Goal: Transaction & Acquisition: Purchase product/service

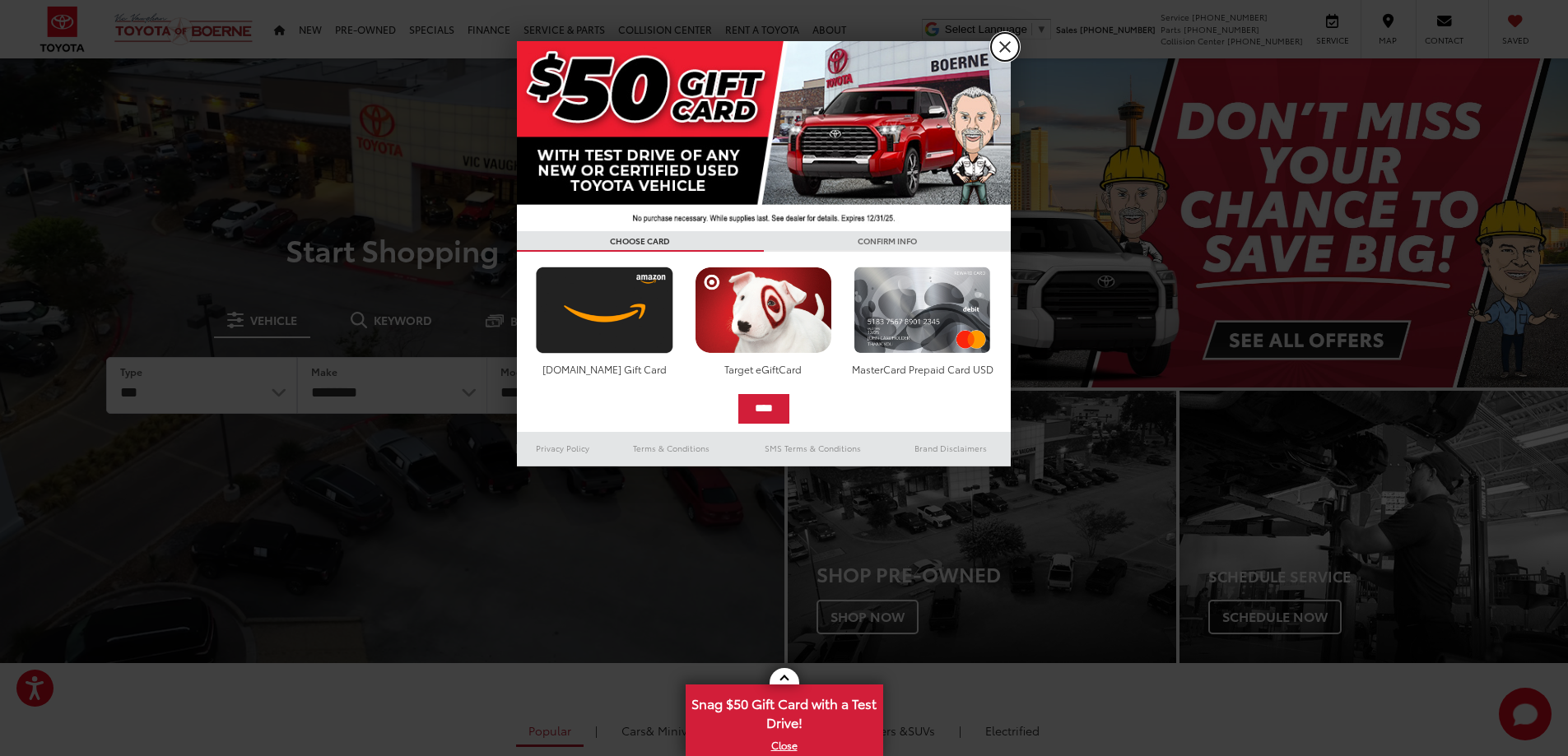
click at [1011, 48] on link "X" at bounding box center [1005, 46] width 28 height 28
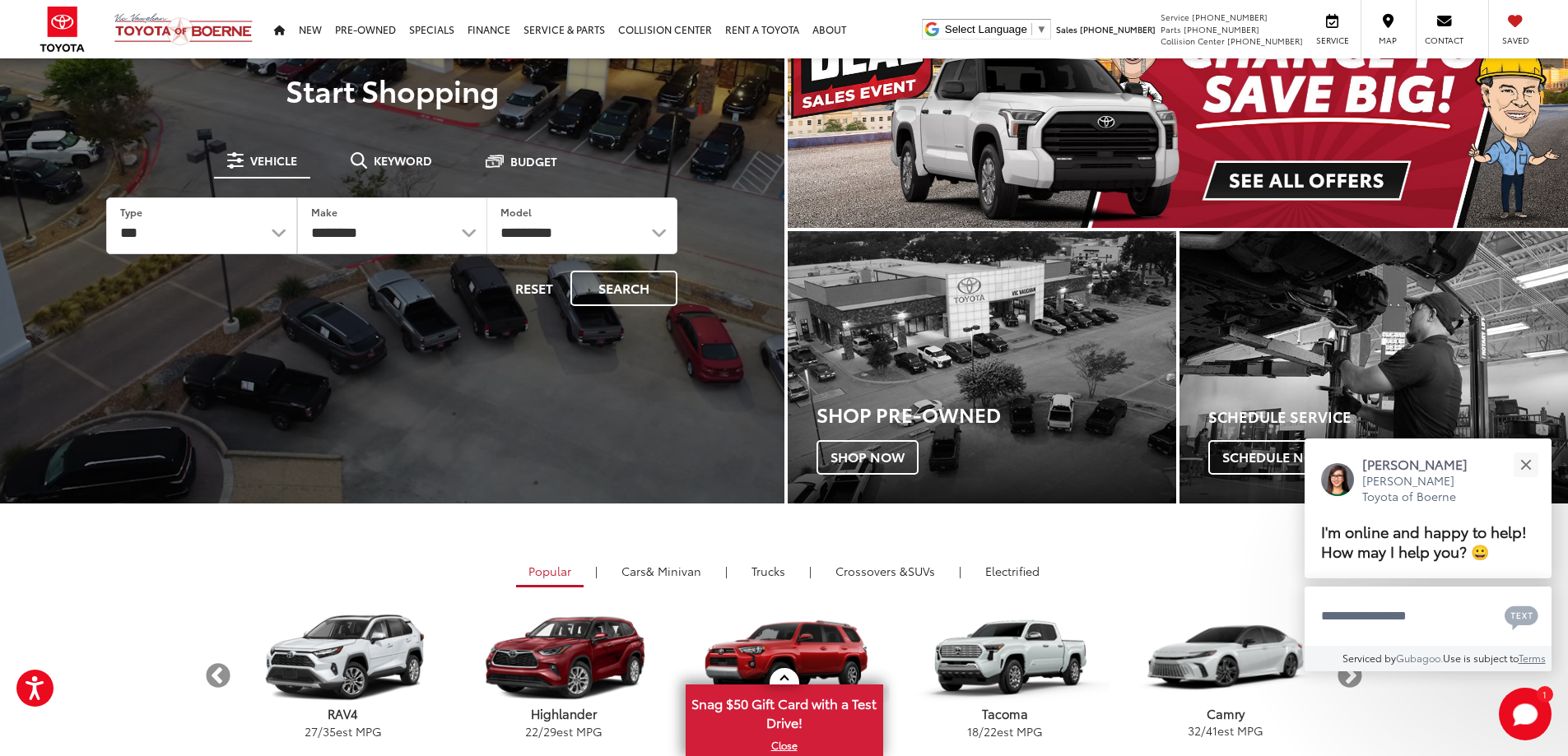
scroll to position [164, 0]
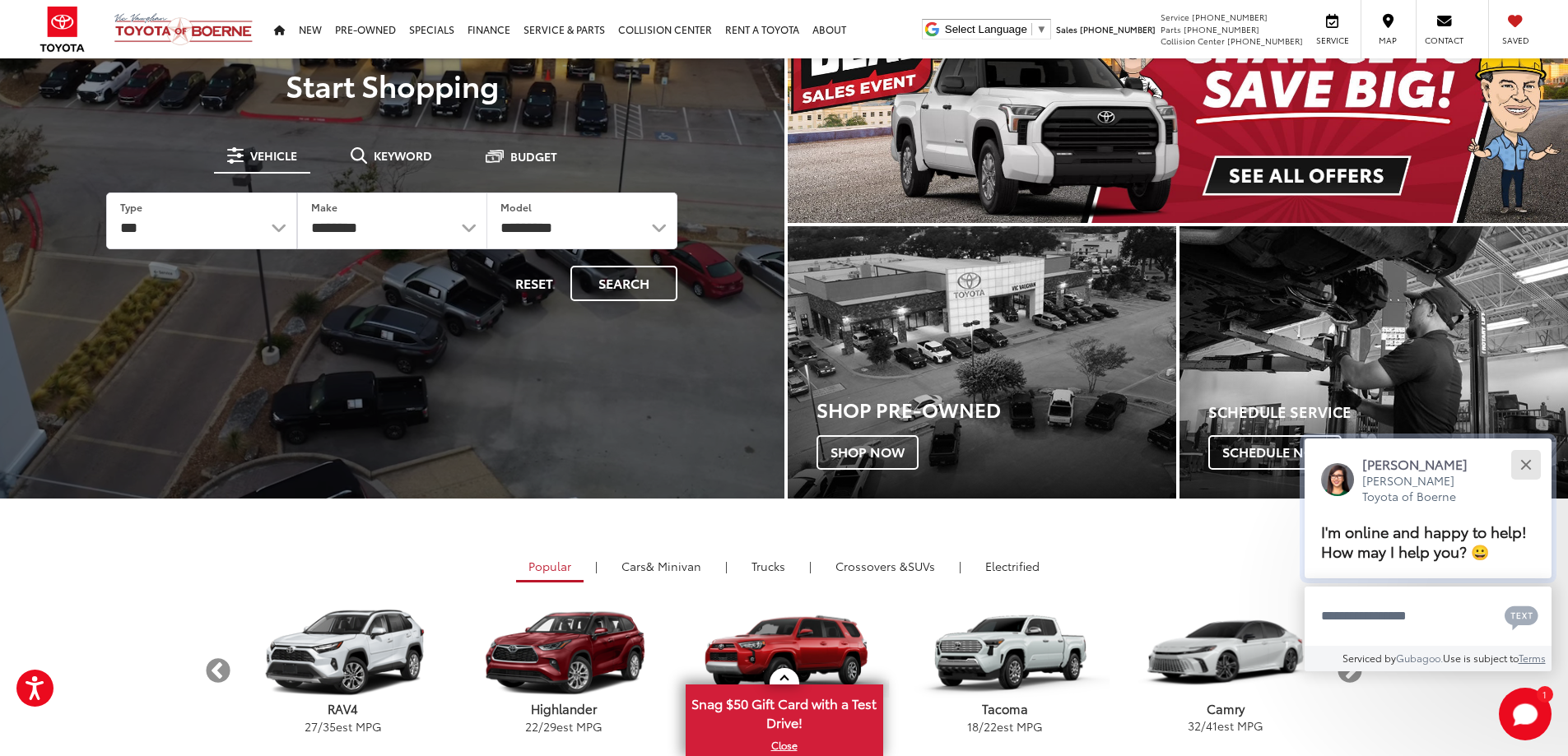
click at [1528, 467] on div "Close" at bounding box center [1526, 464] width 10 height 10
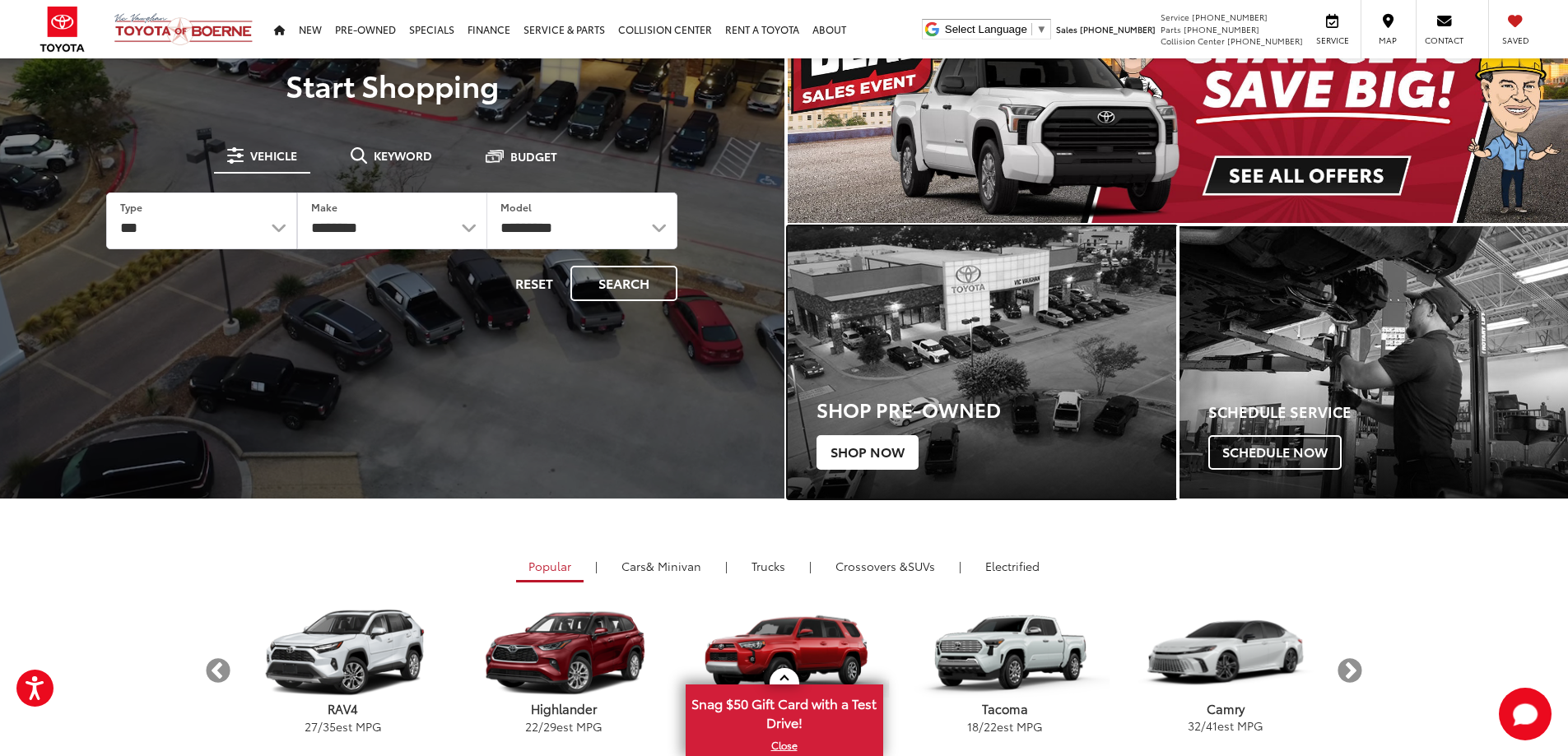
click at [885, 450] on span "Shop Now" at bounding box center [868, 452] width 102 height 34
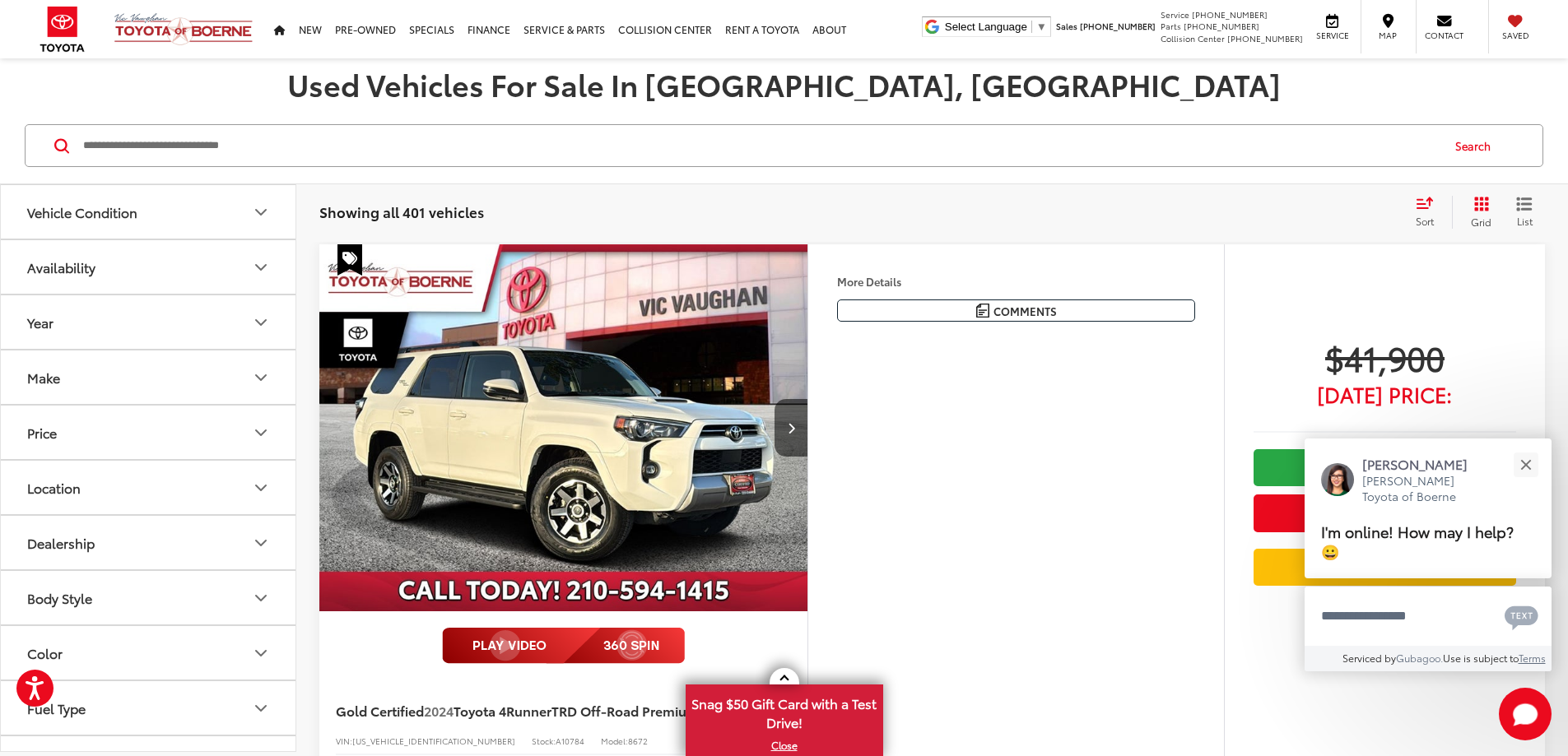
click at [260, 435] on icon "Price" at bounding box center [260, 433] width 9 height 5
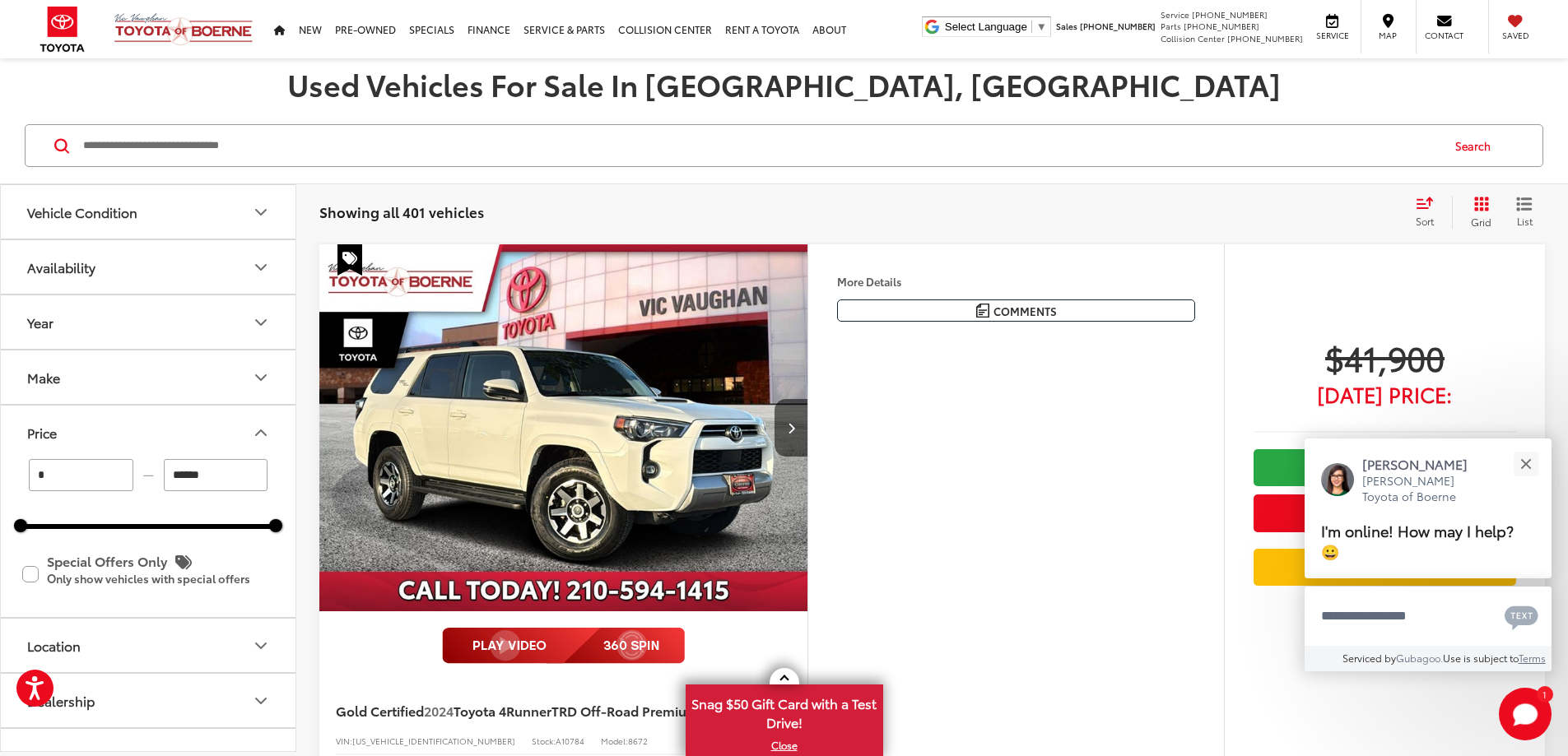
drag, startPoint x: 220, startPoint y: 480, endPoint x: 39, endPoint y: 500, distance: 182.1
click at [39, 500] on div "* — ****** 0 86000" at bounding box center [148, 493] width 255 height 70
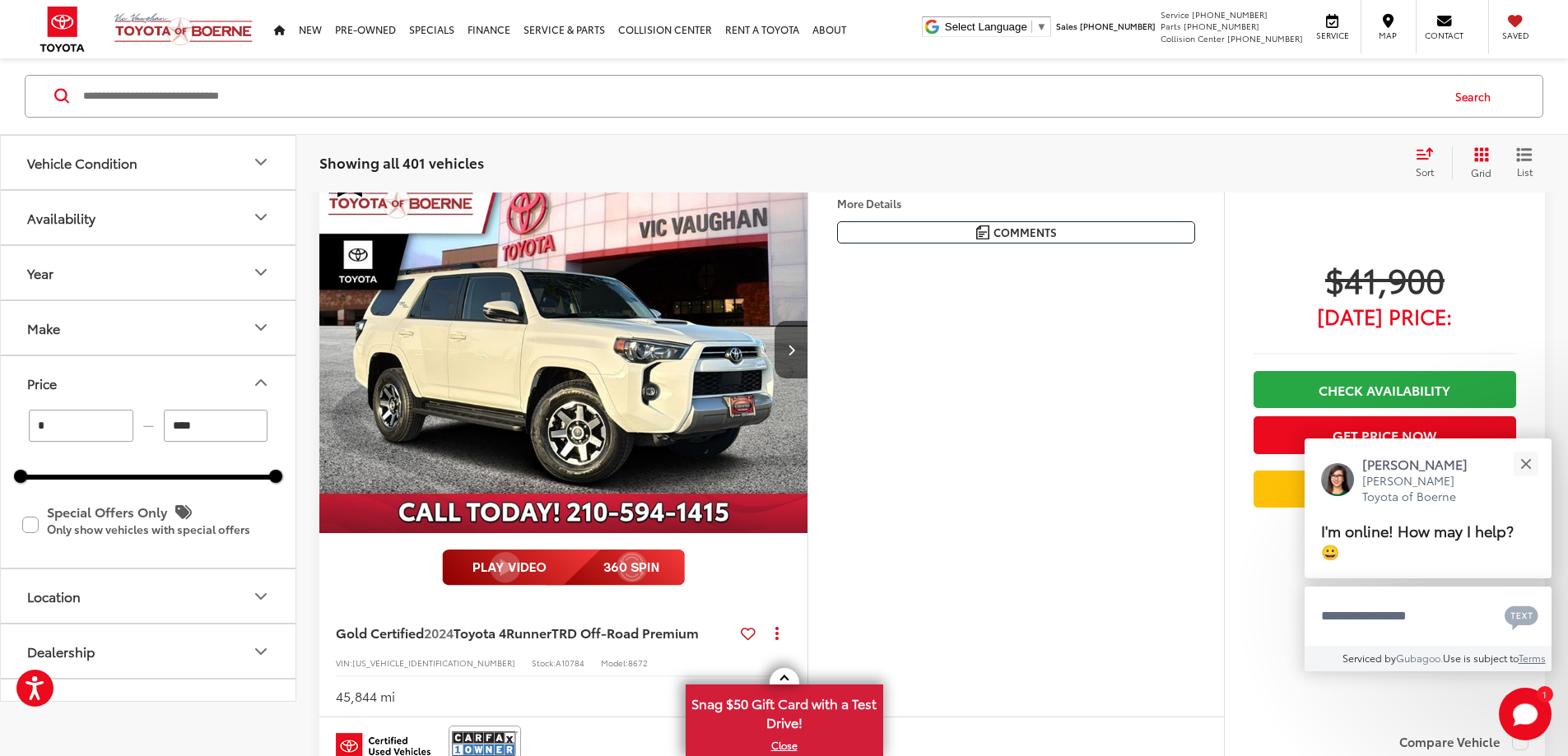
scroll to position [85, 0]
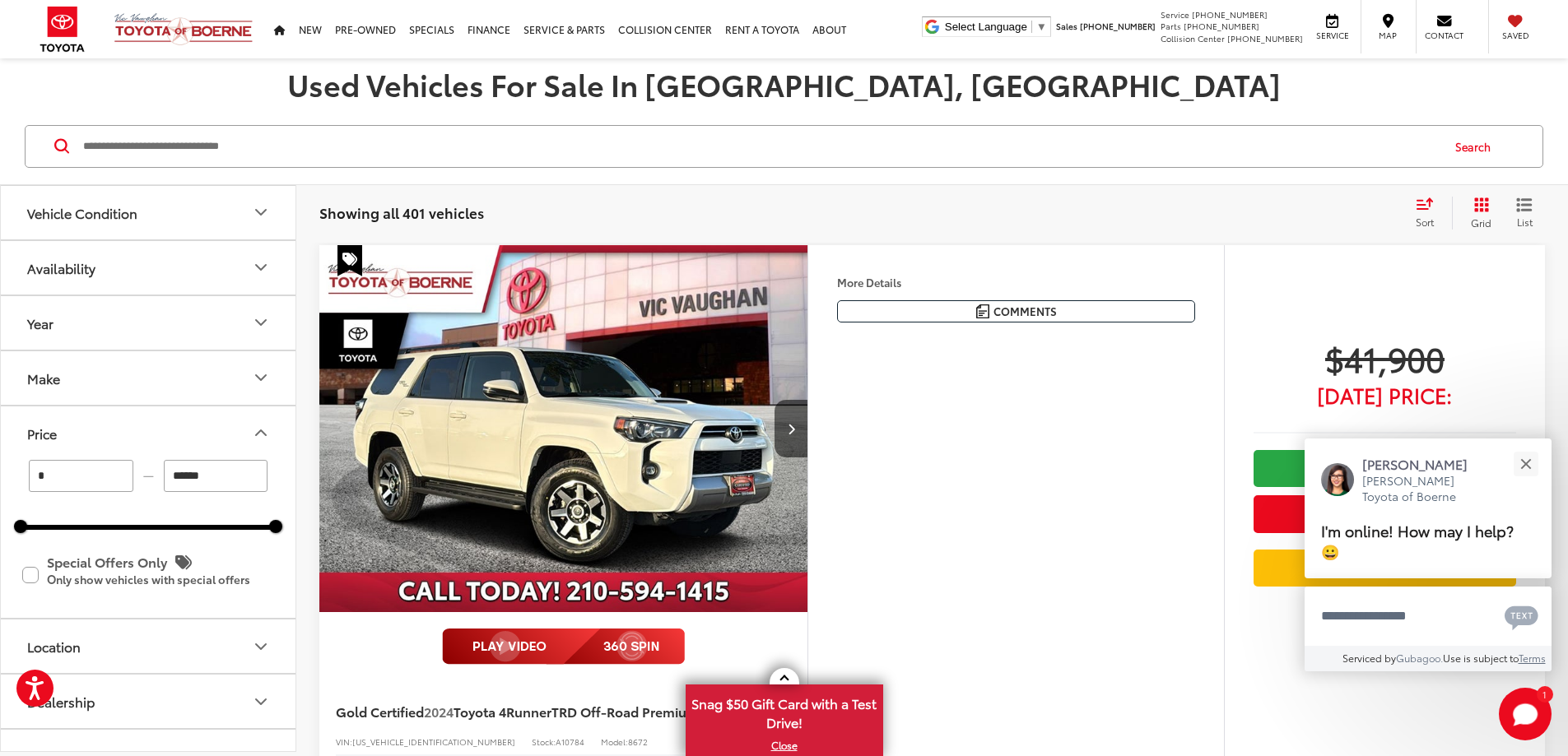
type input "******"
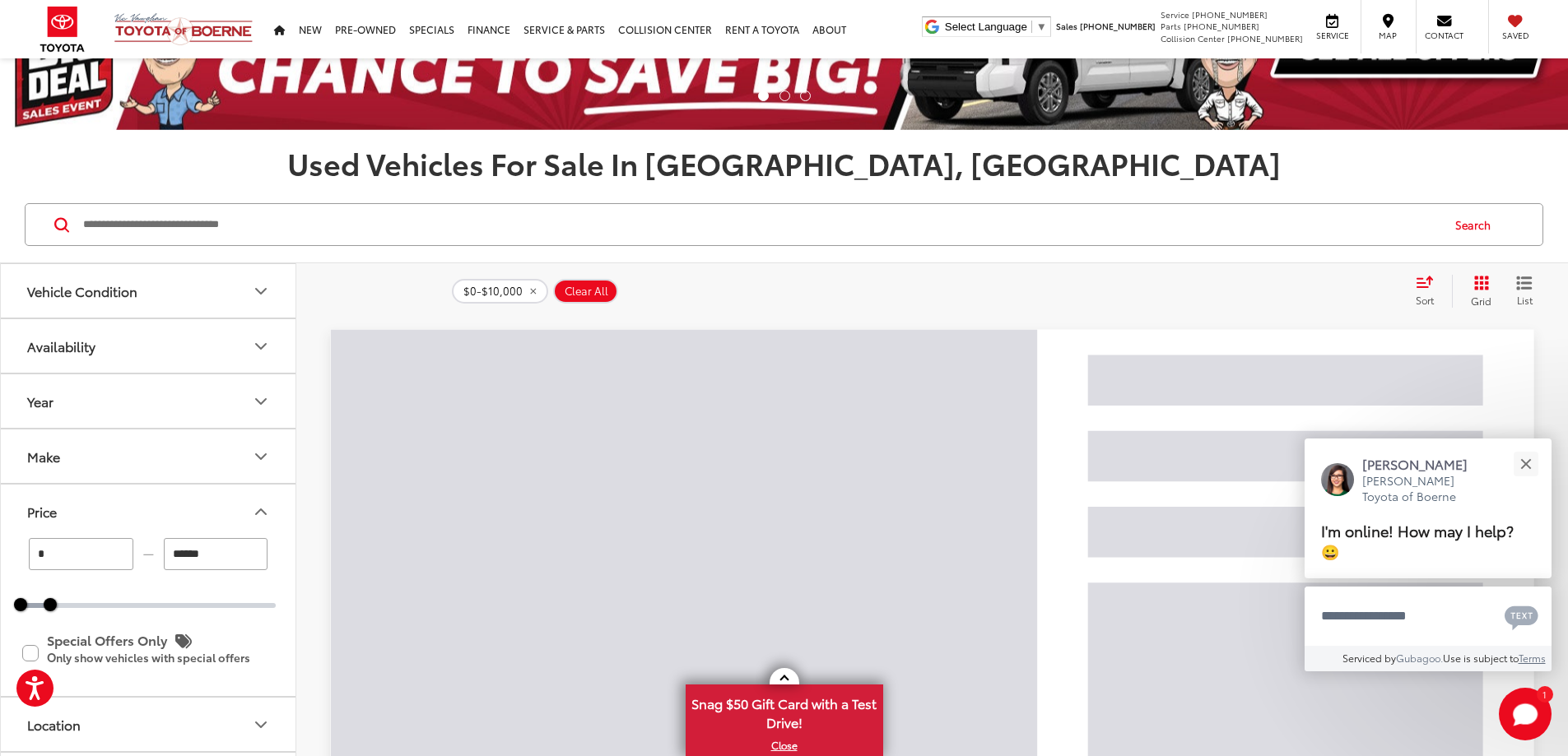
scroll to position [164, 0]
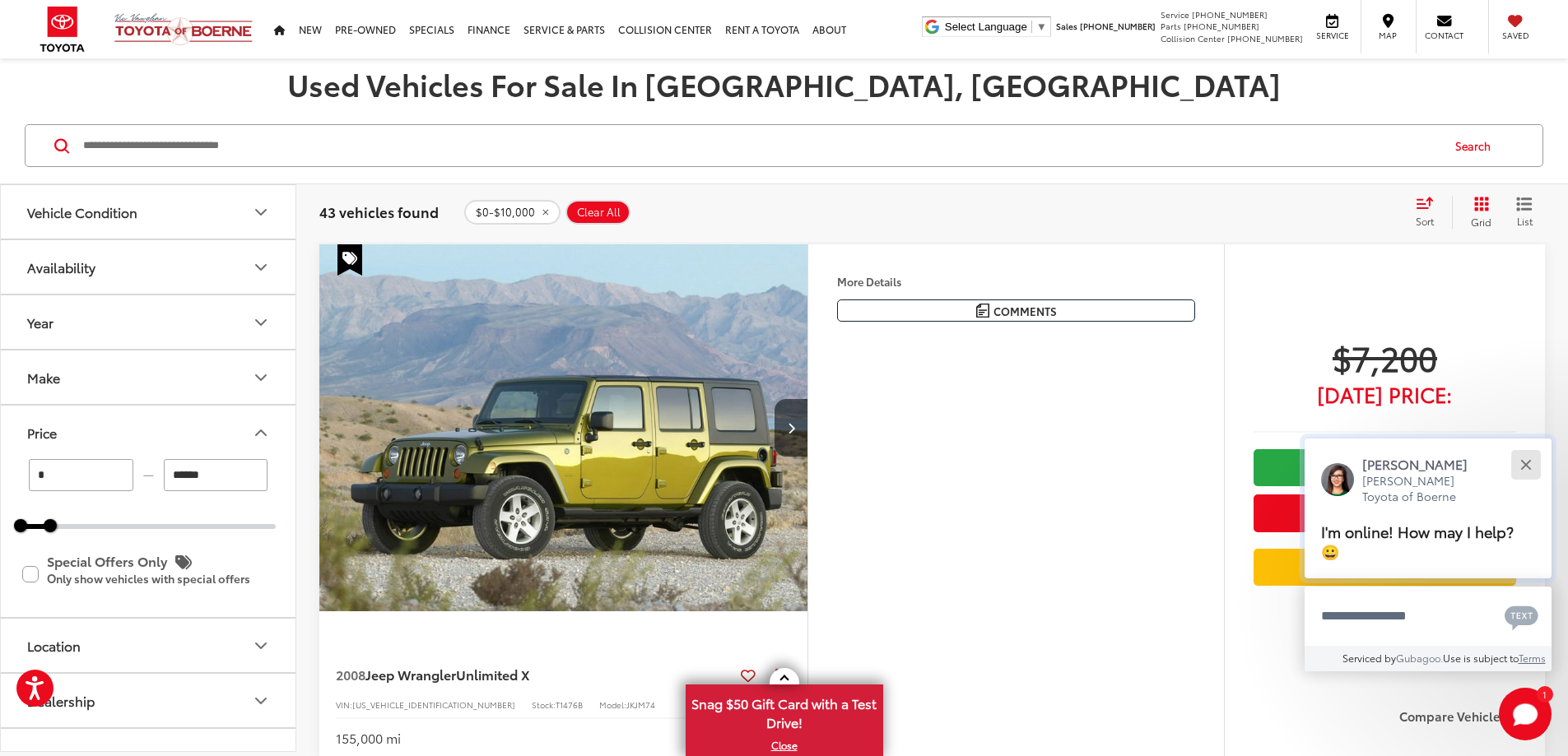
click at [1534, 465] on button "Close" at bounding box center [1526, 464] width 35 height 35
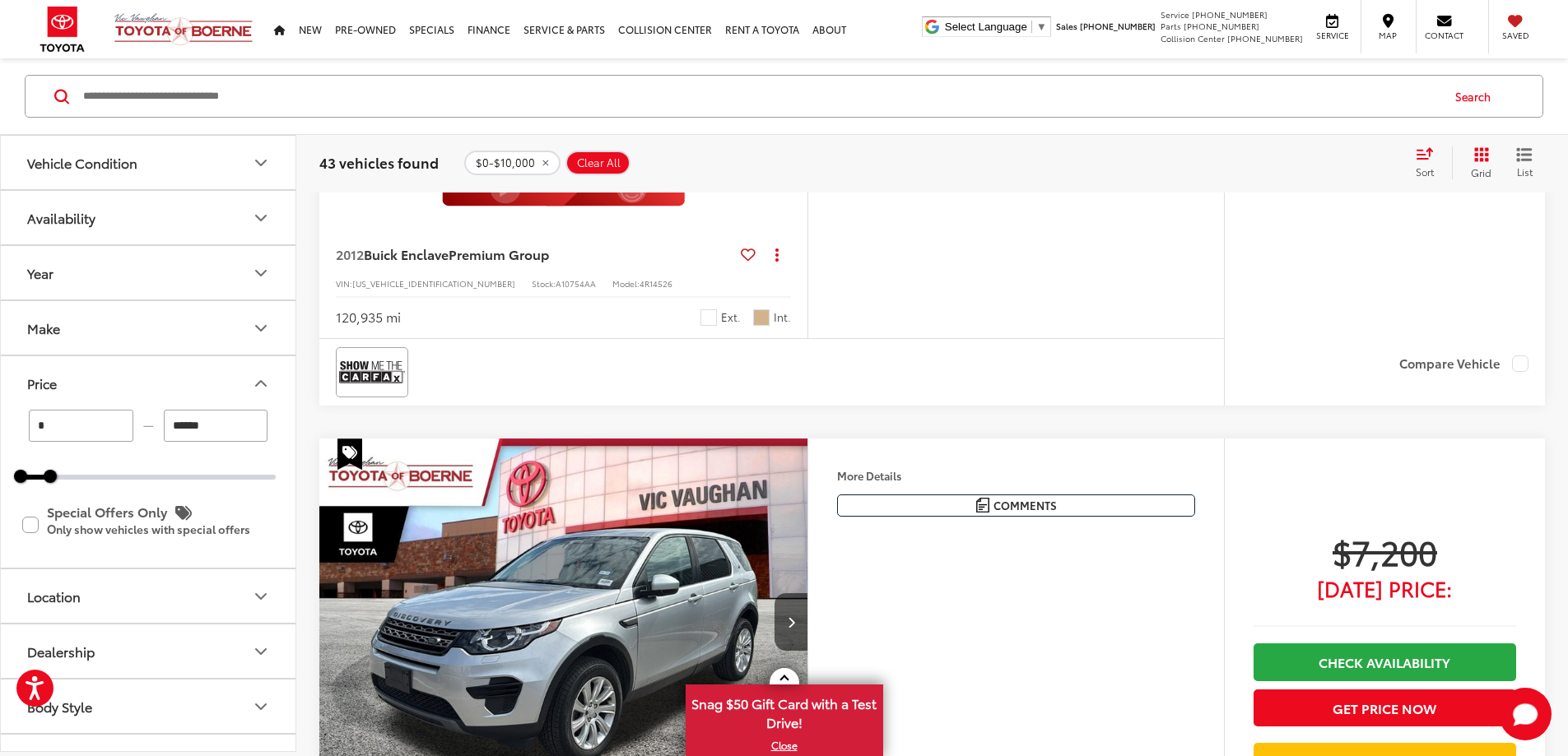
scroll to position [3867, 0]
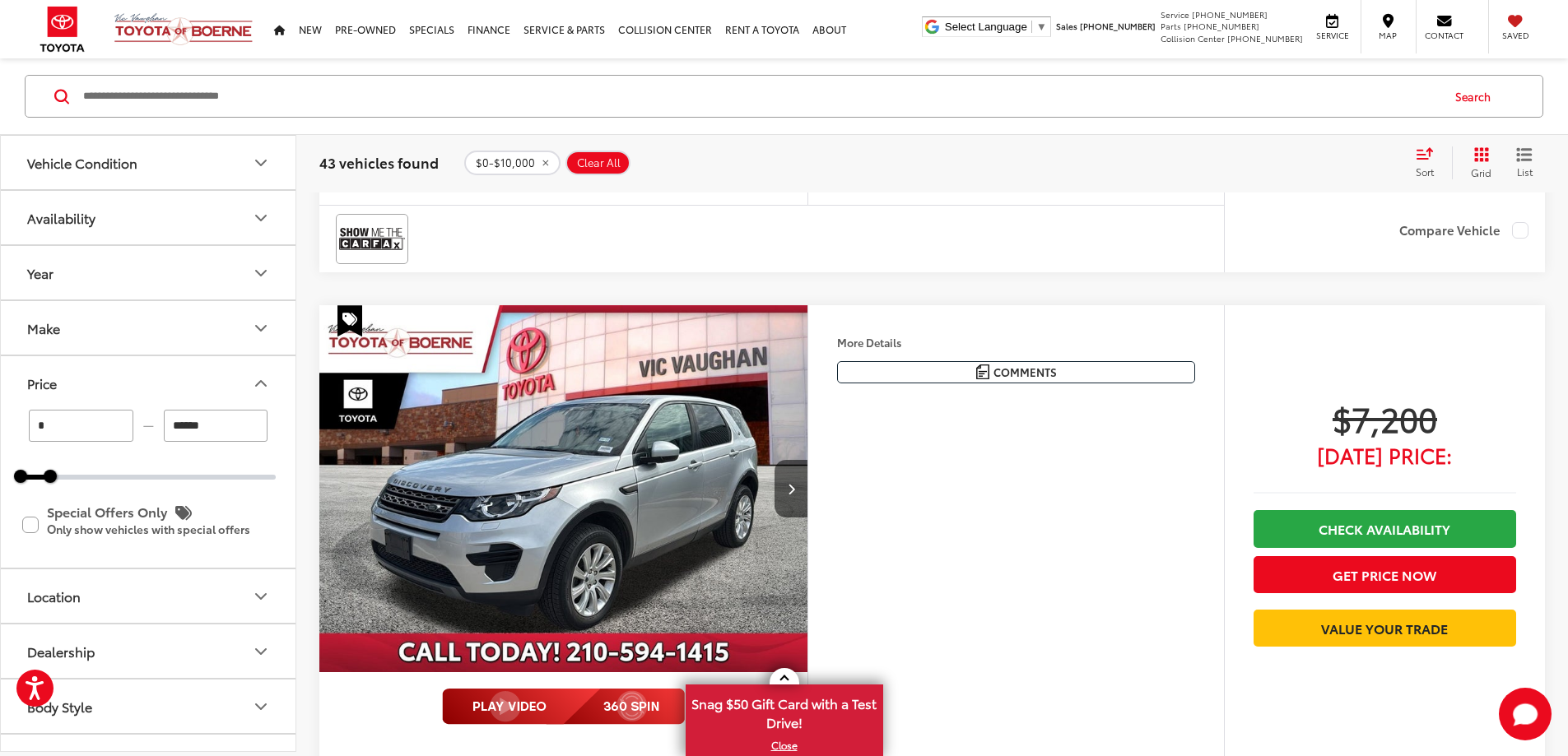
scroll to position [0, 1873]
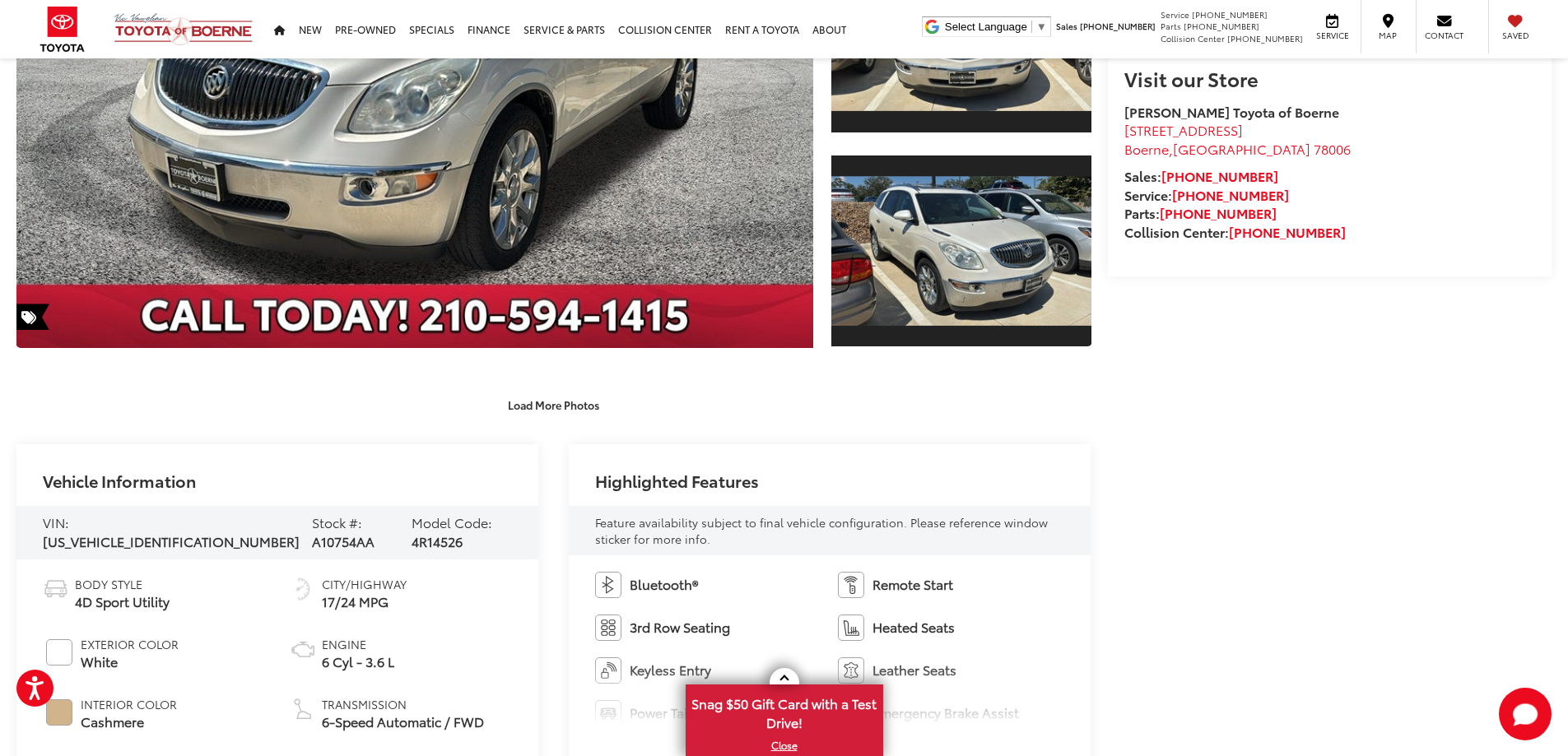
scroll to position [658, 0]
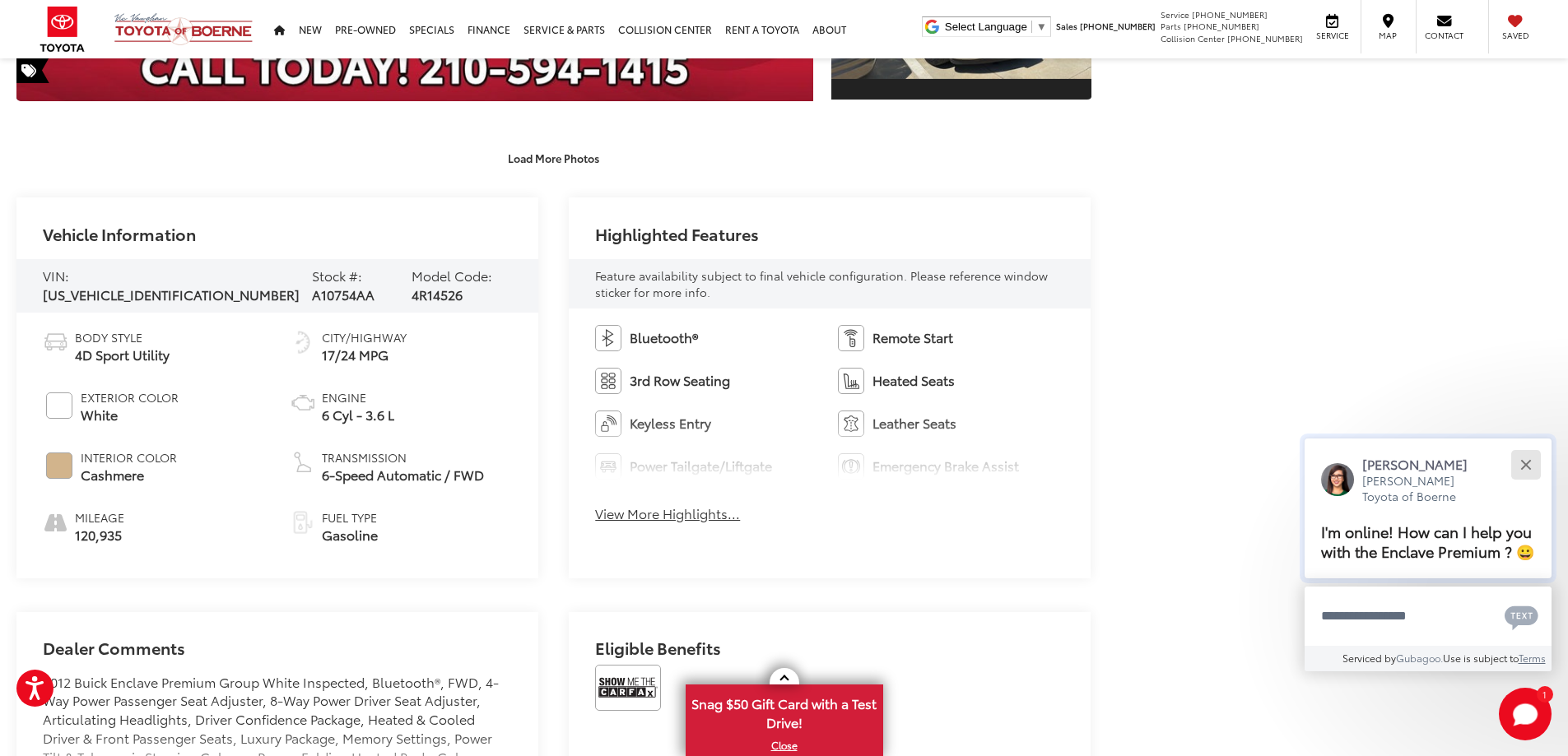
click at [1530, 447] on button "Close" at bounding box center [1526, 464] width 35 height 35
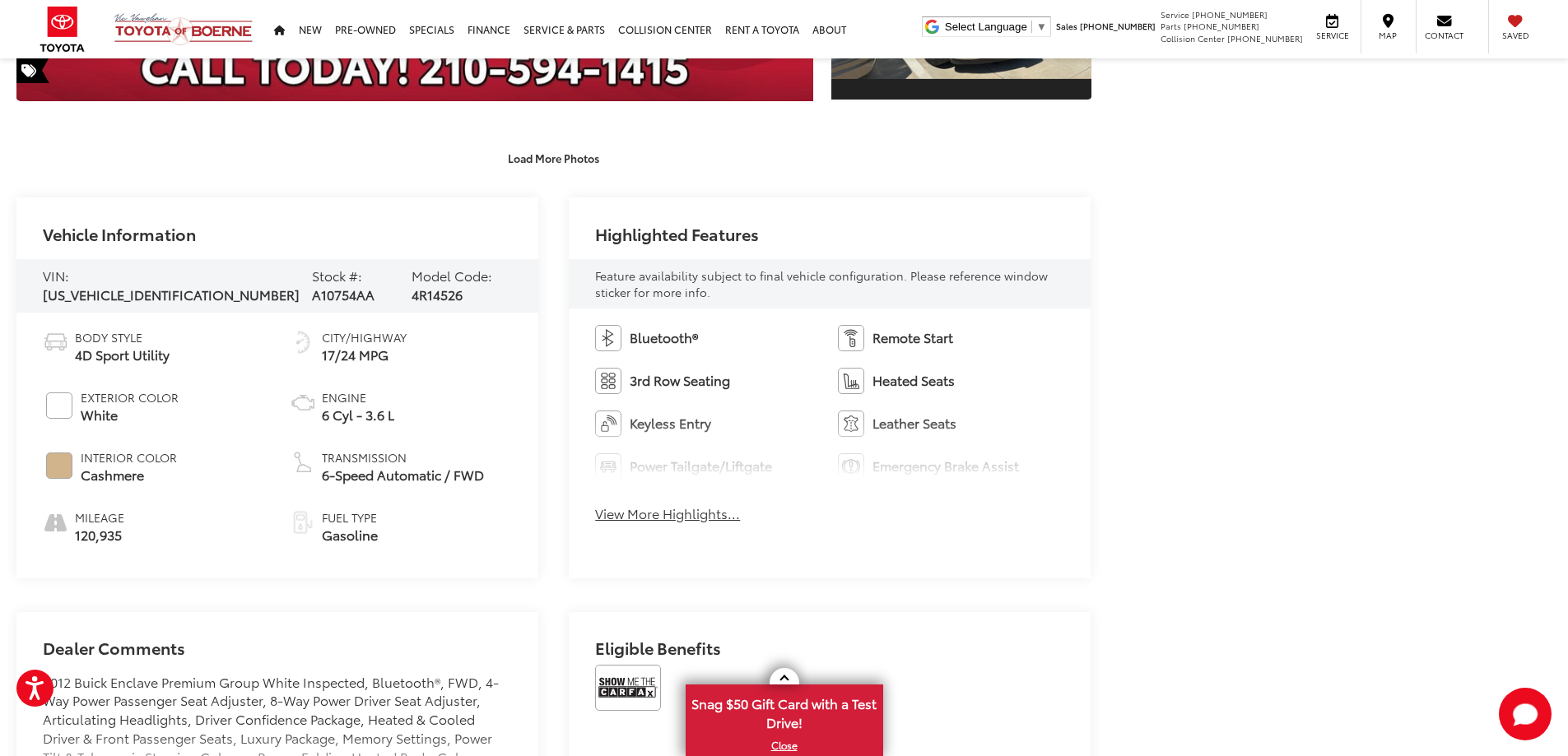
click at [715, 519] on button "View More Highlights..." at bounding box center [668, 514] width 145 height 19
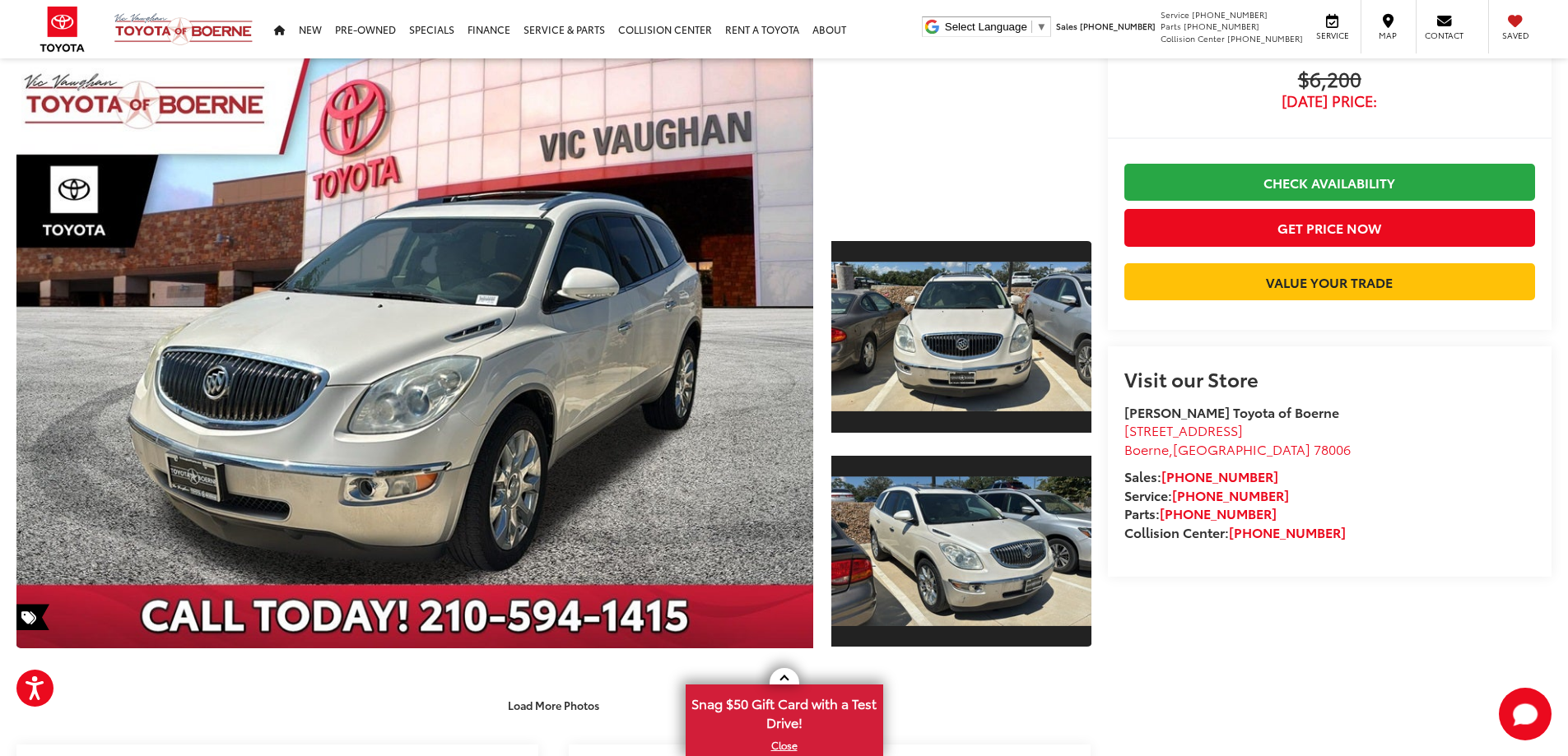
scroll to position [83, 0]
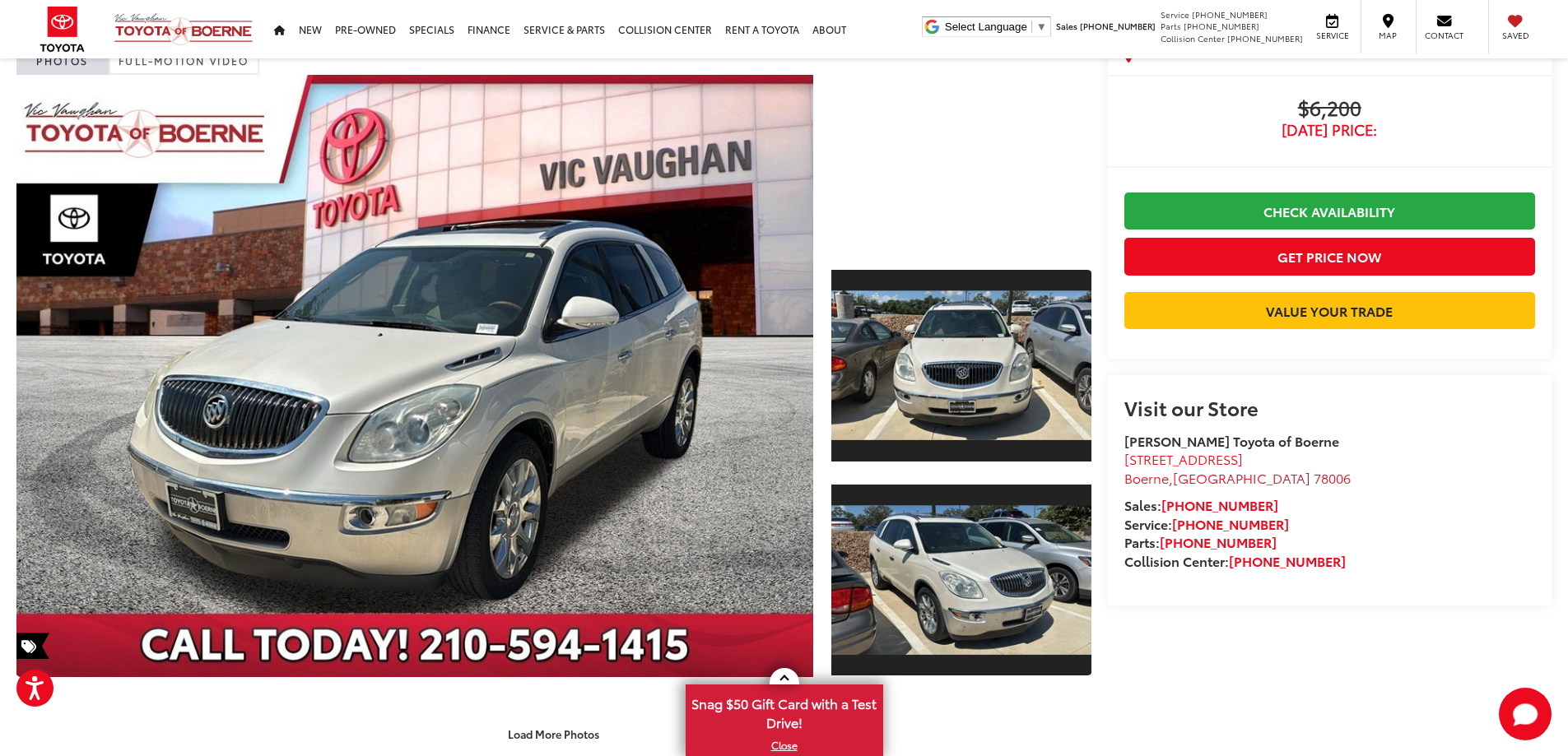
click at [899, 215] on div at bounding box center [961, 162] width 260 height 174
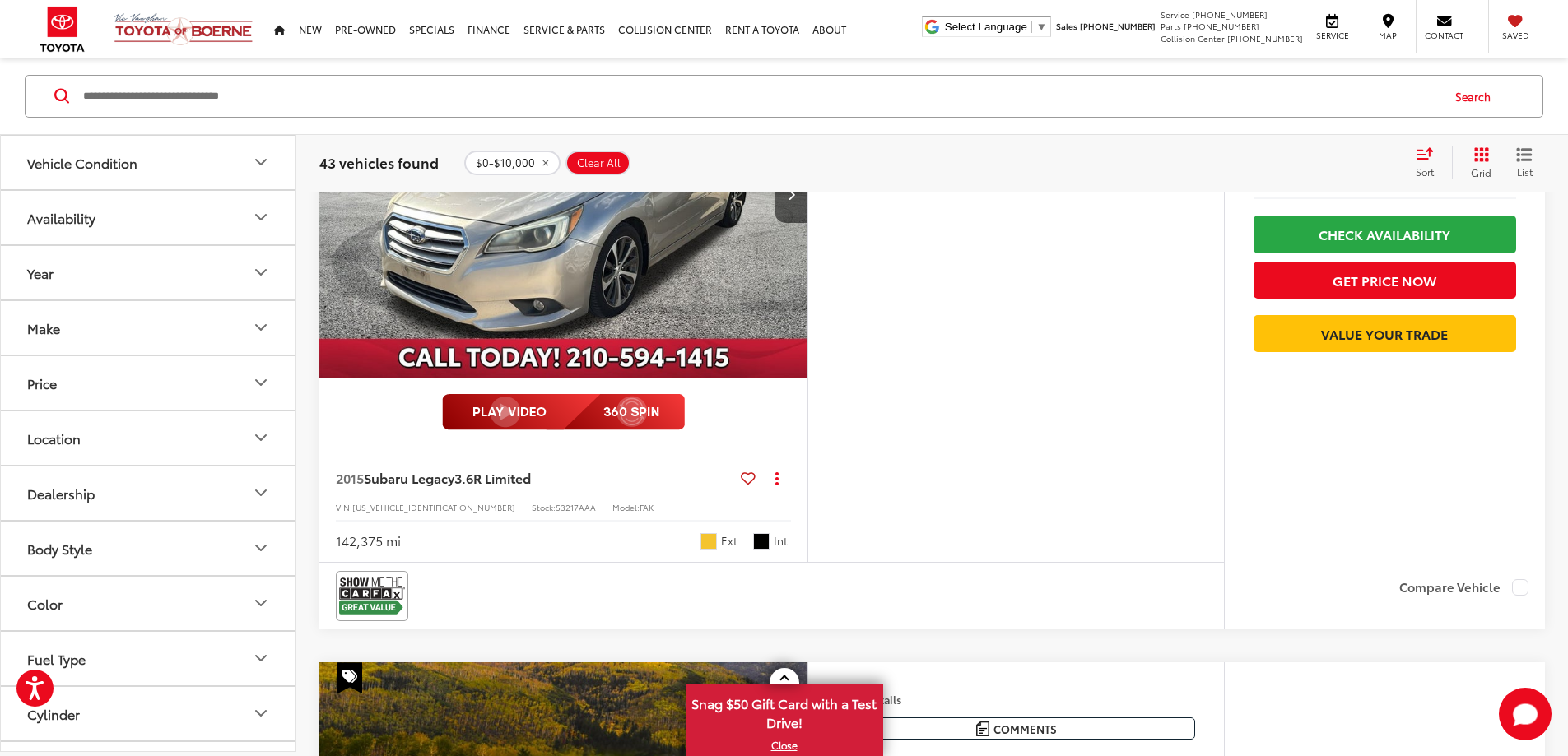
scroll to position [6056, 0]
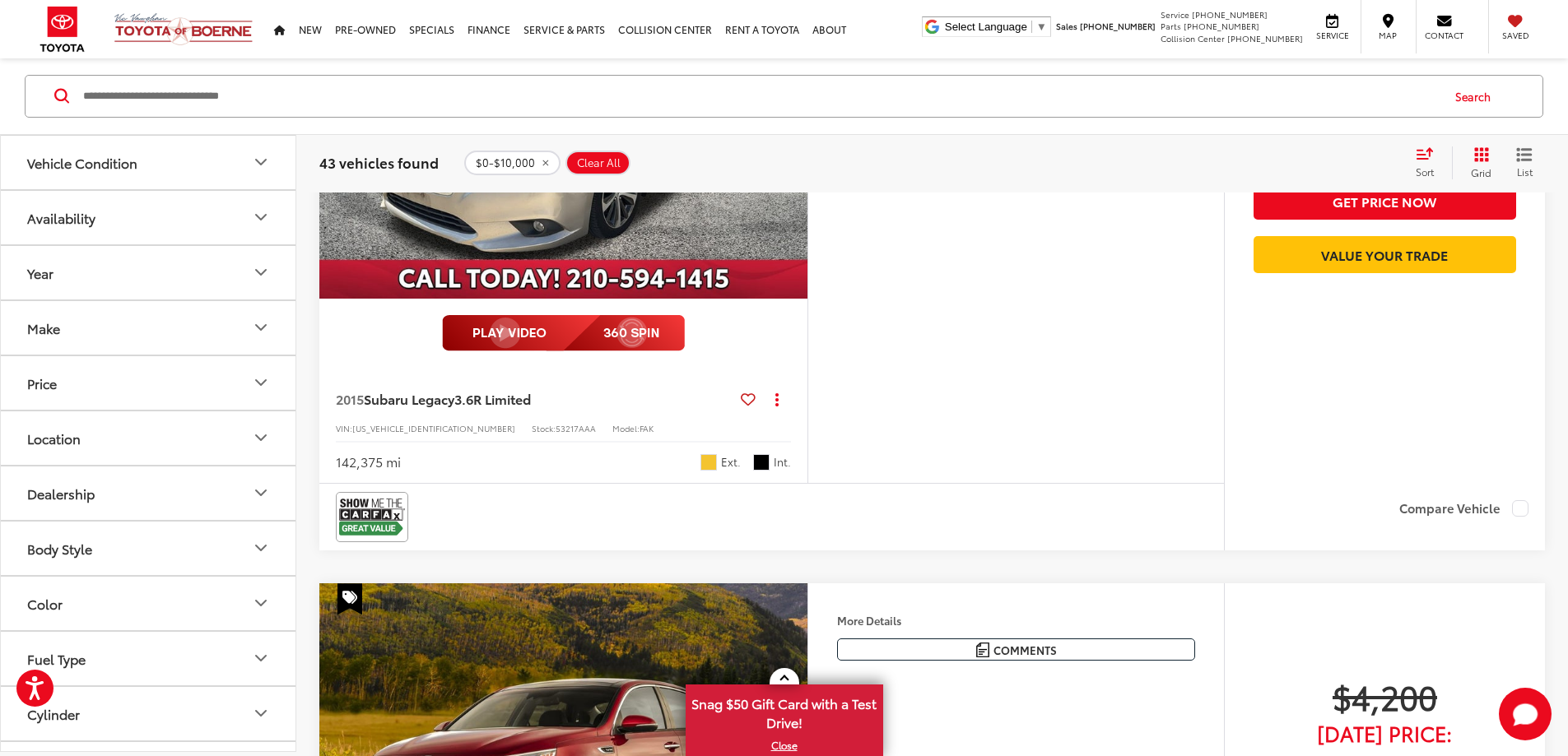
scroll to position [5977, 0]
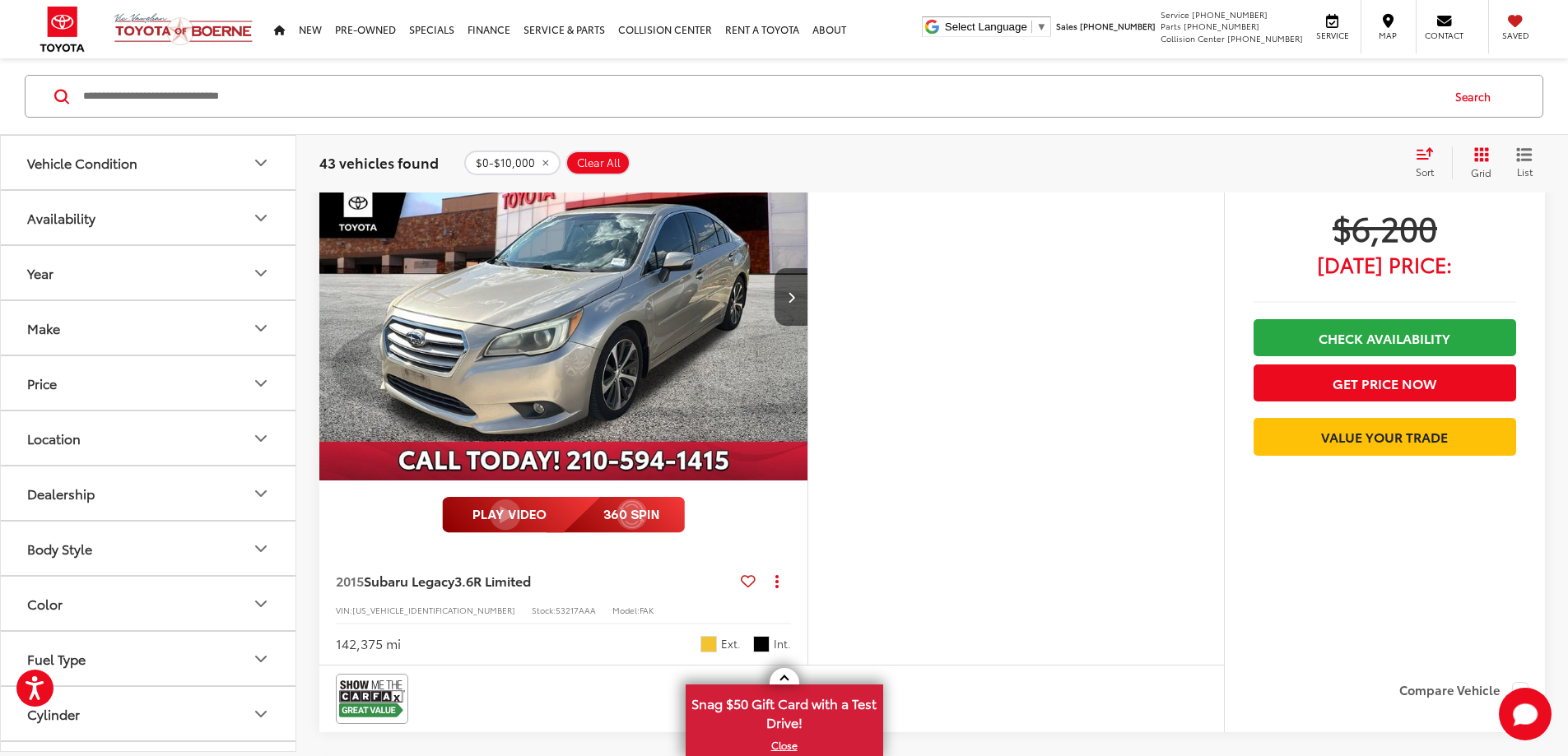
scroll to position [6056, 0]
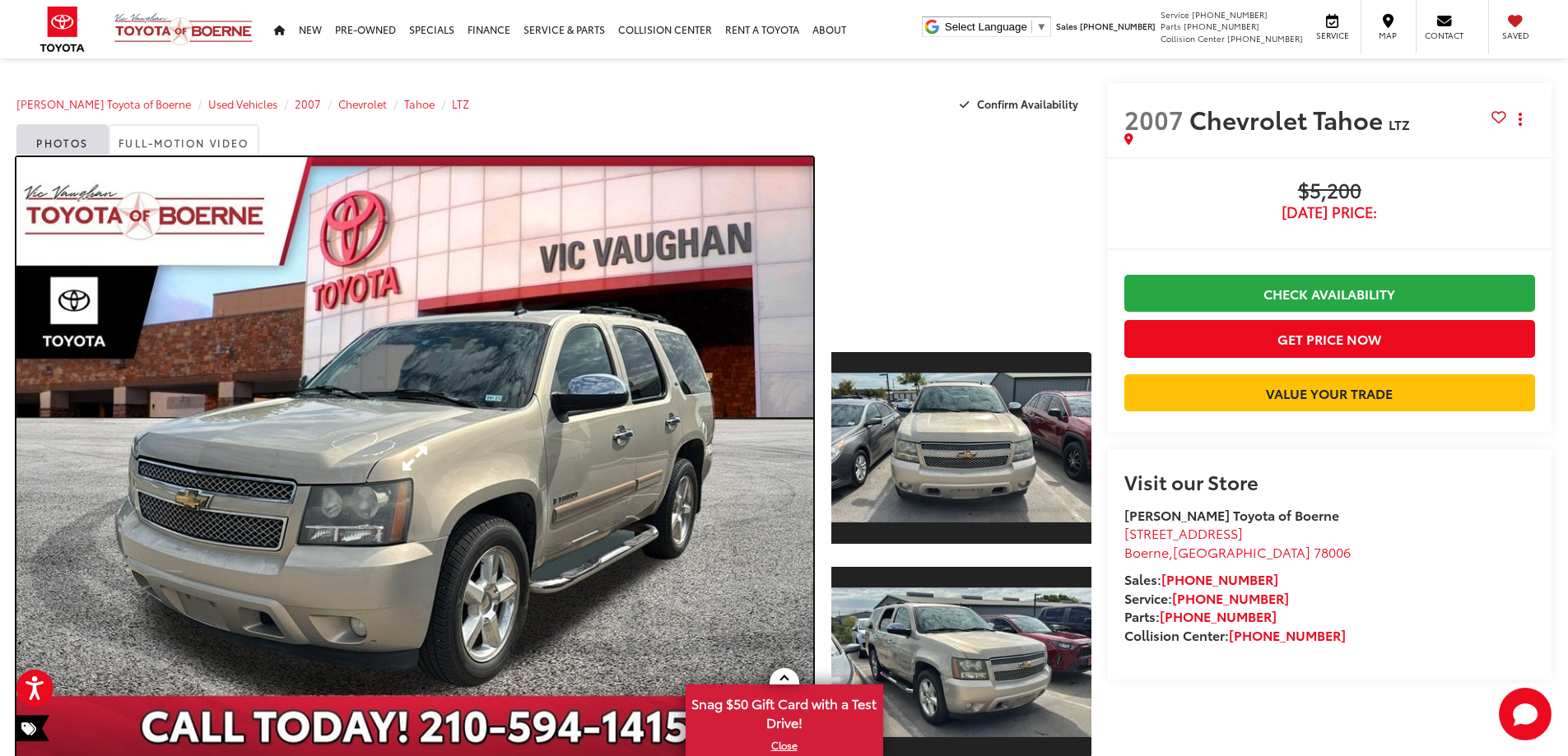
click at [408, 453] on link "Expand Photo 0" at bounding box center [414, 458] width 797 height 602
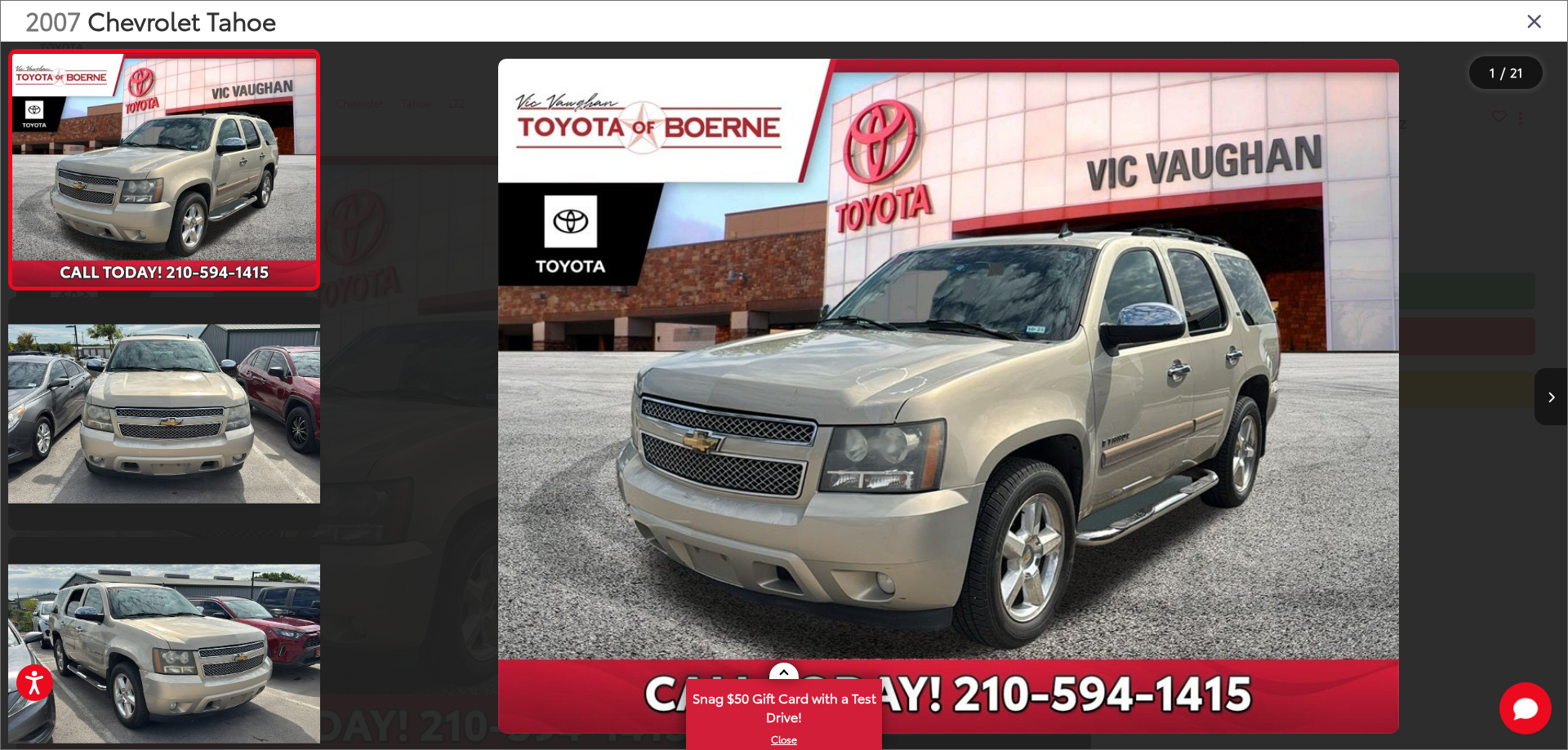
click at [1554, 399] on button "Next image" at bounding box center [1550, 396] width 32 height 57
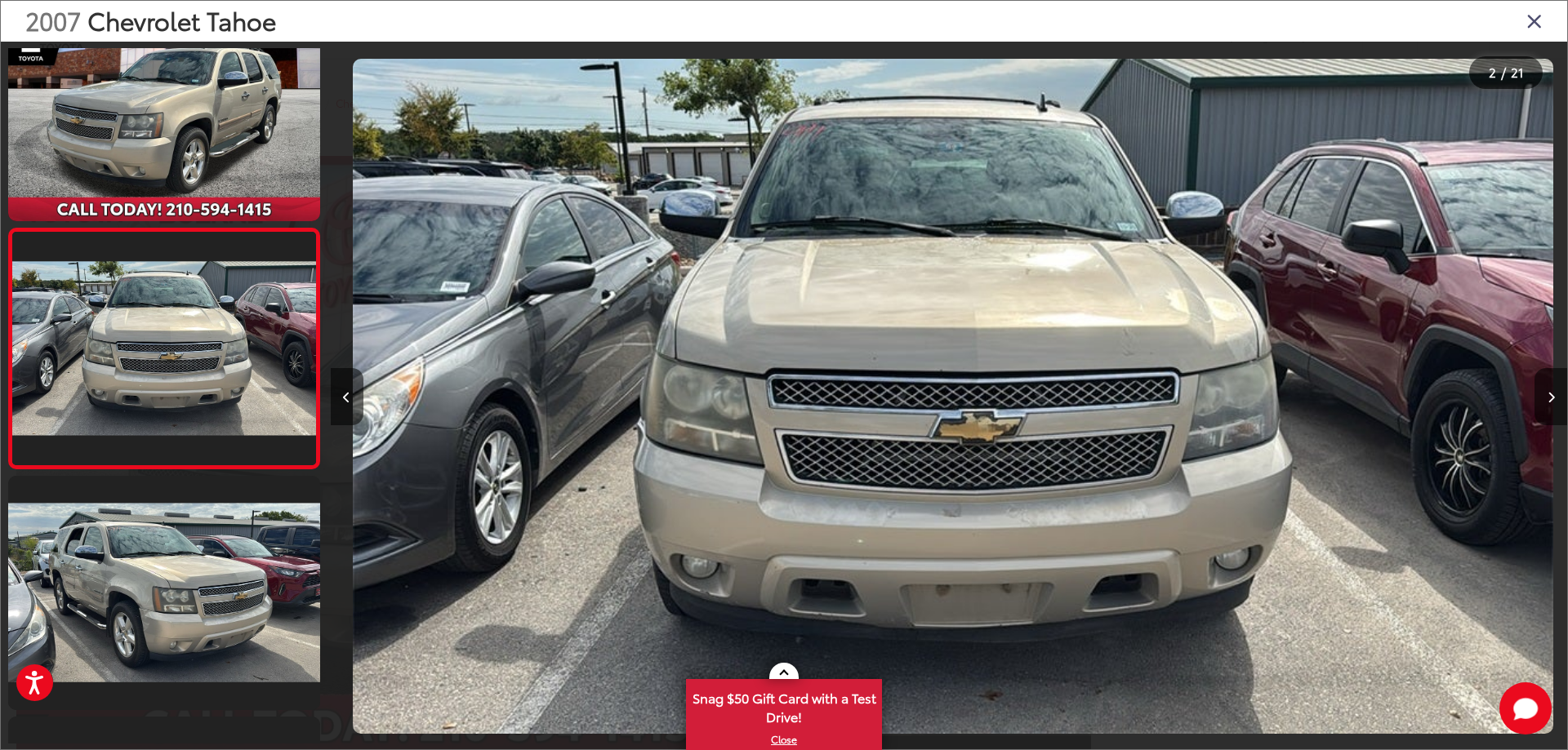
scroll to position [0, 1236]
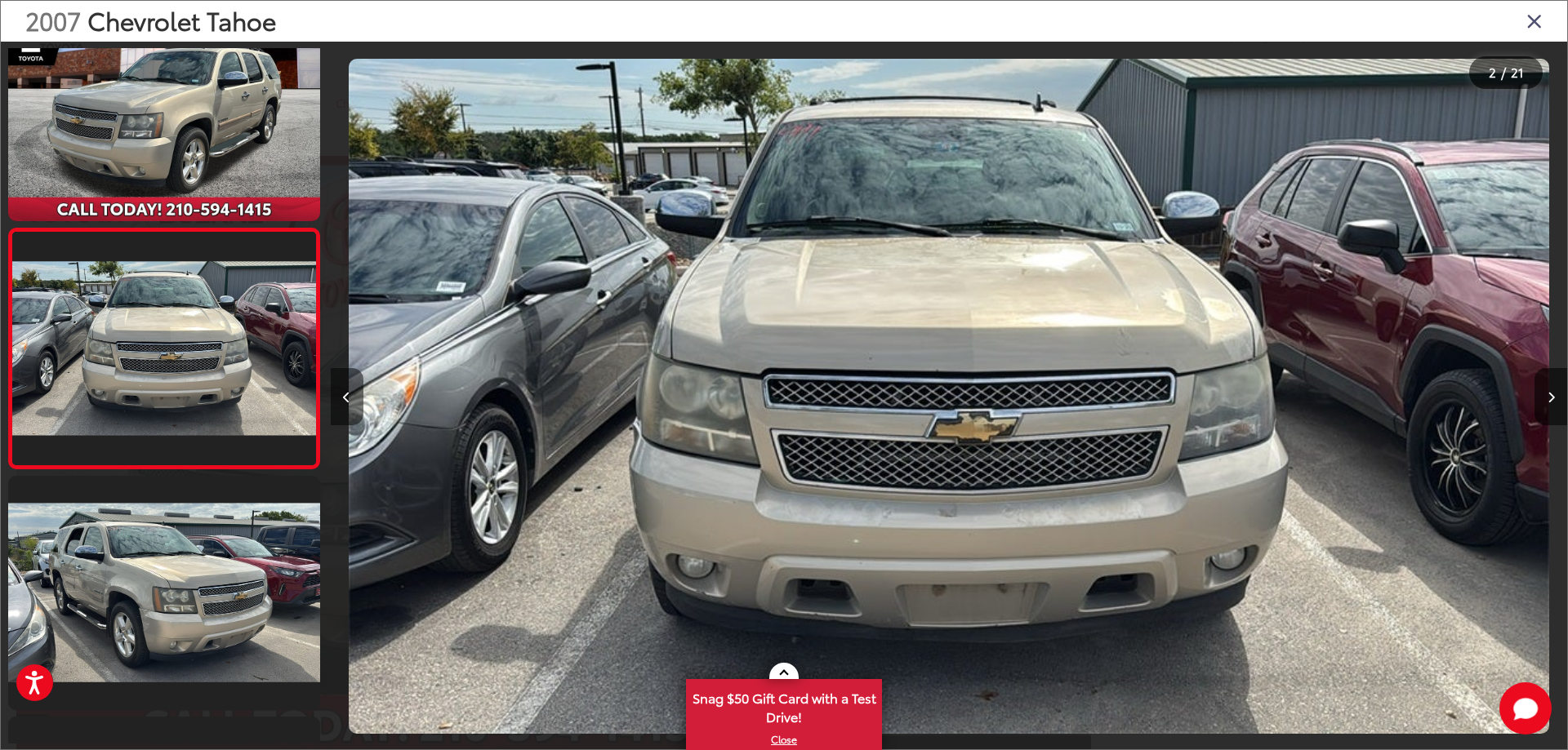
click at [335, 400] on button "Previous image" at bounding box center [347, 396] width 32 height 57
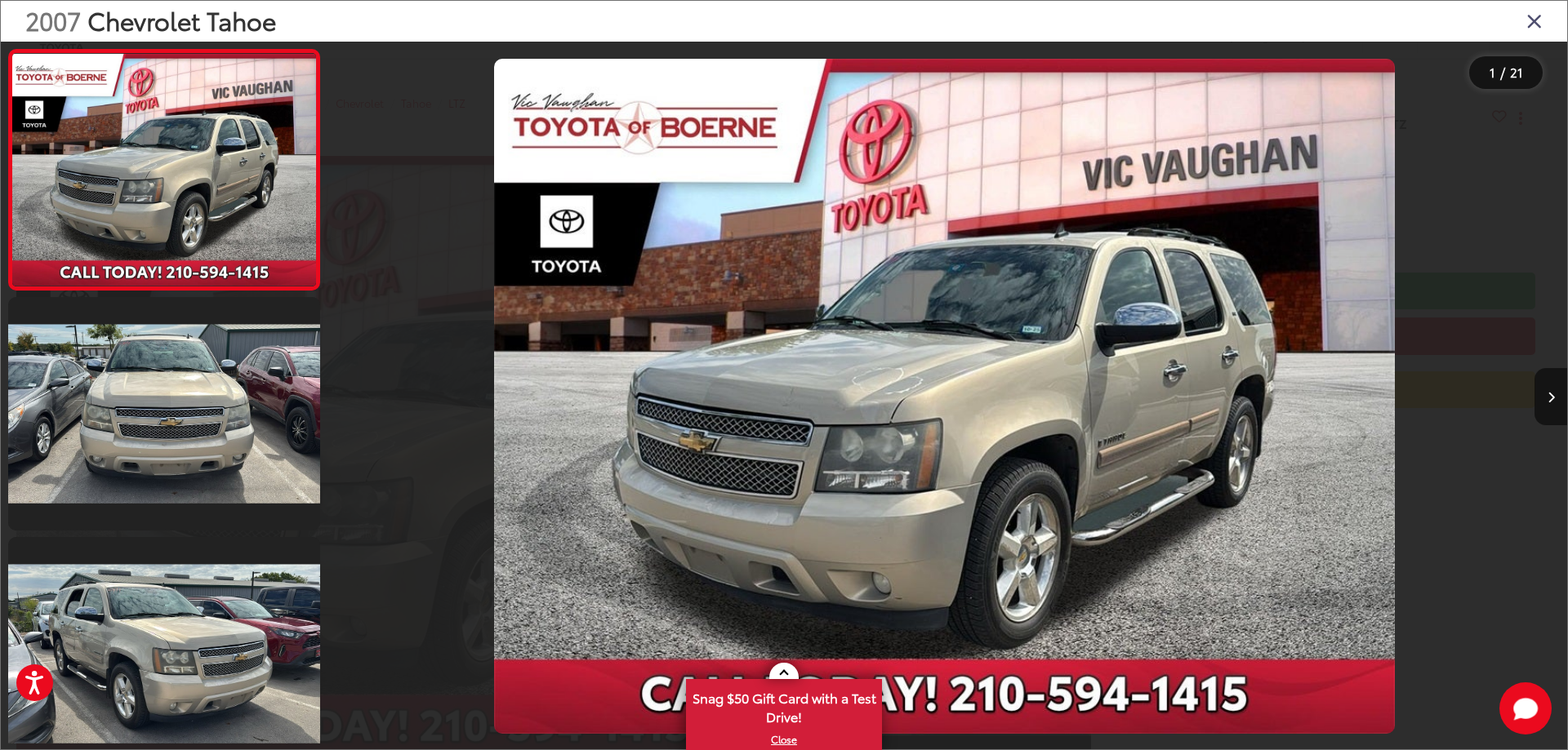
scroll to position [0, 0]
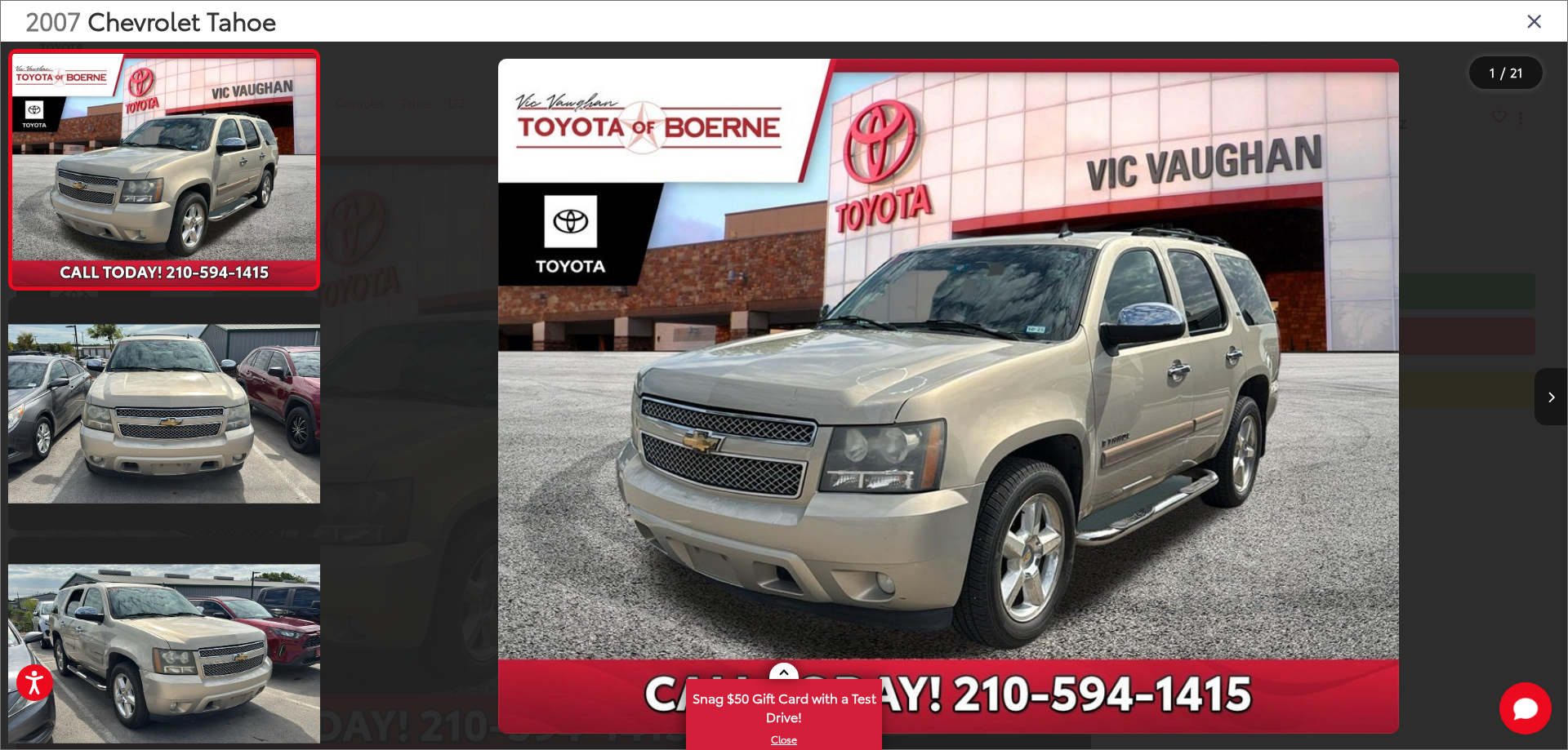
click at [1551, 390] on button "Next image" at bounding box center [1550, 396] width 32 height 57
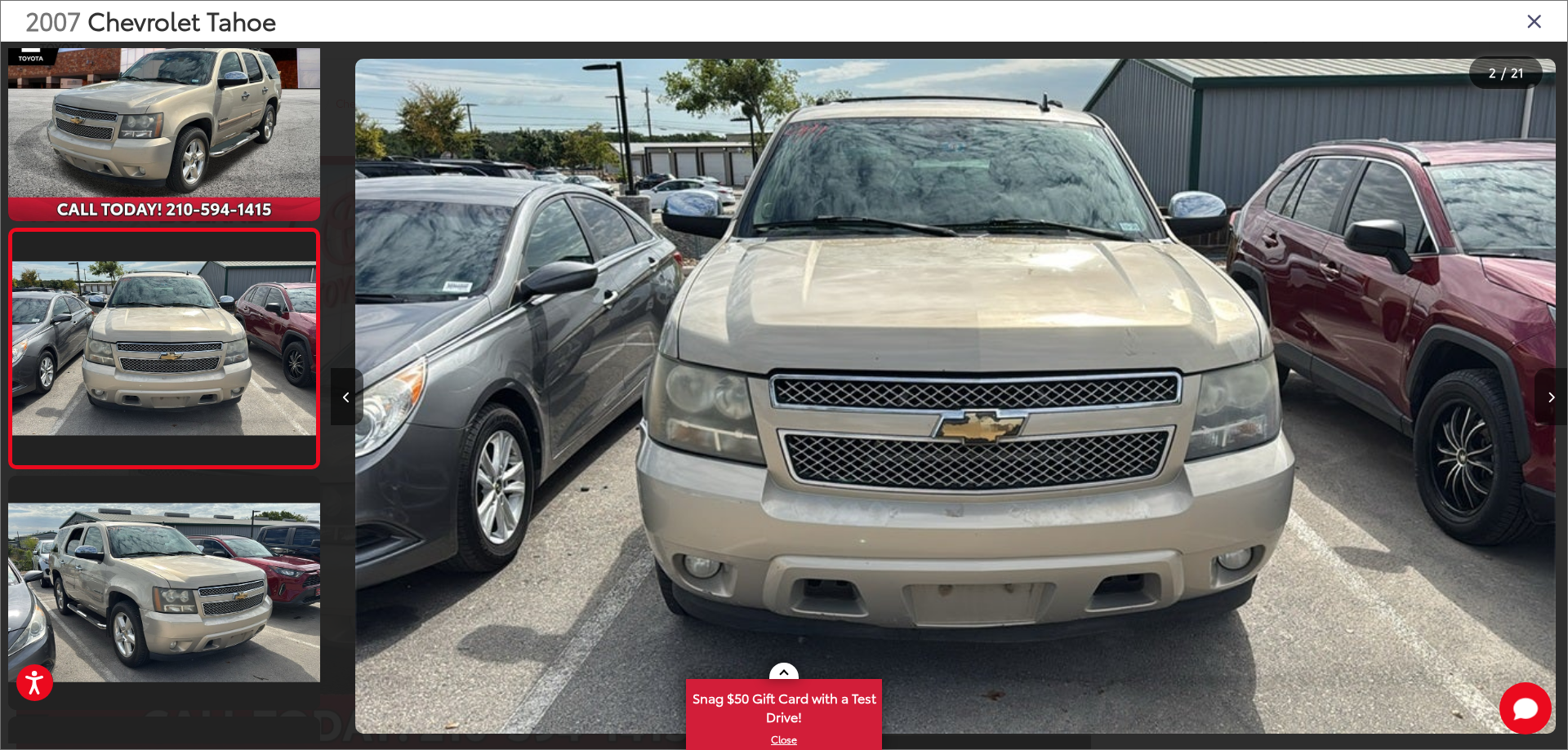
scroll to position [0, 1236]
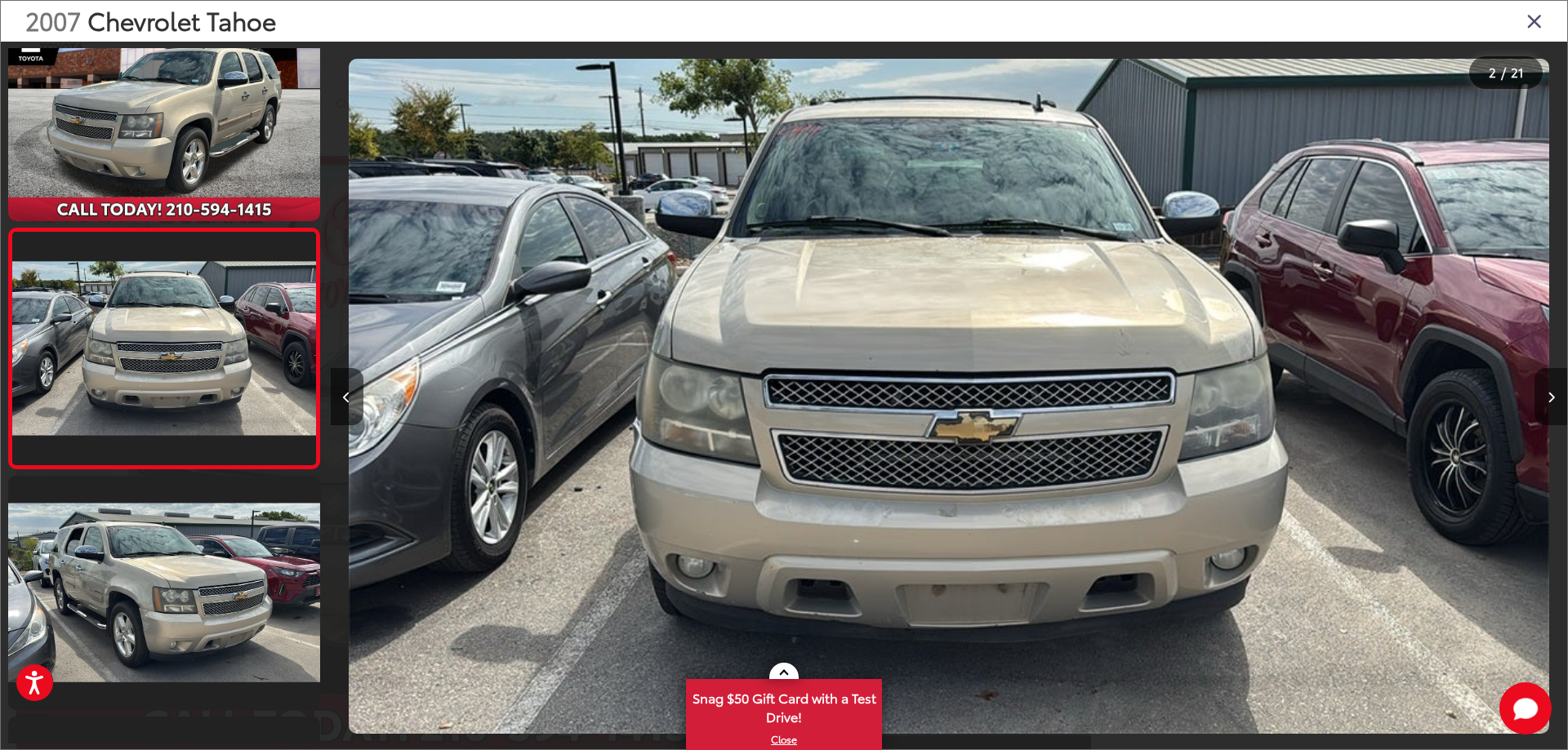
click at [1551, 390] on button "Next image" at bounding box center [1550, 396] width 32 height 57
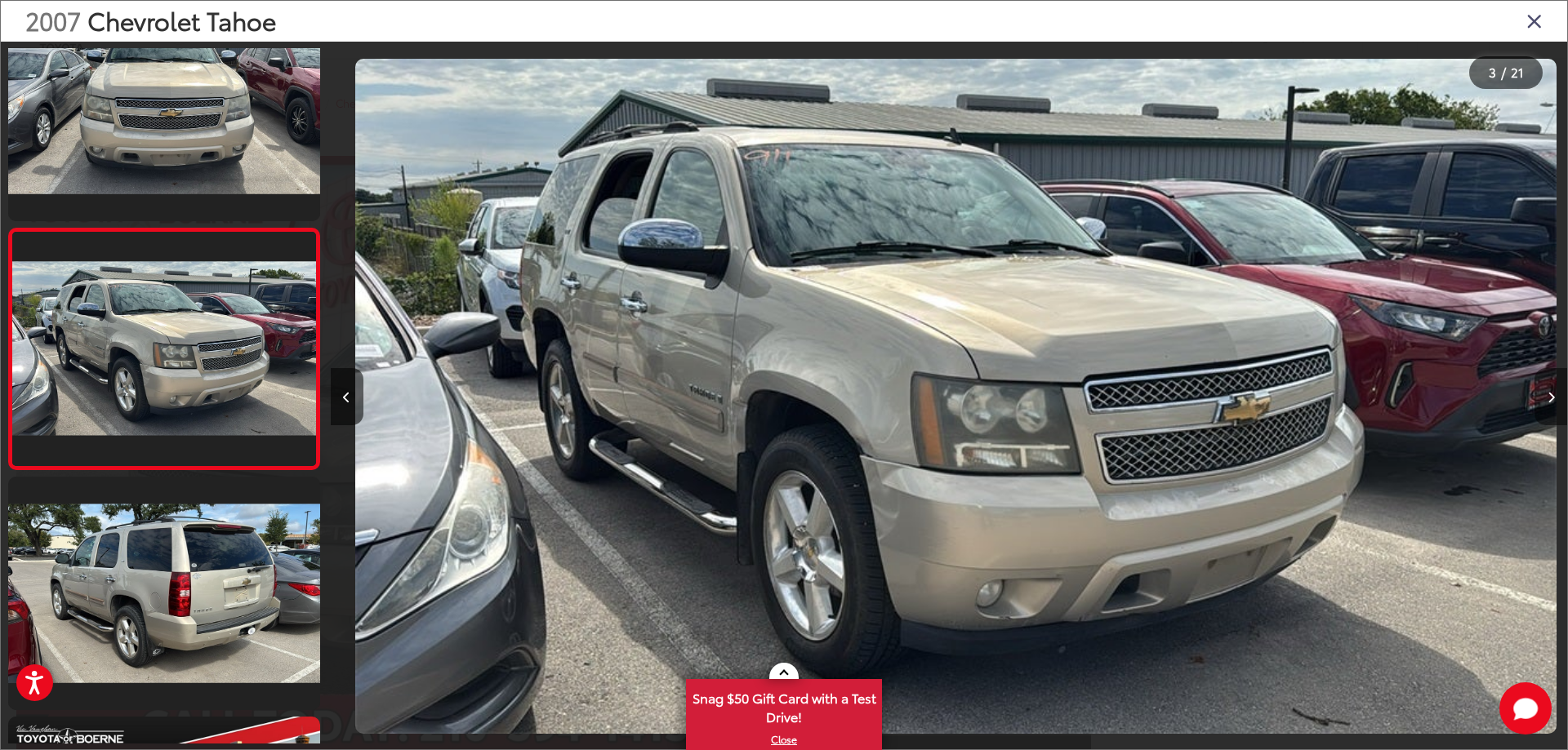
scroll to position [0, 2473]
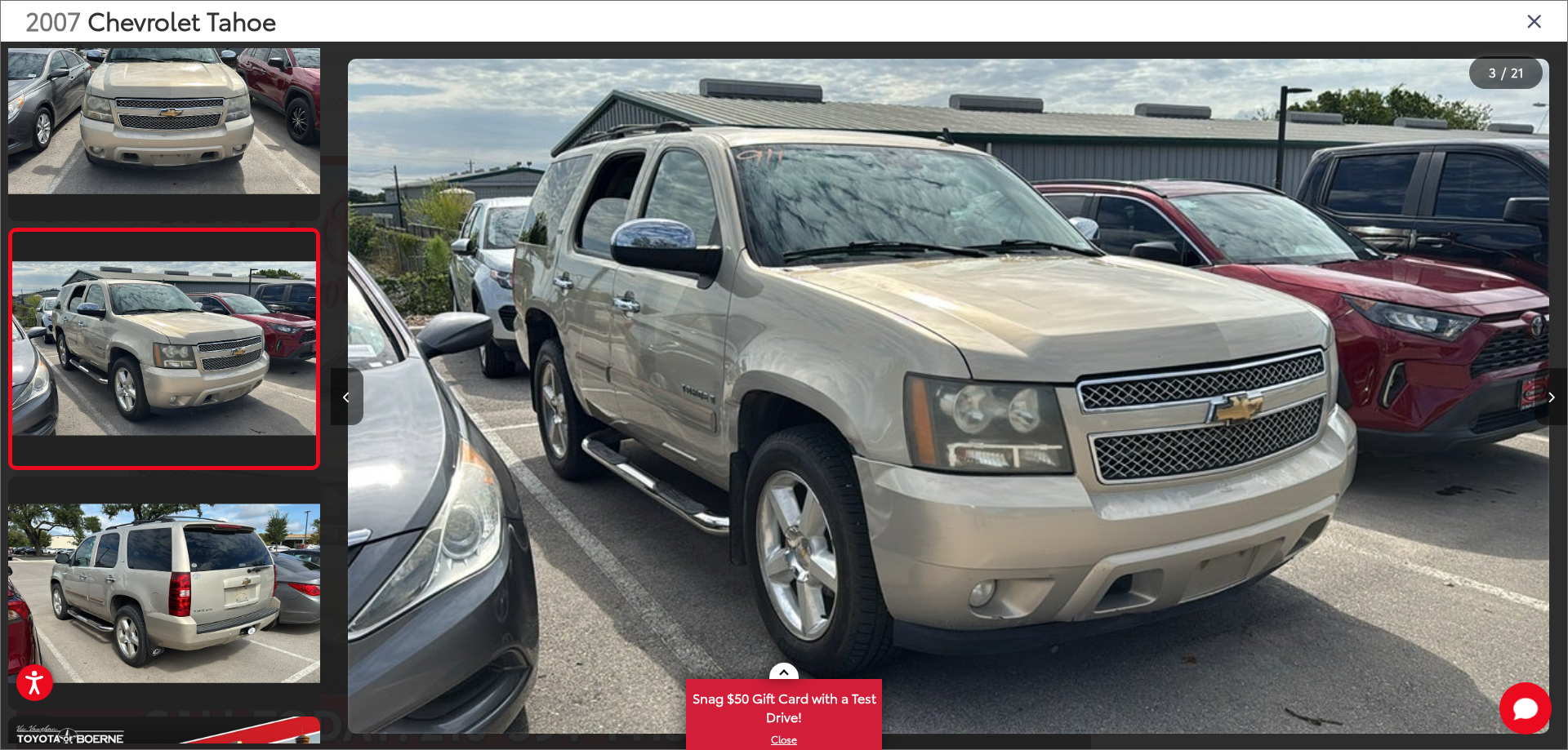
click at [1551, 390] on button "Next image" at bounding box center [1550, 396] width 32 height 57
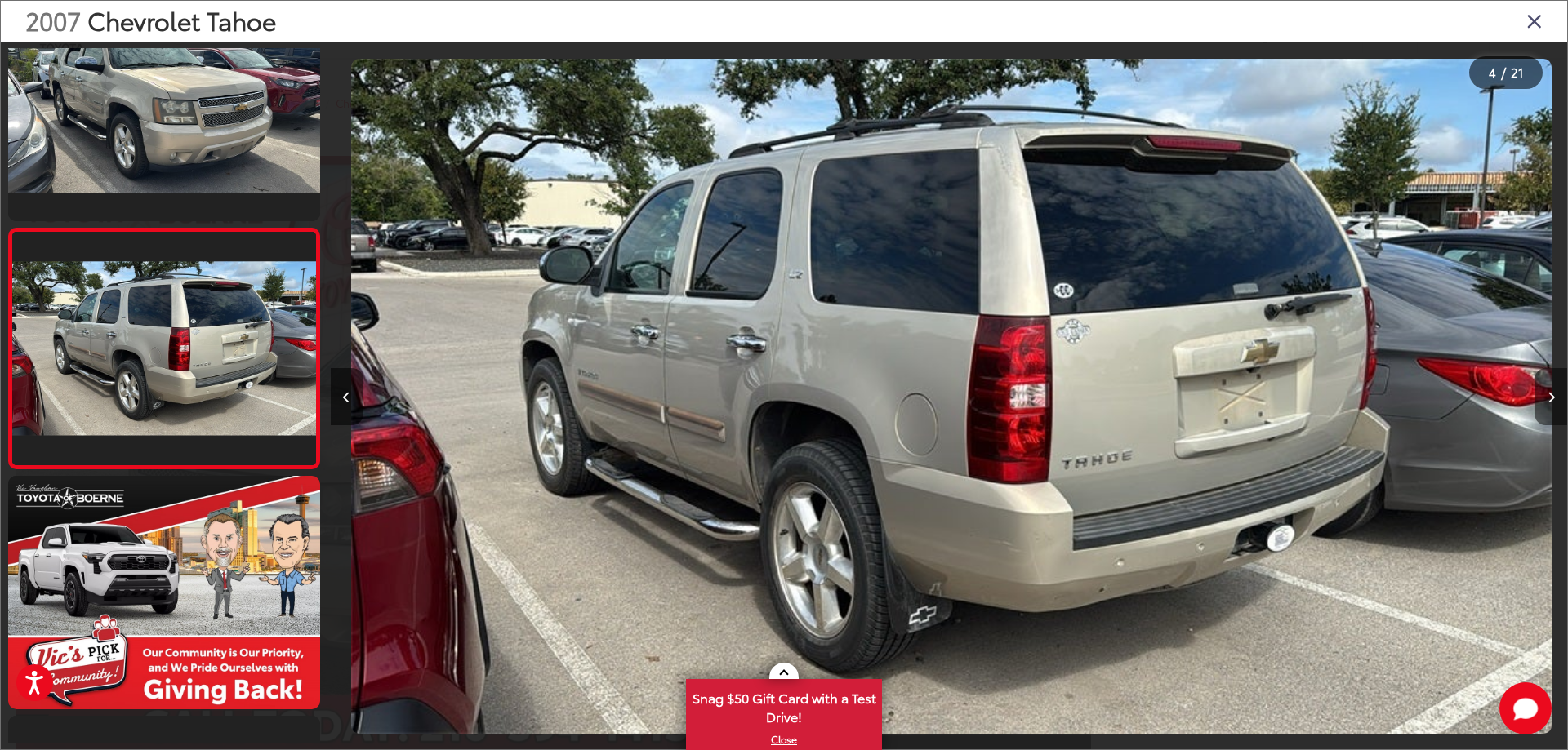
scroll to position [0, 3709]
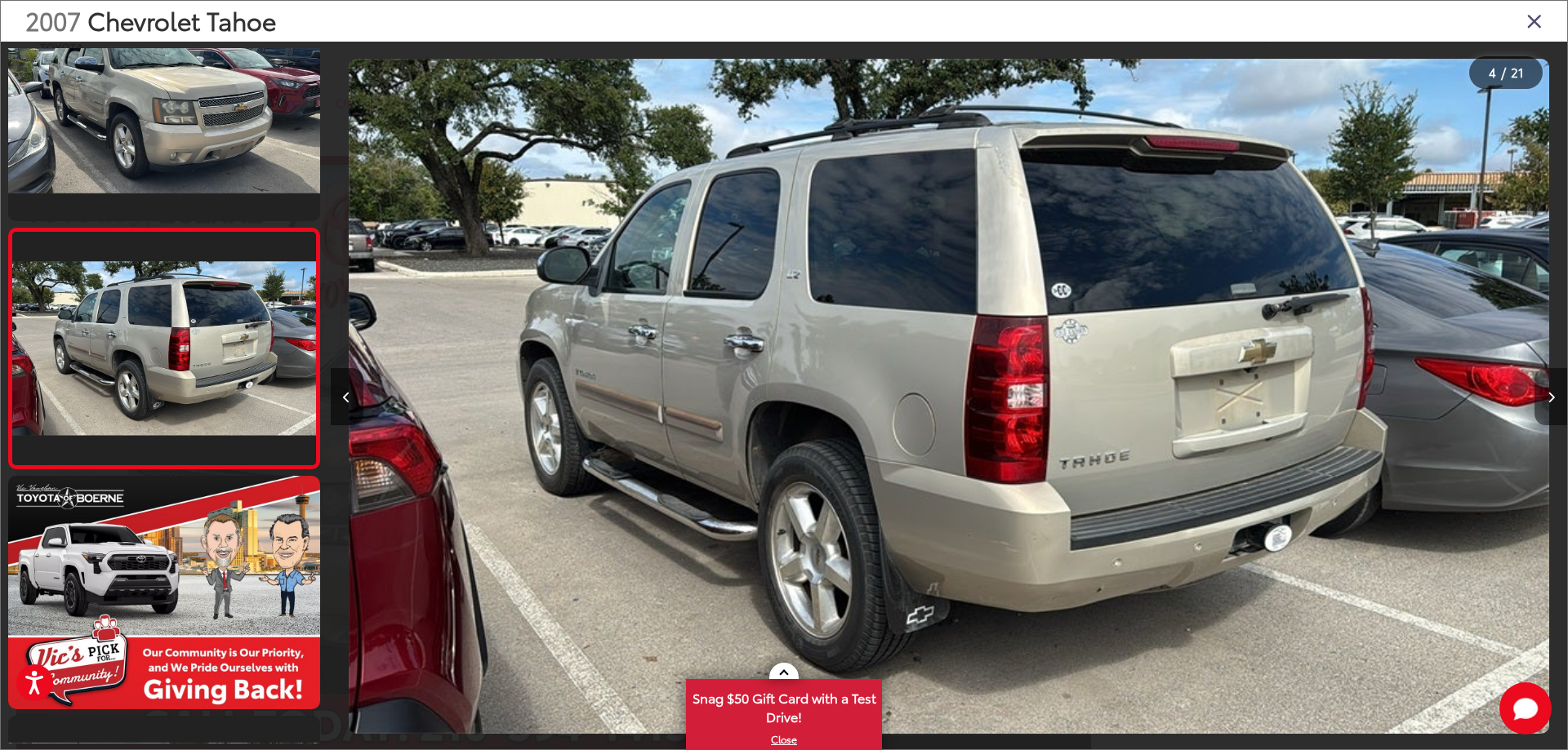
click at [1552, 390] on button "Next image" at bounding box center [1550, 396] width 32 height 57
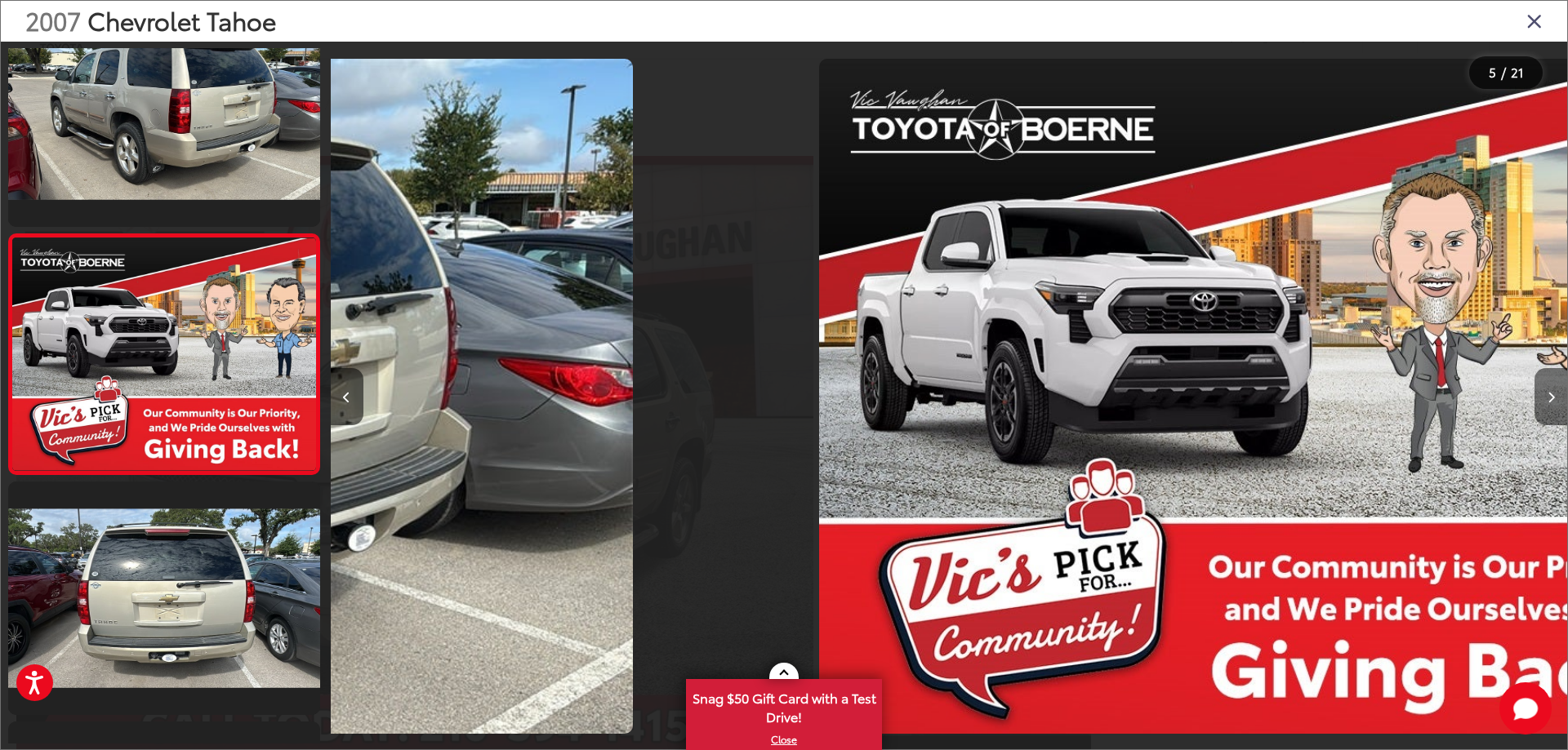
scroll to position [782, 0]
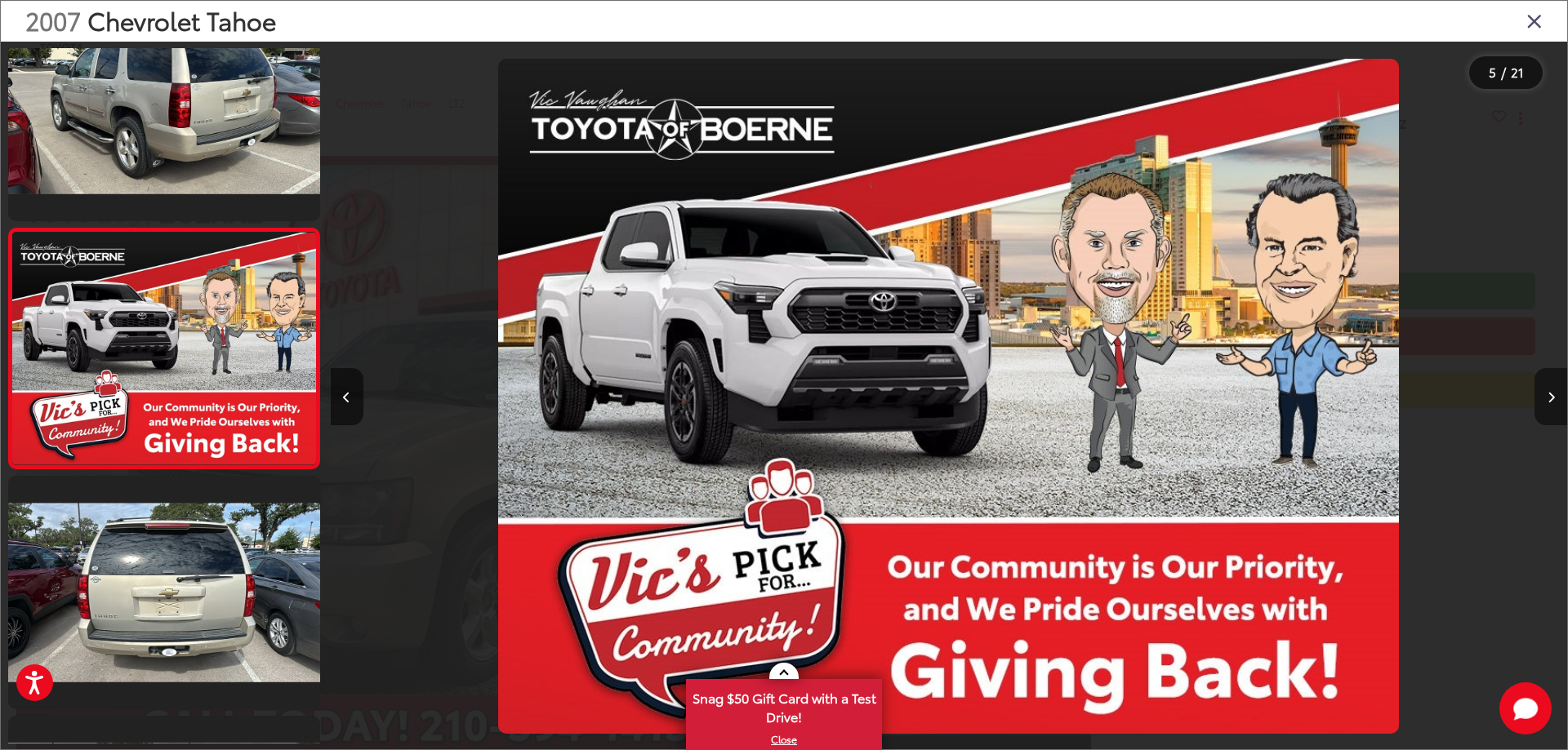
click at [1552, 390] on button "Next image" at bounding box center [1550, 396] width 32 height 57
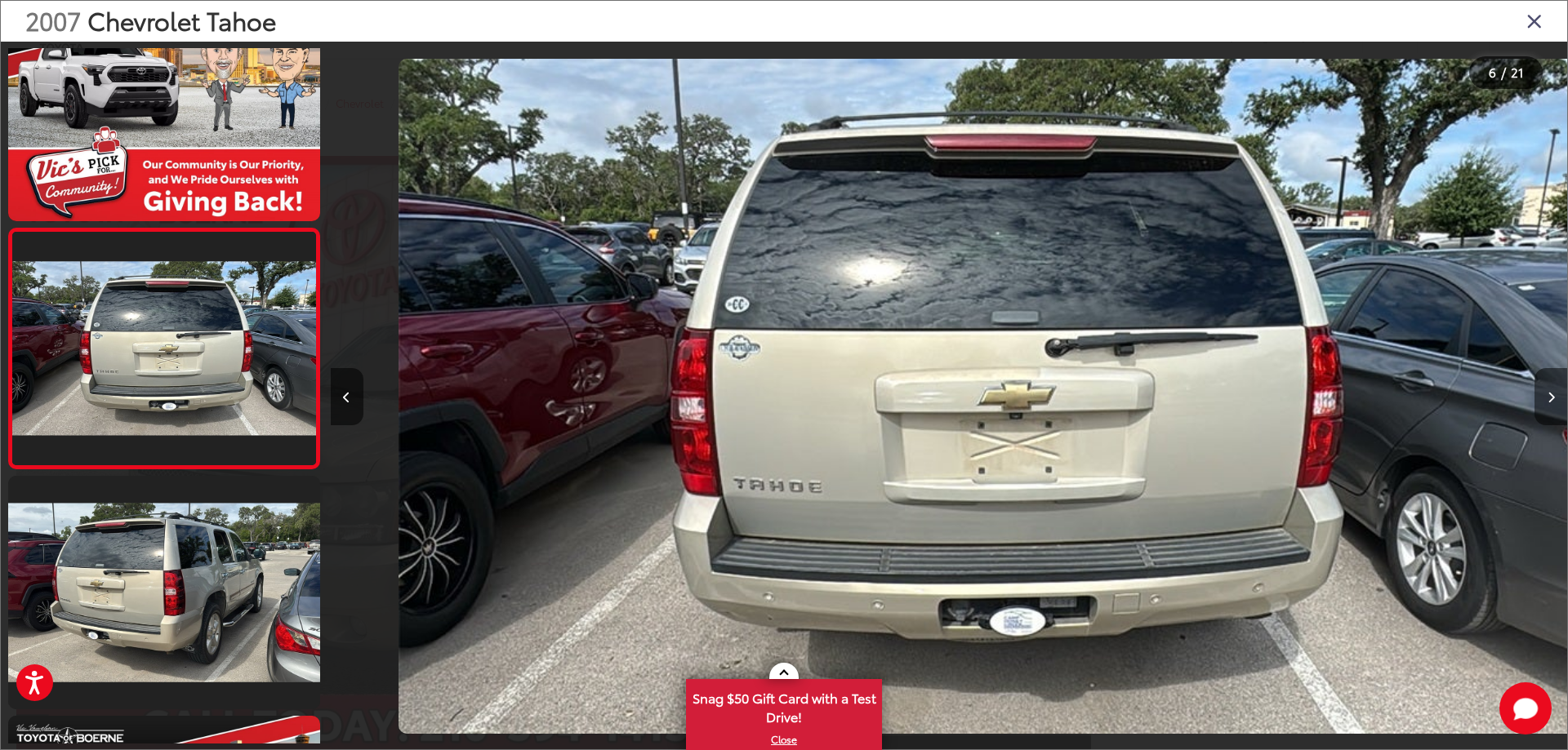
scroll to position [0, 0]
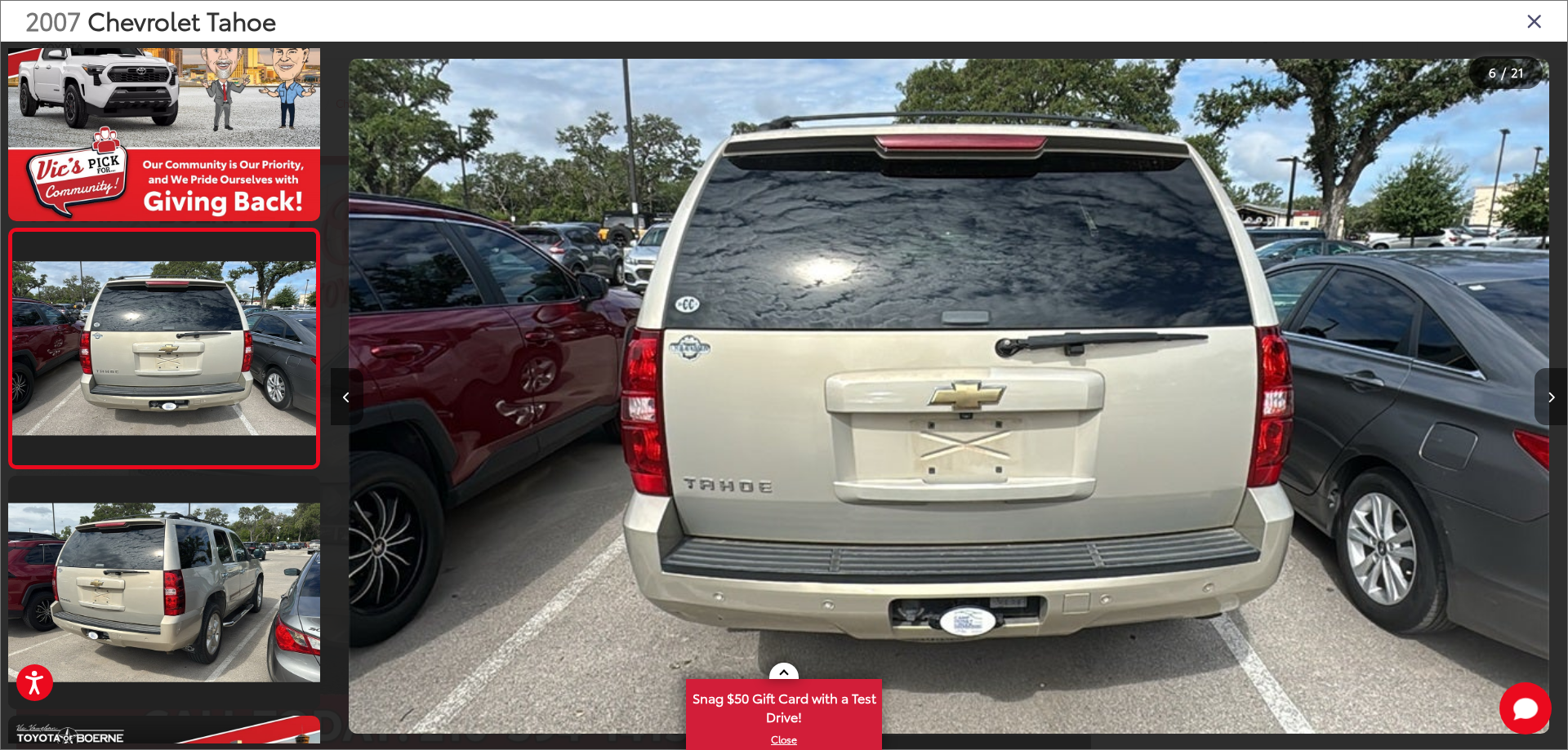
click at [1552, 390] on button "Next image" at bounding box center [1550, 396] width 32 height 57
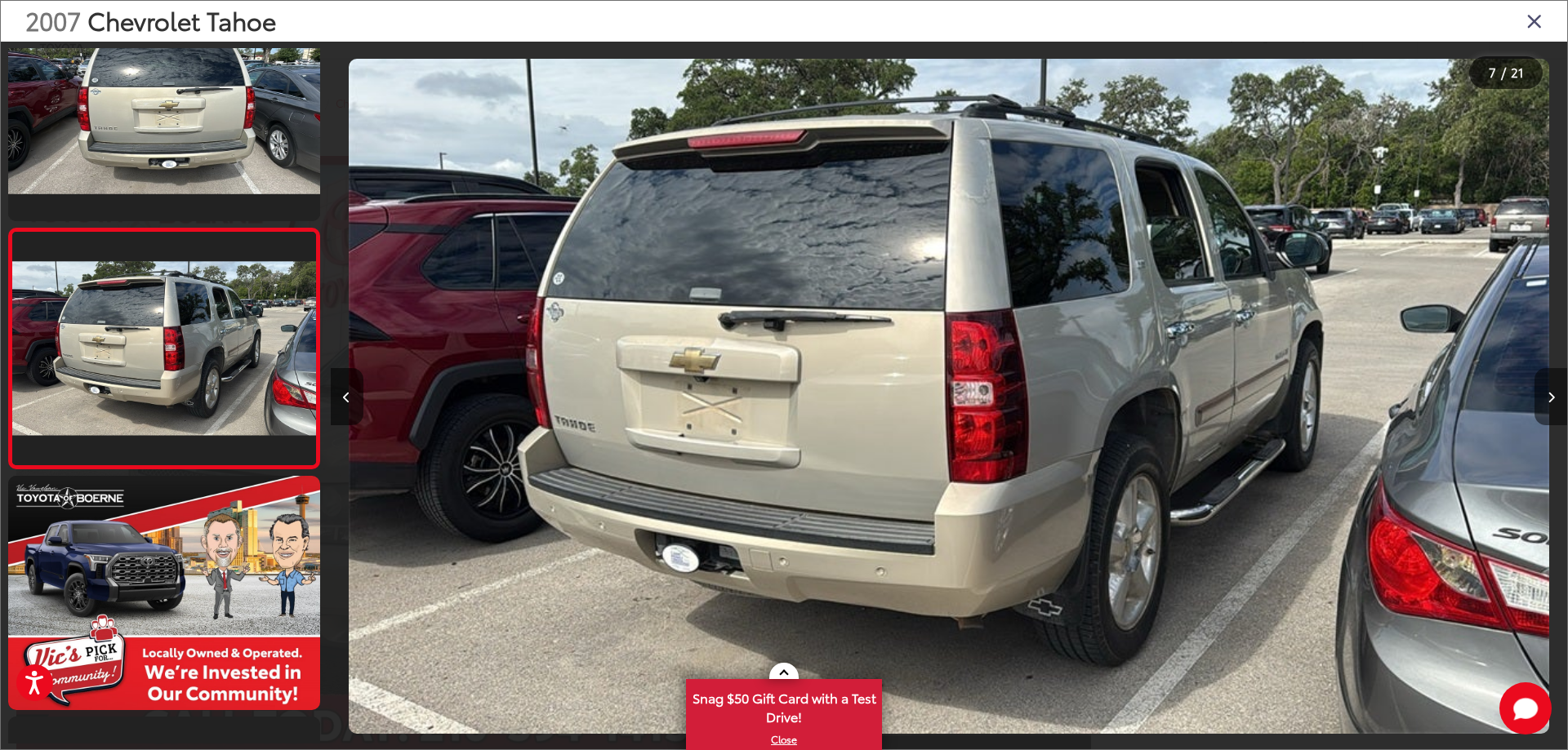
click at [1552, 390] on button "Next image" at bounding box center [1550, 396] width 32 height 57
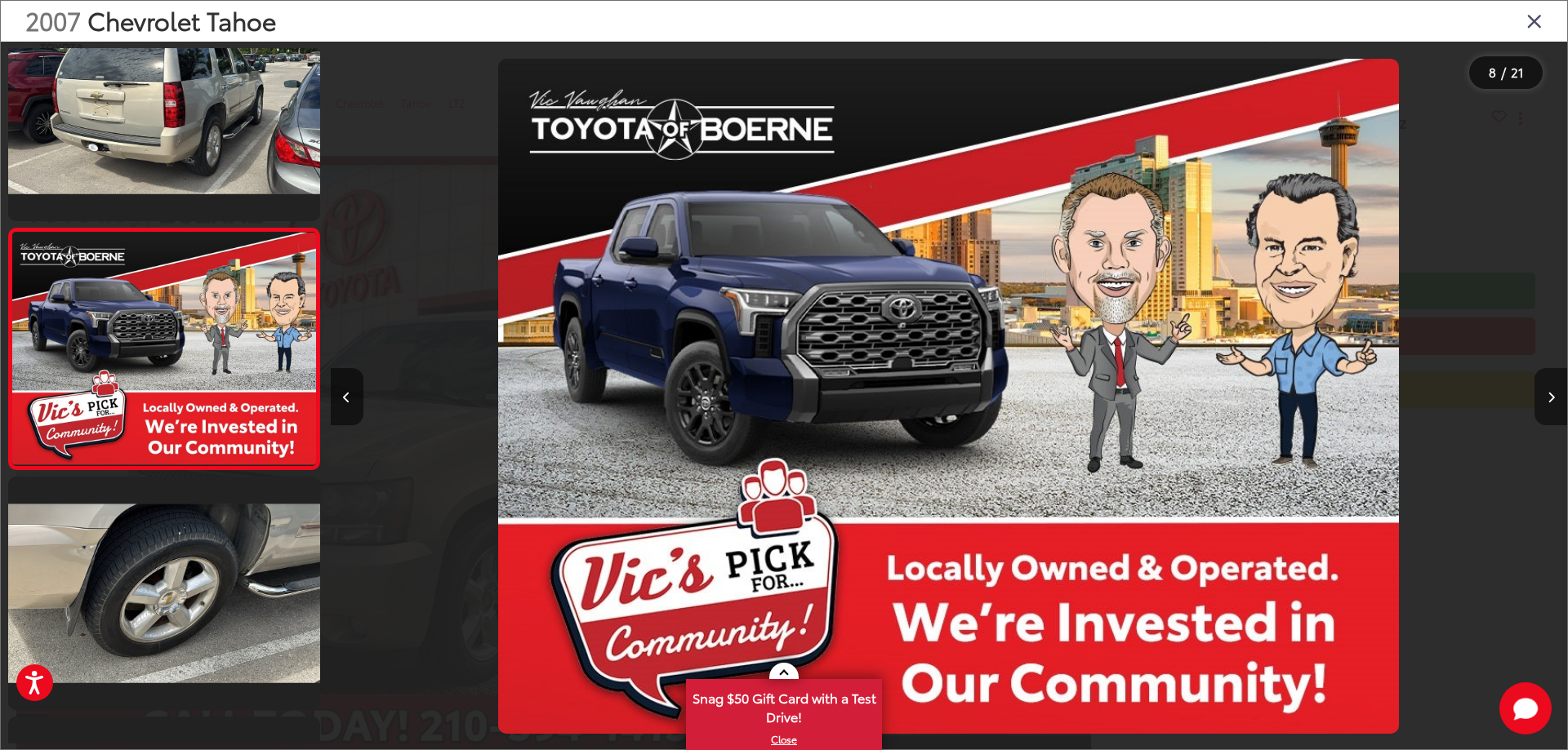
click at [1552, 390] on button "Next image" at bounding box center [1550, 396] width 32 height 57
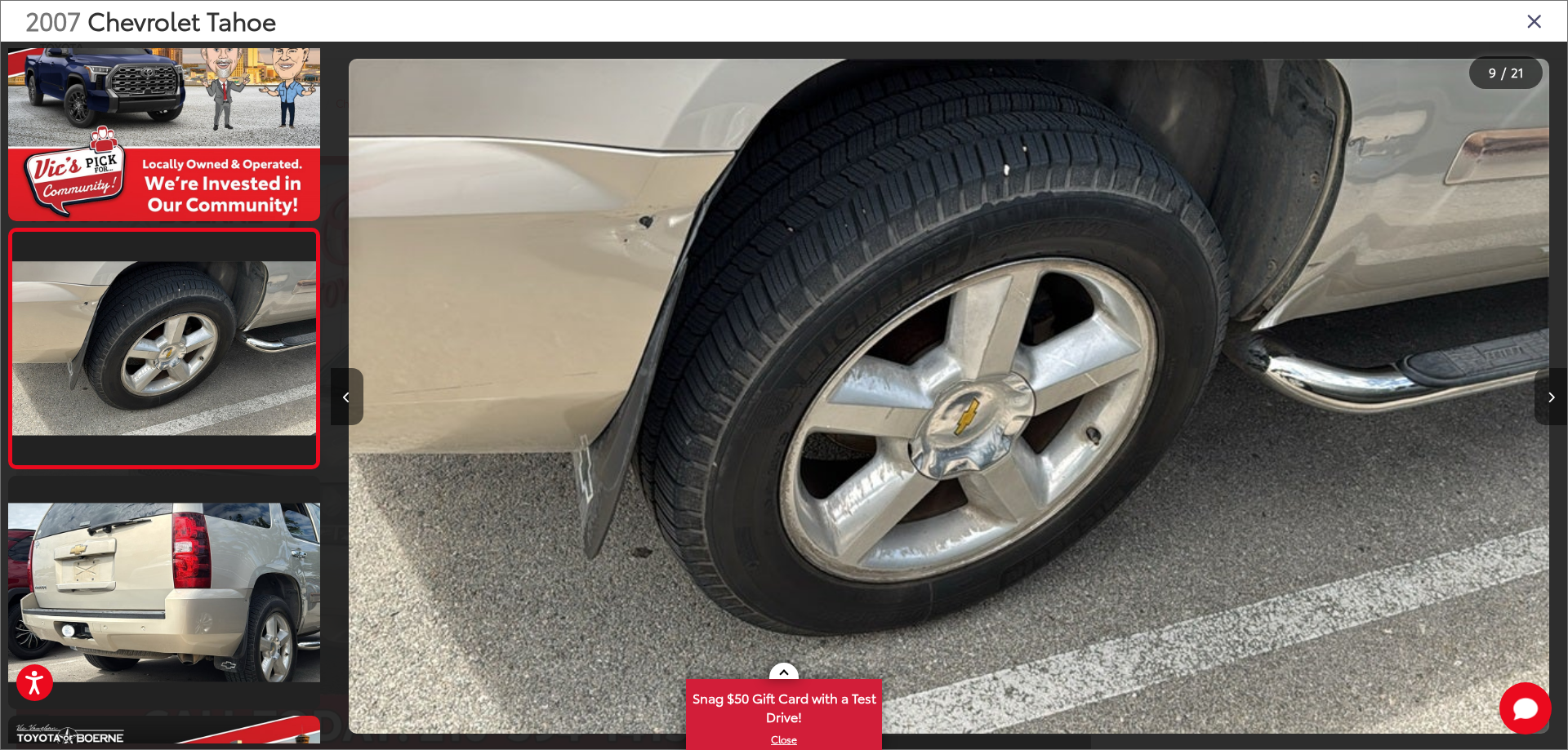
click at [1549, 398] on icon "Next image" at bounding box center [1551, 397] width 8 height 11
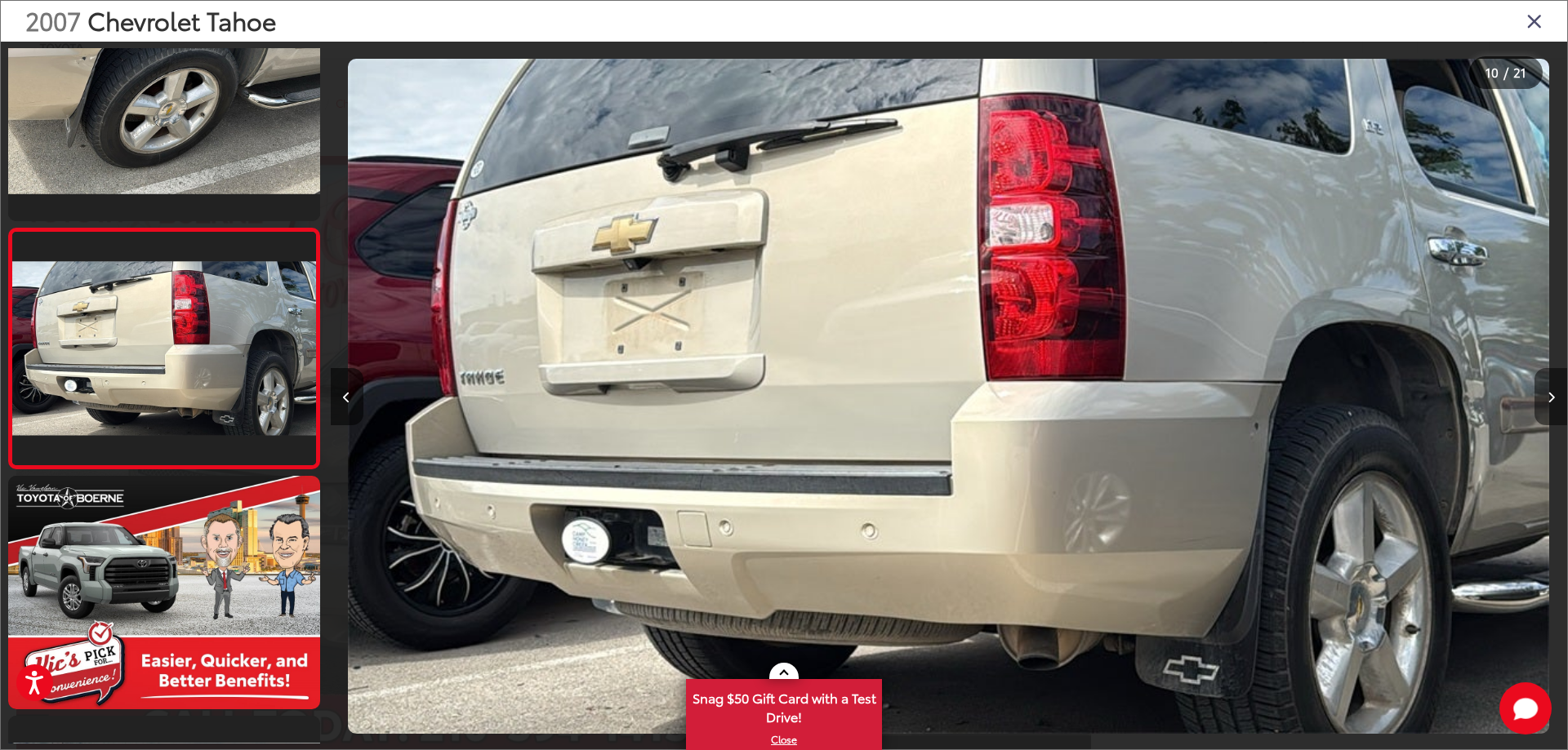
click at [1552, 396] on icon "Next image" at bounding box center [1551, 397] width 8 height 11
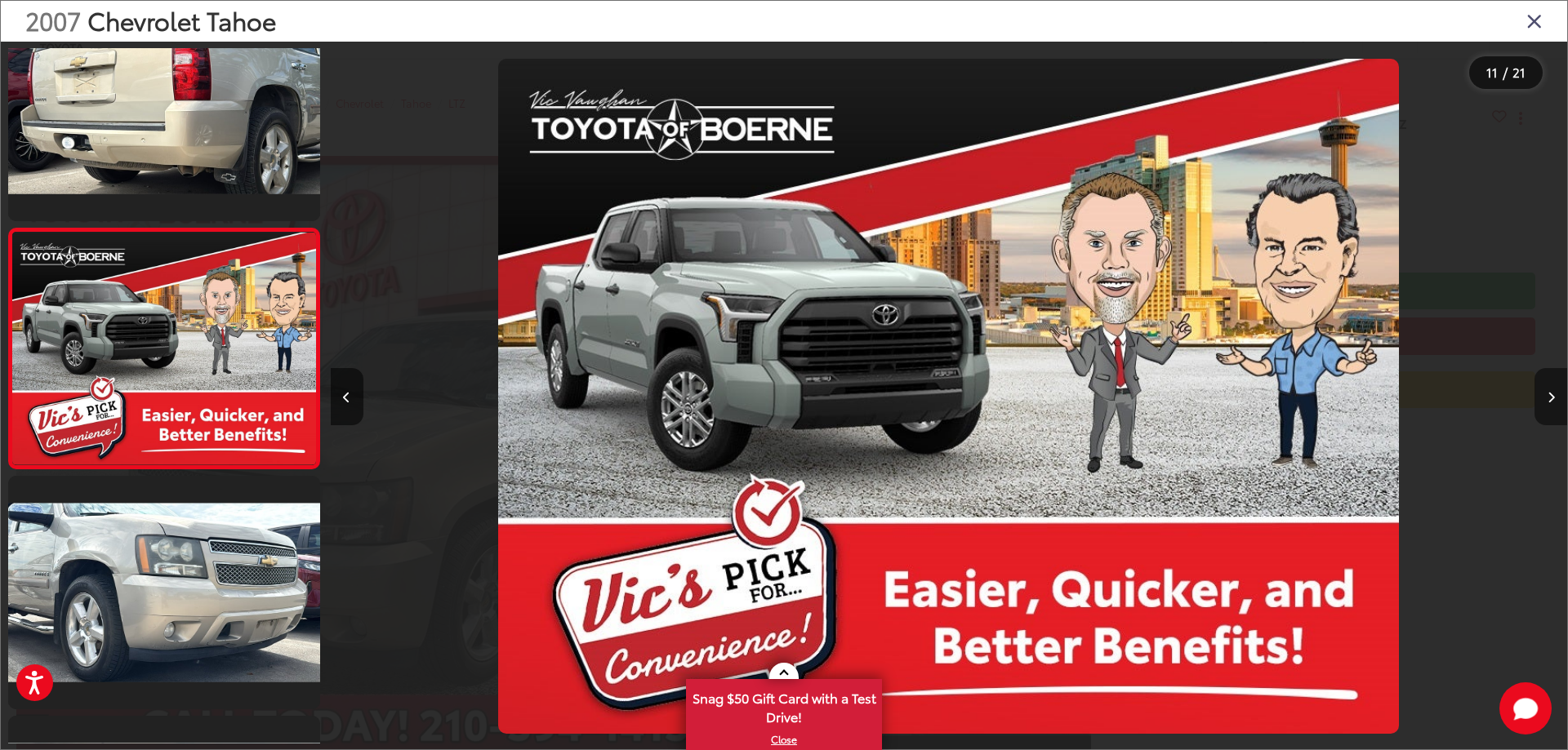
click at [1552, 396] on icon "Next image" at bounding box center [1551, 397] width 8 height 11
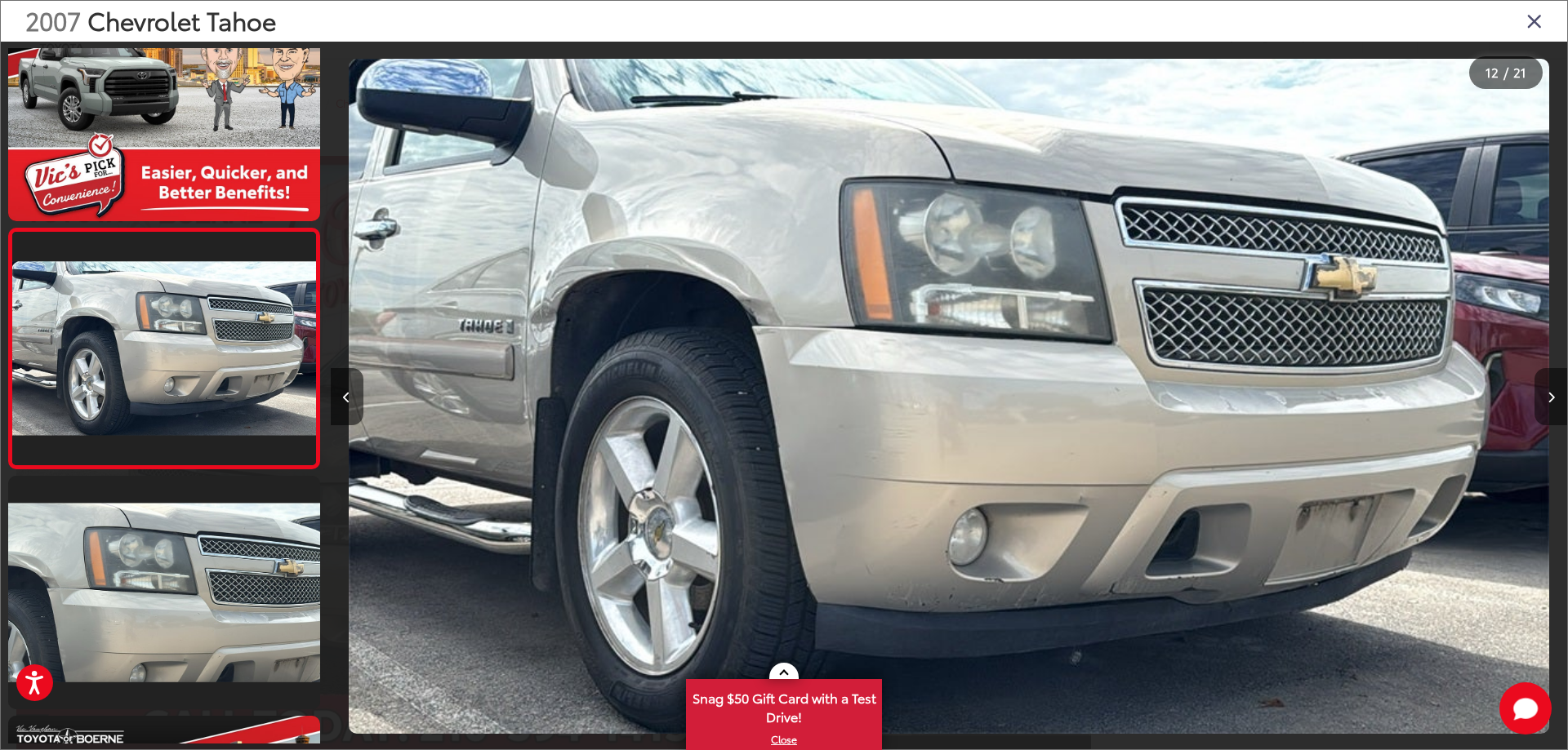
click at [1544, 393] on button "Next image" at bounding box center [1550, 396] width 32 height 57
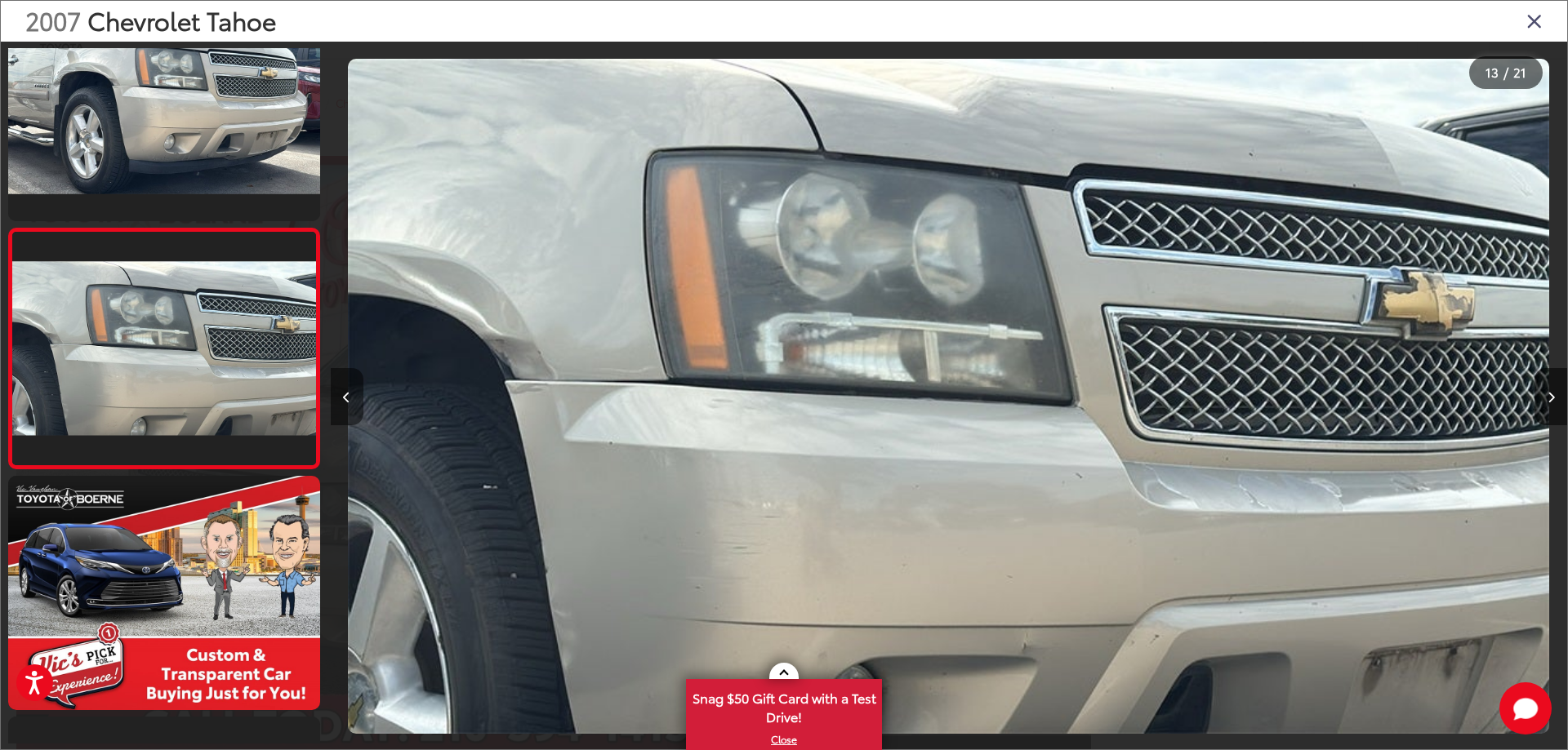
click at [357, 396] on button "Previous image" at bounding box center [347, 396] width 32 height 57
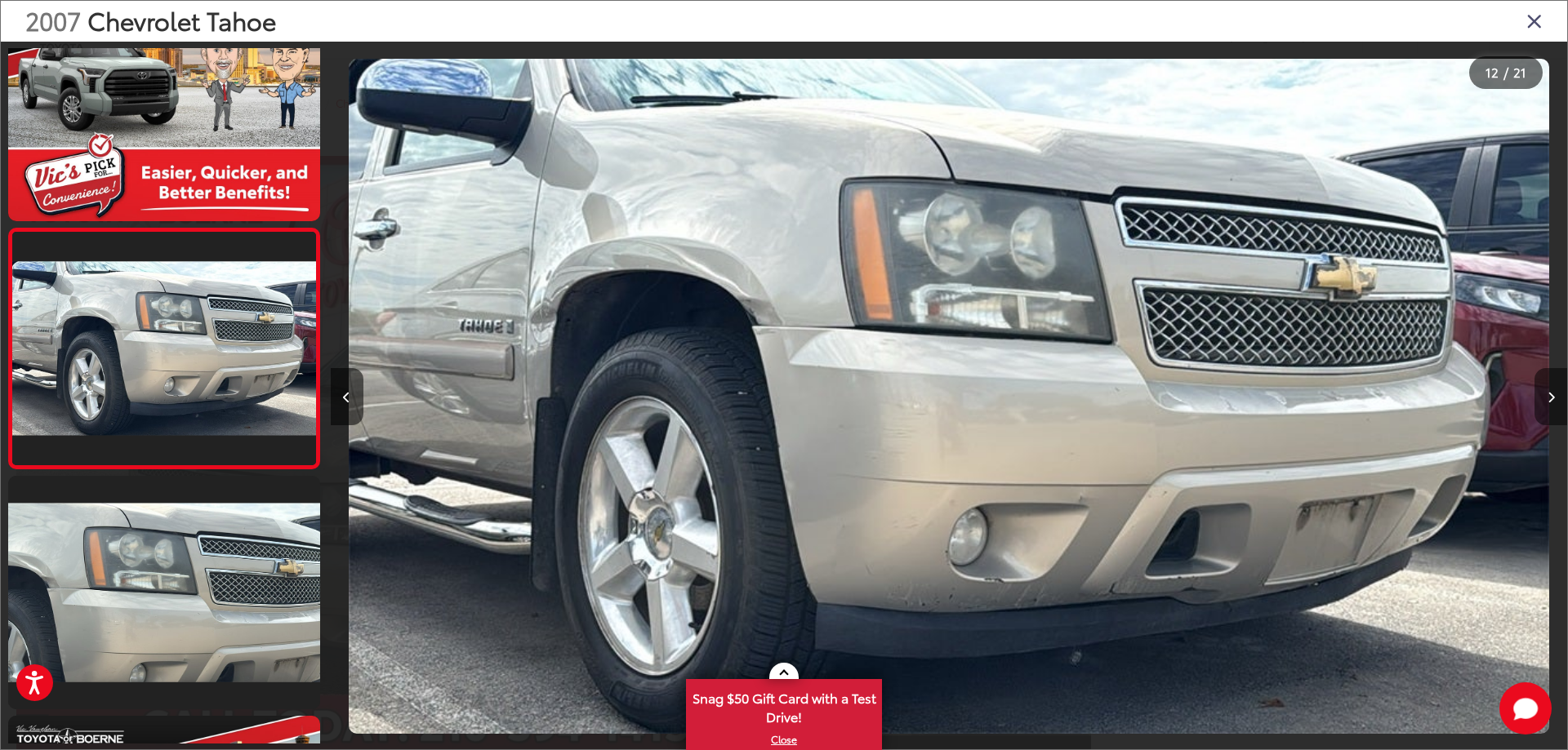
click at [1538, 393] on button "Next image" at bounding box center [1550, 396] width 32 height 57
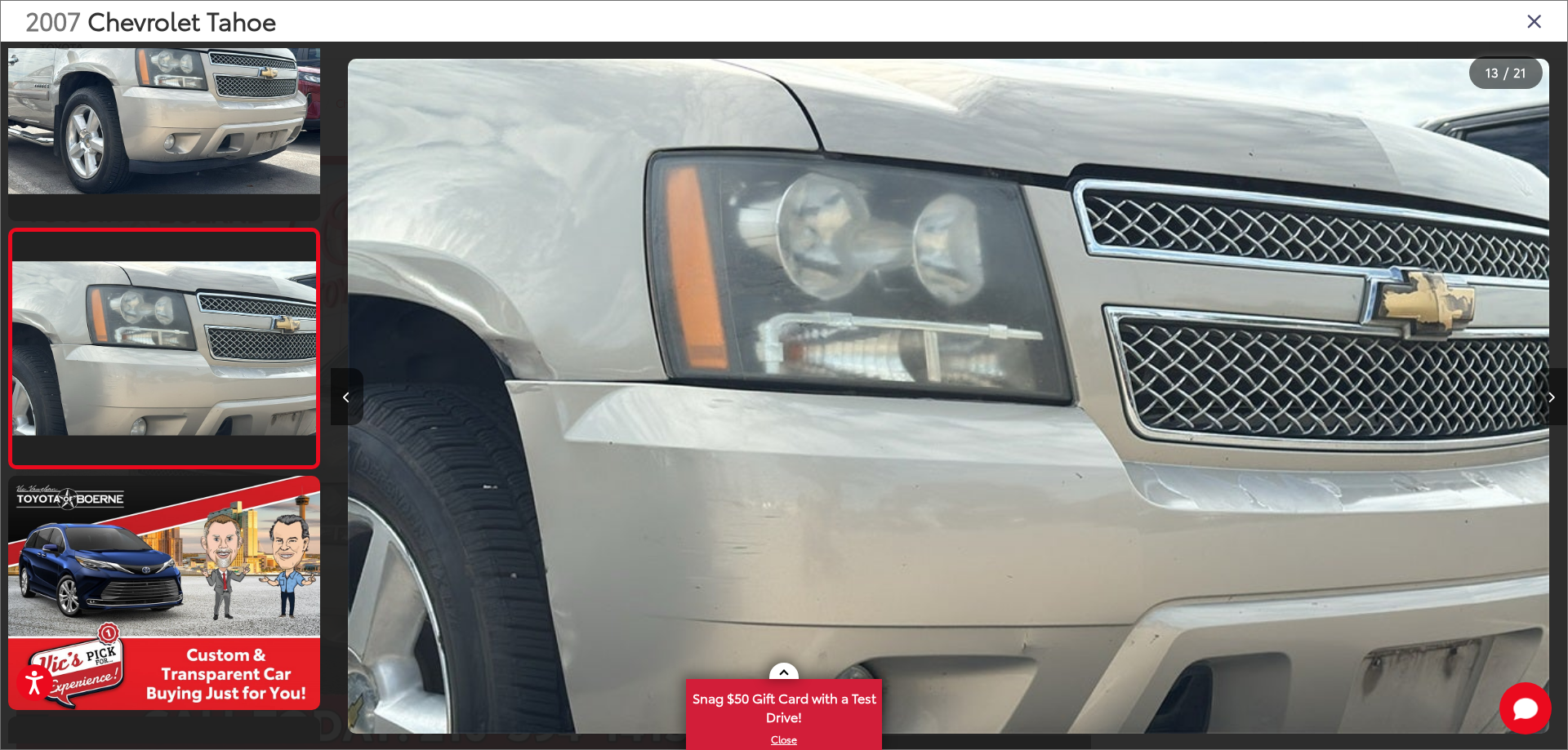
click at [1547, 392] on icon "Next image" at bounding box center [1551, 397] width 8 height 11
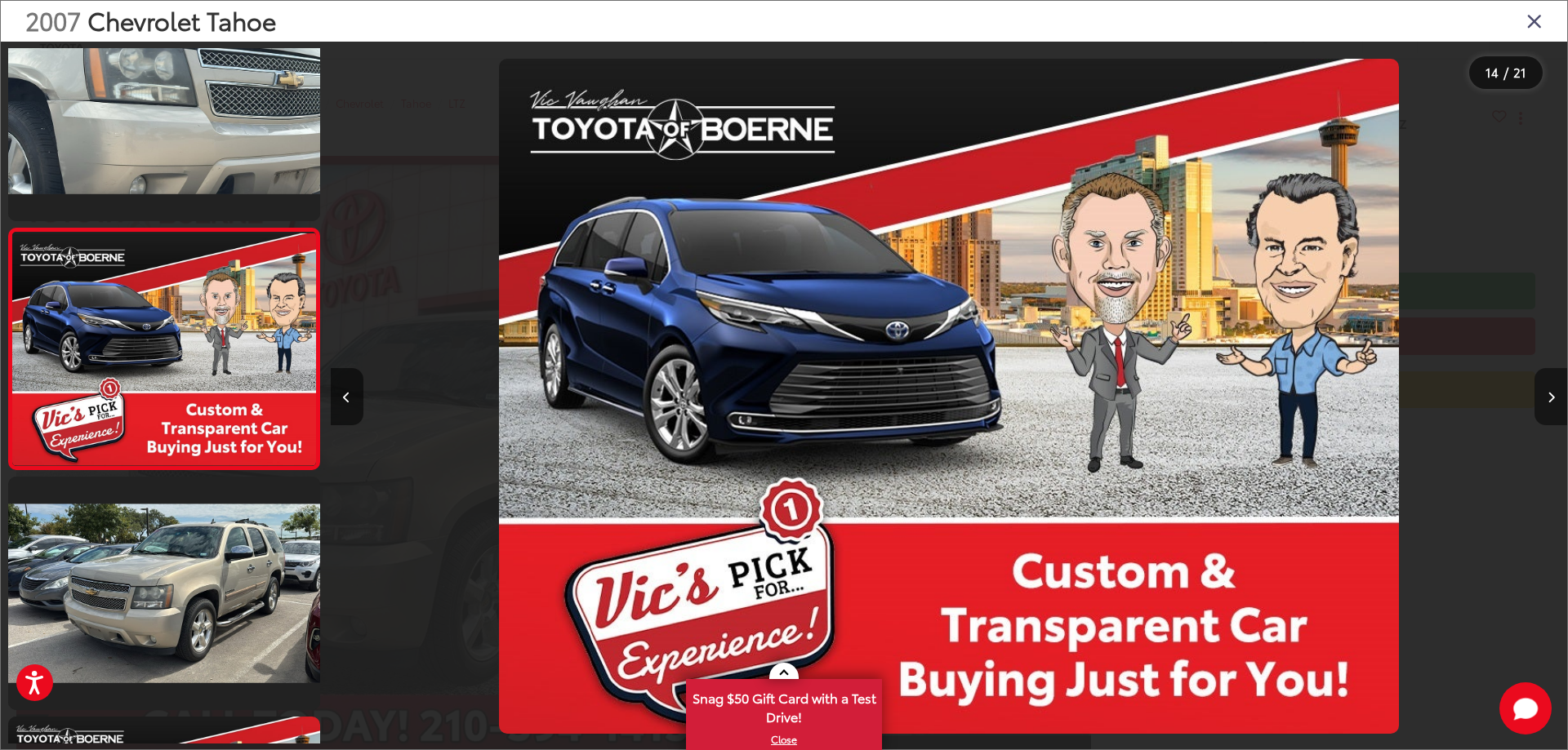
click at [1547, 392] on icon "Next image" at bounding box center [1551, 397] width 8 height 11
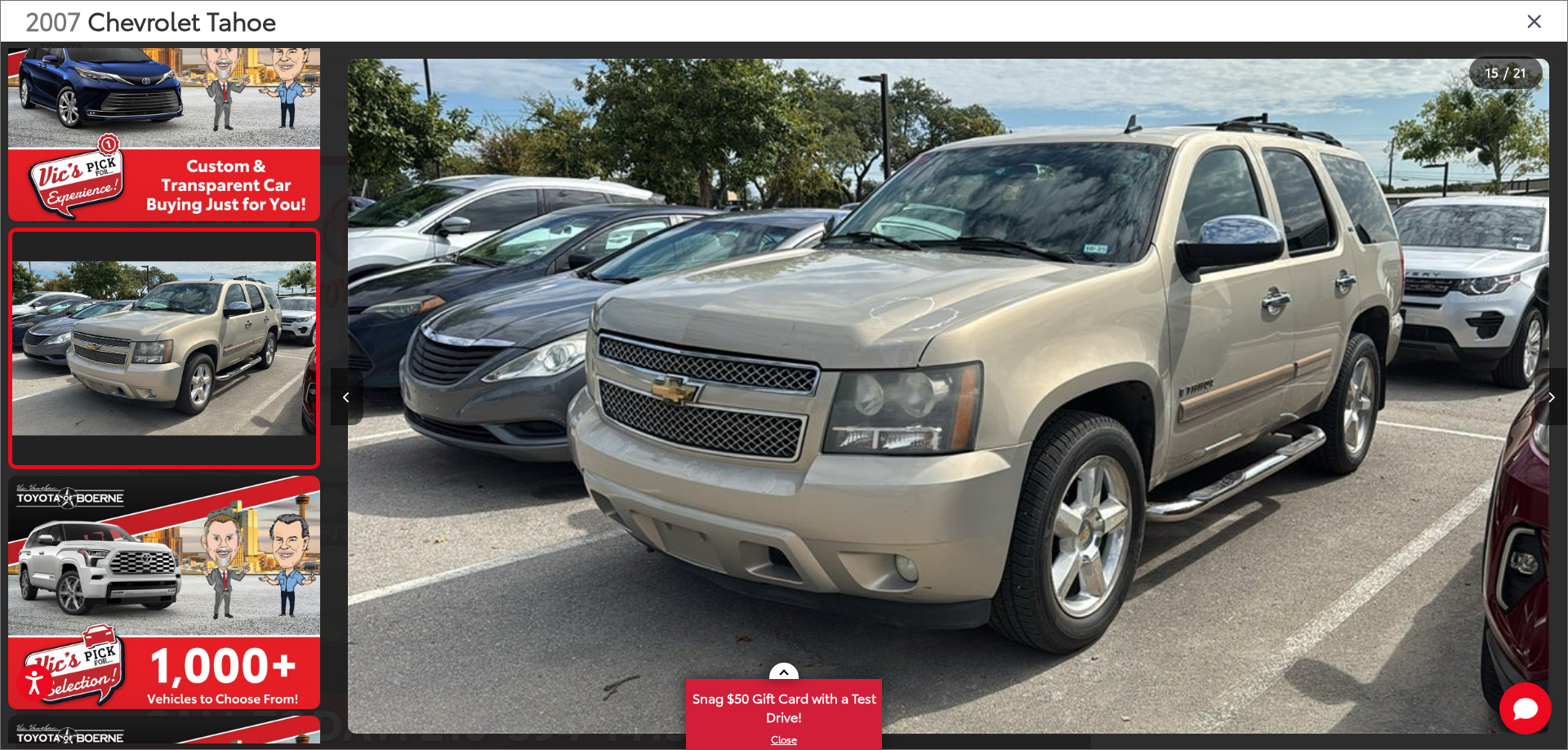
click at [1547, 392] on icon "Next image" at bounding box center [1551, 397] width 8 height 11
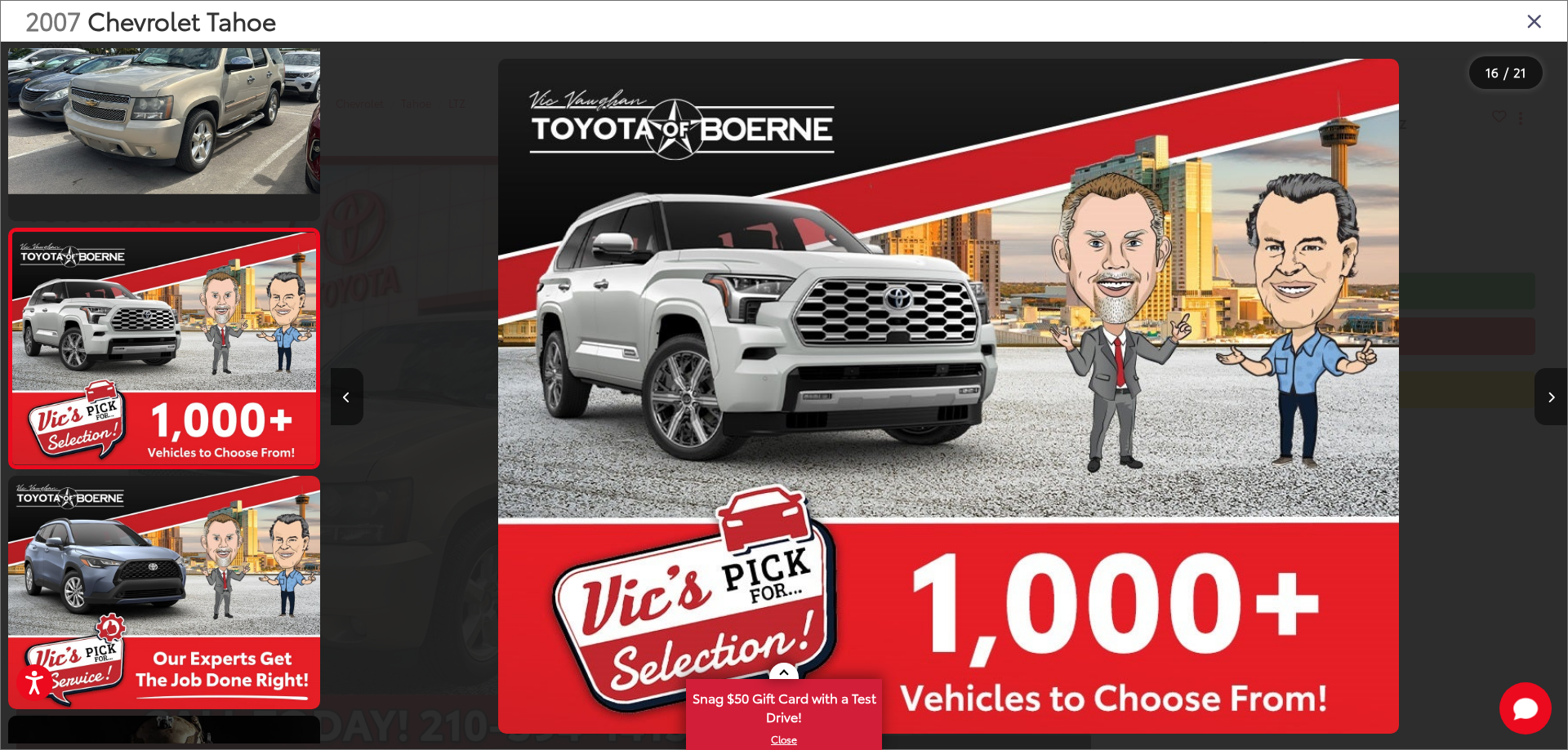
click at [1554, 381] on button "Next image" at bounding box center [1550, 396] width 32 height 57
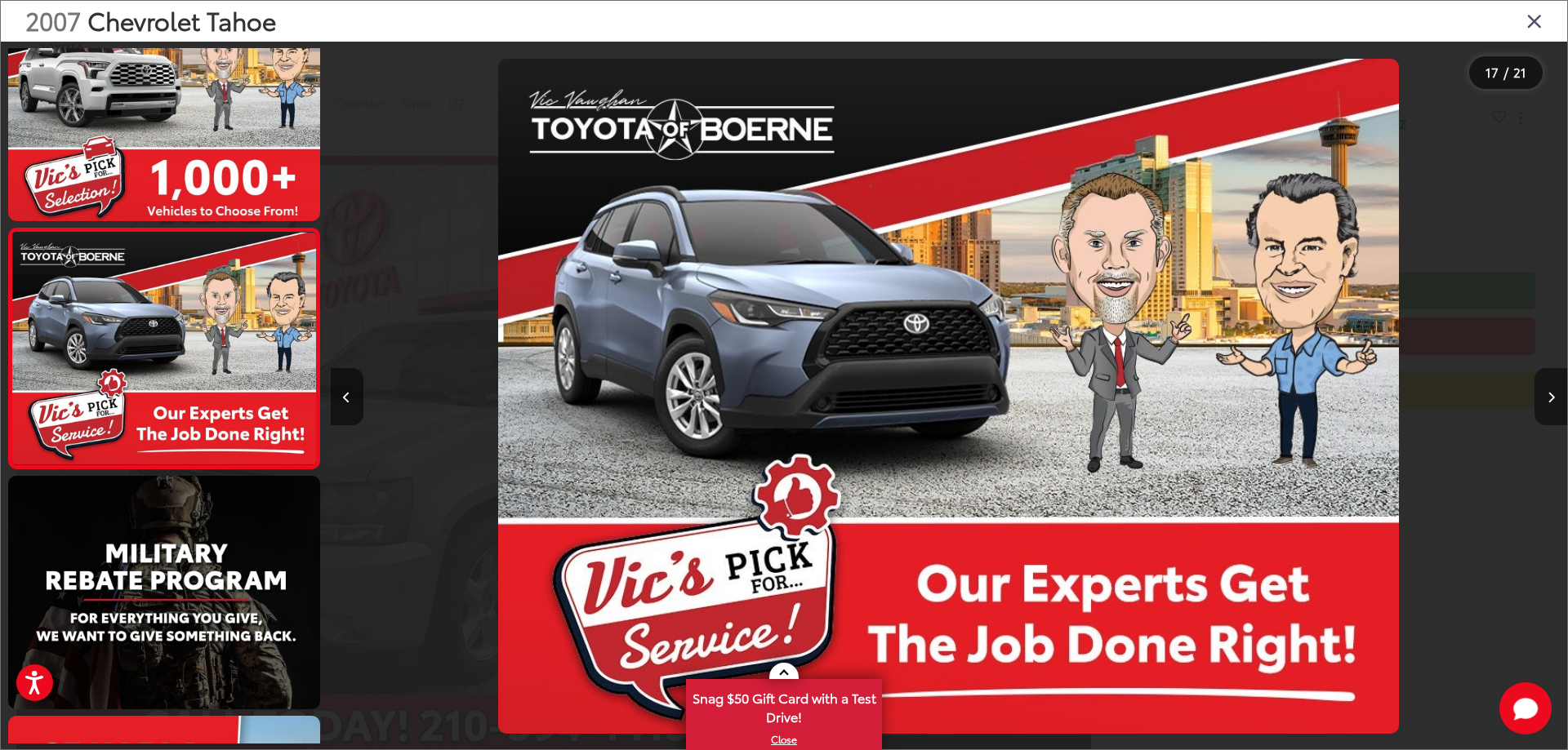
click at [1554, 378] on button "Next image" at bounding box center [1550, 396] width 32 height 57
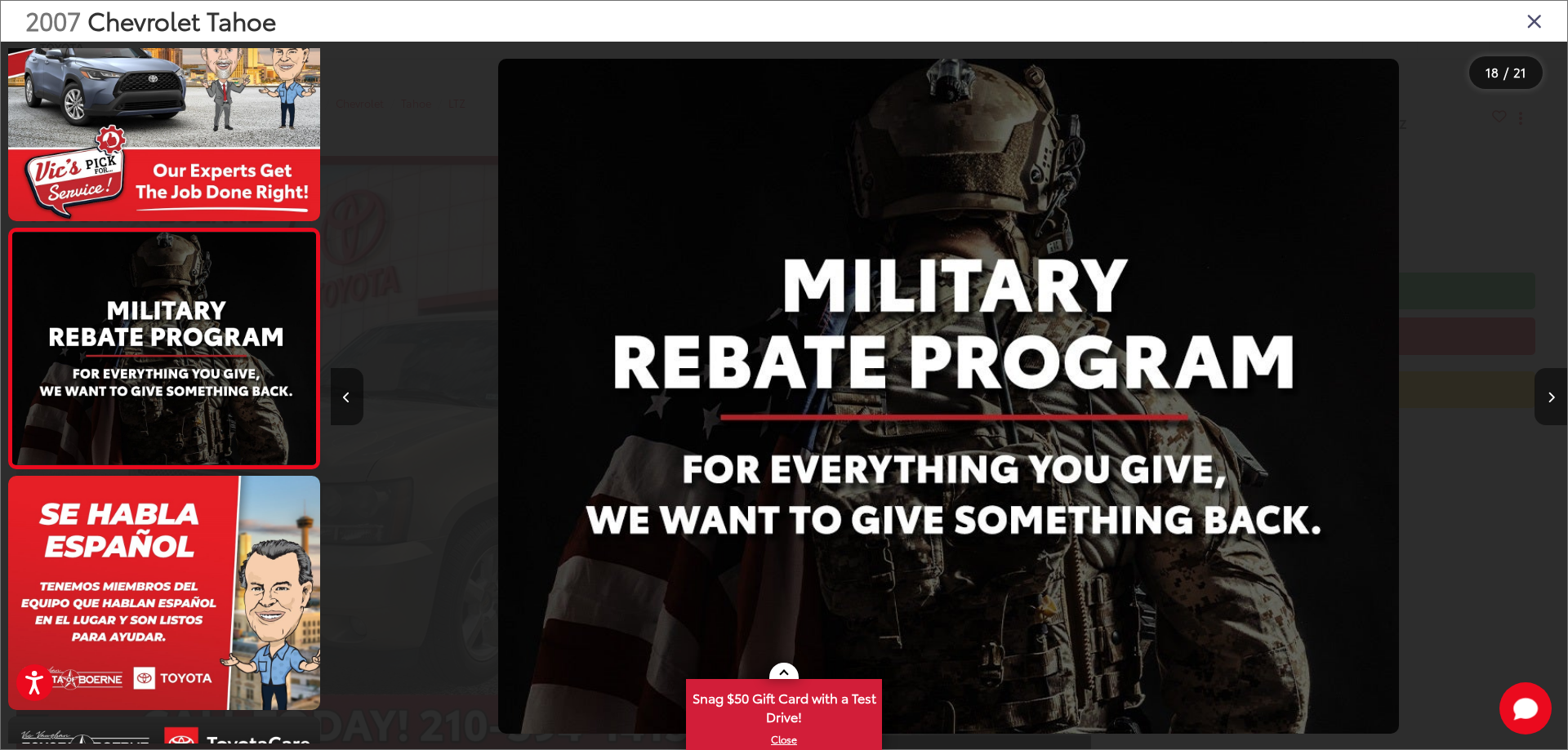
click at [1554, 378] on button "Next image" at bounding box center [1550, 396] width 32 height 57
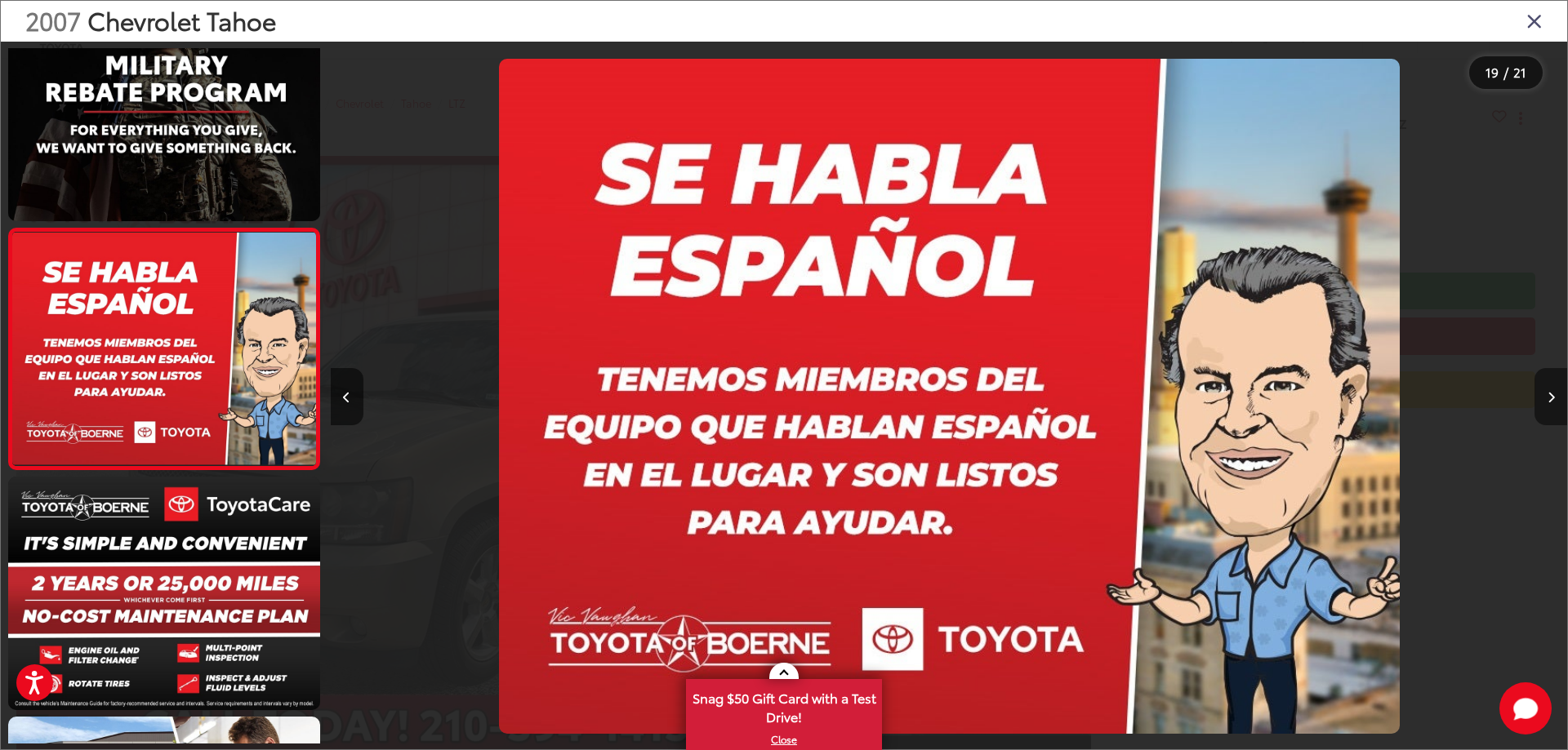
click at [1554, 378] on button "Next image" at bounding box center [1550, 396] width 32 height 57
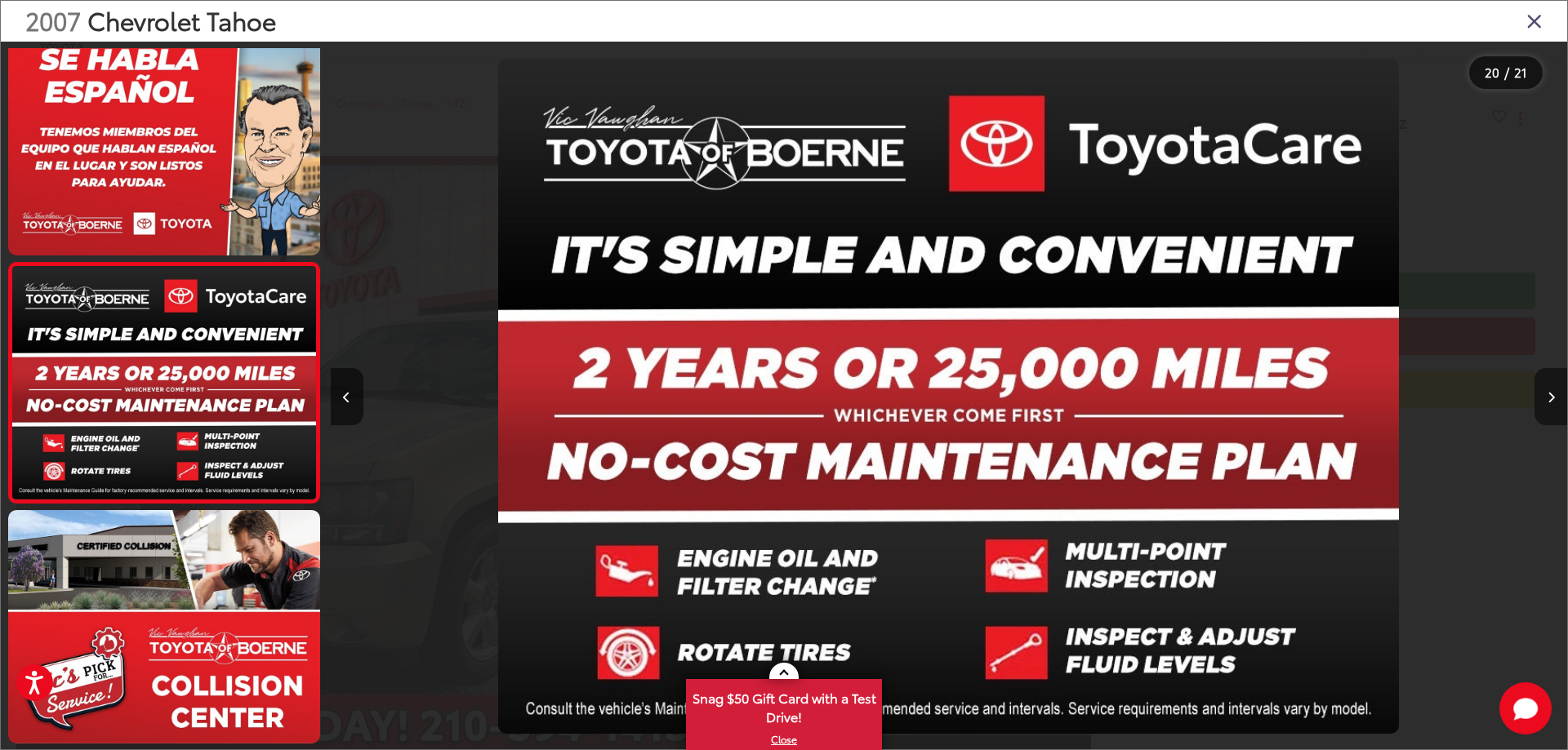
click at [1554, 378] on button "Next image" at bounding box center [1550, 396] width 32 height 57
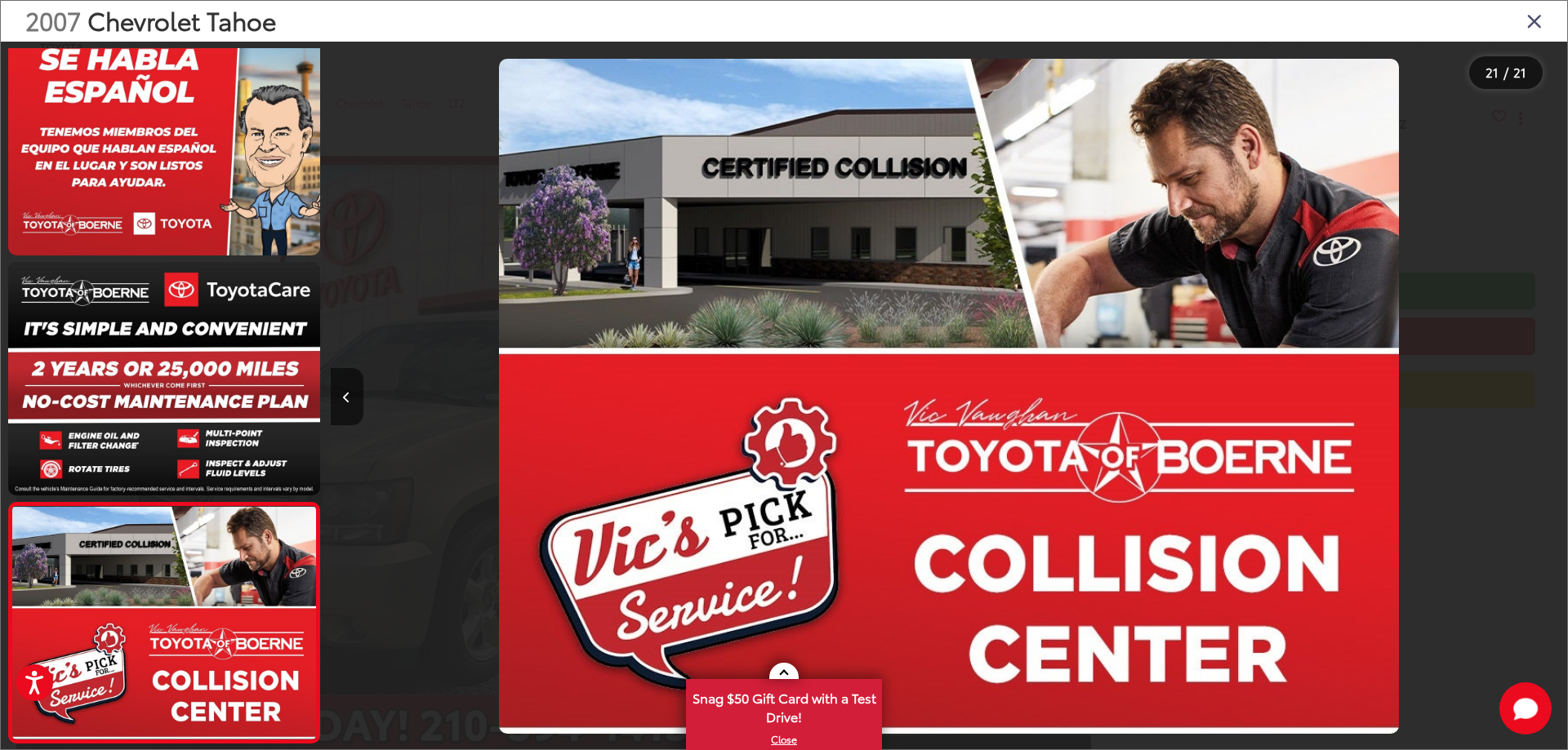
click at [1536, 15] on icon "Close gallery" at bounding box center [1534, 20] width 16 height 21
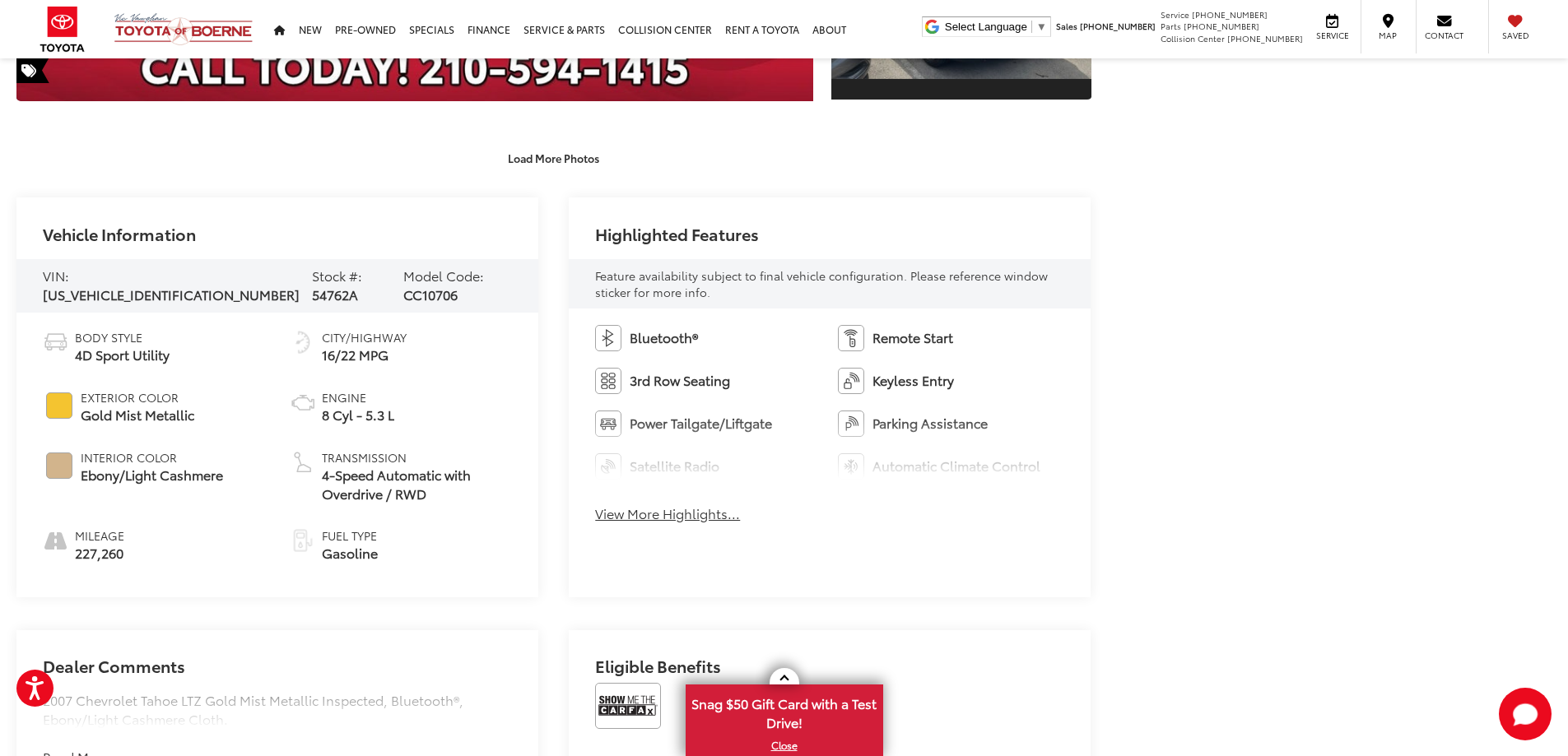
click at [675, 515] on button "View More Highlights..." at bounding box center [668, 514] width 145 height 19
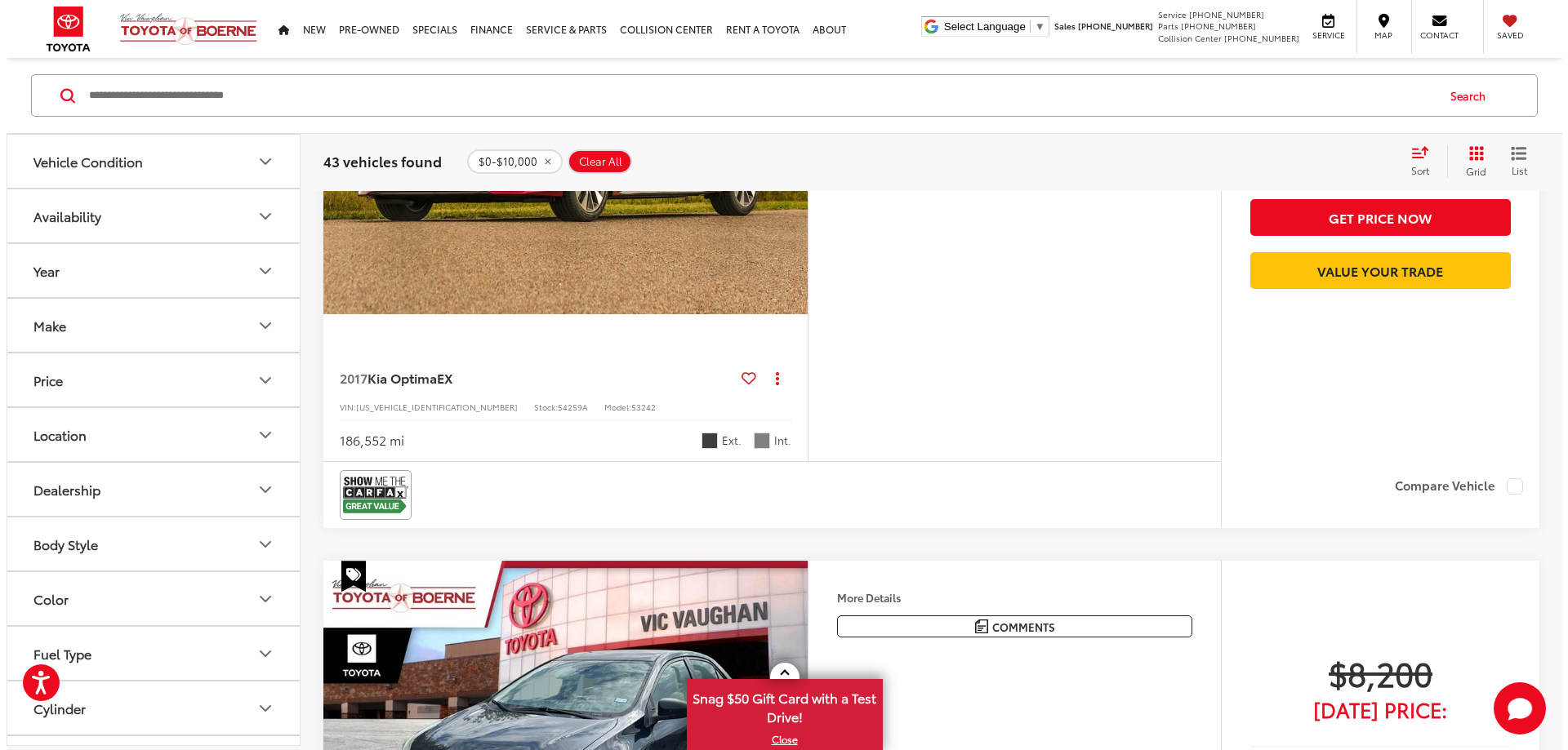
scroll to position [6791, 0]
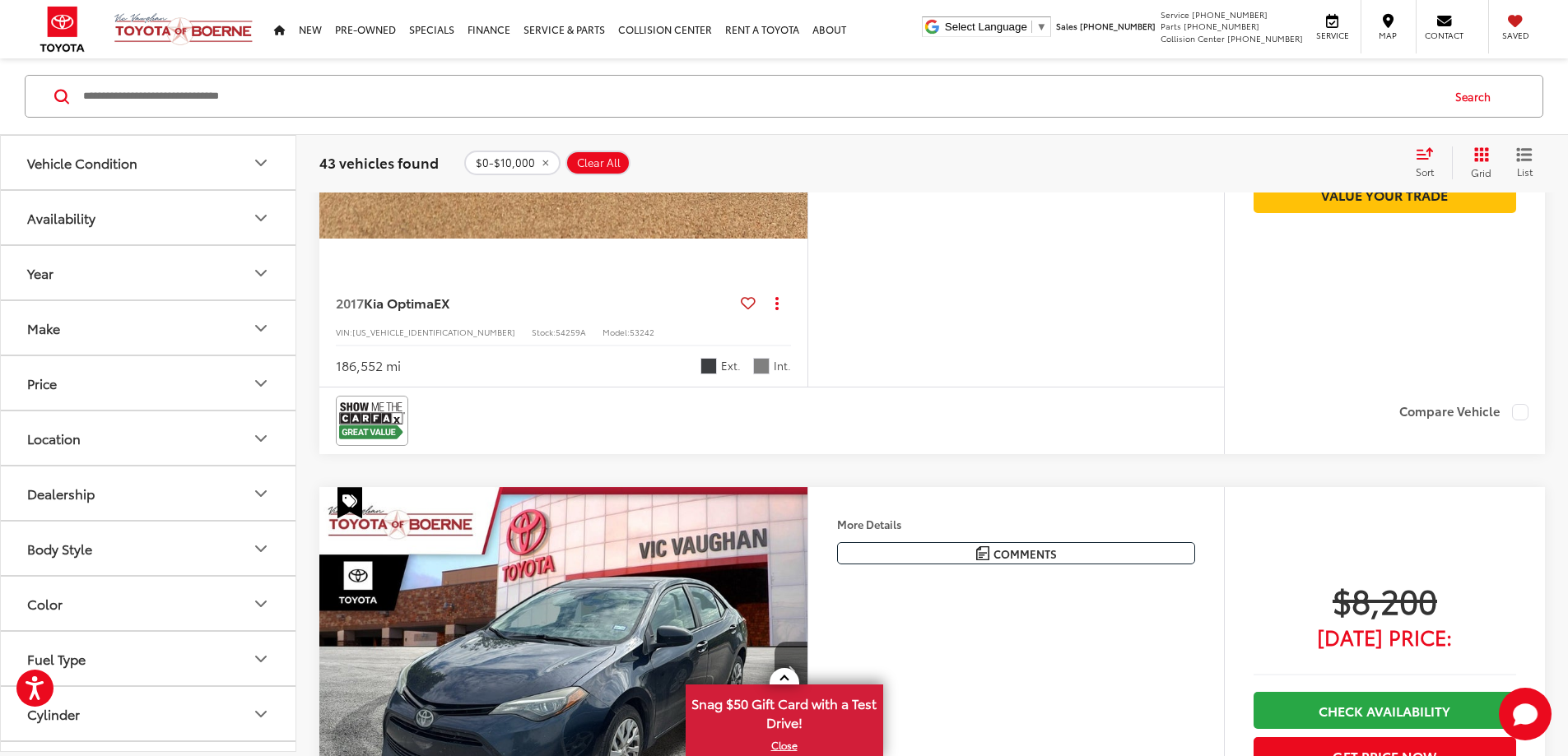
click at [0, 0] on button "More..." at bounding box center [0, 0] width 0 height 0
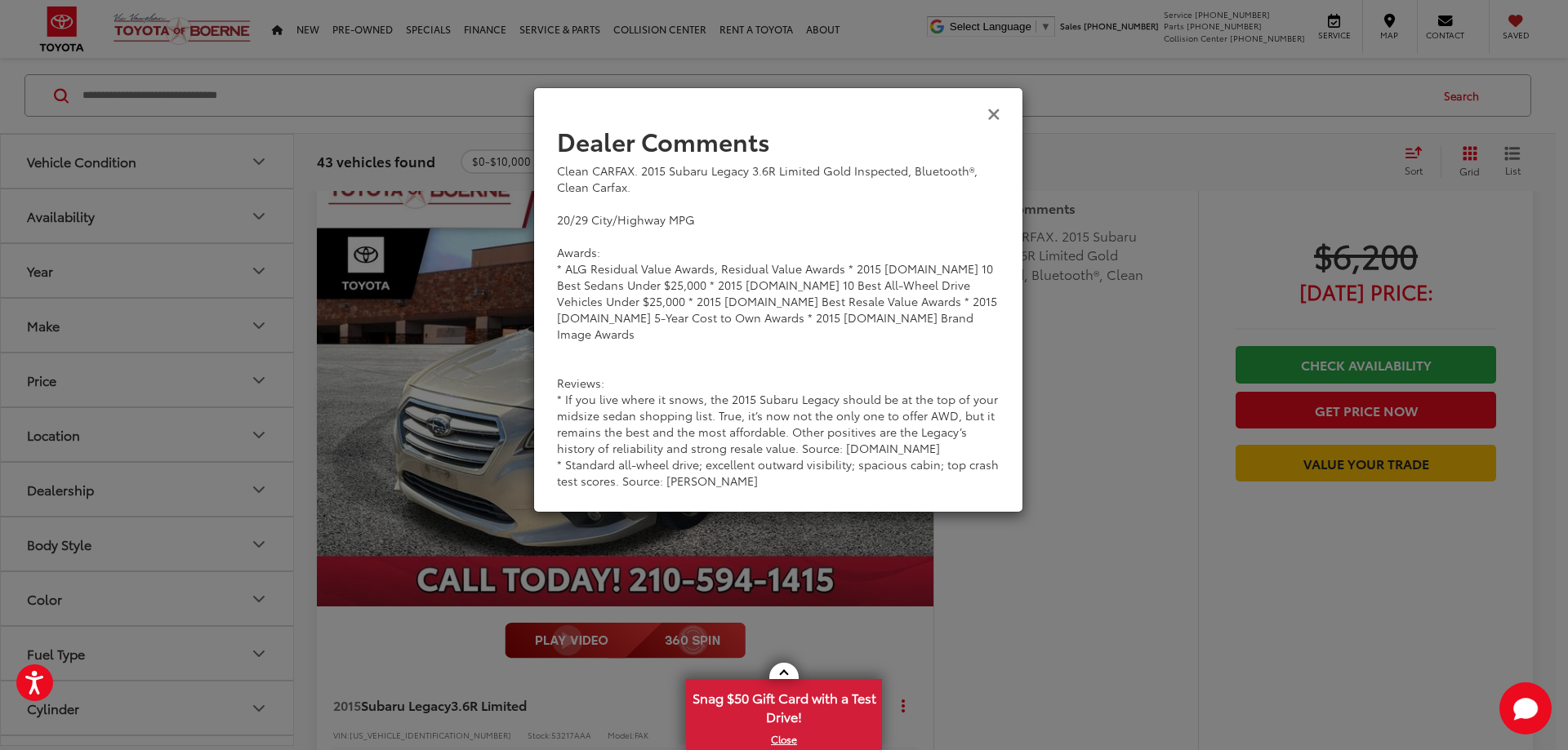
click at [995, 117] on icon "Close" at bounding box center [993, 113] width 13 height 17
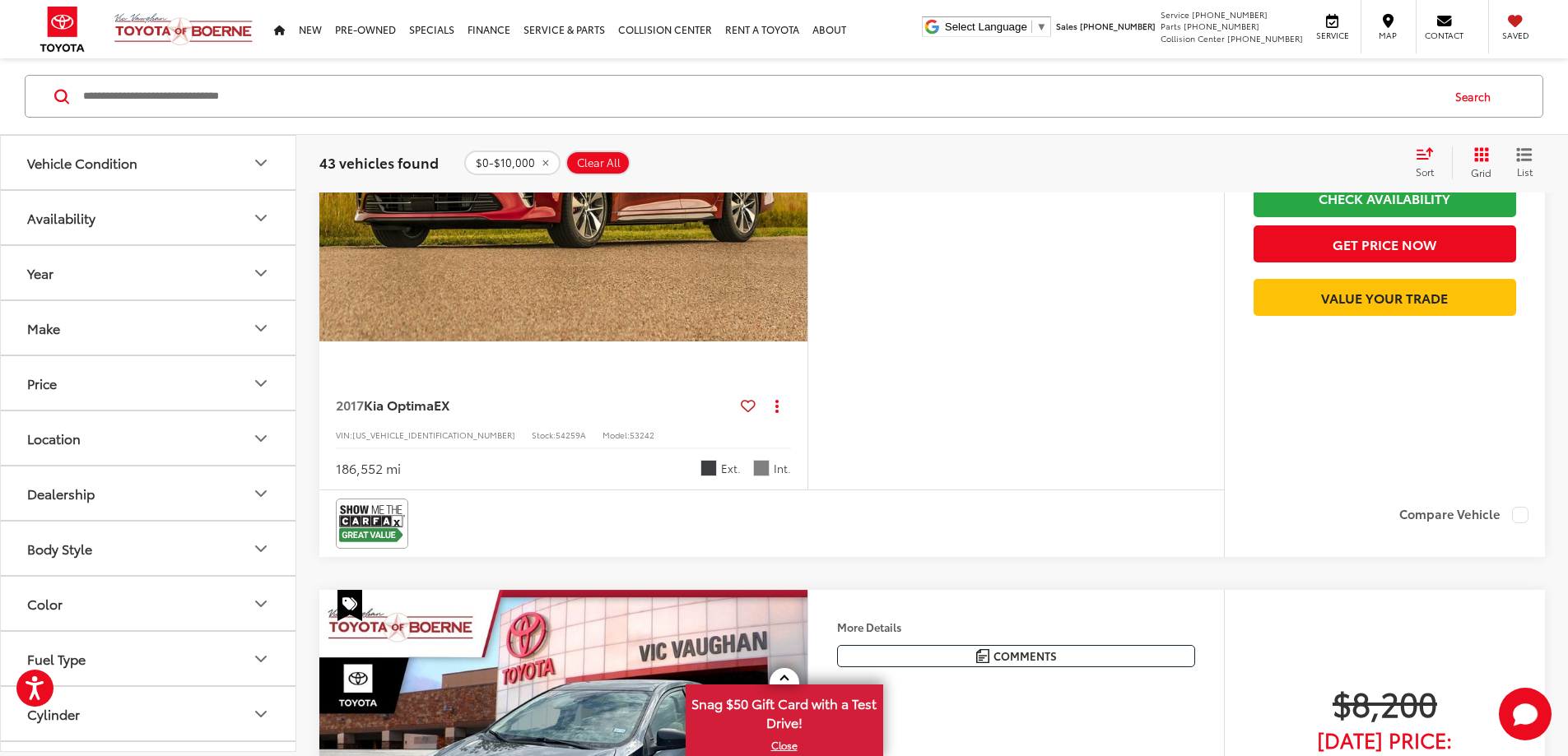
scroll to position [6845, 0]
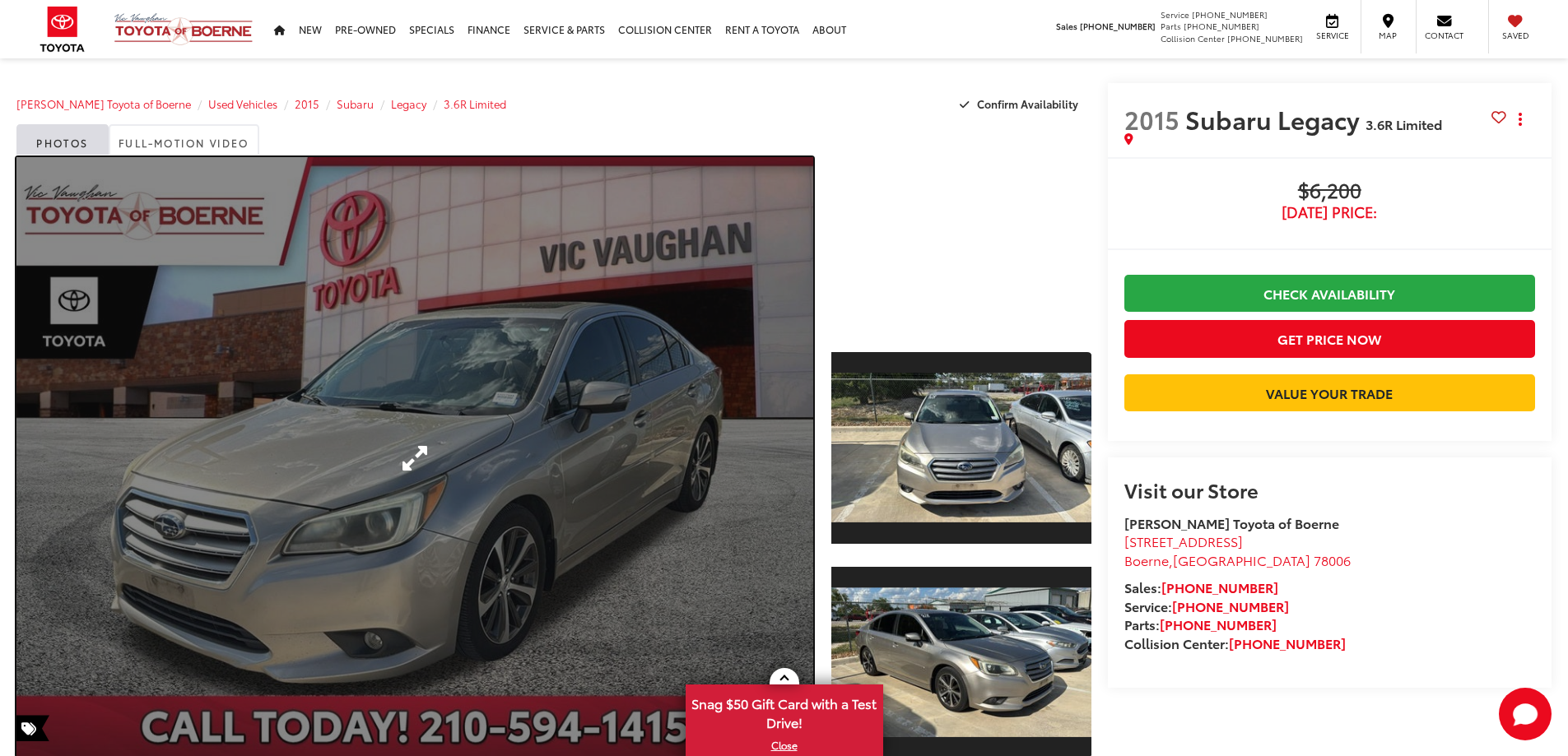
click at [375, 411] on link "Expand Photo 0" at bounding box center [414, 458] width 797 height 602
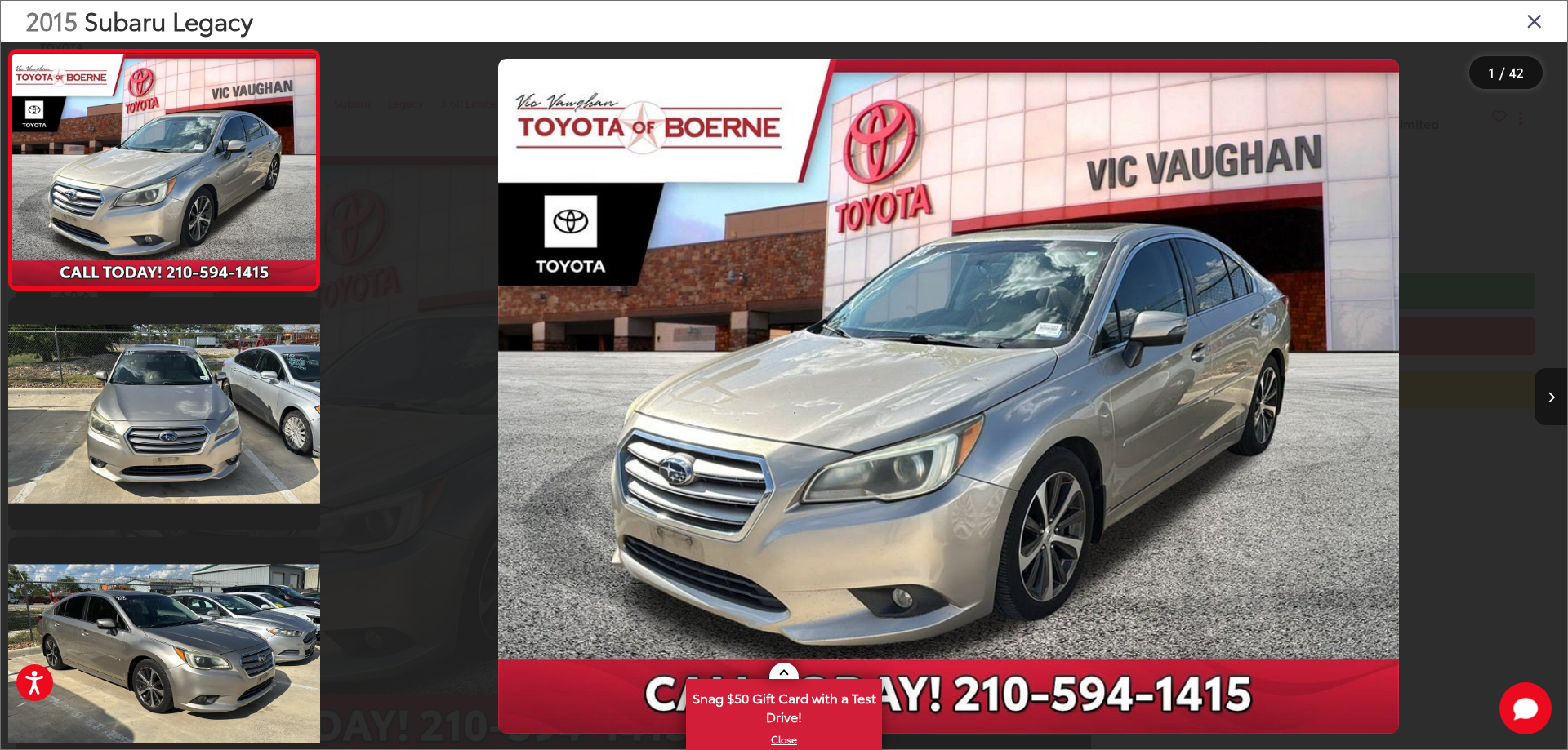
click at [1545, 395] on button "Next image" at bounding box center [1550, 396] width 32 height 57
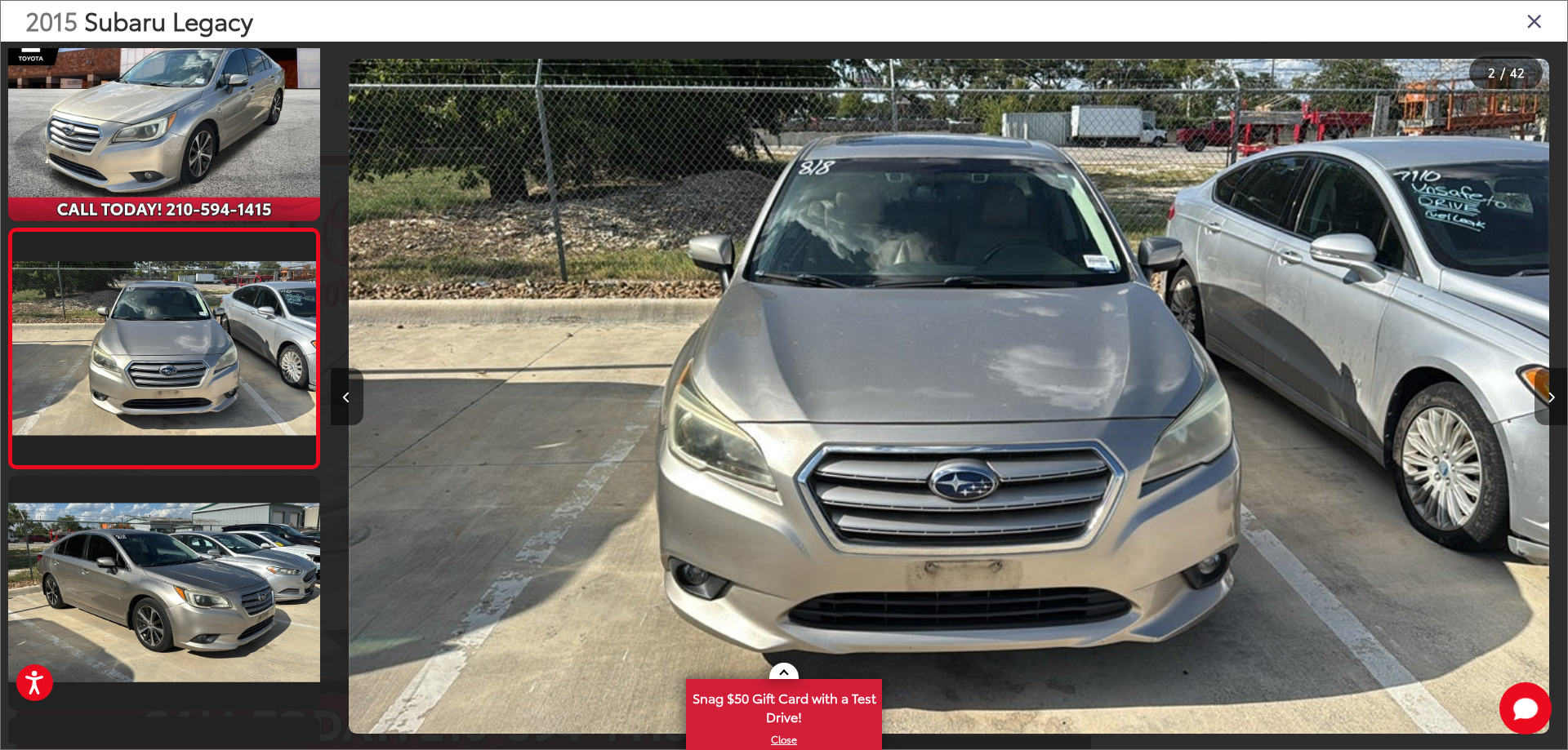
click at [1545, 395] on button "Next image" at bounding box center [1550, 396] width 32 height 57
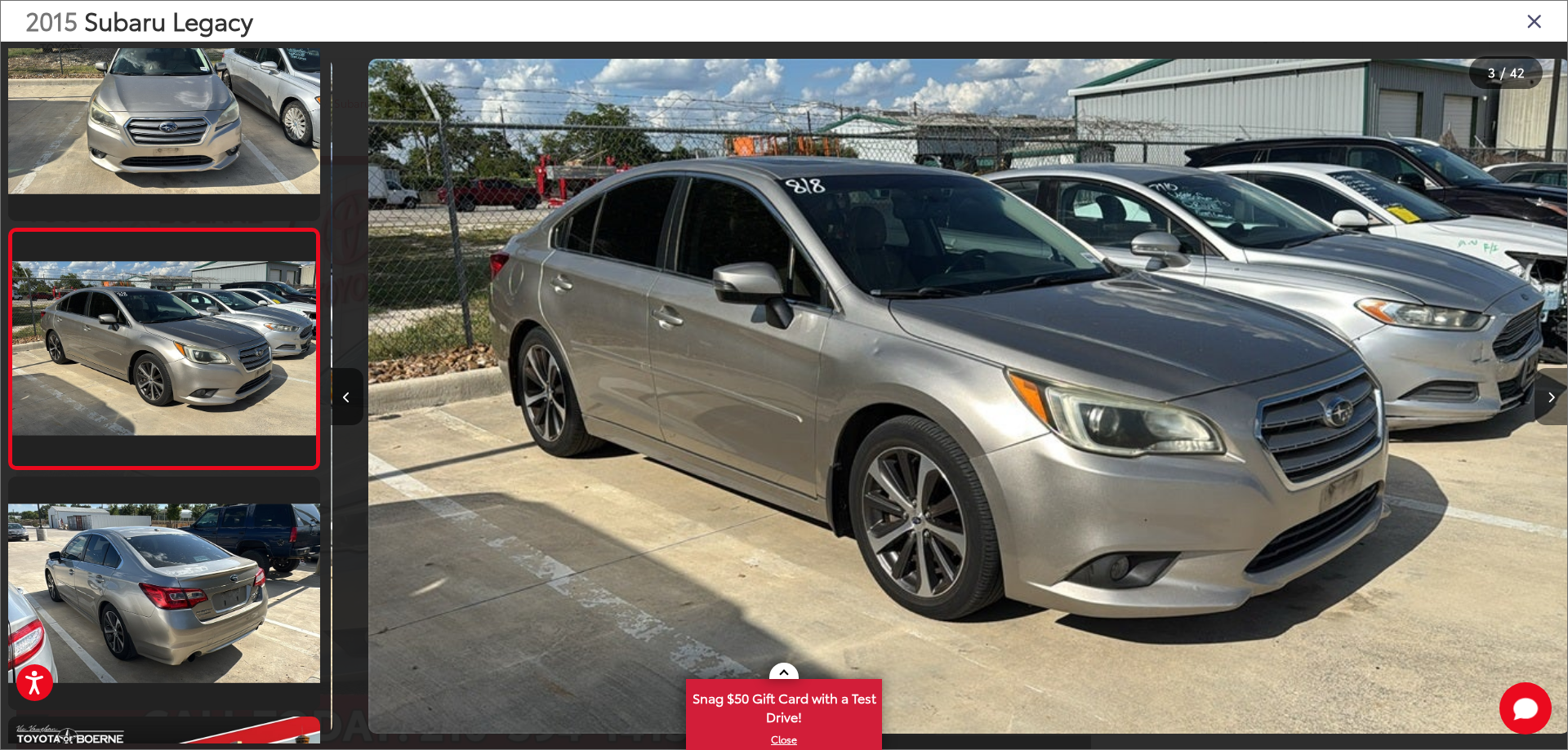
scroll to position [0, 2473]
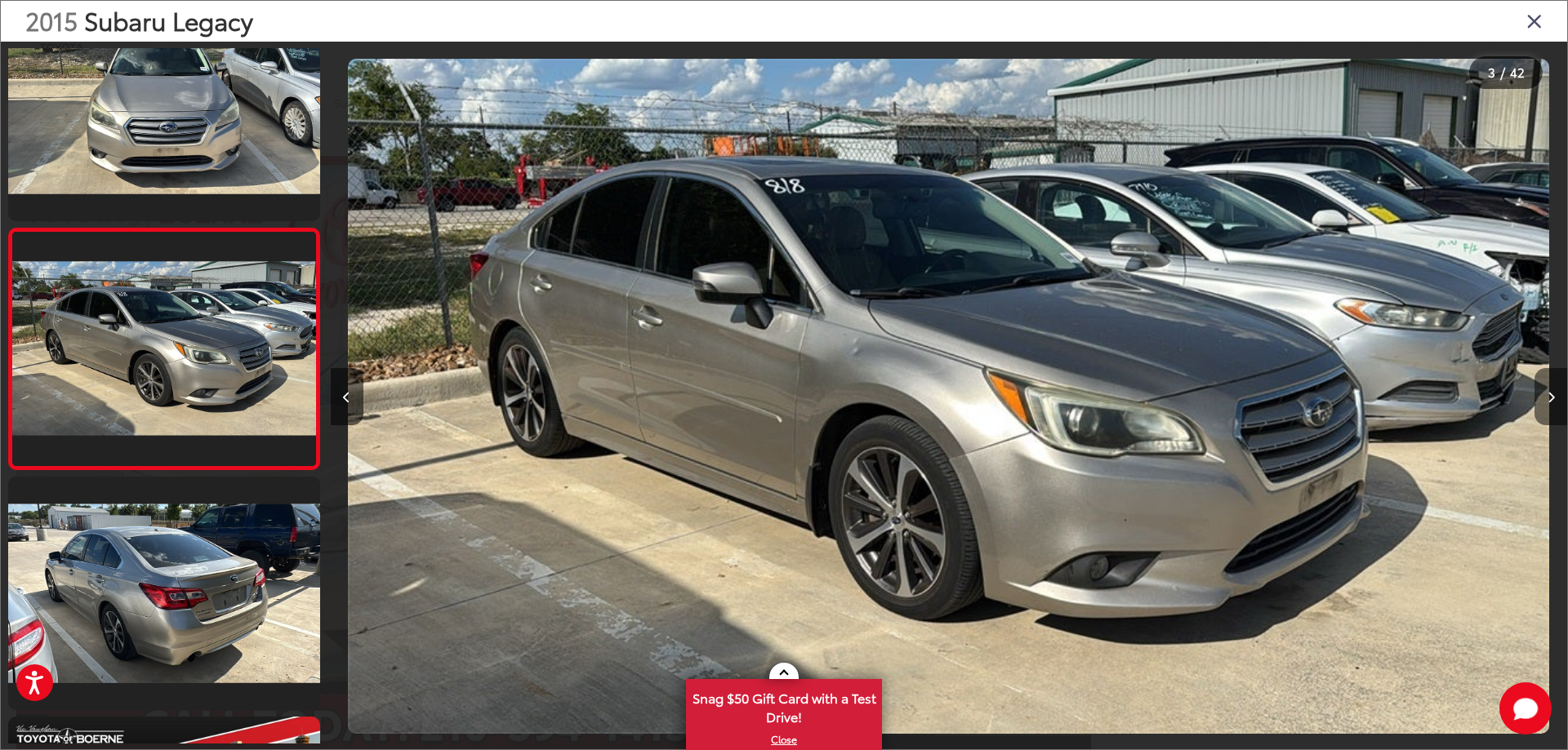
click at [1554, 399] on button "Next image" at bounding box center [1550, 396] width 32 height 57
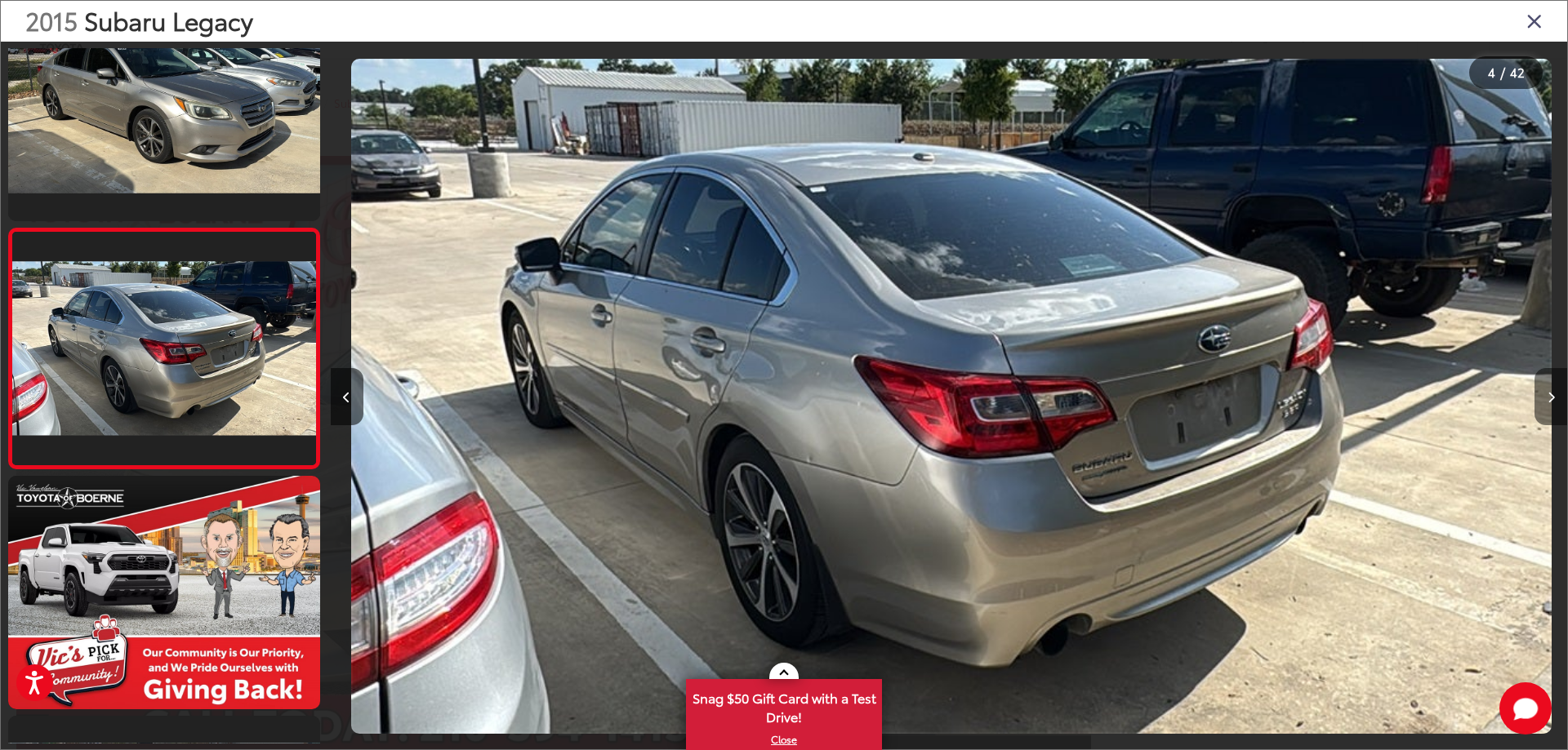
scroll to position [0, 3709]
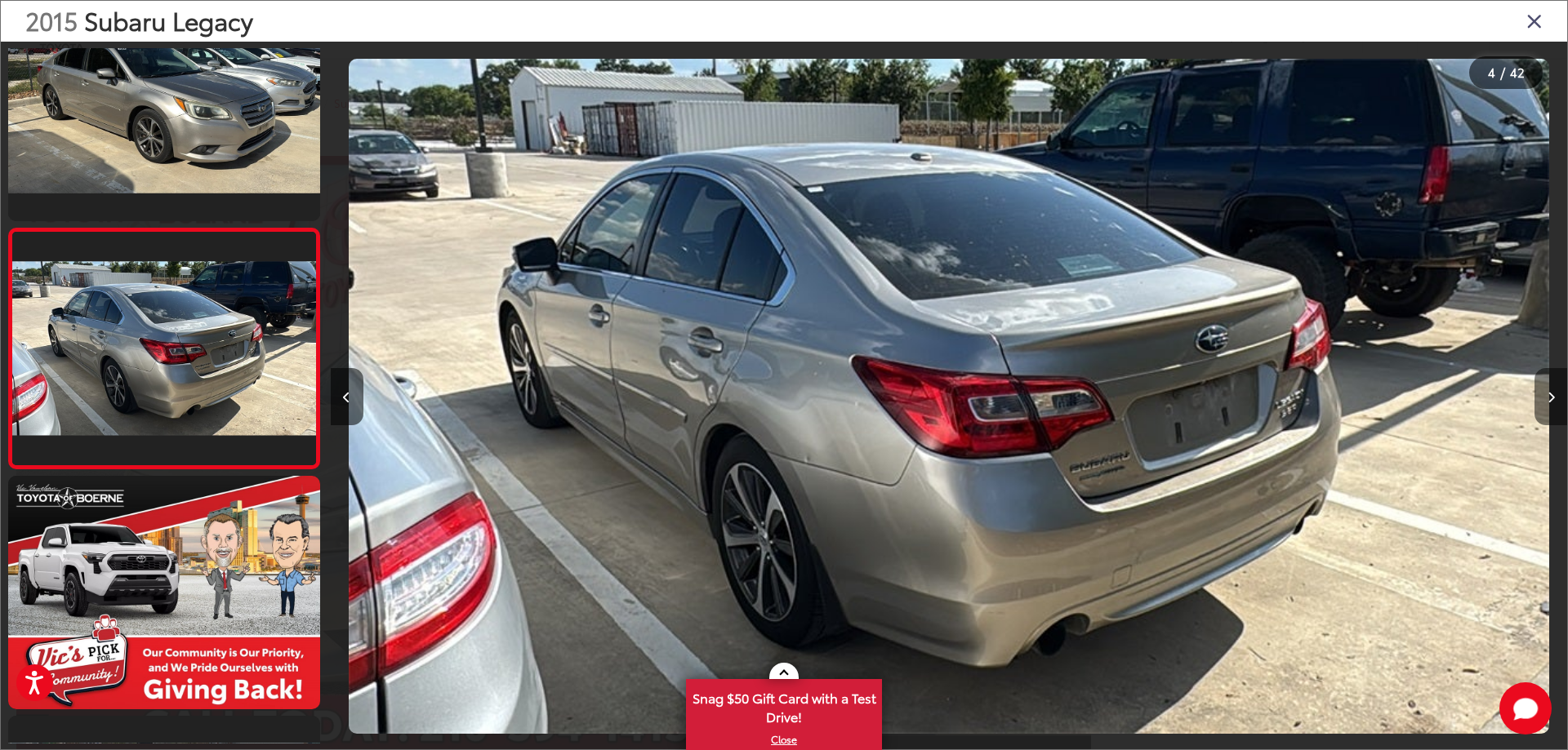
click at [1554, 401] on button "Next image" at bounding box center [1550, 396] width 32 height 57
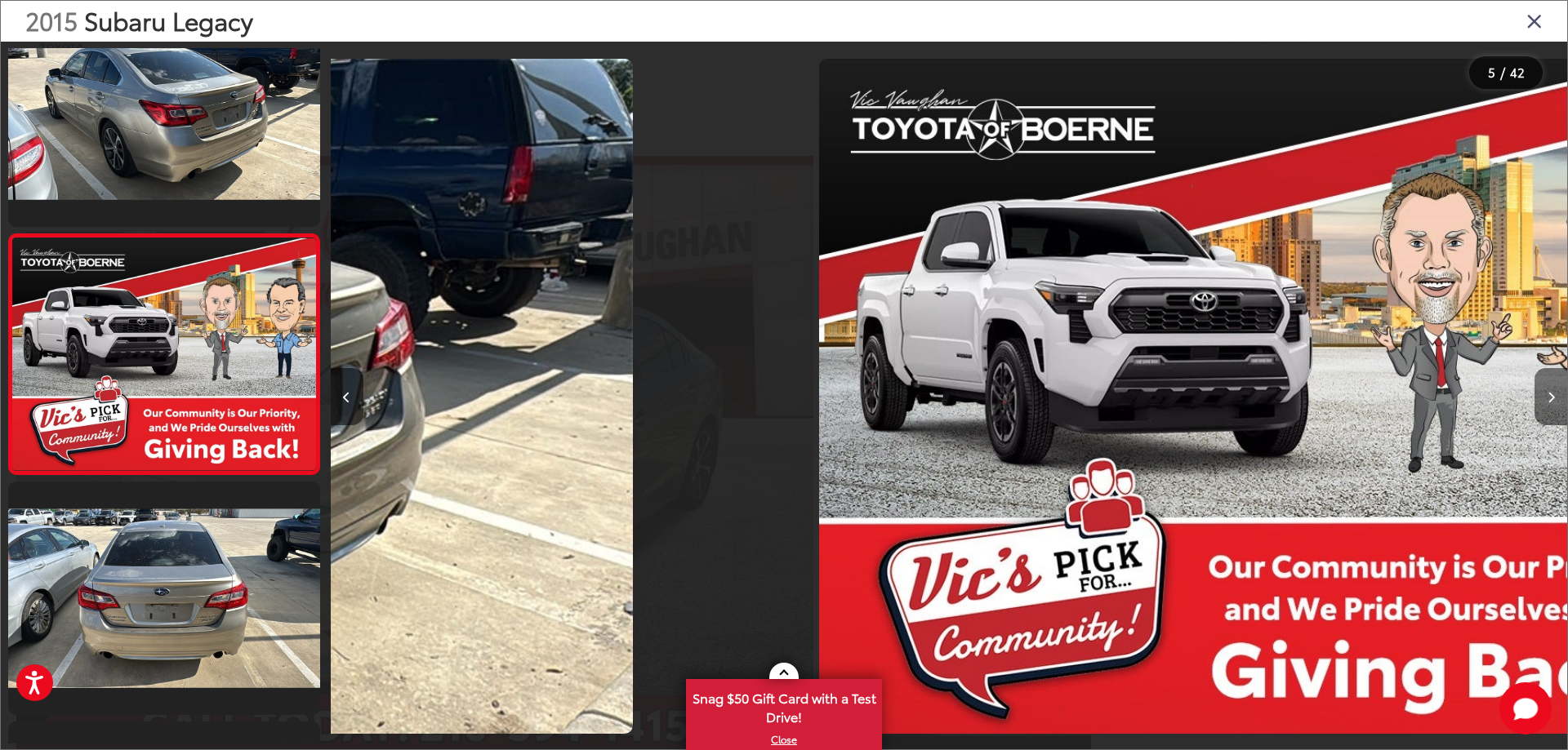
scroll to position [782, 0]
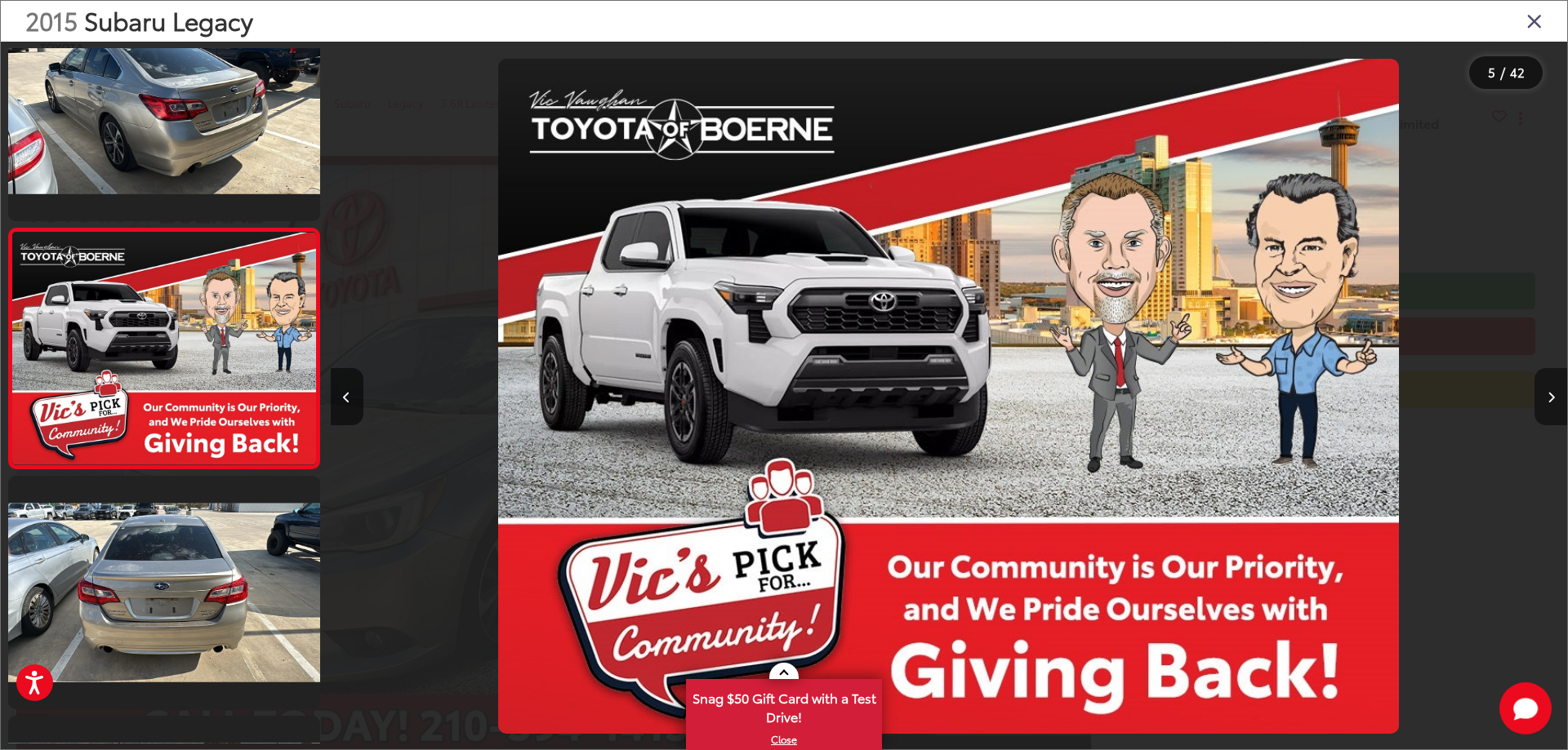
click at [1554, 401] on button "Next image" at bounding box center [1550, 396] width 32 height 57
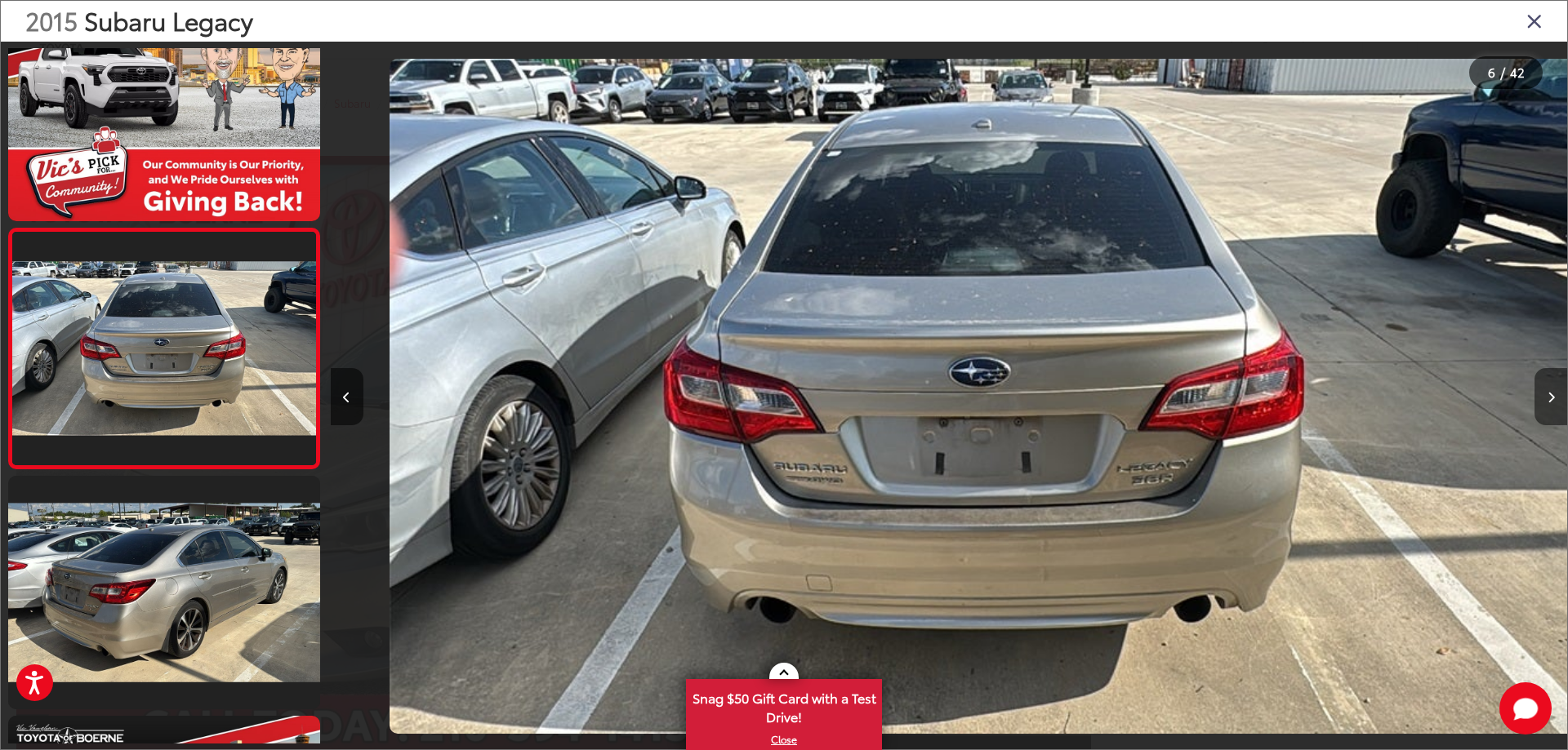
scroll to position [0, 6182]
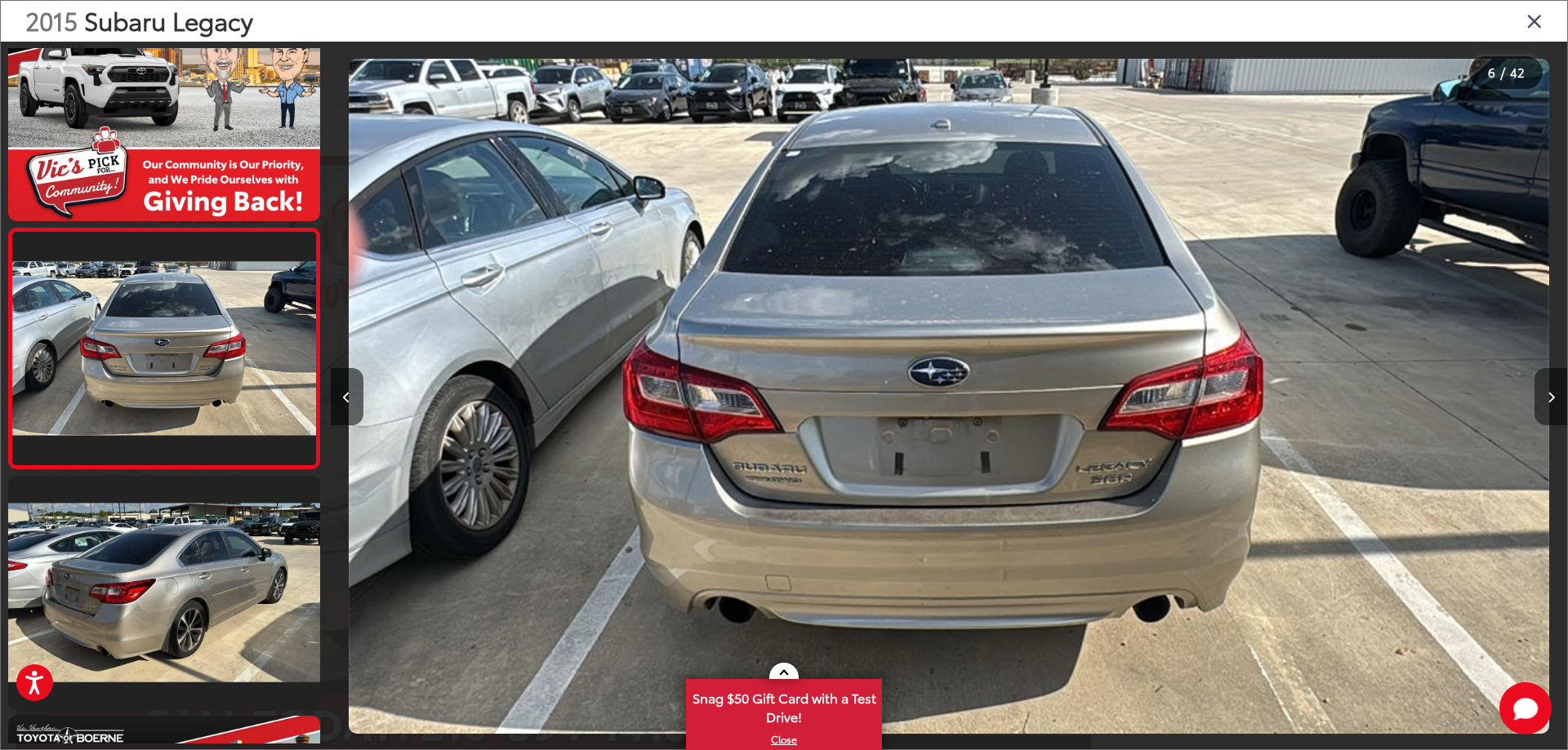
click at [1551, 407] on button "Next image" at bounding box center [1550, 396] width 32 height 57
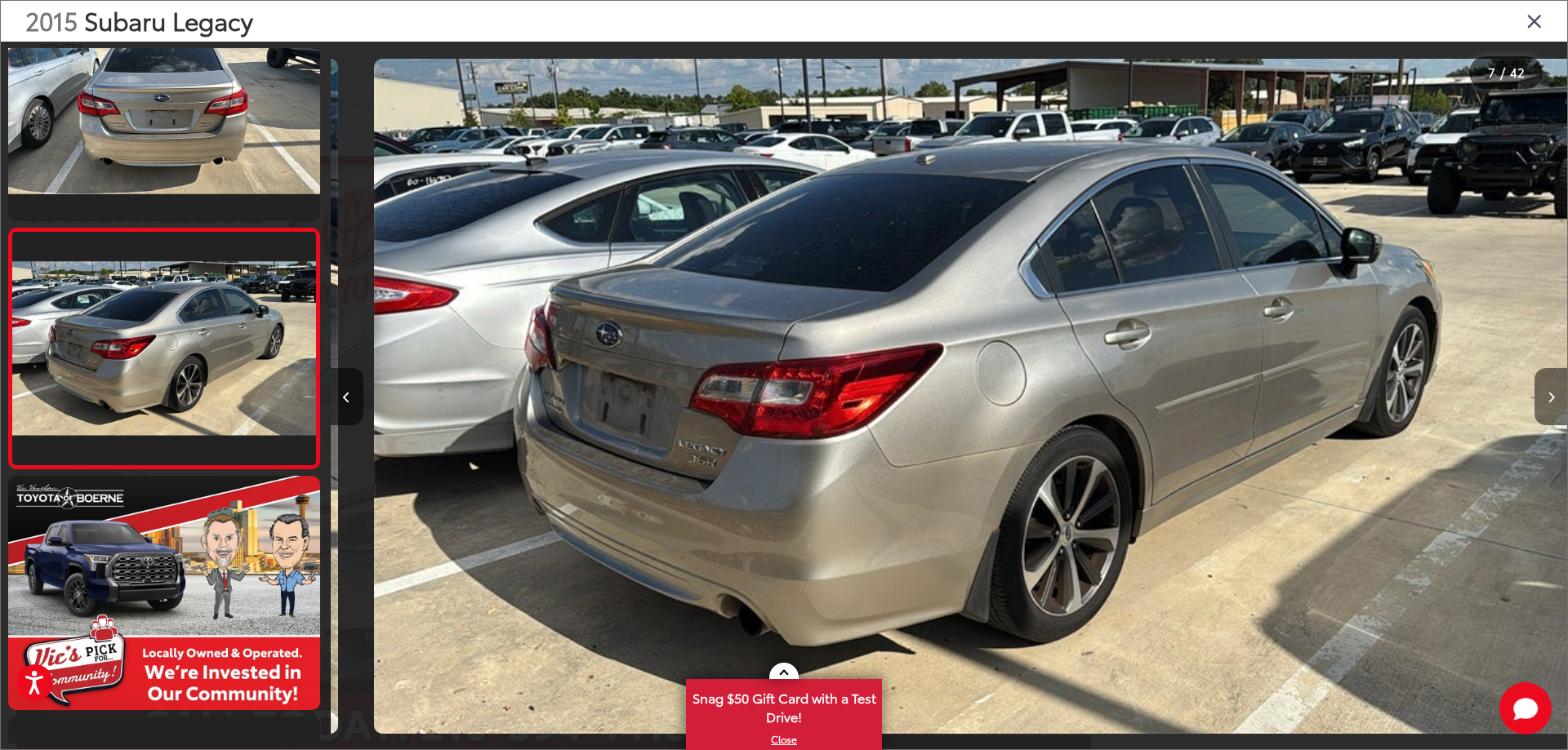
scroll to position [0, 7419]
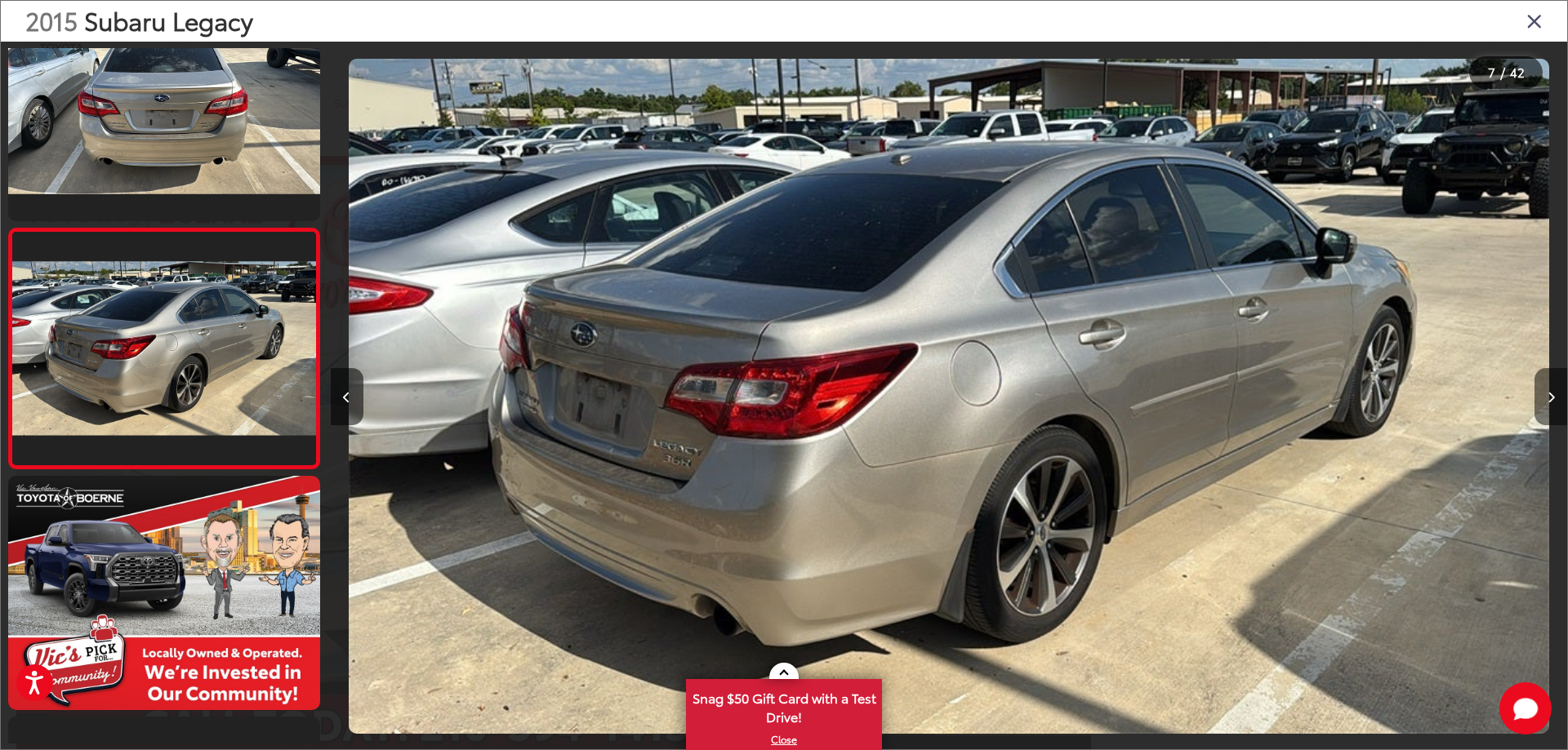
click at [1551, 407] on button "Next image" at bounding box center [1550, 396] width 32 height 57
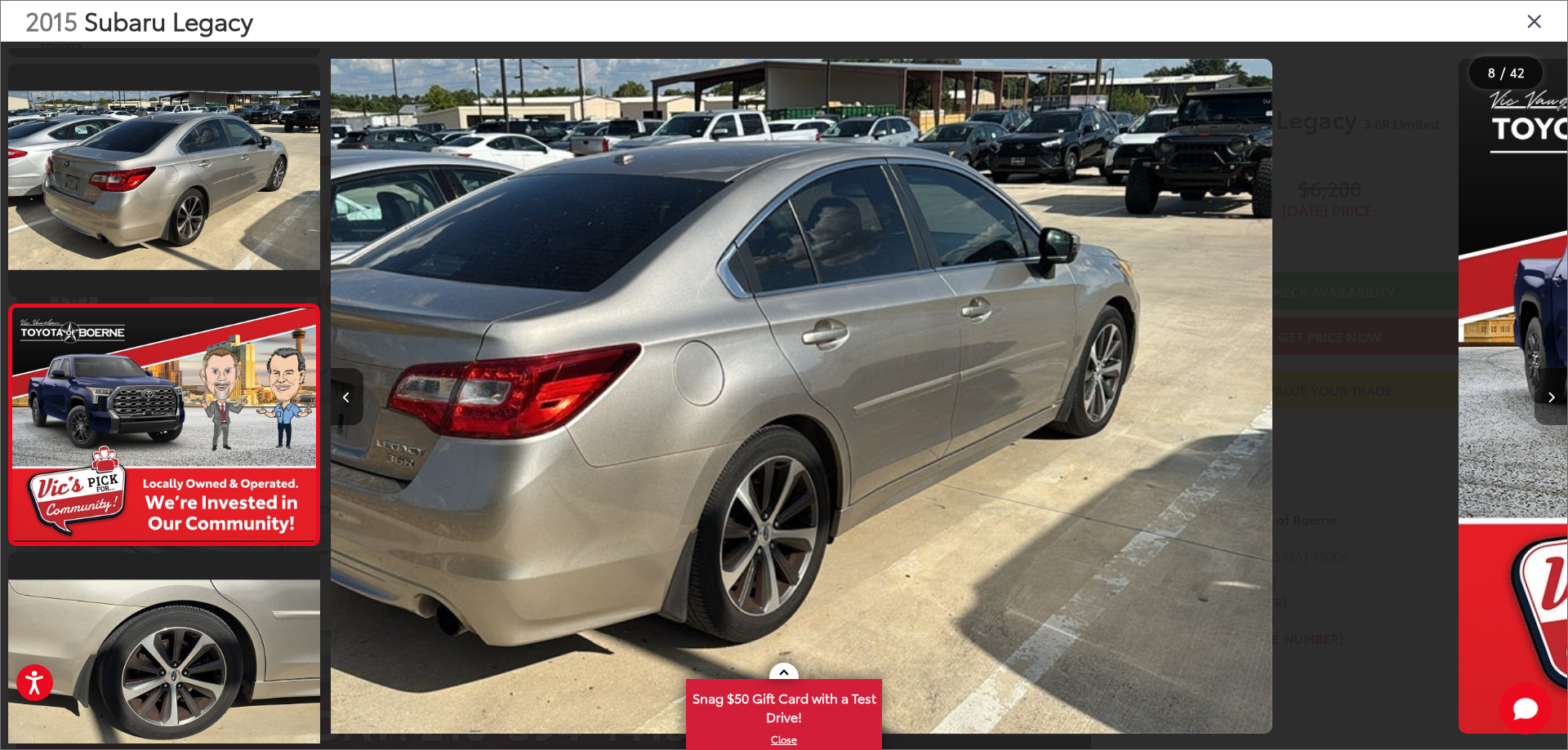
scroll to position [0, 0]
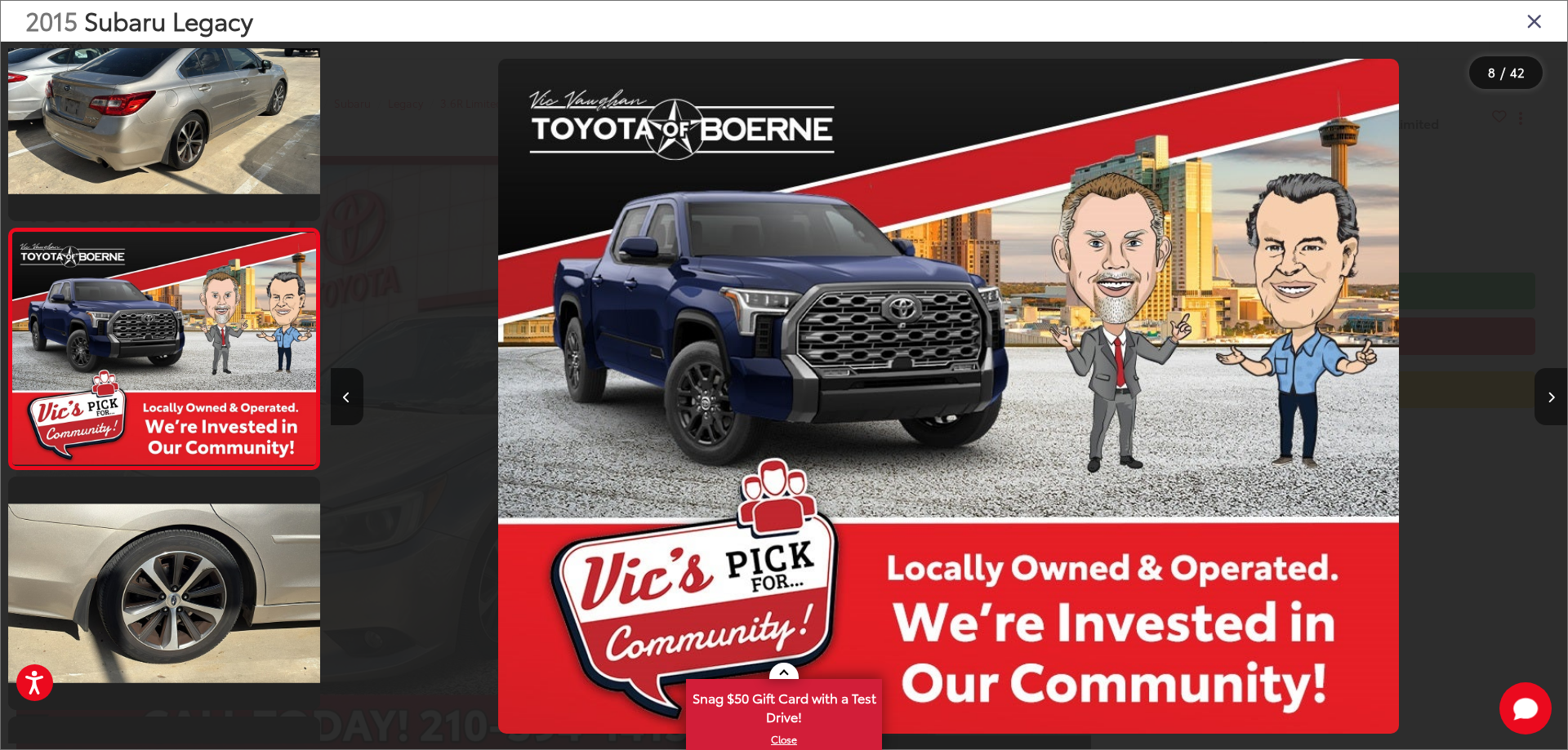
click at [1551, 407] on button "Next image" at bounding box center [1550, 396] width 32 height 57
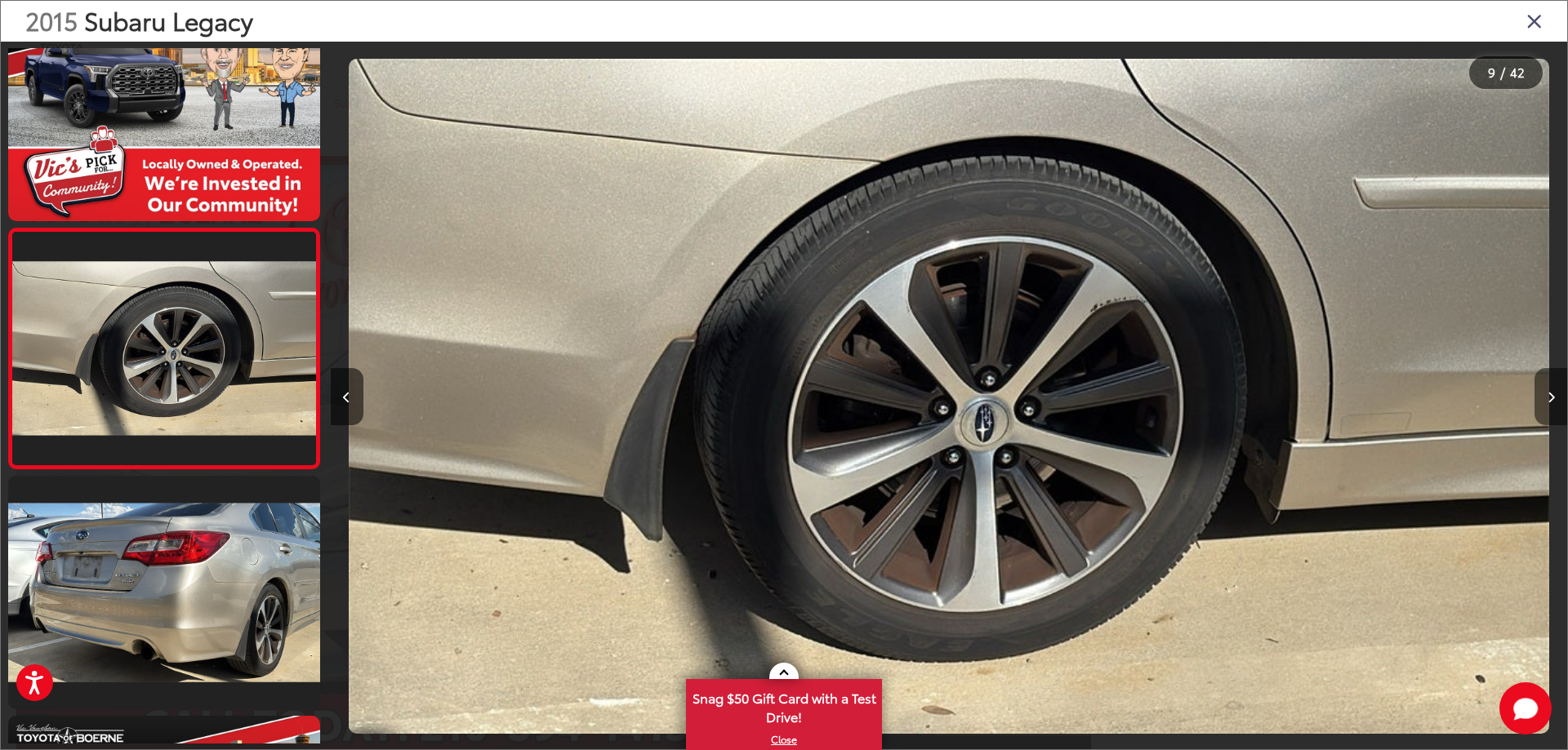
click at [1551, 407] on button "Next image" at bounding box center [1550, 396] width 32 height 57
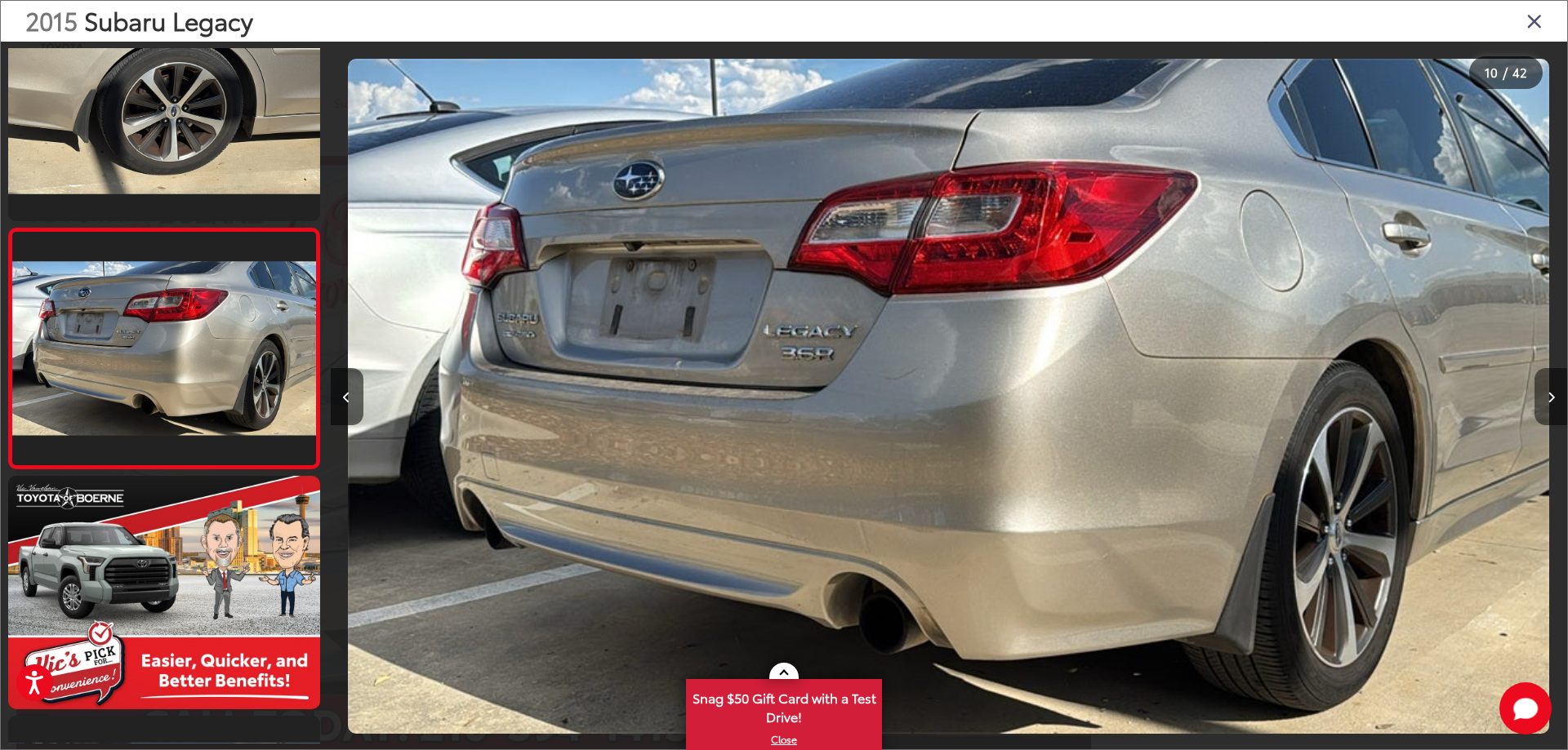
click at [1551, 407] on button "Next image" at bounding box center [1550, 396] width 32 height 57
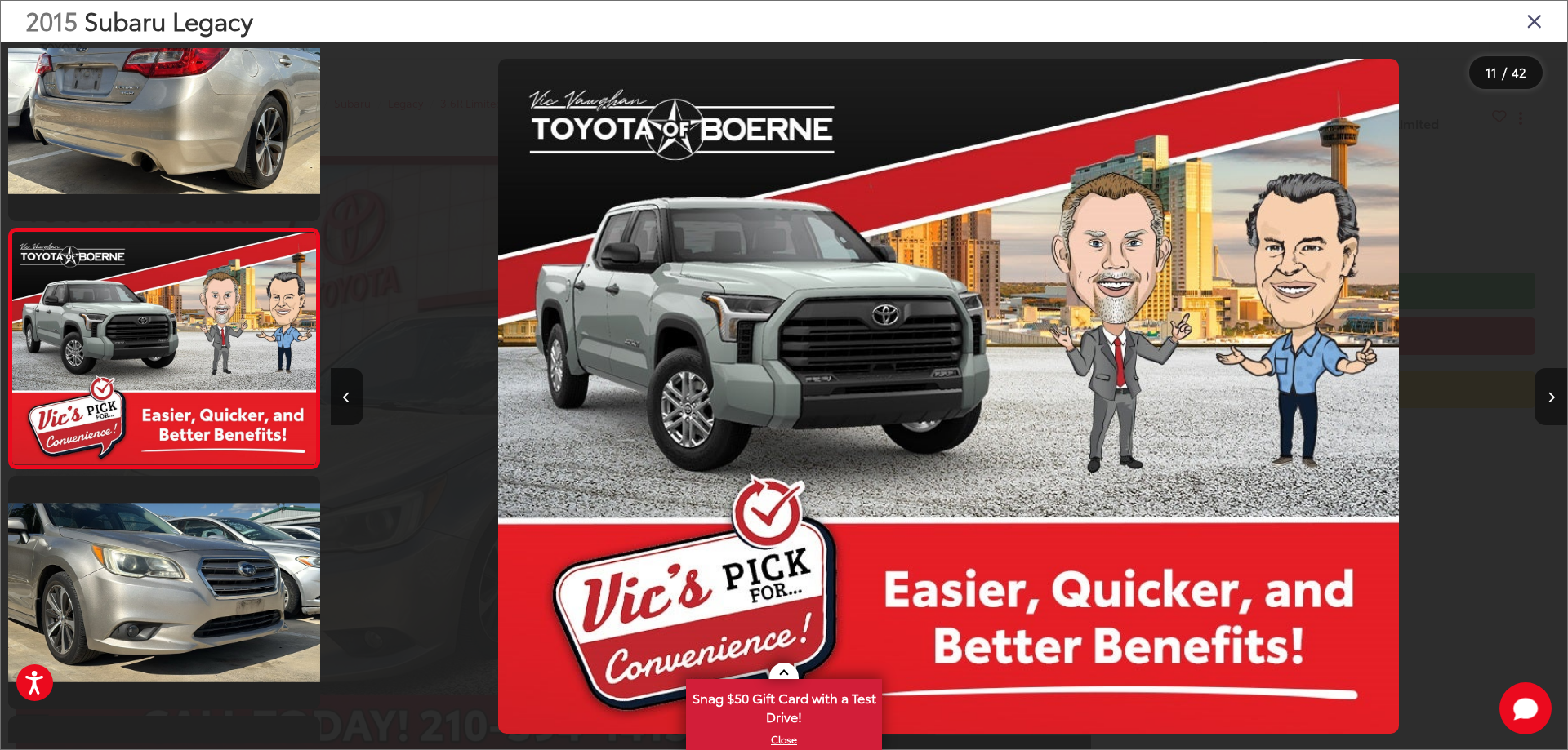
click at [1551, 407] on button "Next image" at bounding box center [1550, 396] width 32 height 57
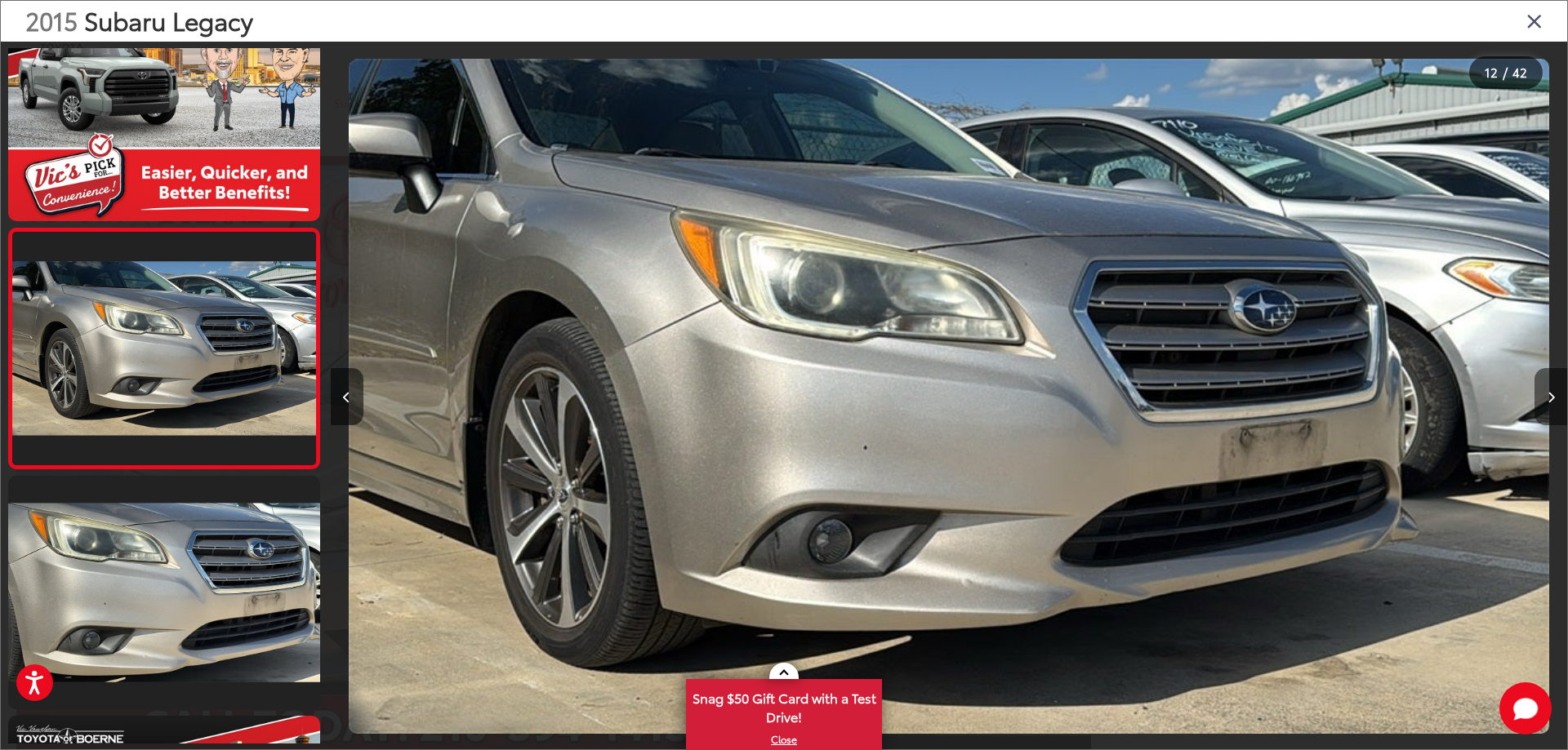
click at [1551, 407] on button "Next image" at bounding box center [1550, 396] width 32 height 57
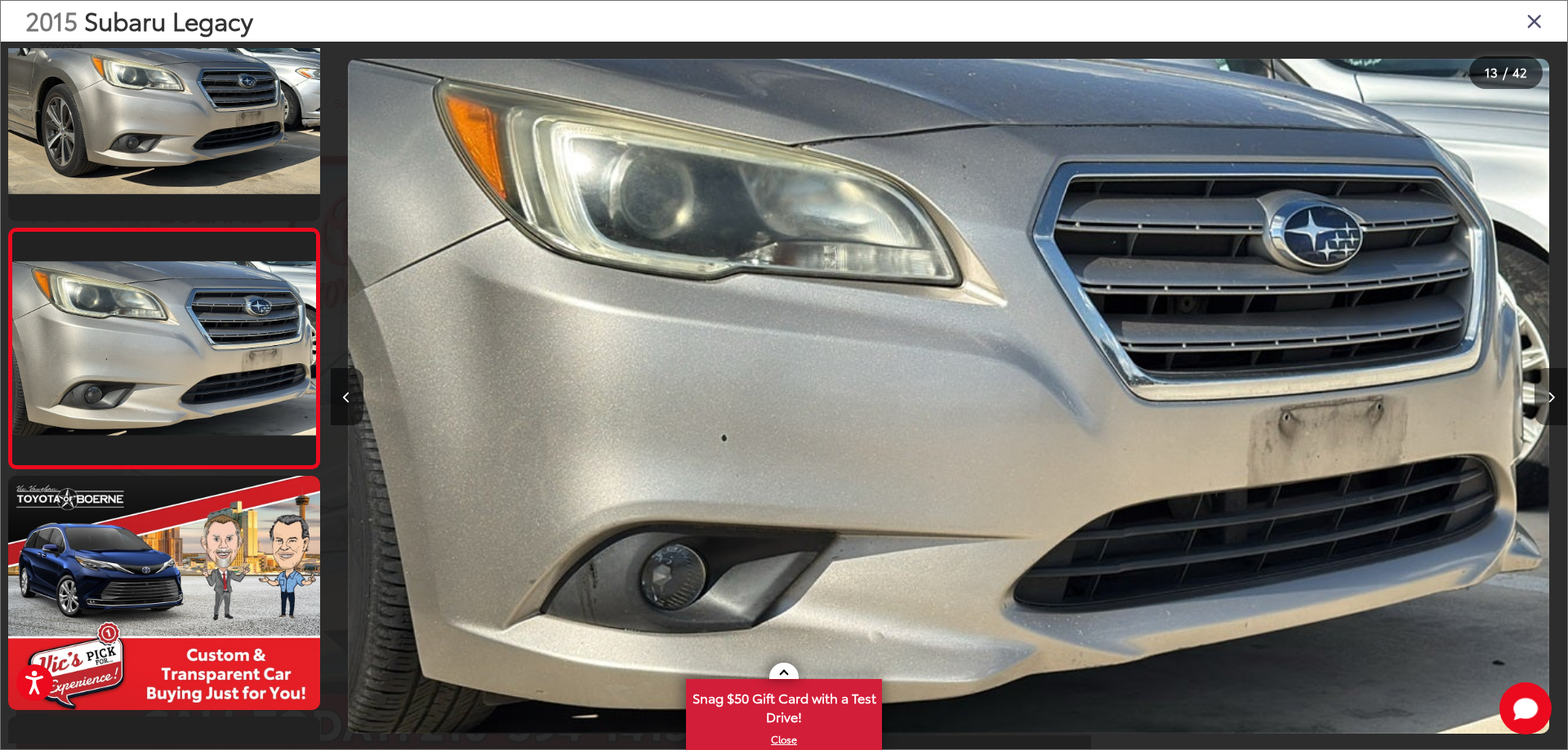
click at [1551, 403] on button "Next image" at bounding box center [1550, 396] width 32 height 57
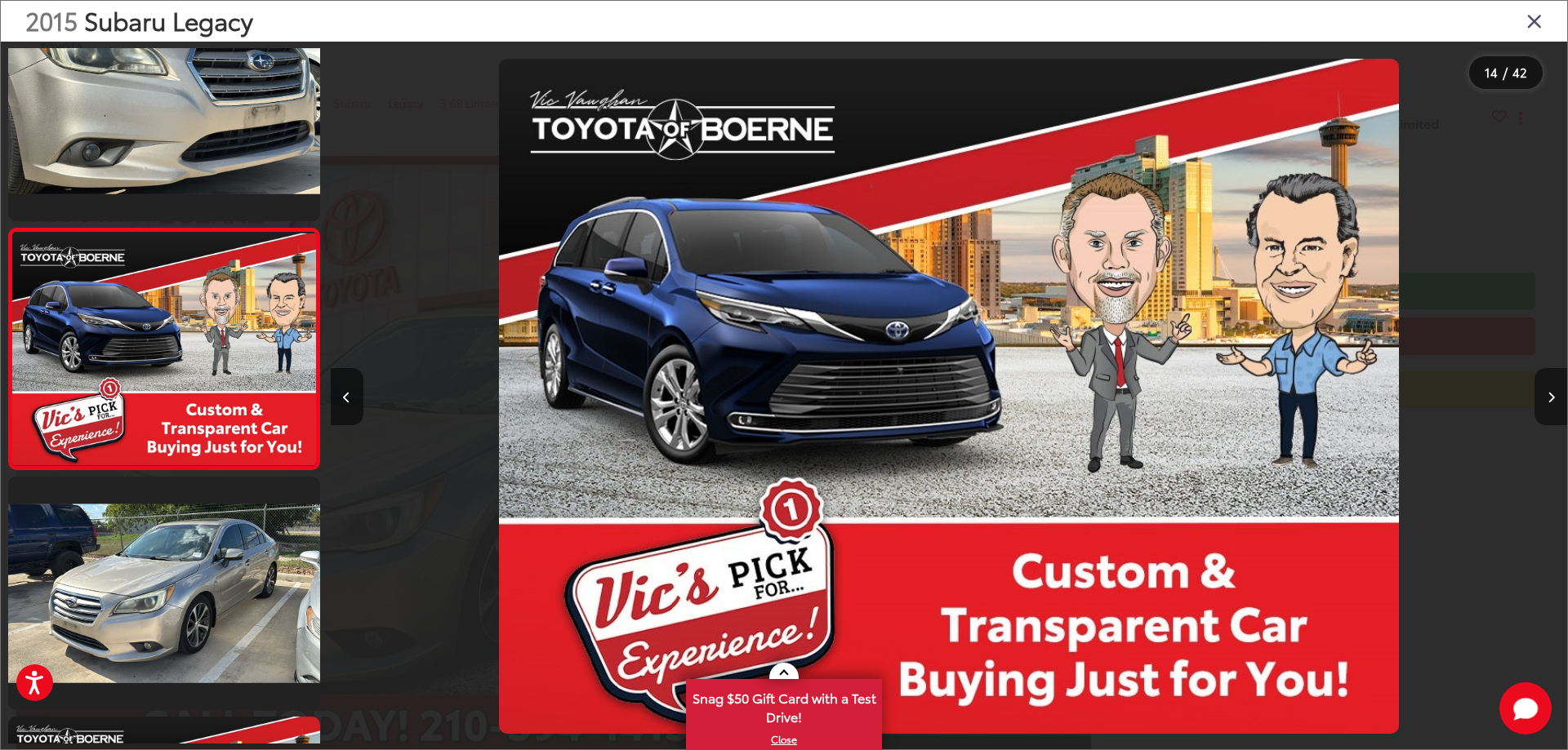
click at [1551, 403] on button "Next image" at bounding box center [1550, 396] width 32 height 57
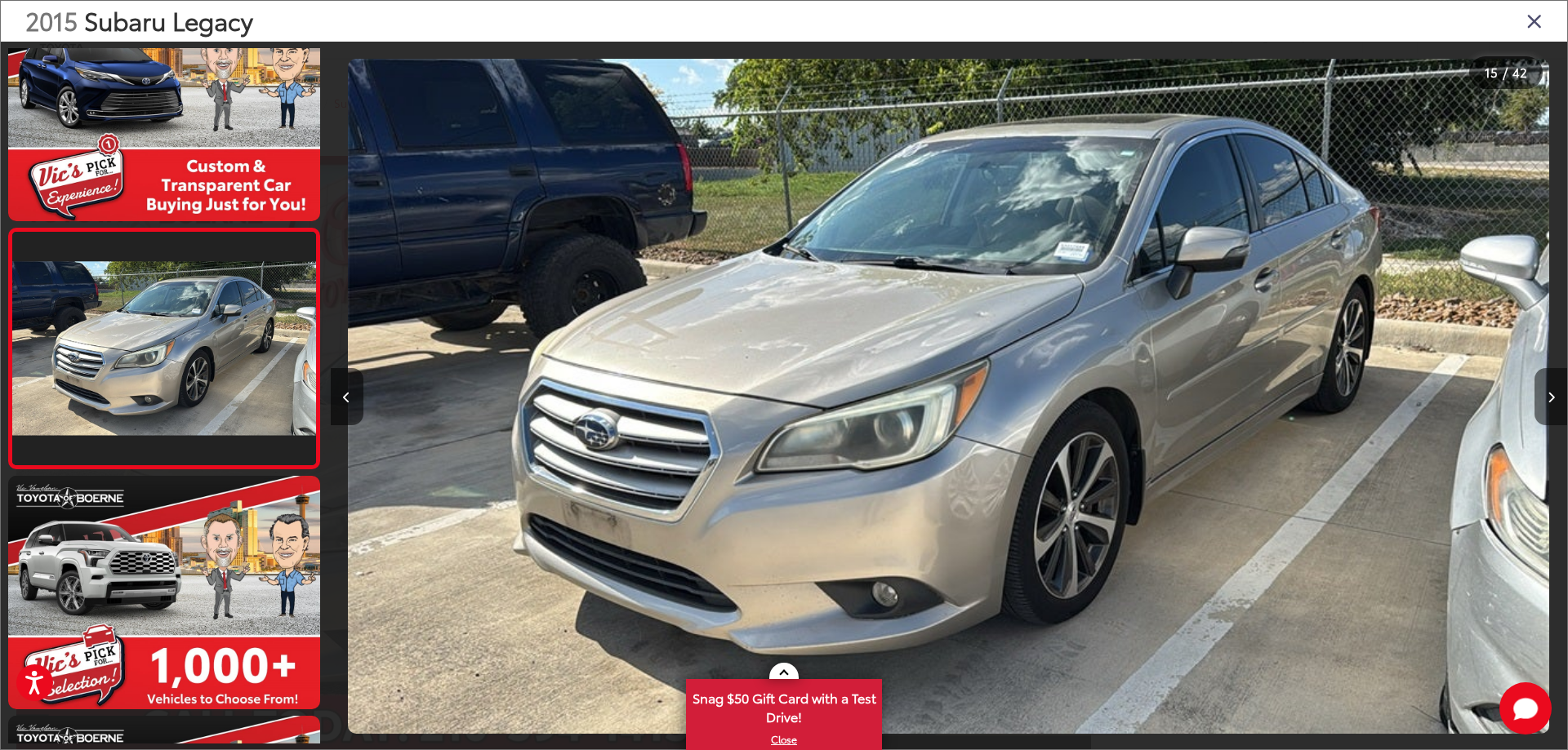
click at [1547, 385] on button "Next image" at bounding box center [1550, 396] width 32 height 57
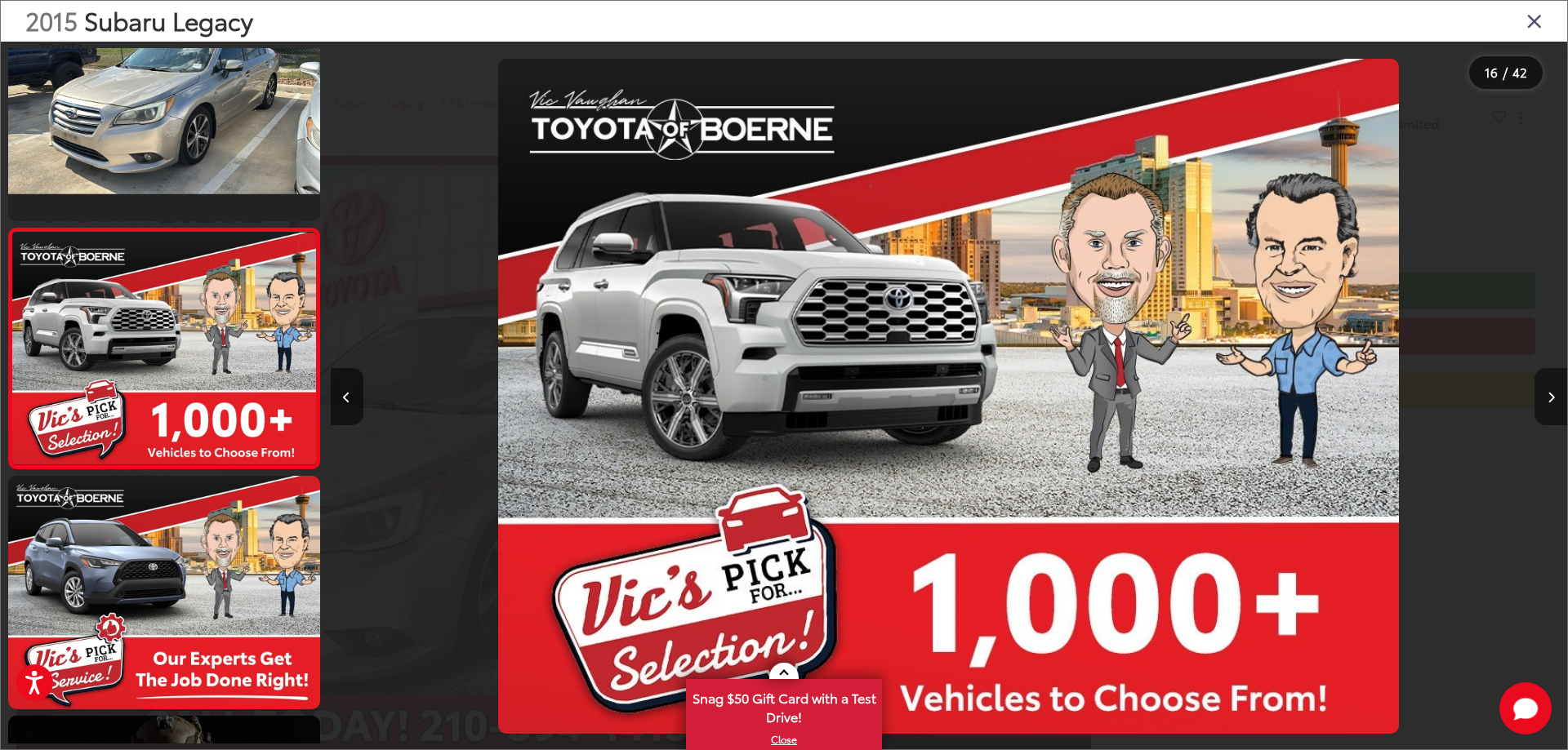
click at [1547, 385] on button "Next image" at bounding box center [1550, 396] width 32 height 57
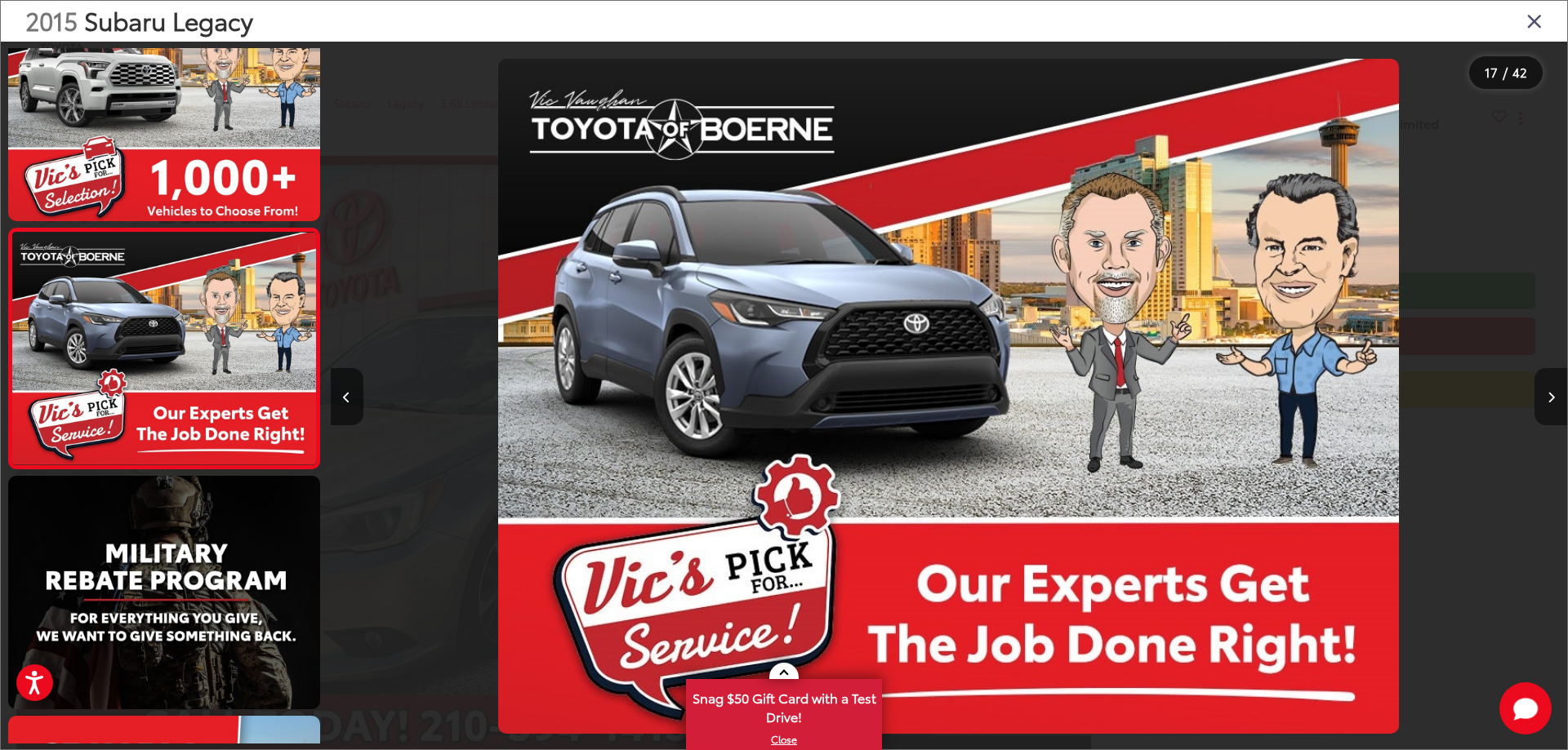
click at [1547, 385] on button "Next image" at bounding box center [1550, 396] width 32 height 57
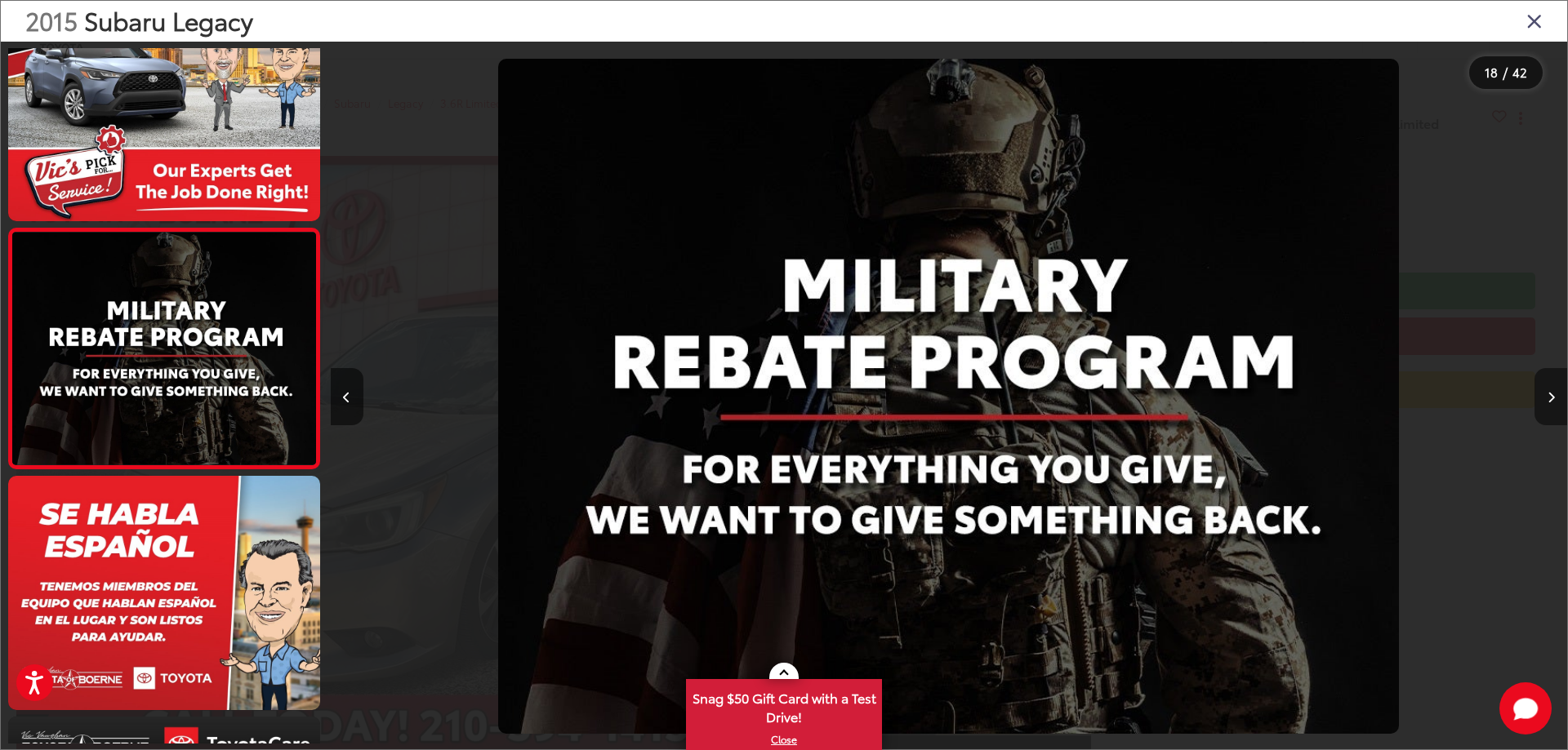
click at [1547, 385] on button "Next image" at bounding box center [1550, 396] width 32 height 57
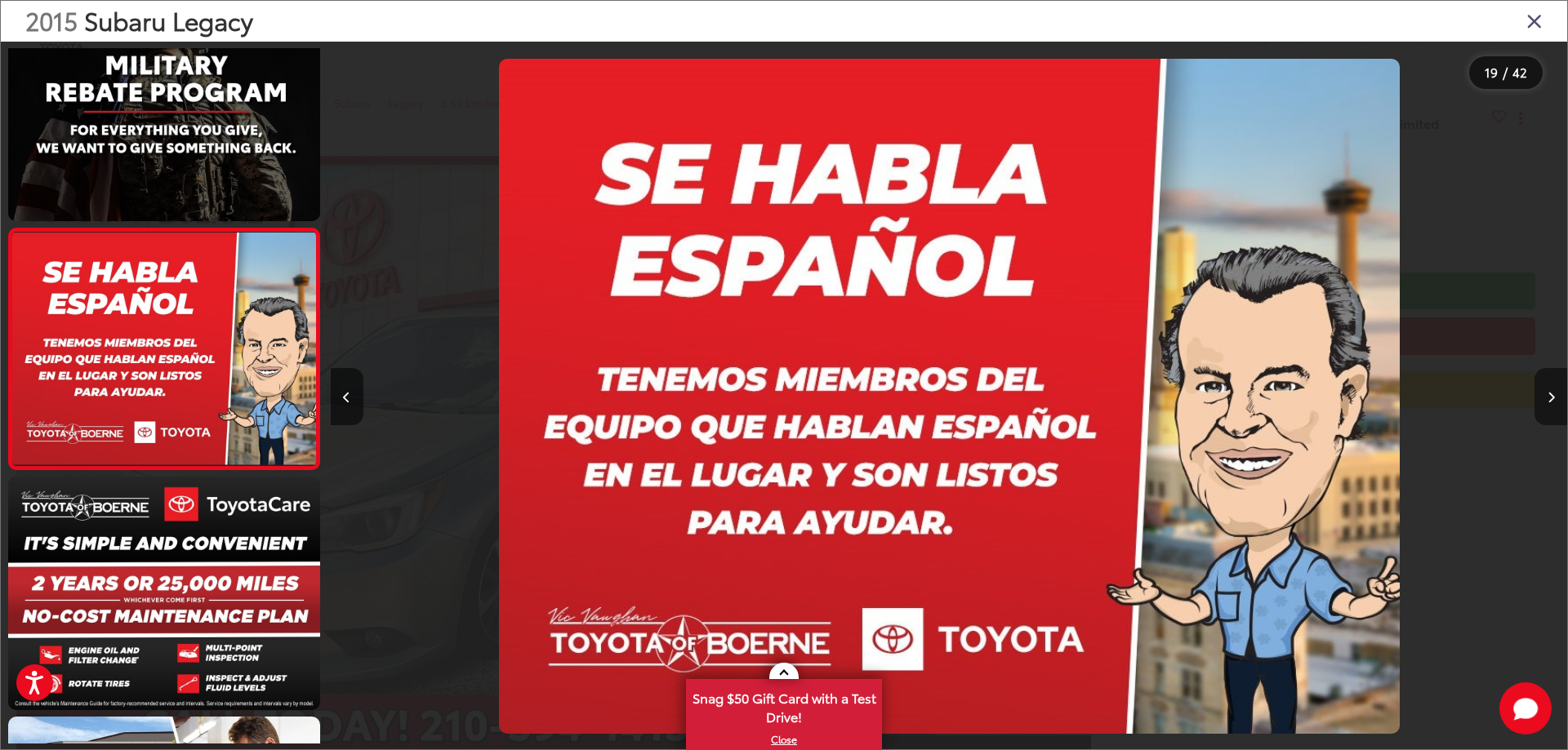
click at [1547, 385] on button "Next image" at bounding box center [1550, 396] width 32 height 57
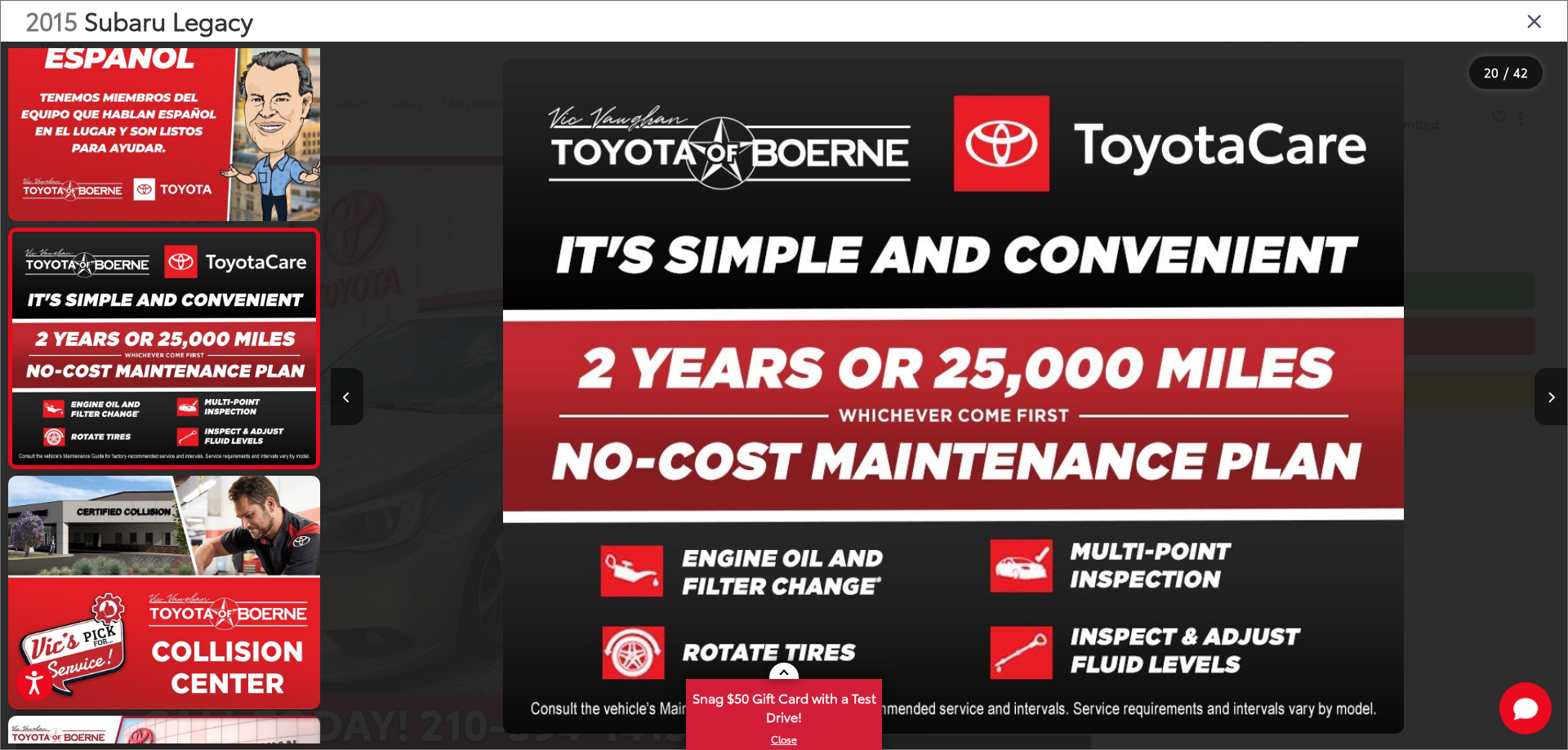
click at [1547, 385] on button "Next image" at bounding box center [1550, 396] width 32 height 57
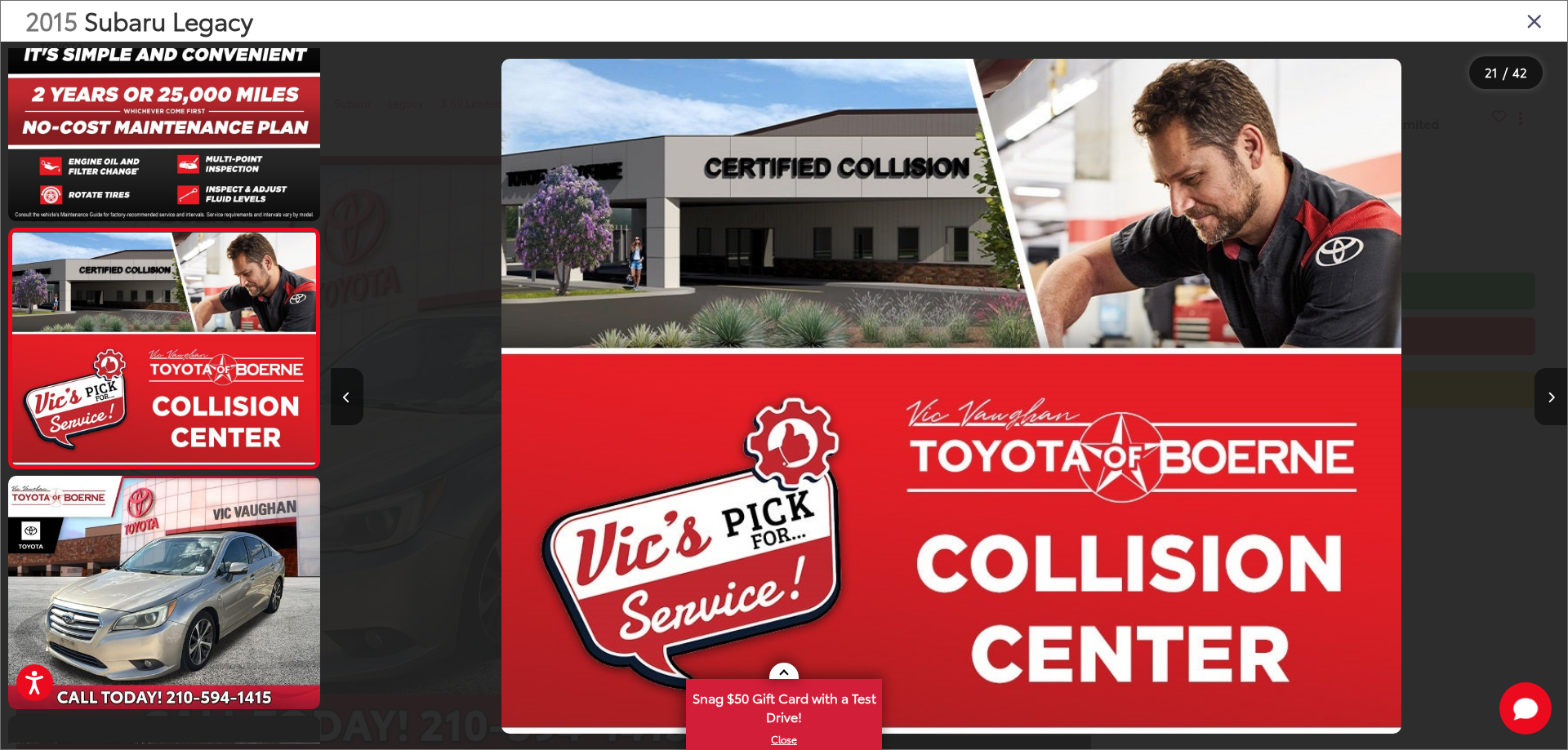
click at [1547, 385] on button "Next image" at bounding box center [1550, 396] width 32 height 57
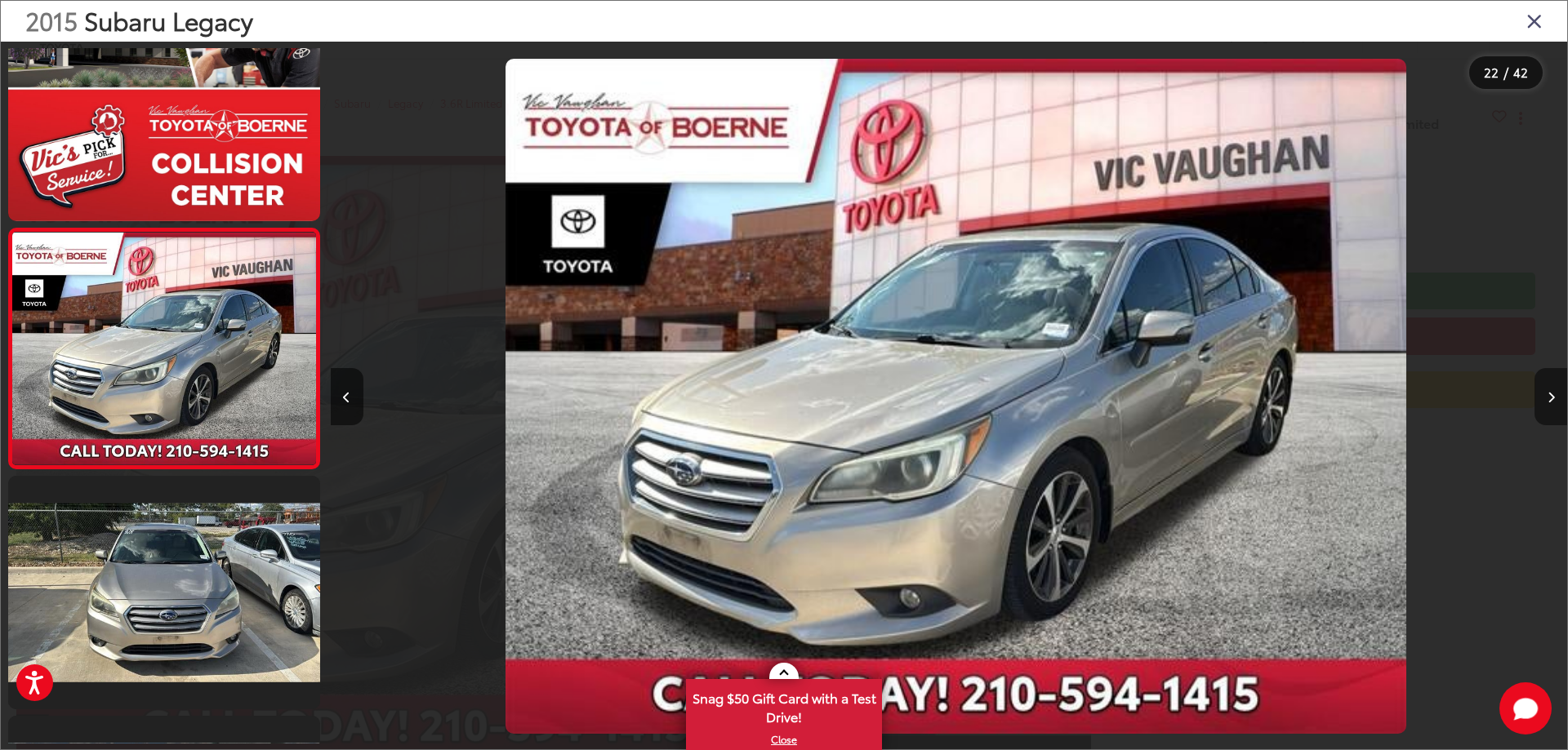
click at [1547, 385] on button "Next image" at bounding box center [1550, 396] width 32 height 57
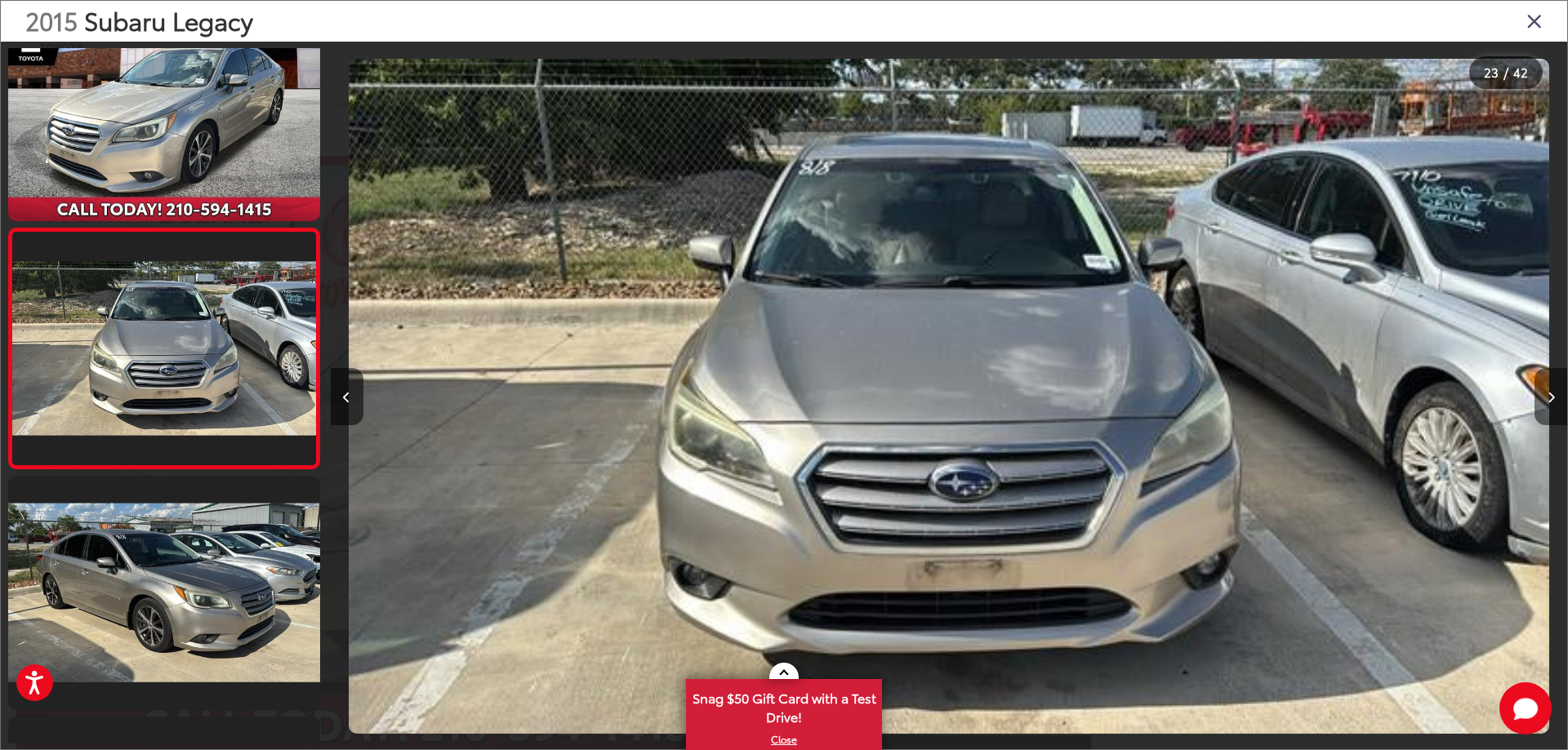
click at [1547, 385] on button "Next image" at bounding box center [1550, 396] width 32 height 57
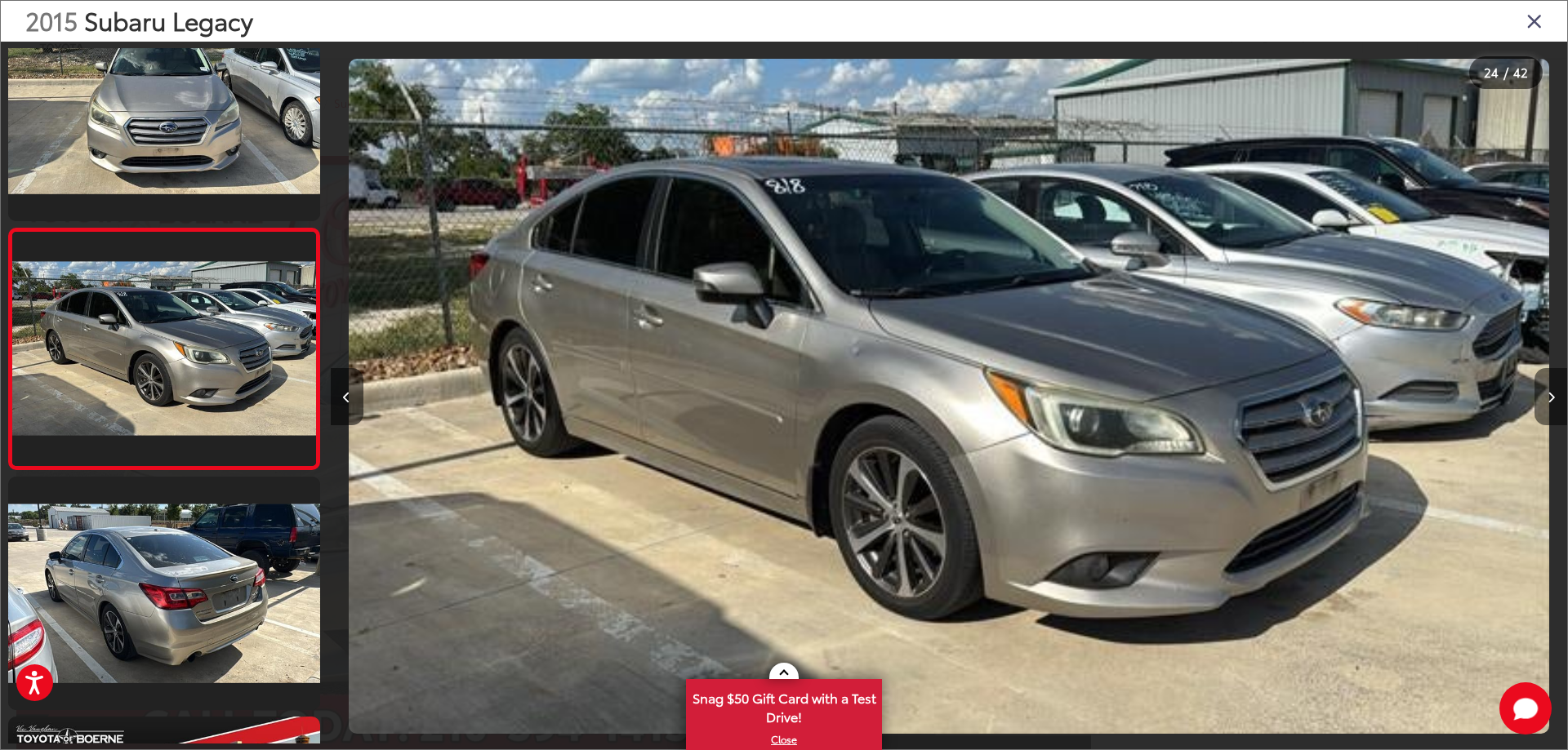
click at [1547, 385] on button "Next image" at bounding box center [1550, 396] width 32 height 57
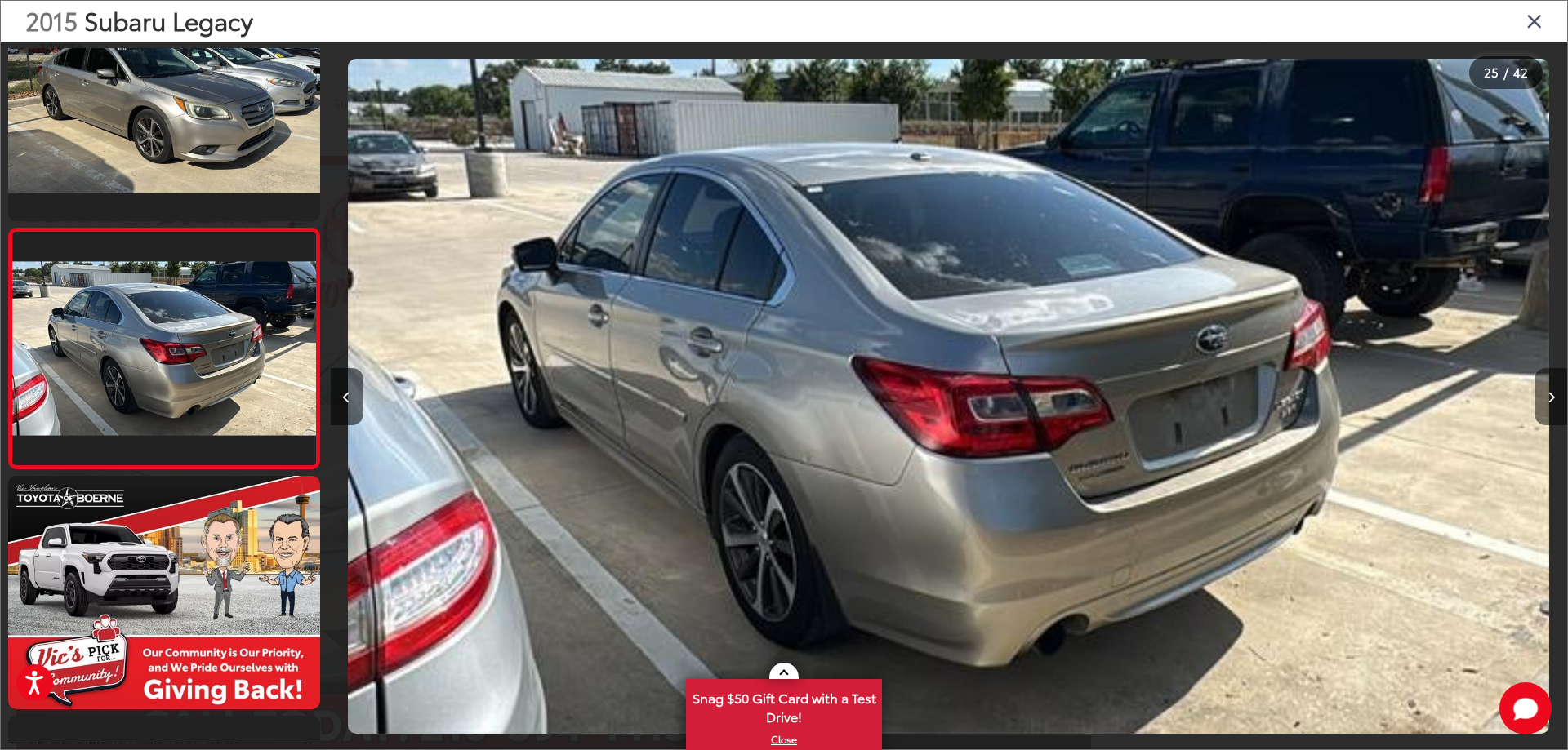
click at [1547, 385] on button "Next image" at bounding box center [1550, 396] width 32 height 57
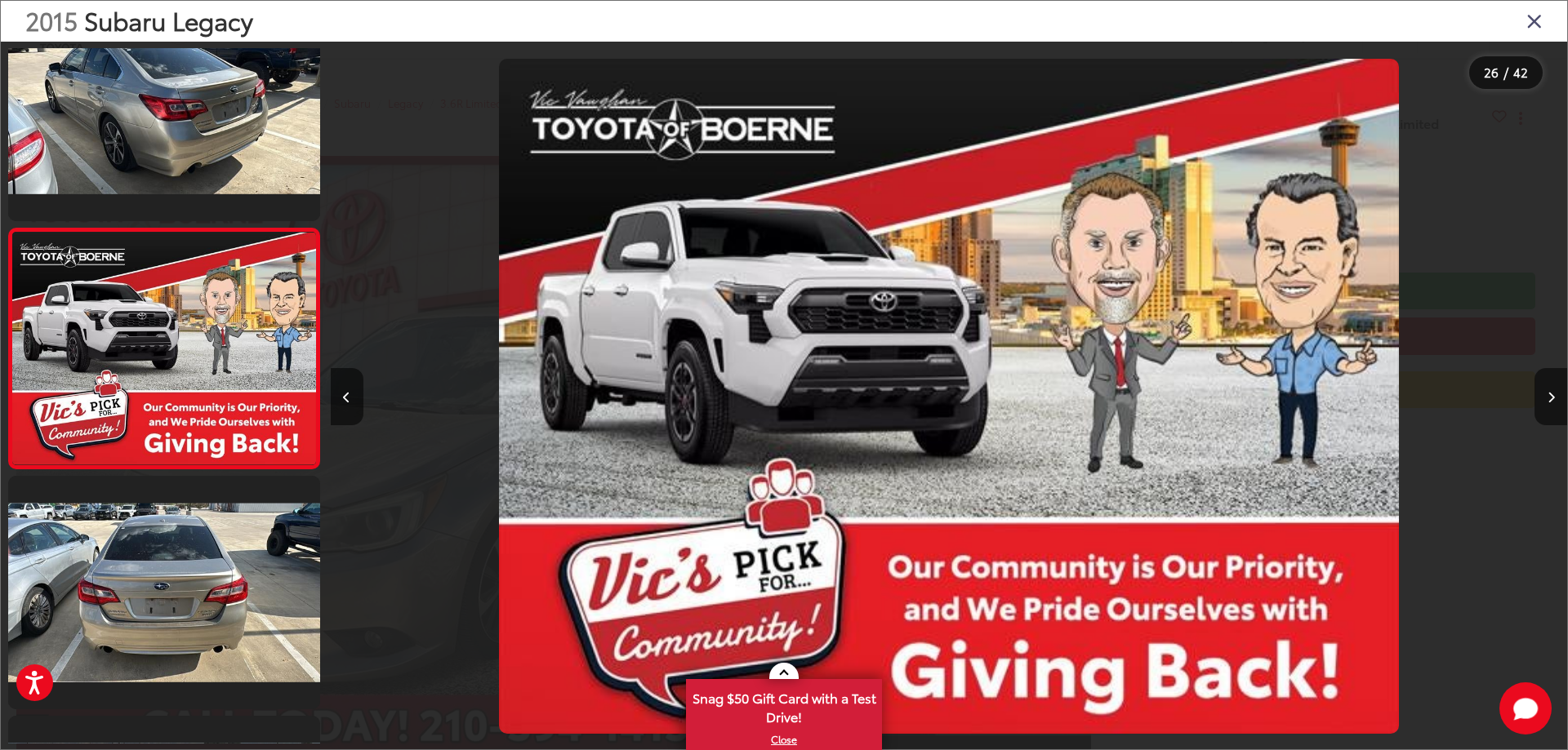
click at [1543, 25] on div "2015 Subaru Legacy" at bounding box center [784, 21] width 1566 height 41
click at [1539, 17] on icon "Close gallery" at bounding box center [1534, 20] width 16 height 21
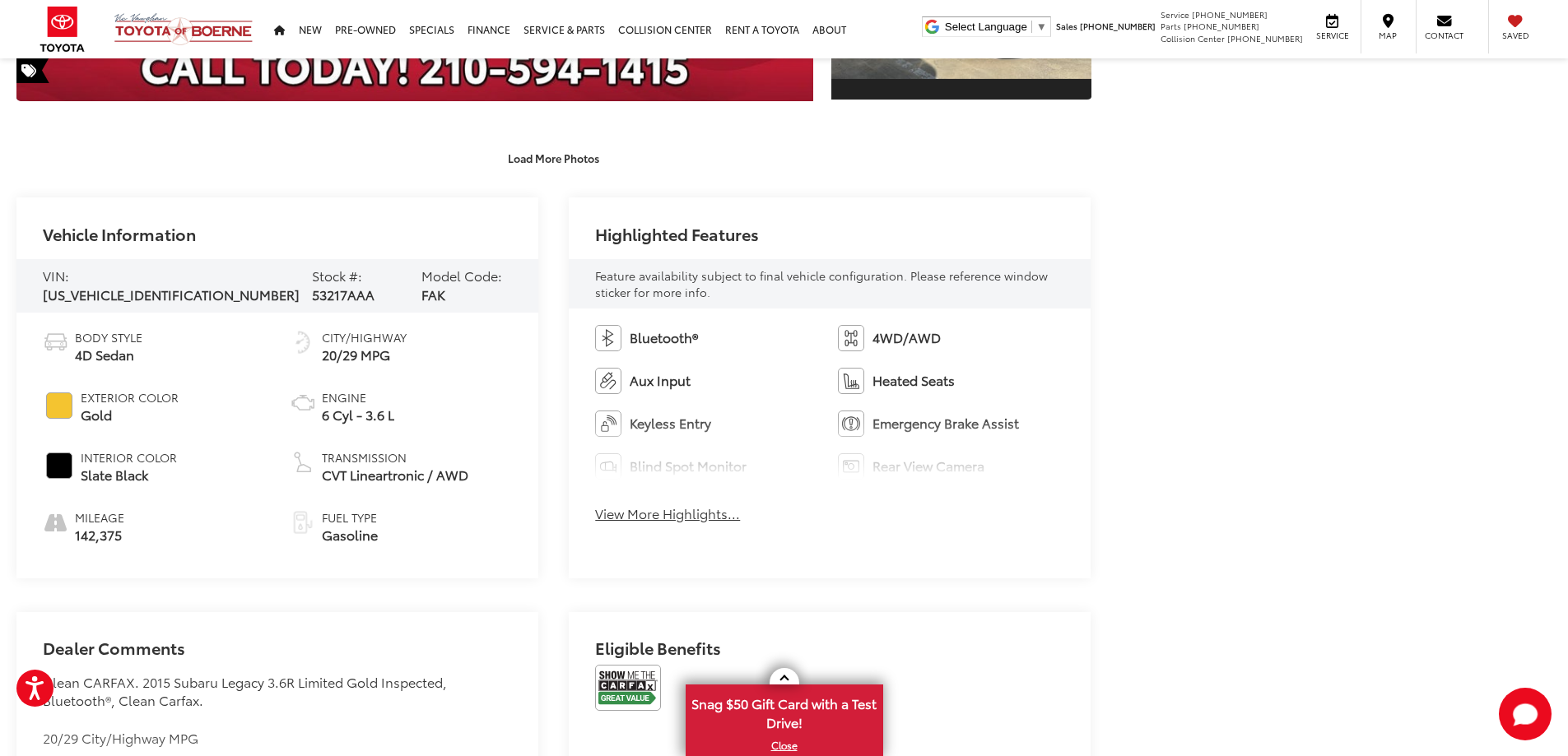
click at [640, 510] on button "View More Highlights..." at bounding box center [668, 514] width 145 height 19
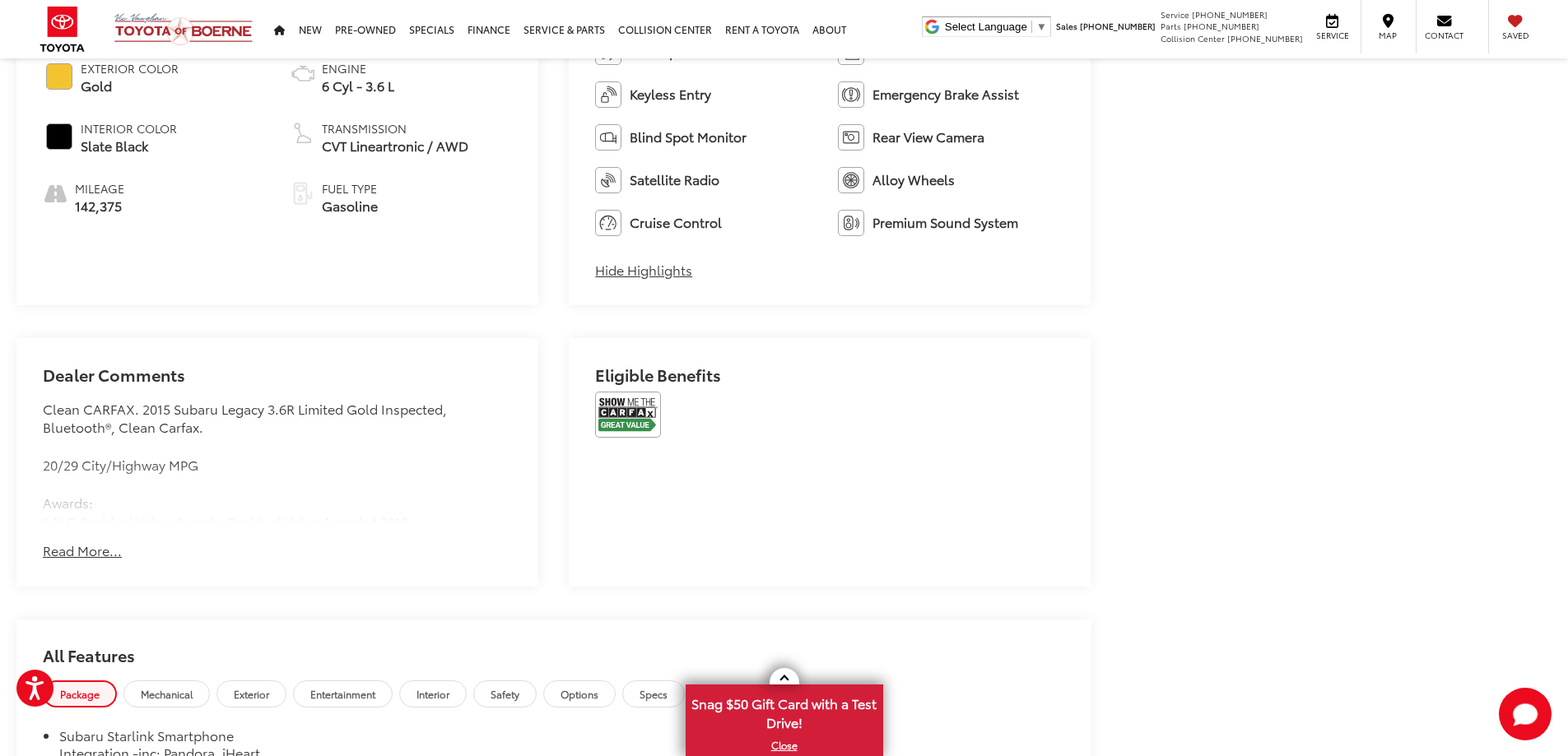
click at [78, 555] on button "Read More..." at bounding box center [83, 551] width 79 height 19
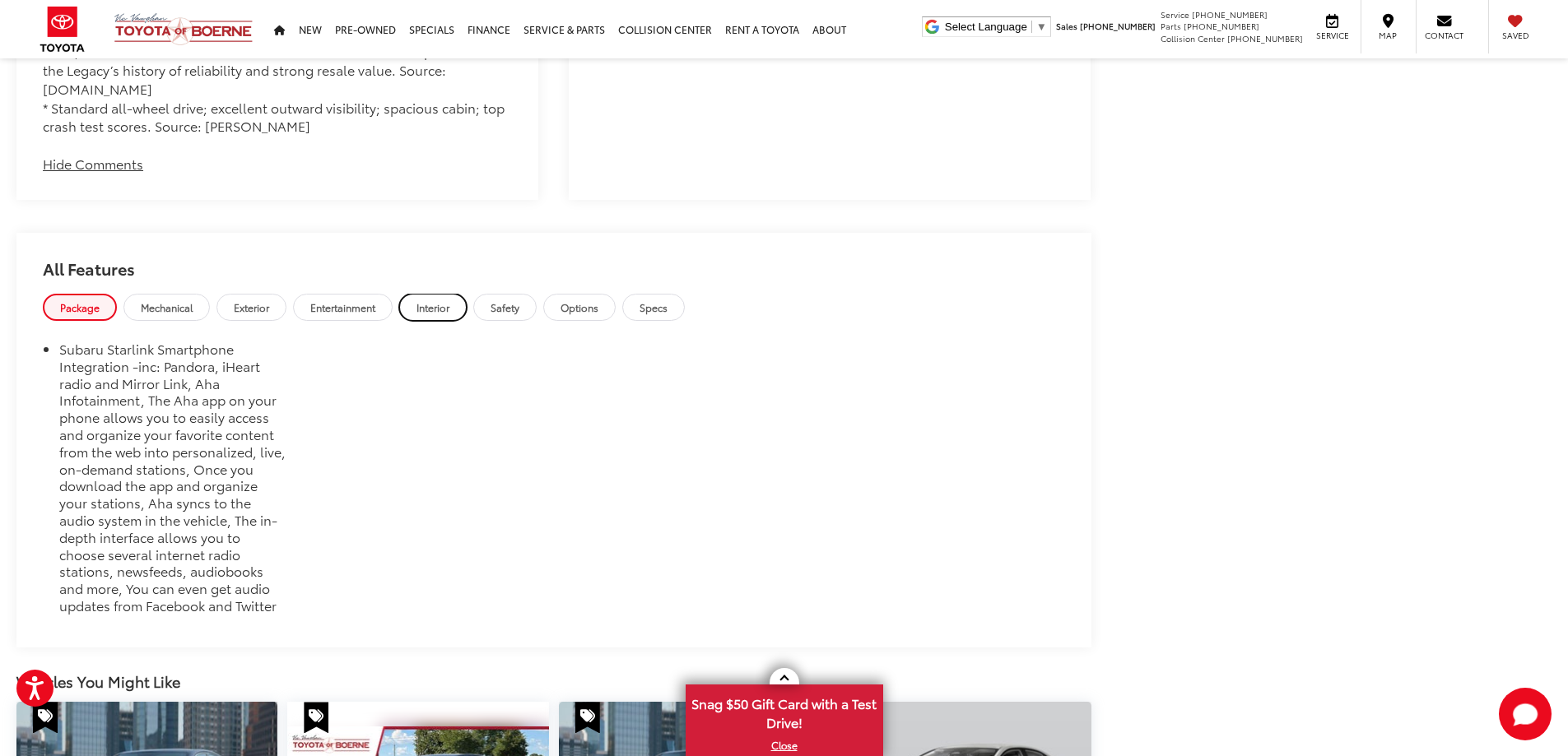
click at [450, 301] on span "Interior" at bounding box center [432, 307] width 33 height 14
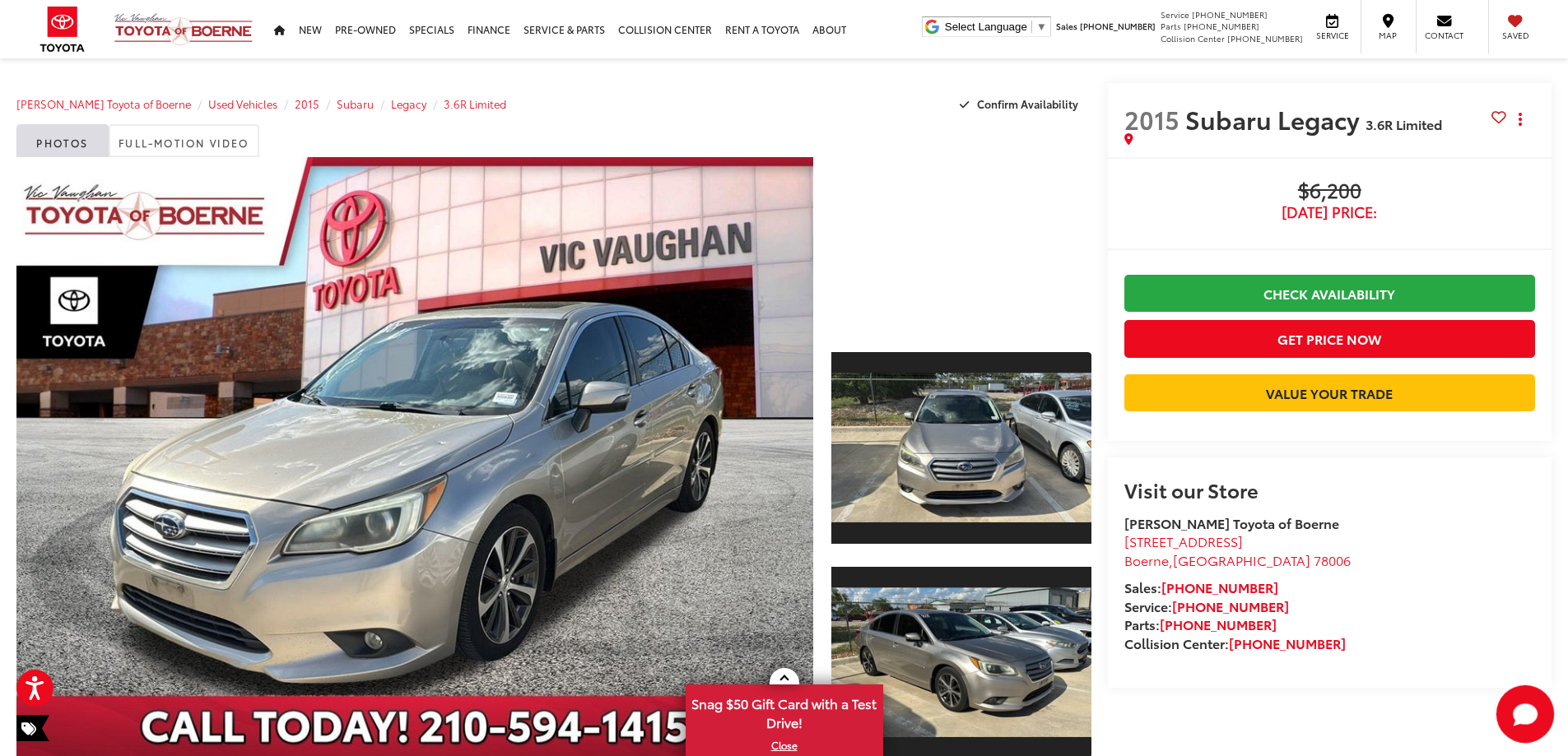
click at [1516, 698] on icon "Start Chat" at bounding box center [1525, 714] width 53 height 53
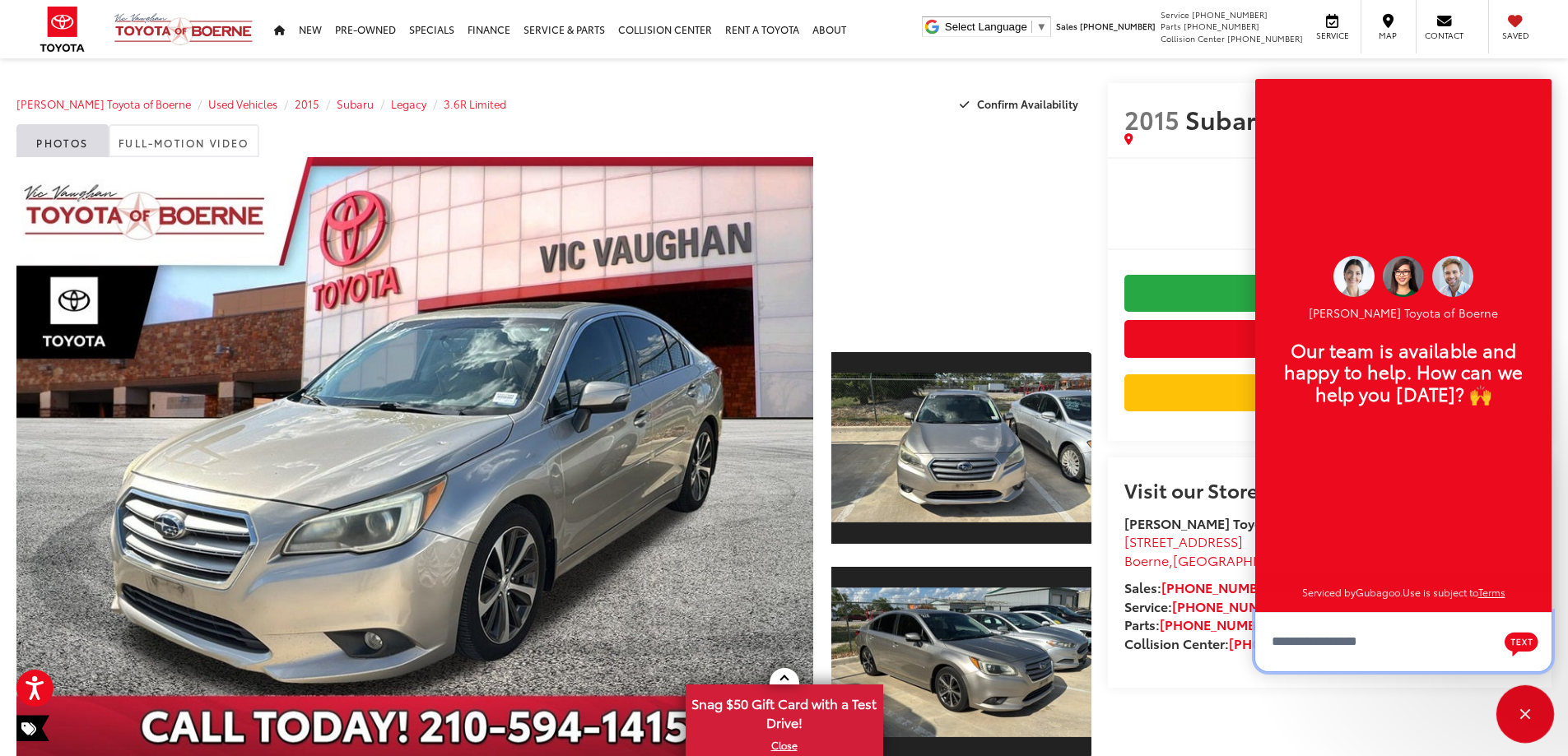
scroll to position [20, 0]
click at [1526, 695] on div "Close" at bounding box center [1525, 714] width 53 height 53
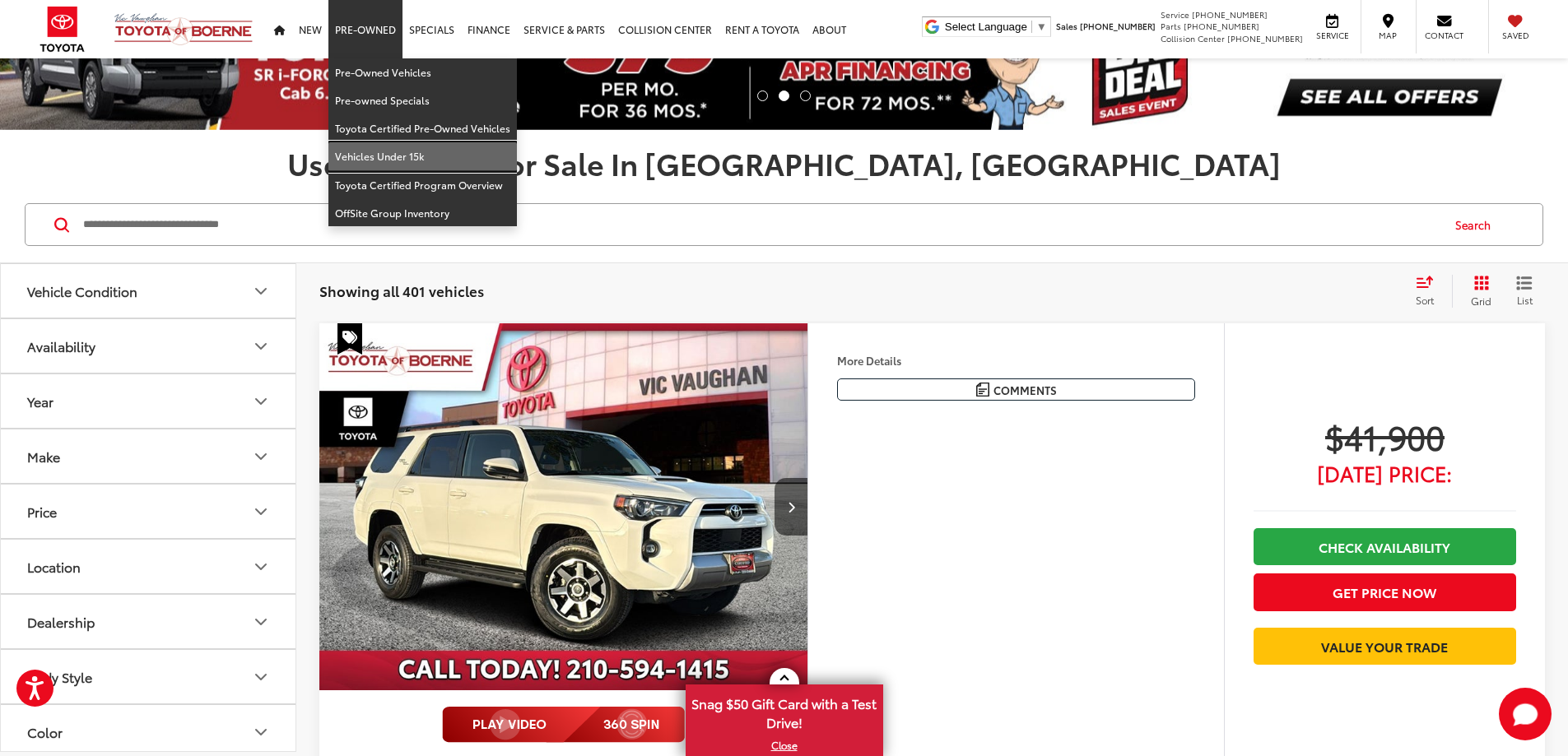
click at [366, 160] on link "Vehicles Under 15k" at bounding box center [422, 156] width 189 height 28
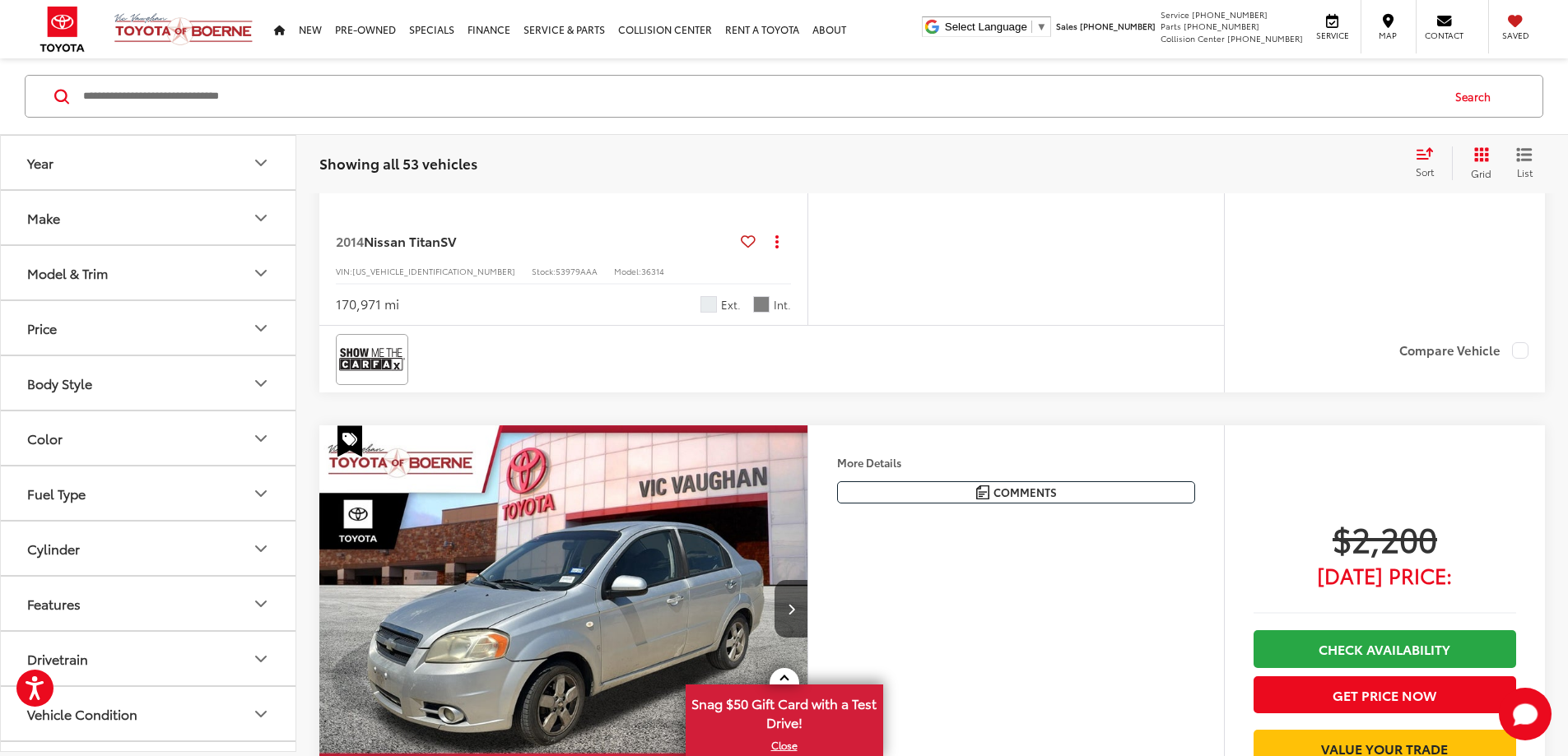
scroll to position [2395, 0]
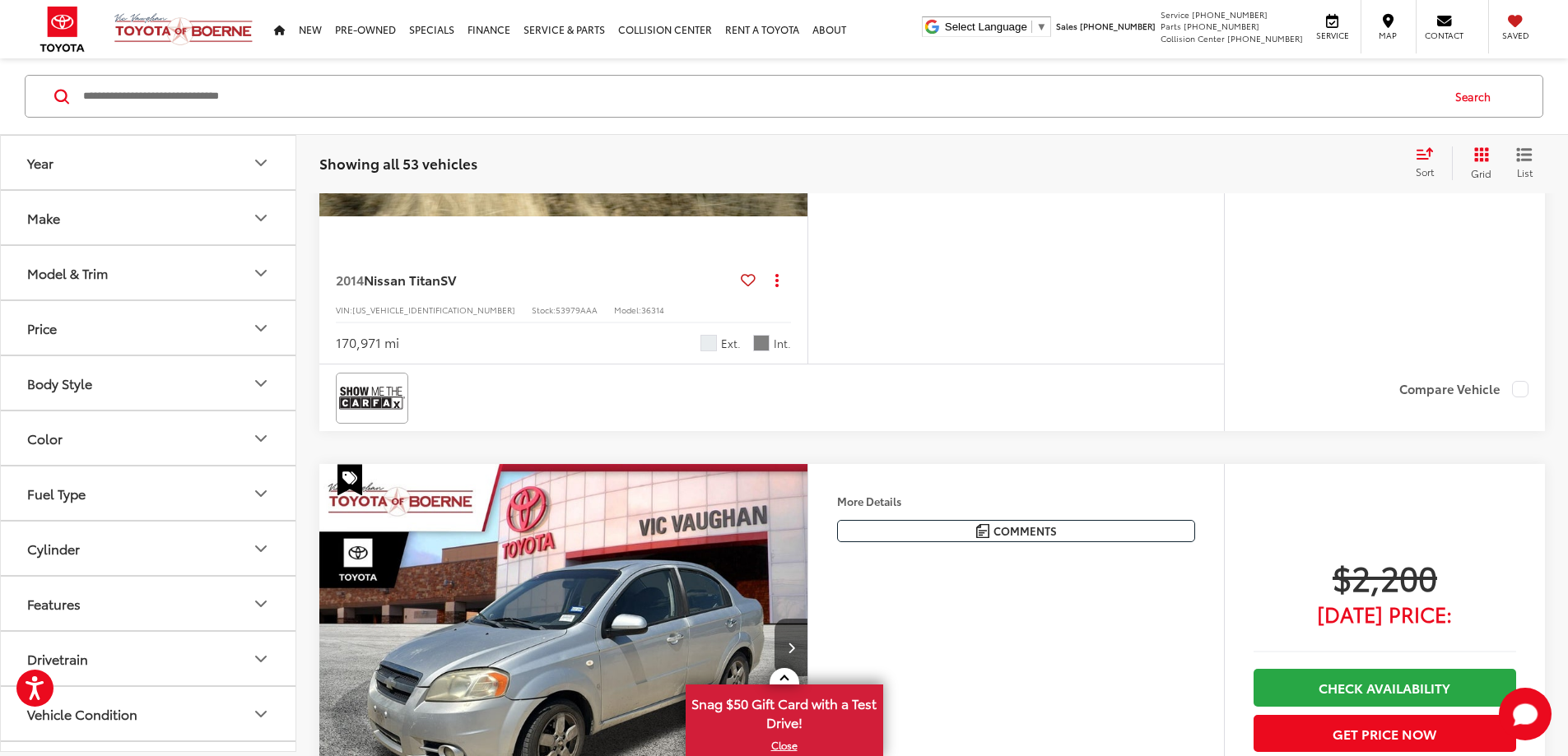
click at [795, 39] on icon "Next image" at bounding box center [791, 33] width 8 height 11
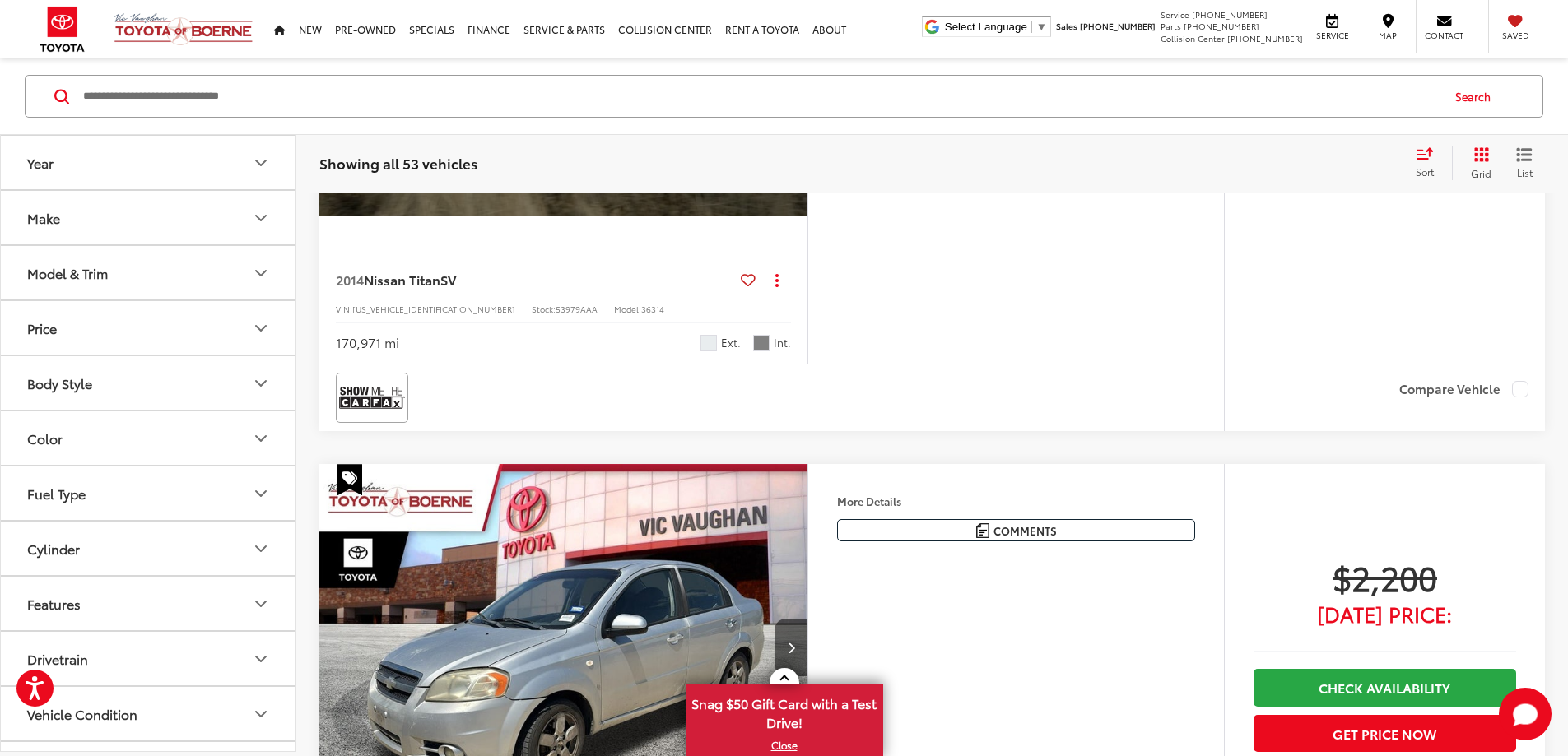
scroll to position [0, 1249]
click at [646, 53] on button "View More" at bounding box center [563, 33] width 174 height 41
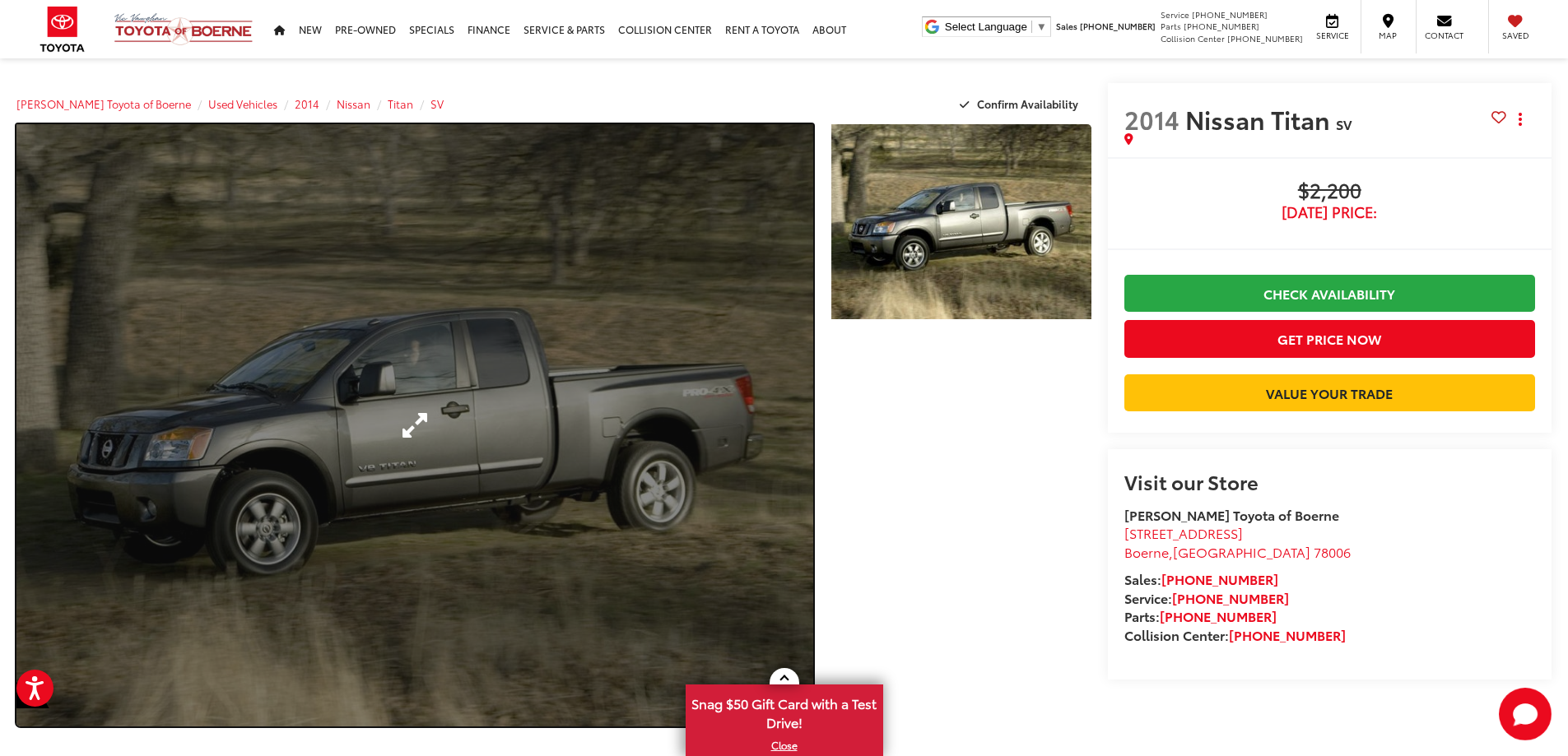
click at [574, 401] on link "Expand Photo 0" at bounding box center [414, 424] width 797 height 602
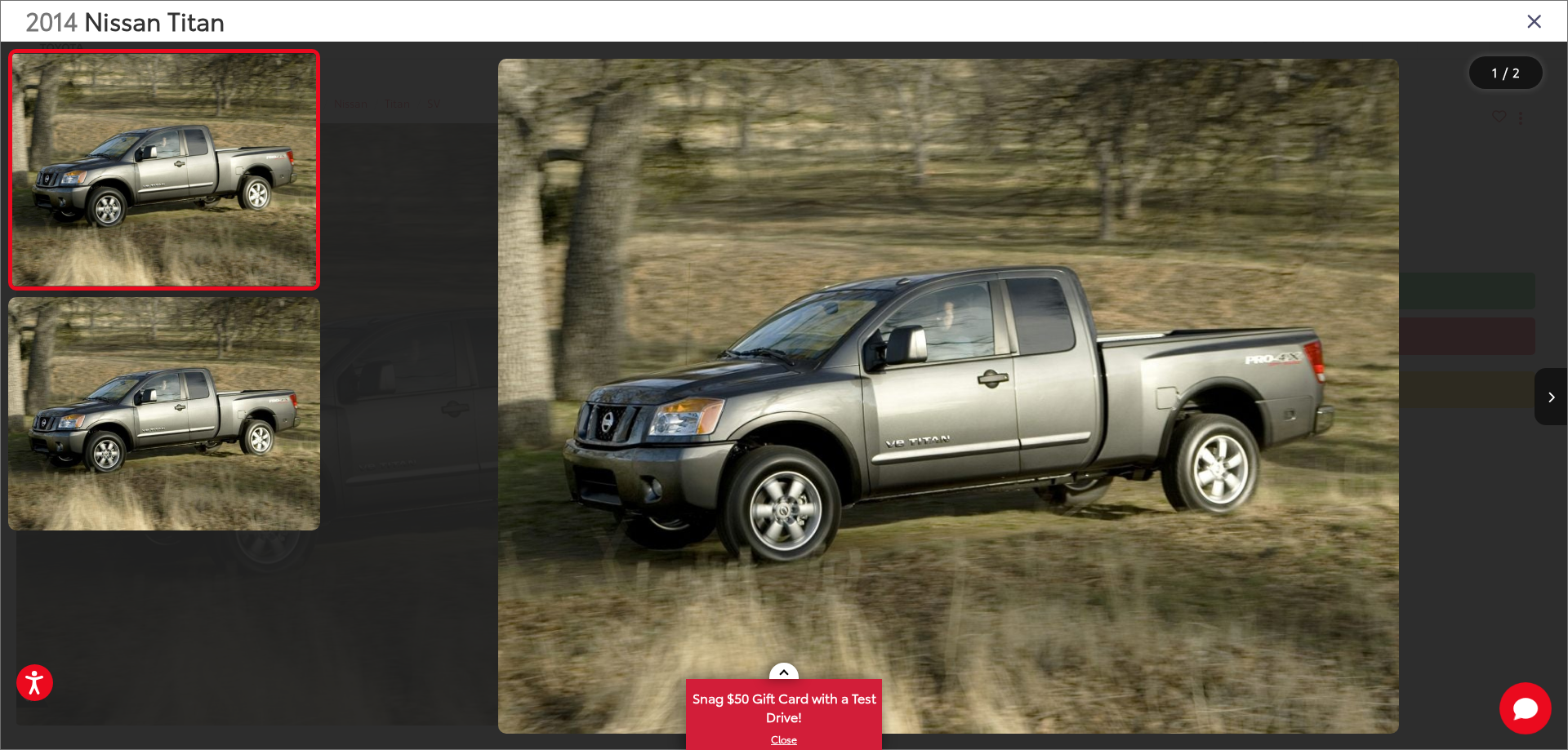
click at [1528, 10] on icon "Close gallery" at bounding box center [1534, 20] width 16 height 21
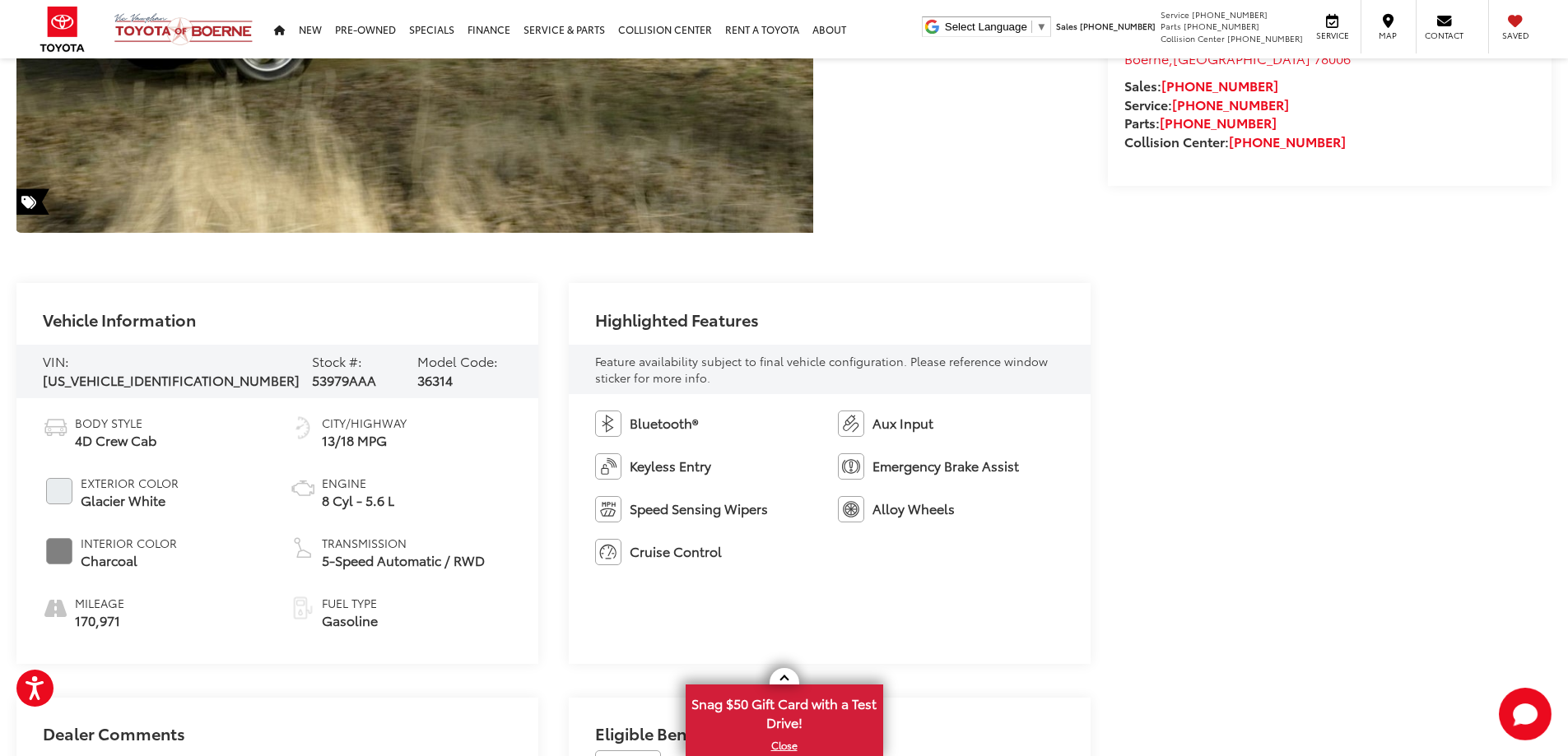
scroll to position [576, 0]
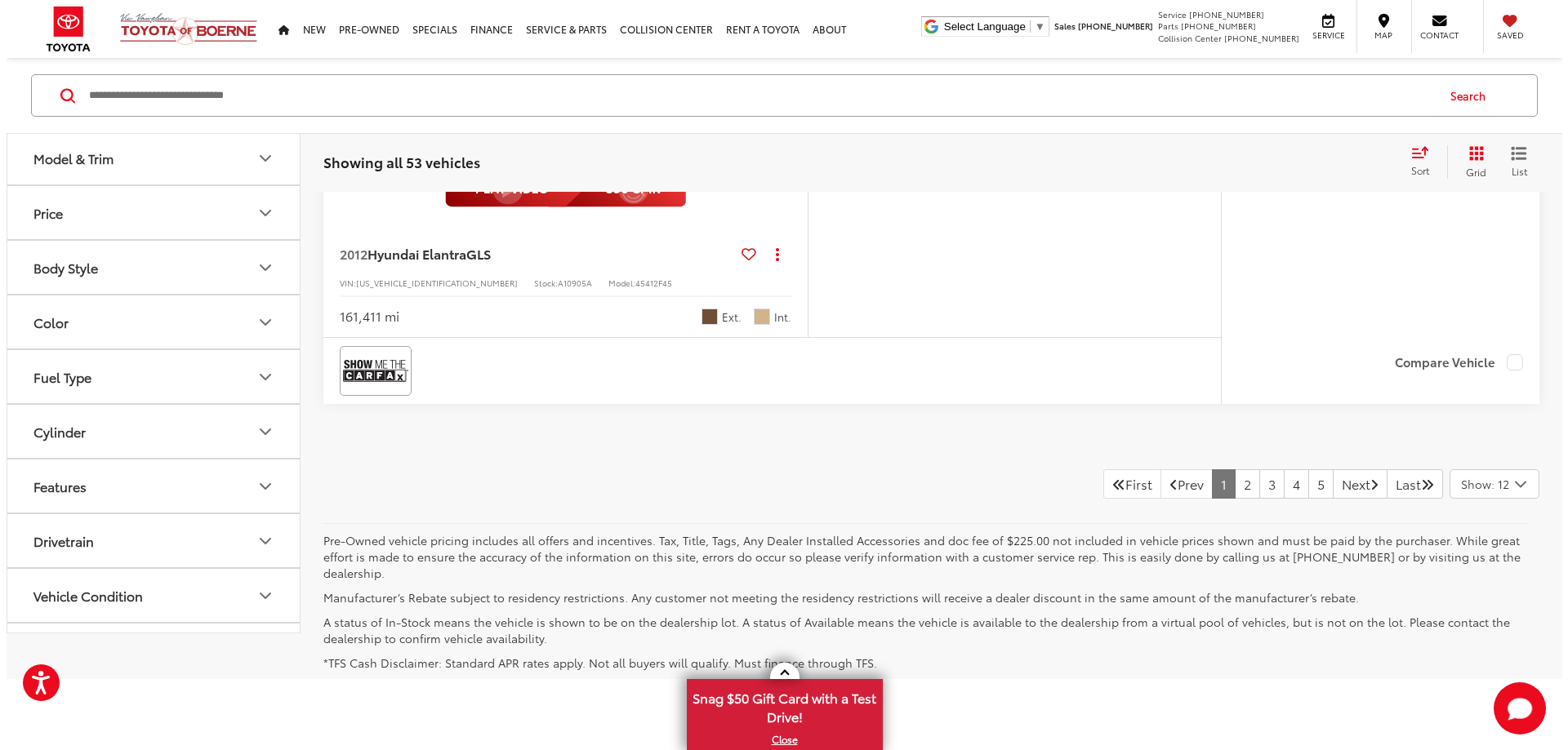
scroll to position [7597, 0]
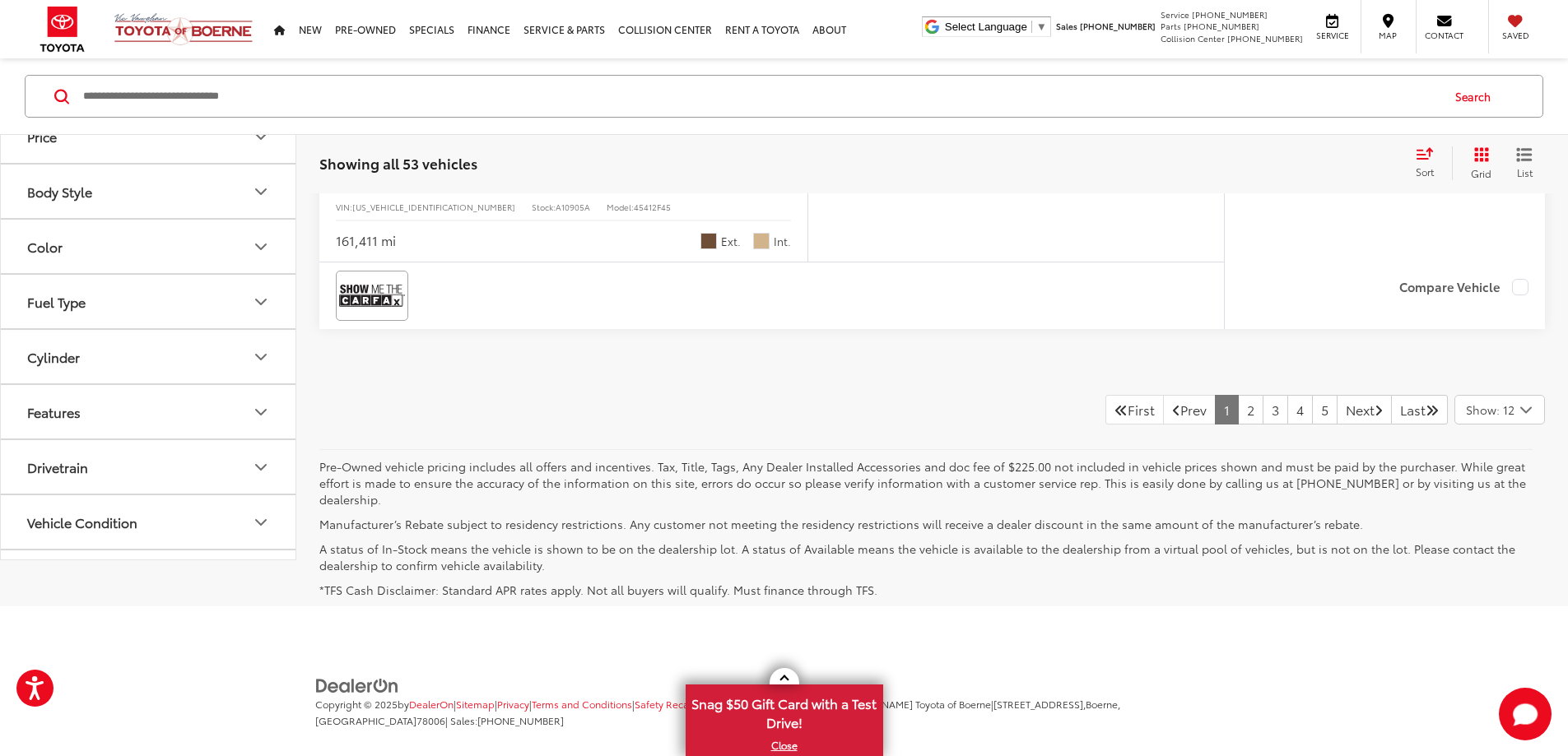
click at [0, 0] on button "More..." at bounding box center [0, 0] width 0 height 0
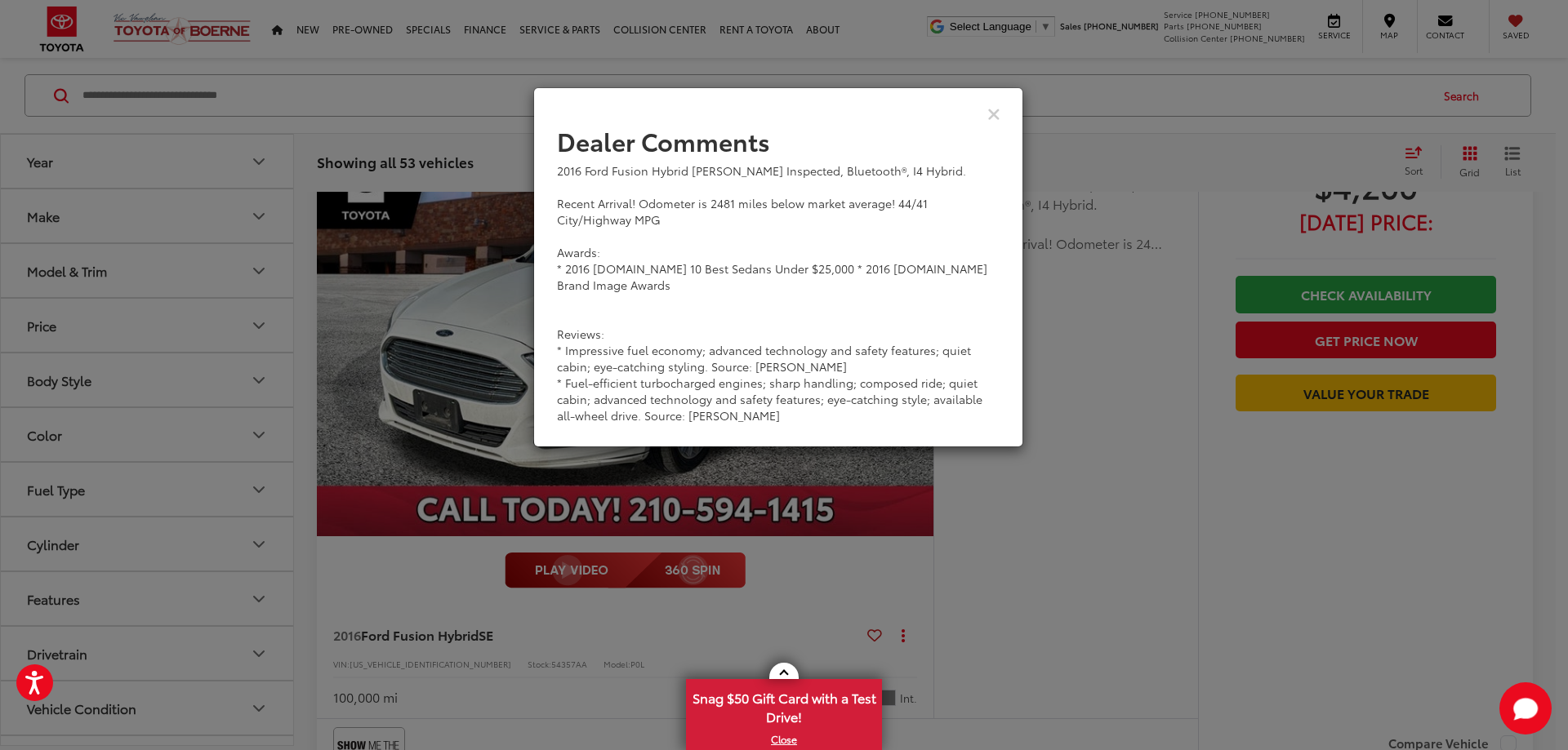
click at [985, 112] on div "View Comments" at bounding box center [778, 114] width 490 height 63
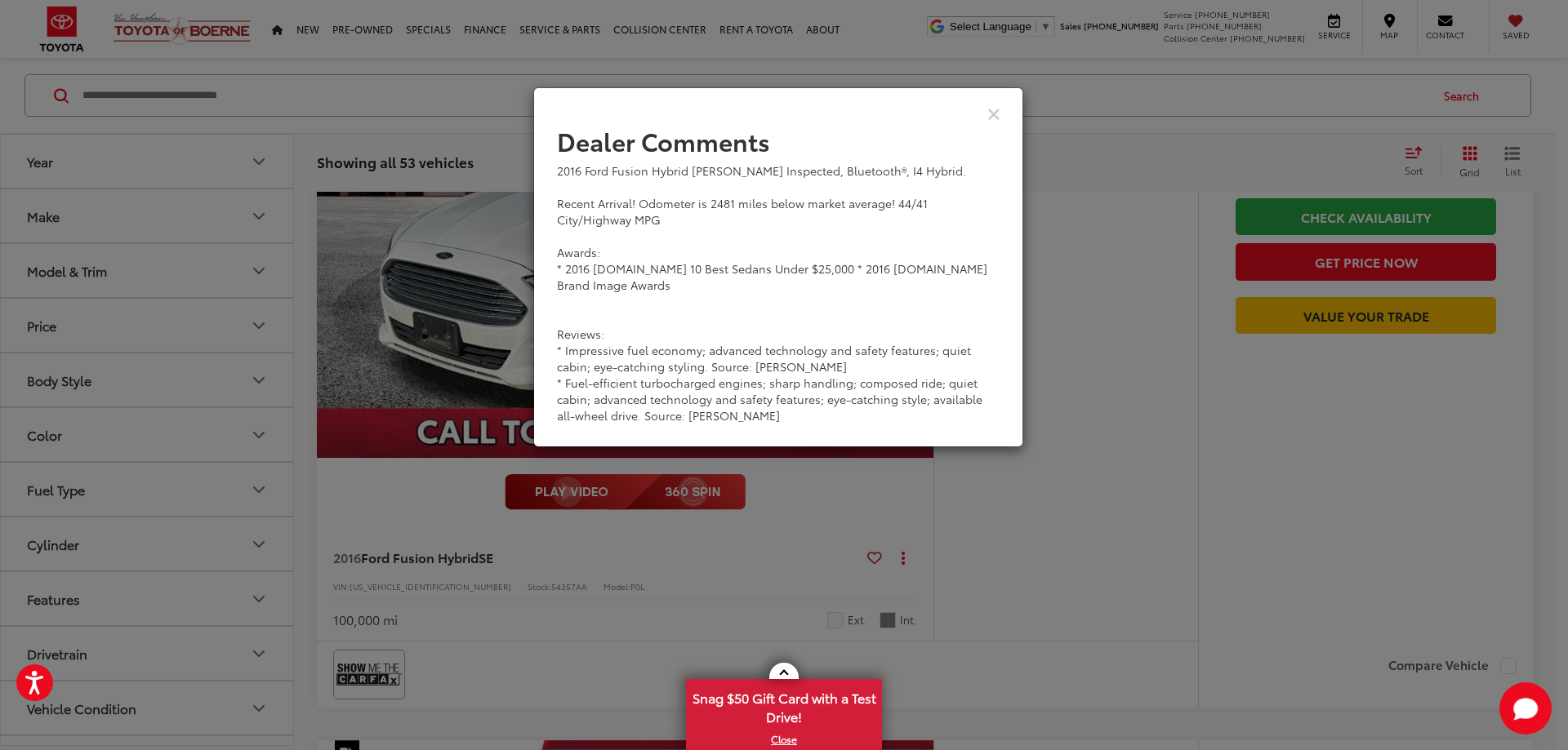
scroll to position [7520, 0]
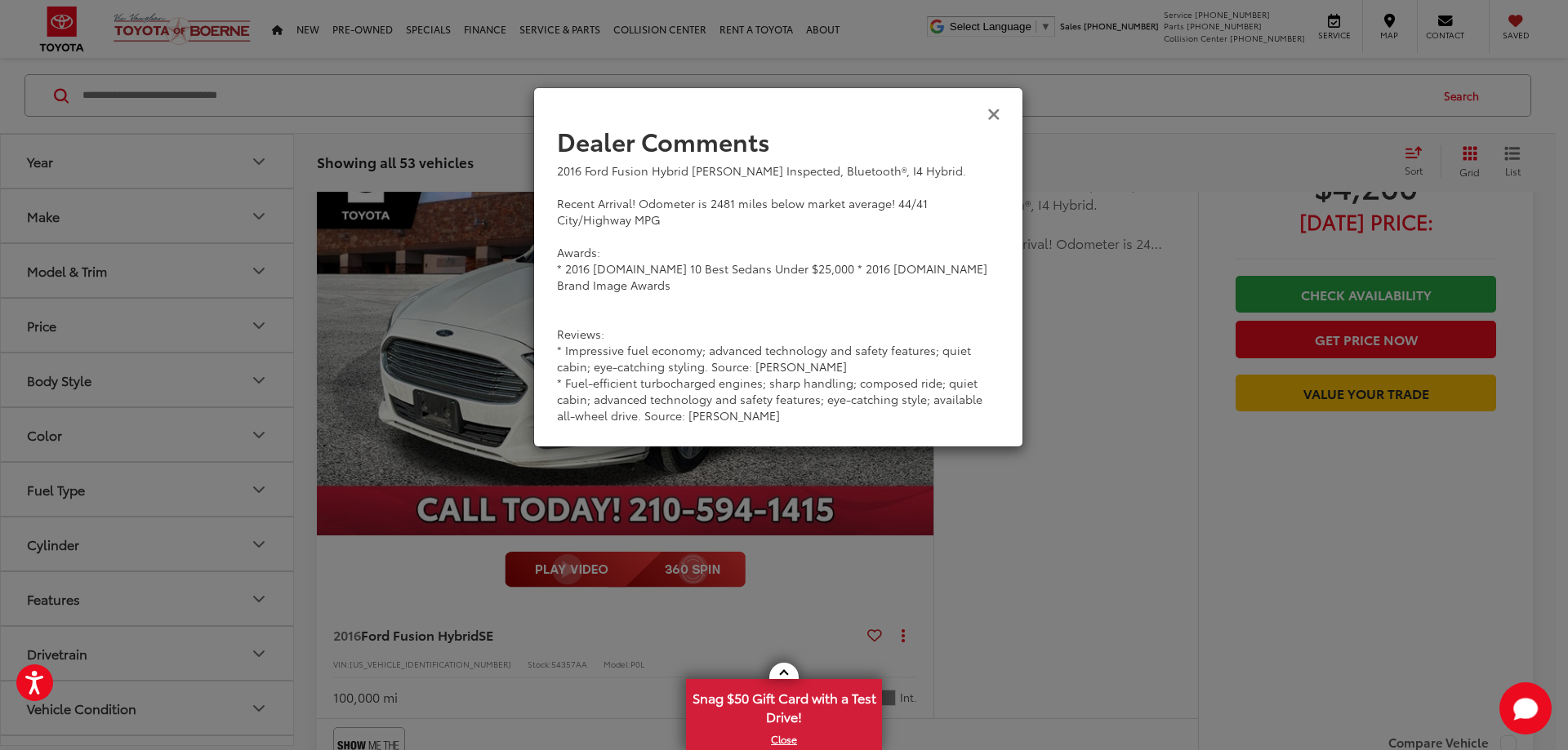
click at [994, 109] on icon "Close" at bounding box center [993, 113] width 13 height 17
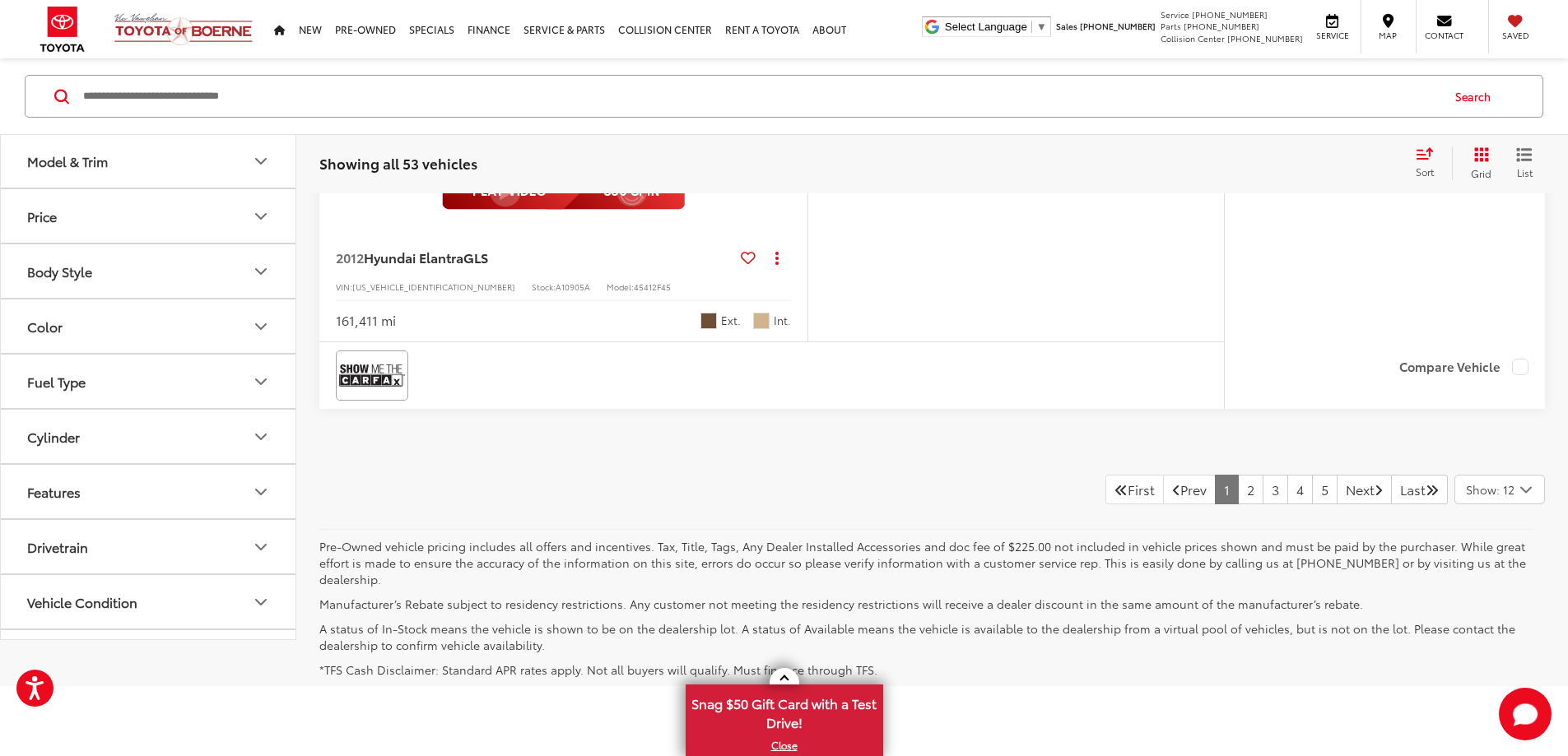
scroll to position [7494, 0]
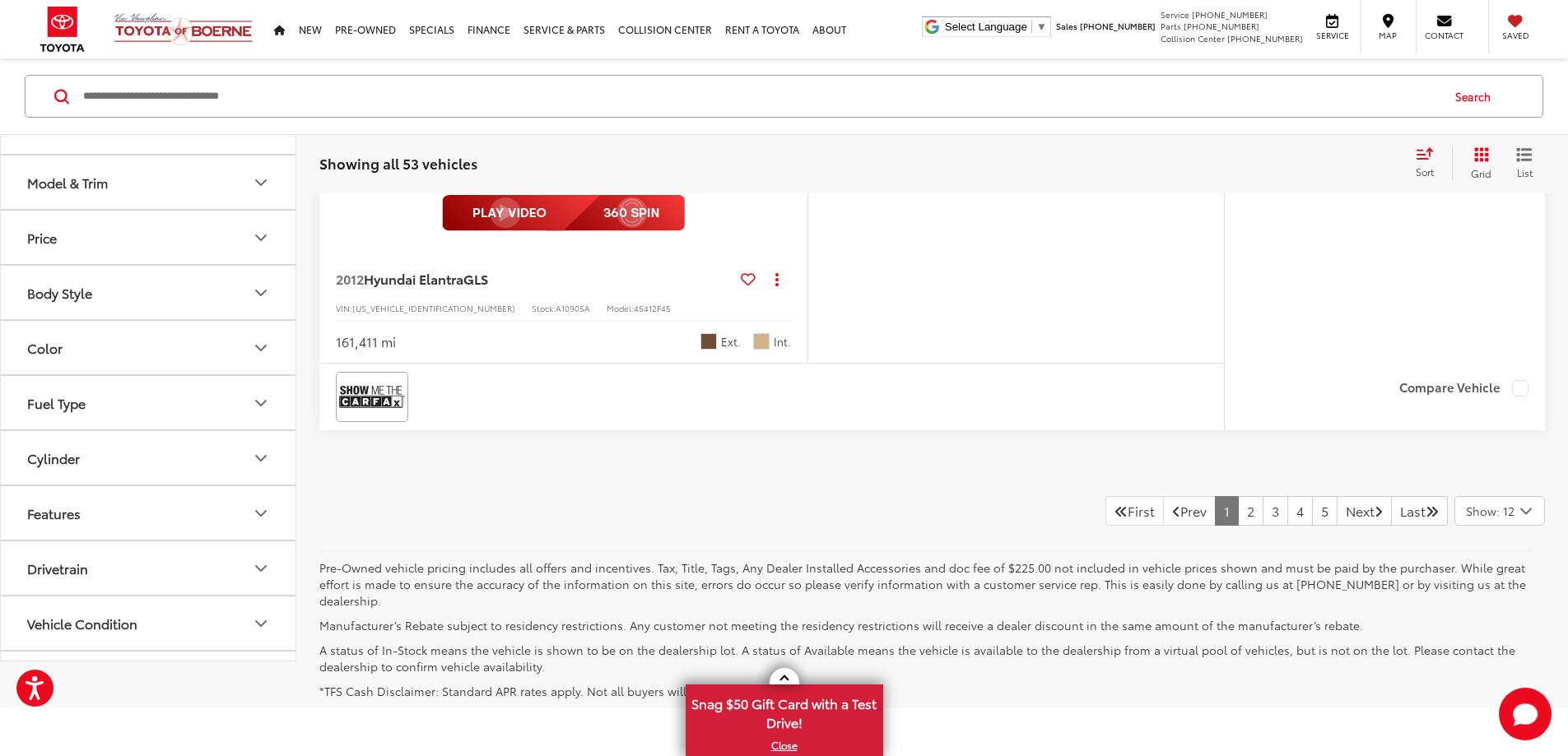
scroll to position [7415, 0]
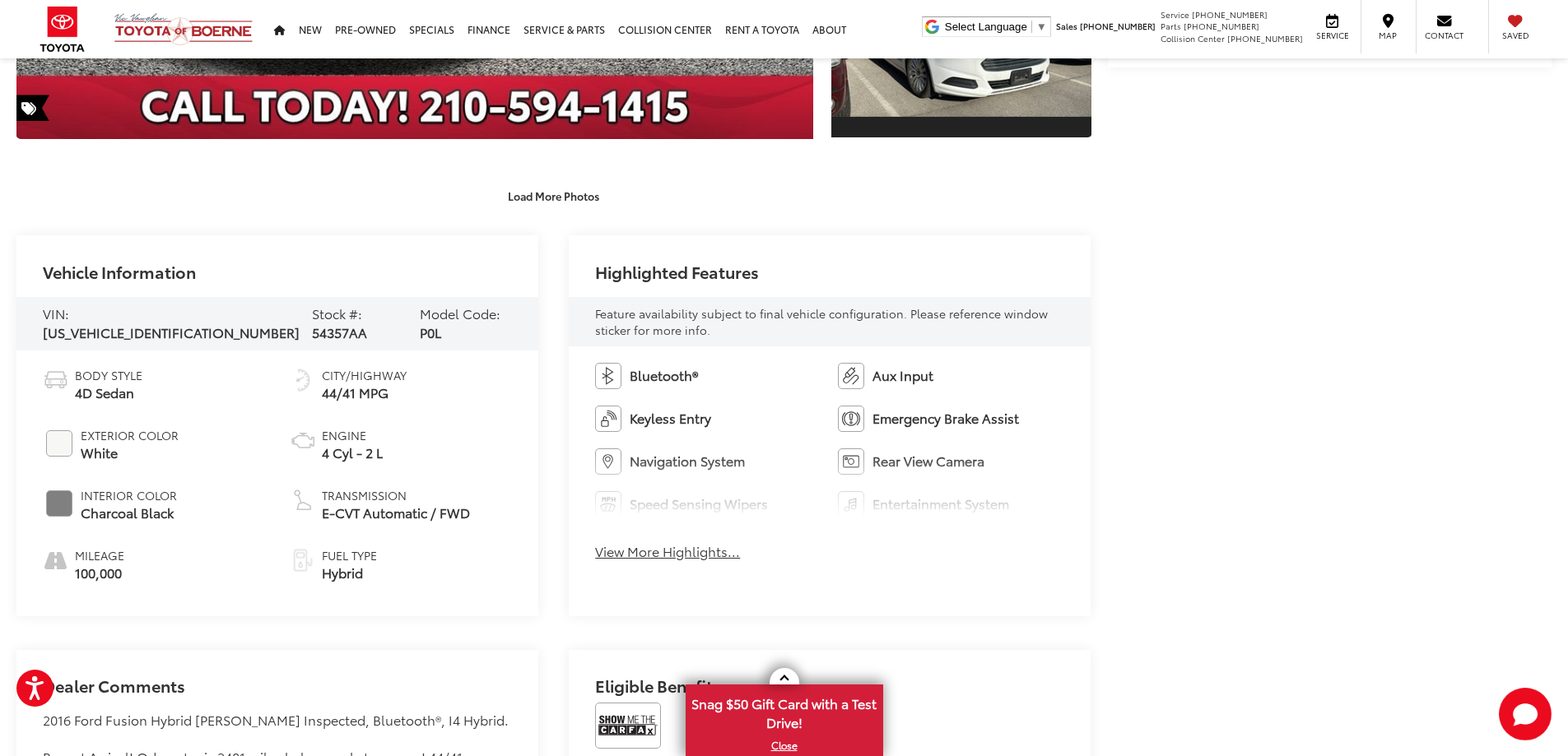
scroll to position [658, 0]
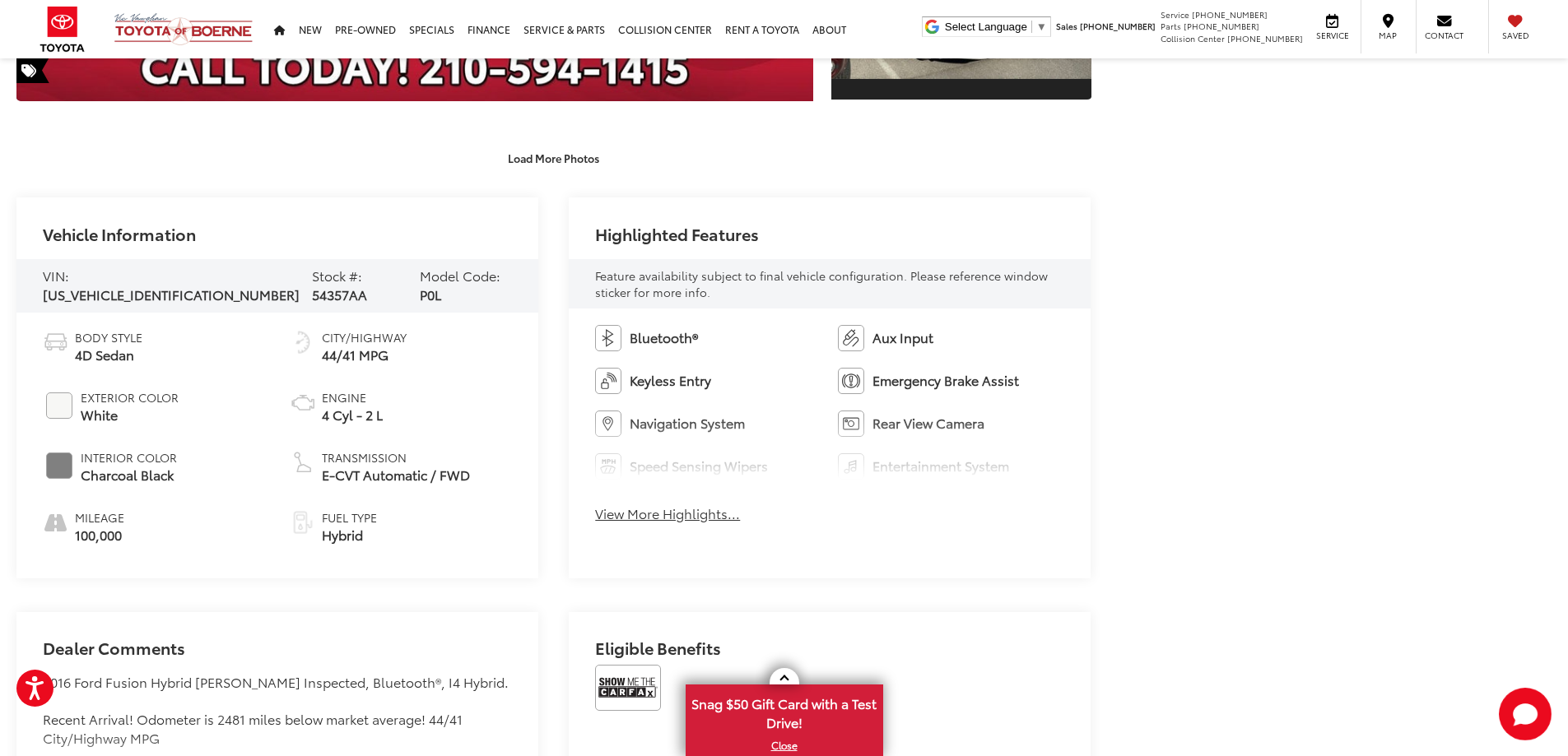
click at [674, 516] on button "View More Highlights..." at bounding box center [668, 514] width 145 height 19
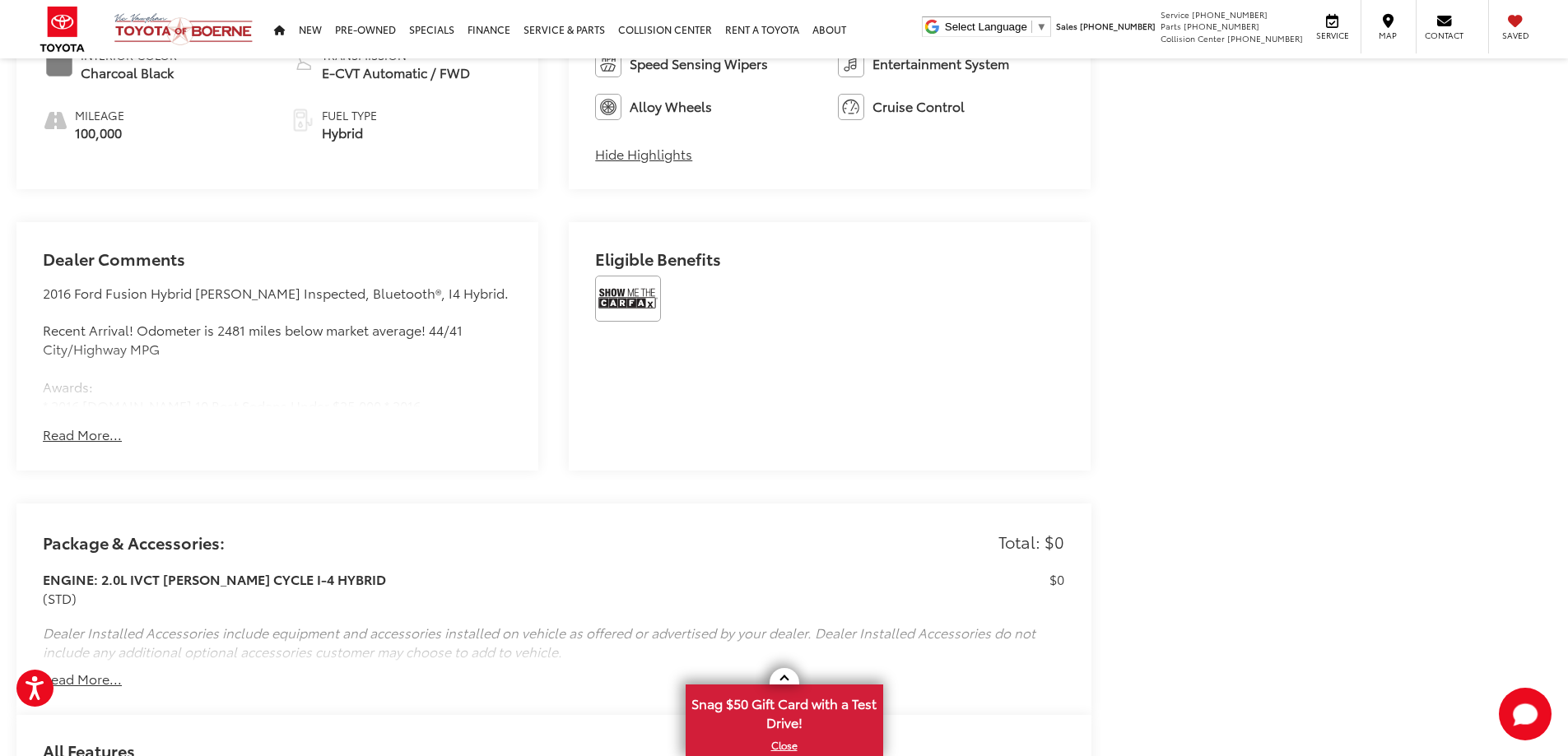
scroll to position [1069, 0]
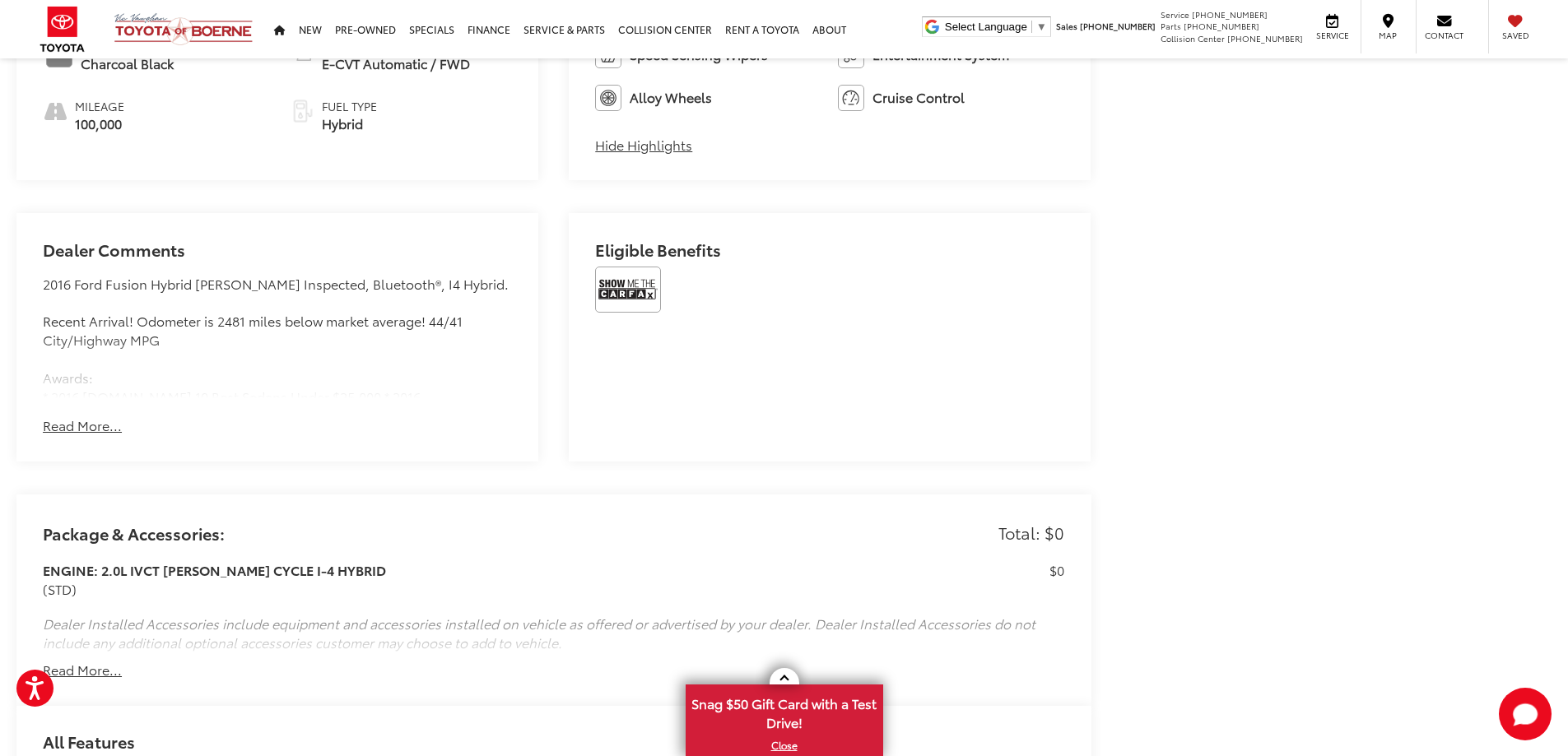
click at [87, 423] on button "Read More..." at bounding box center [83, 425] width 79 height 19
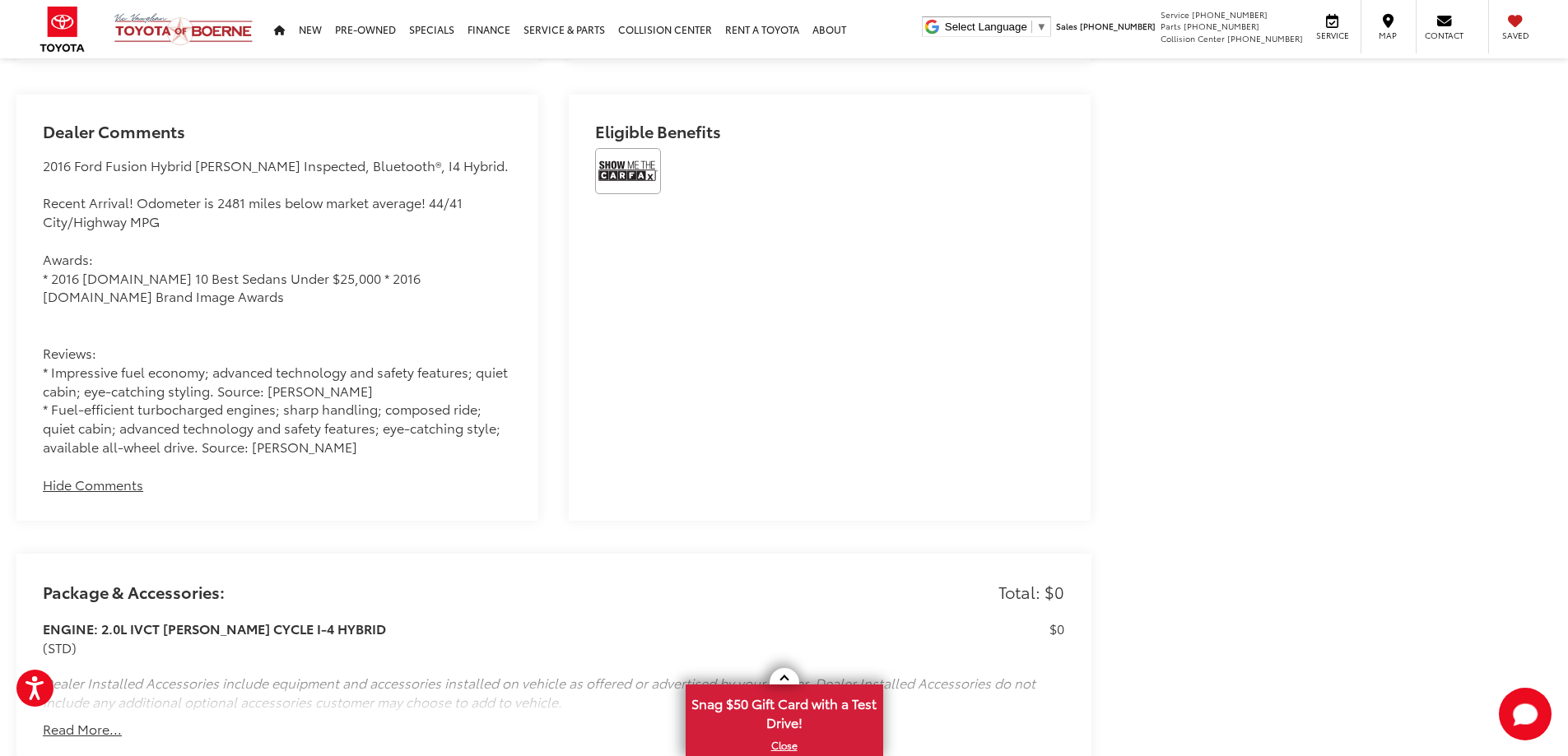
scroll to position [1398, 0]
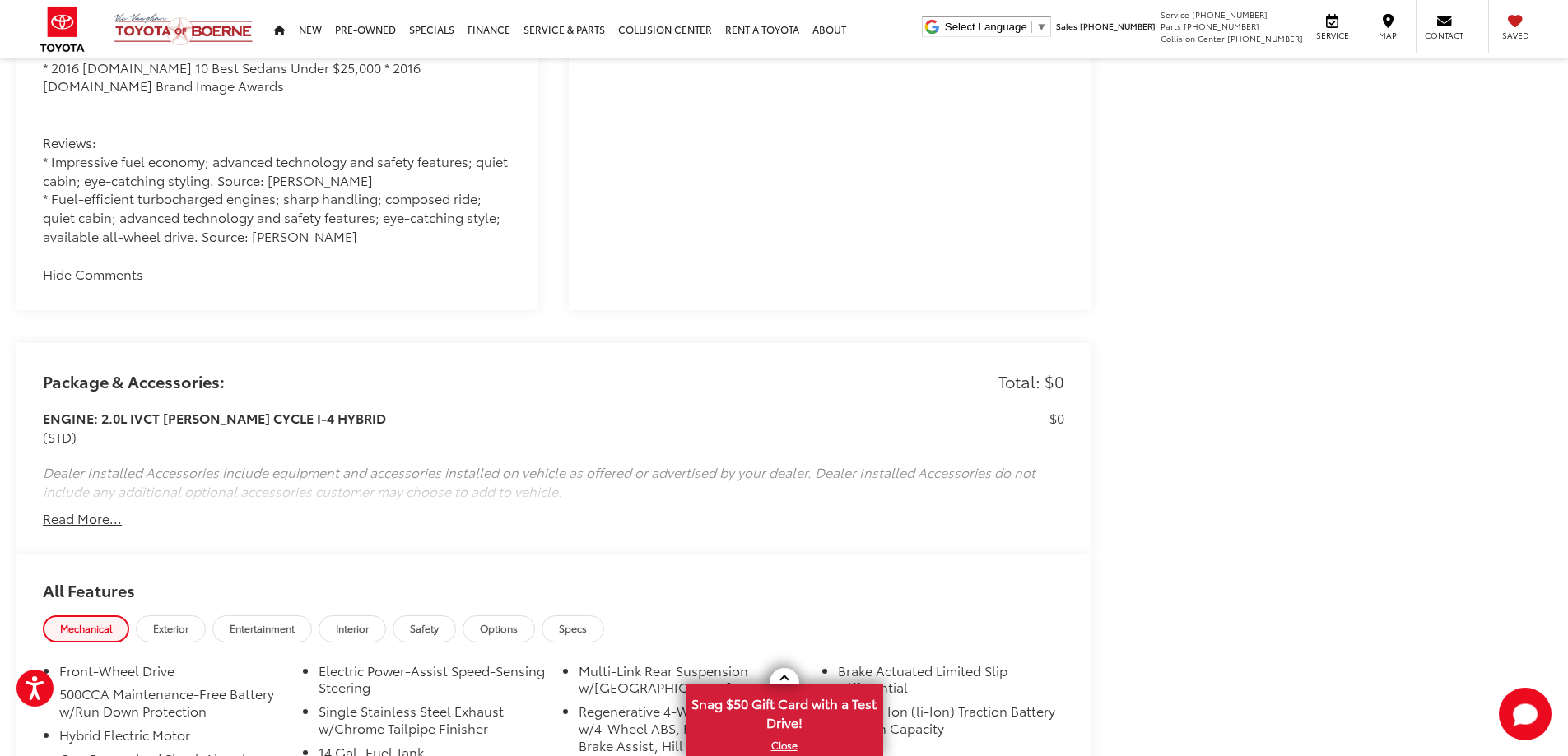
click at [63, 523] on button "Read More..." at bounding box center [83, 518] width 79 height 19
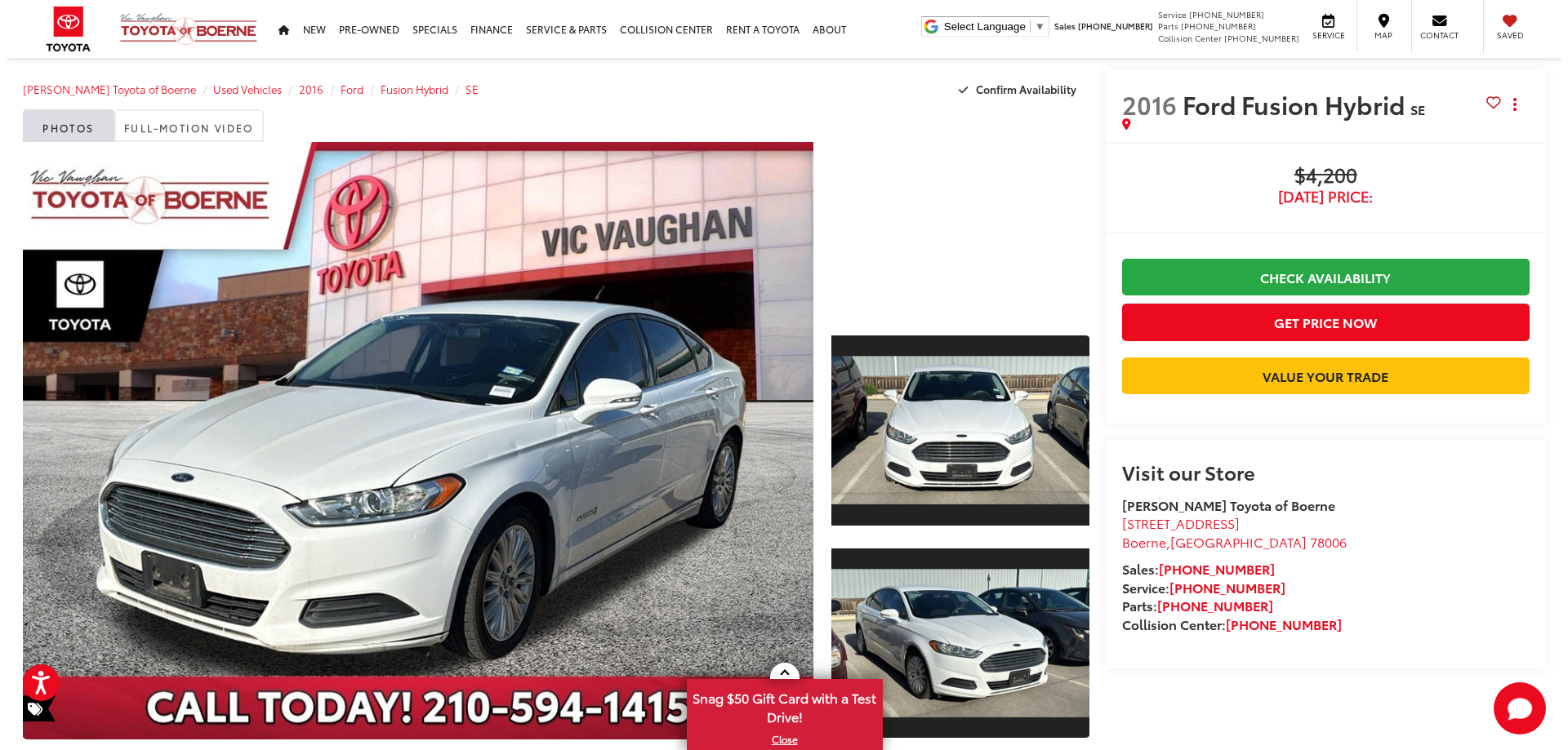
scroll to position [0, 0]
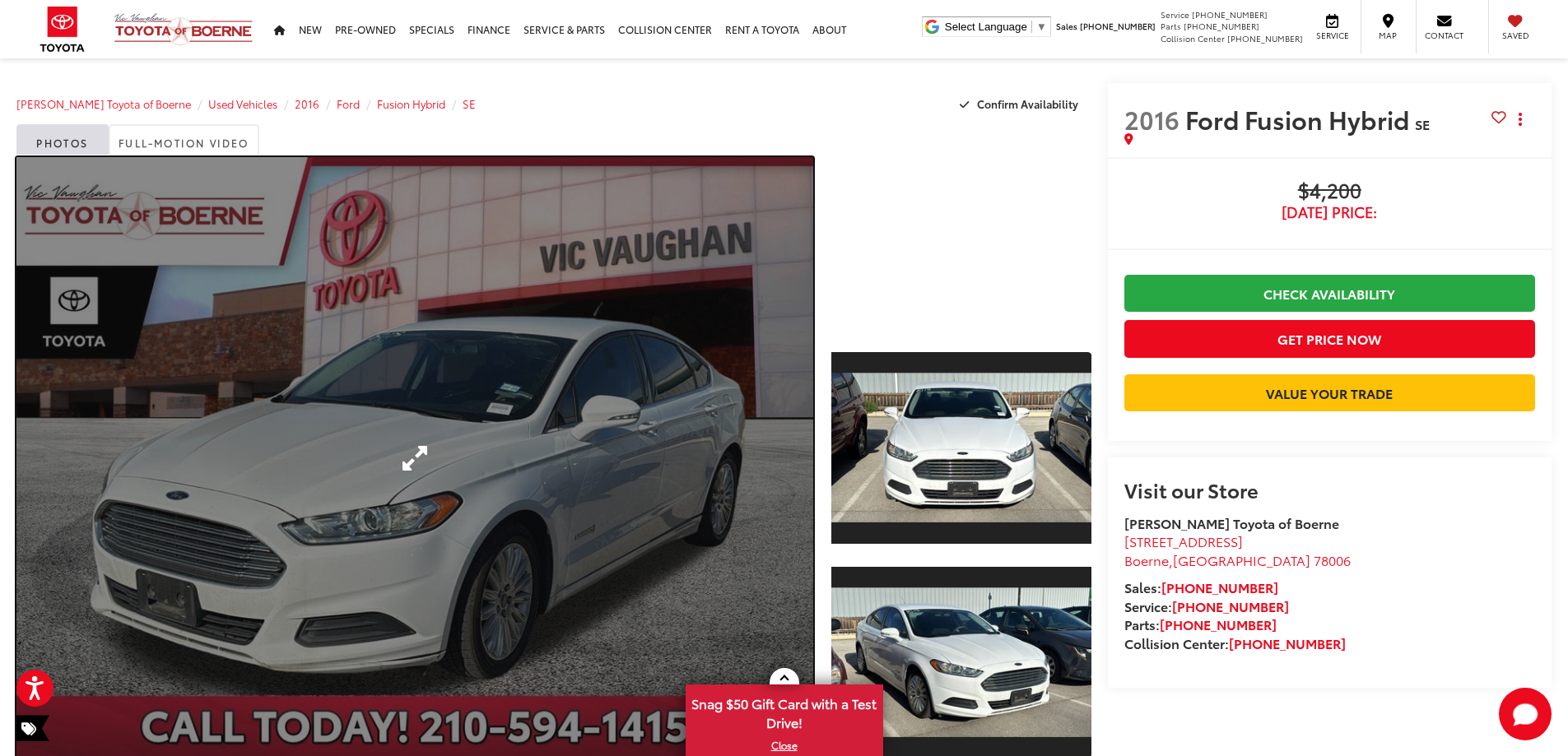
click at [544, 449] on link "Expand Photo 0" at bounding box center [414, 458] width 797 height 602
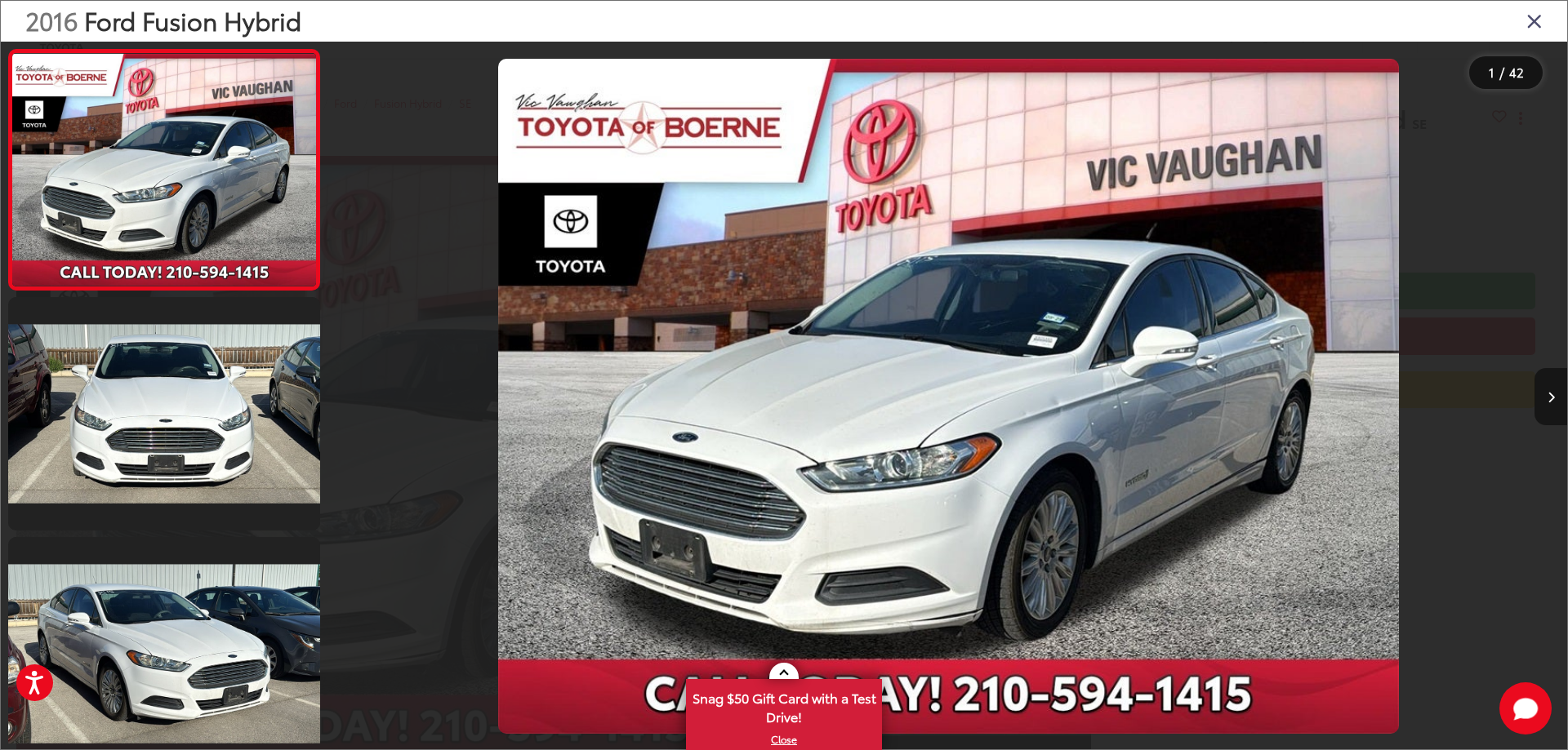
click at [1554, 398] on button "Next image" at bounding box center [1550, 396] width 32 height 57
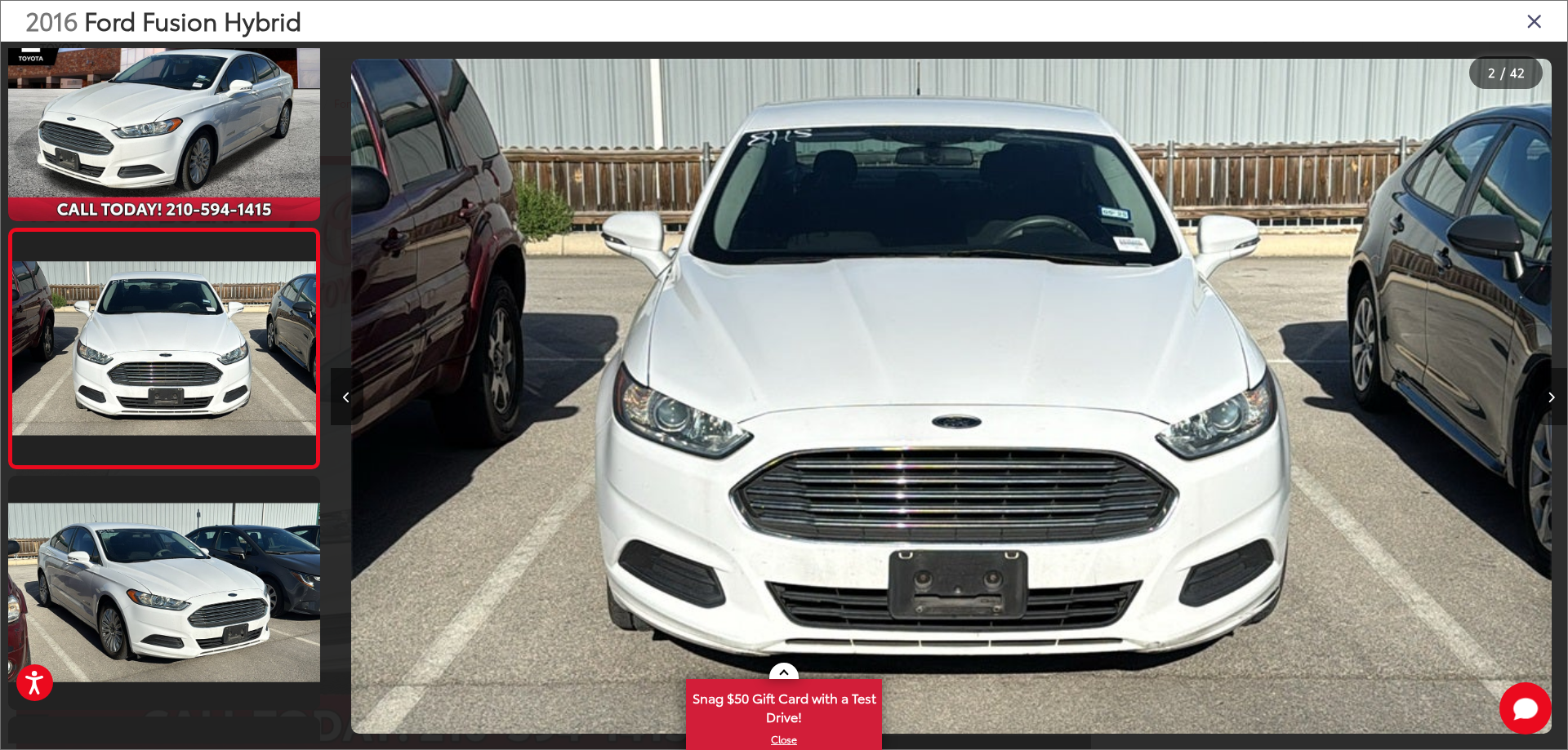
scroll to position [0, 1236]
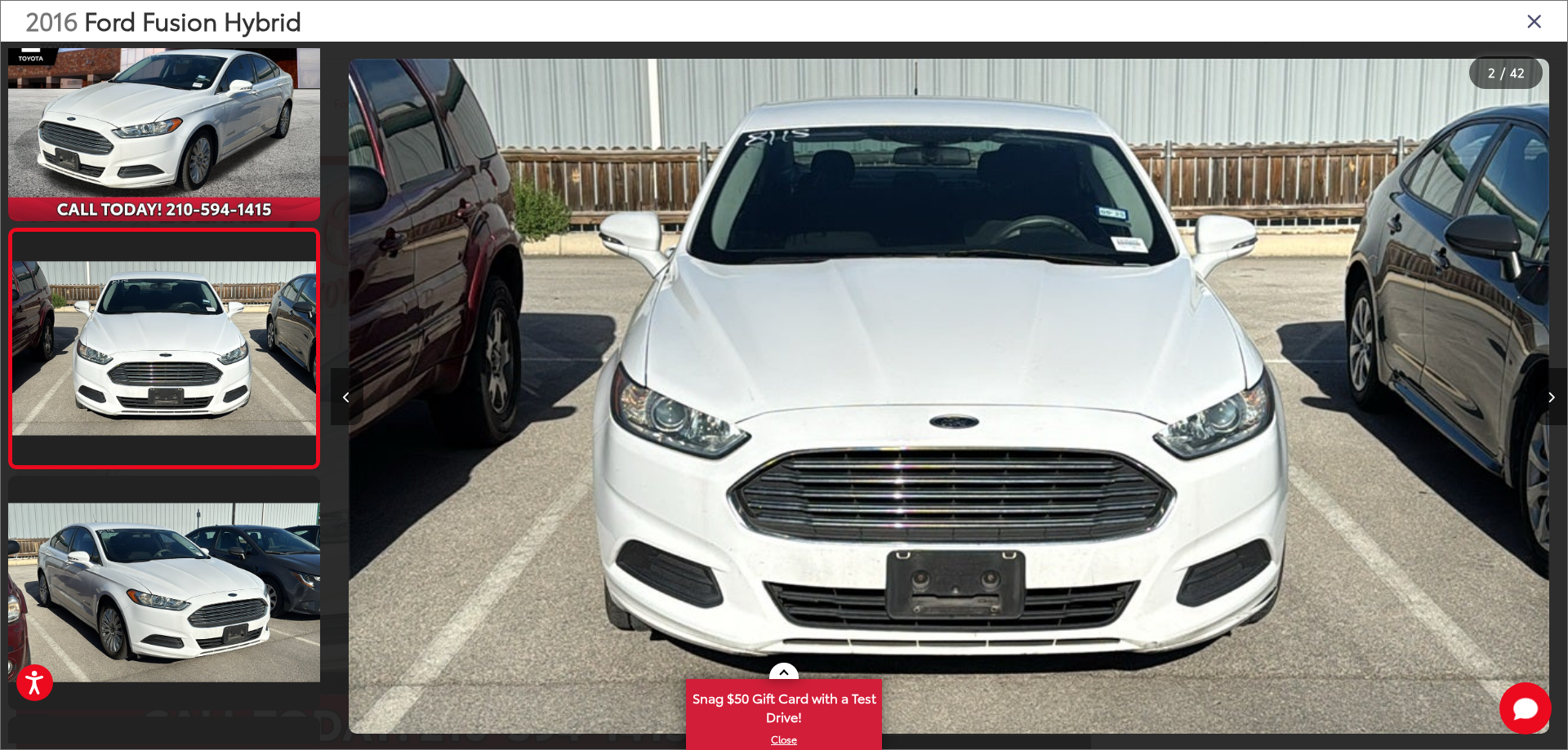
click at [347, 393] on icon "Previous image" at bounding box center [346, 397] width 8 height 11
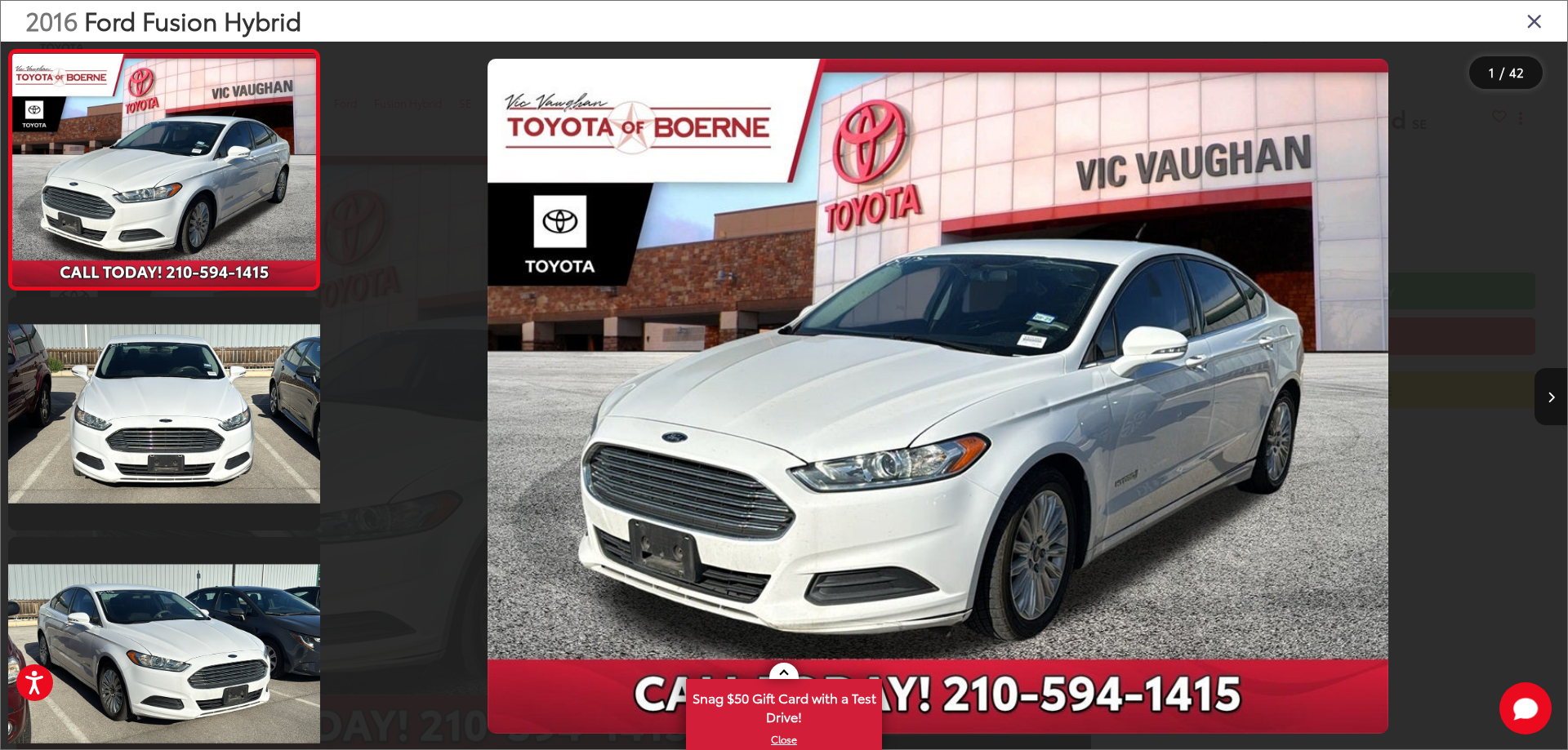
scroll to position [0, 0]
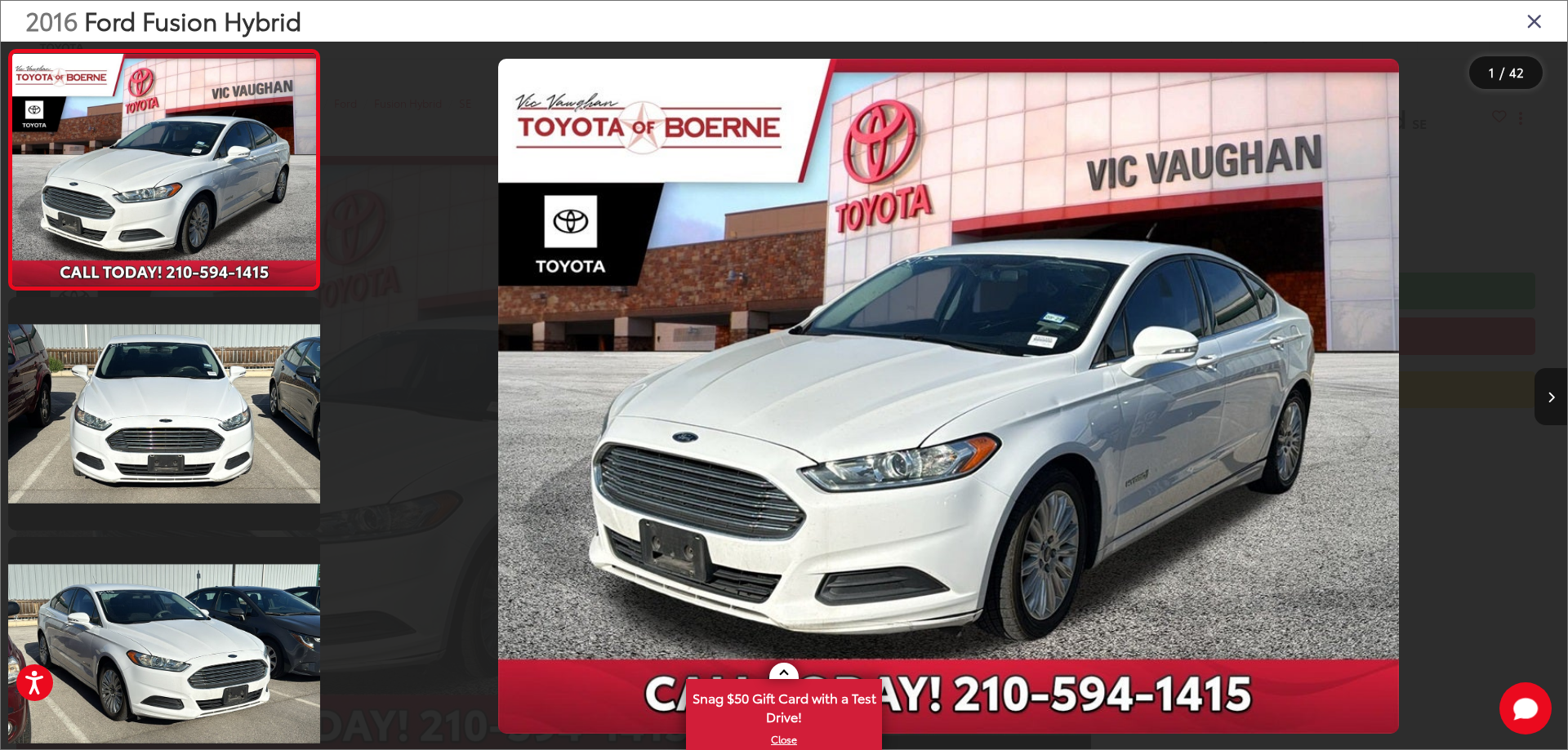
click at [1554, 411] on button "Next image" at bounding box center [1550, 396] width 32 height 57
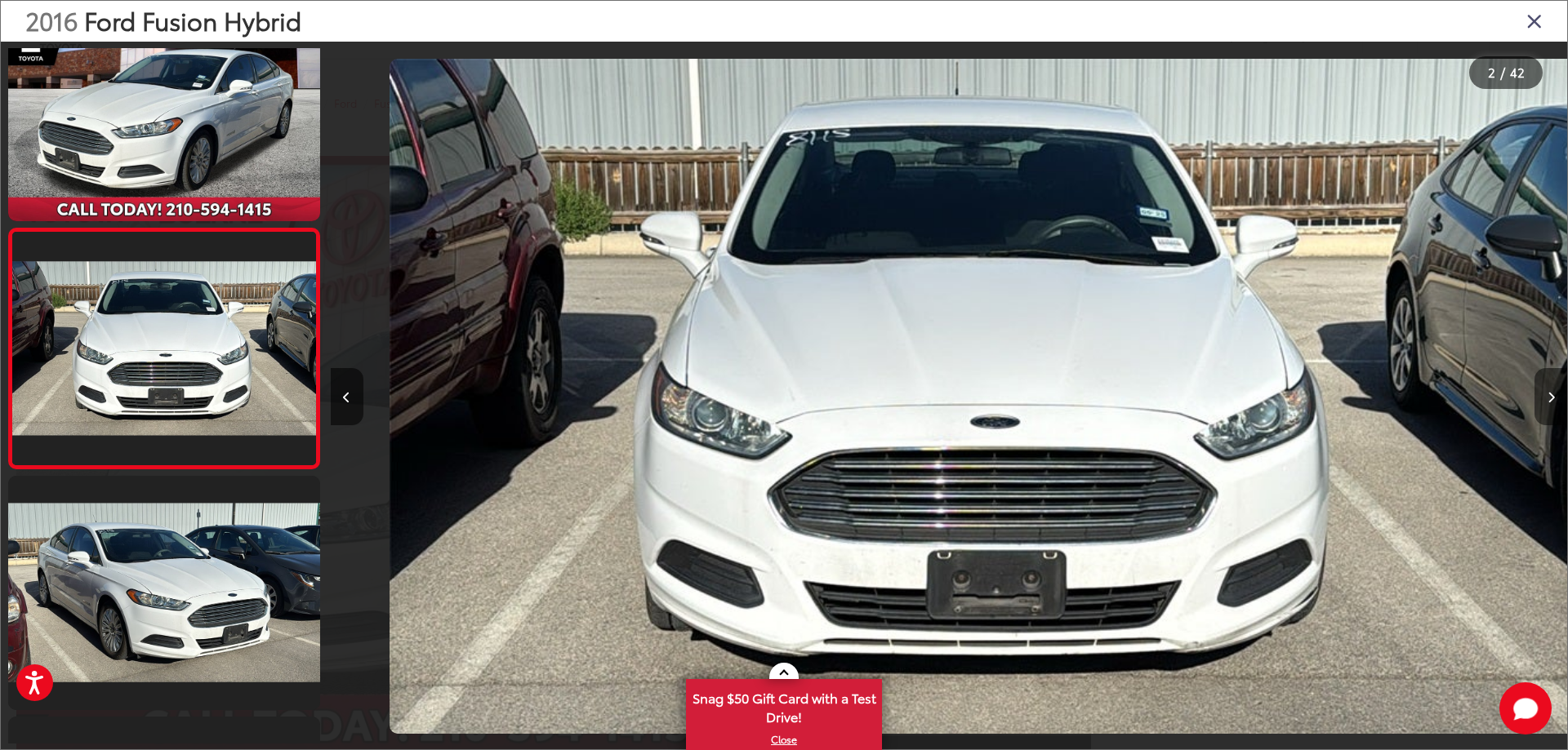
scroll to position [0, 1236]
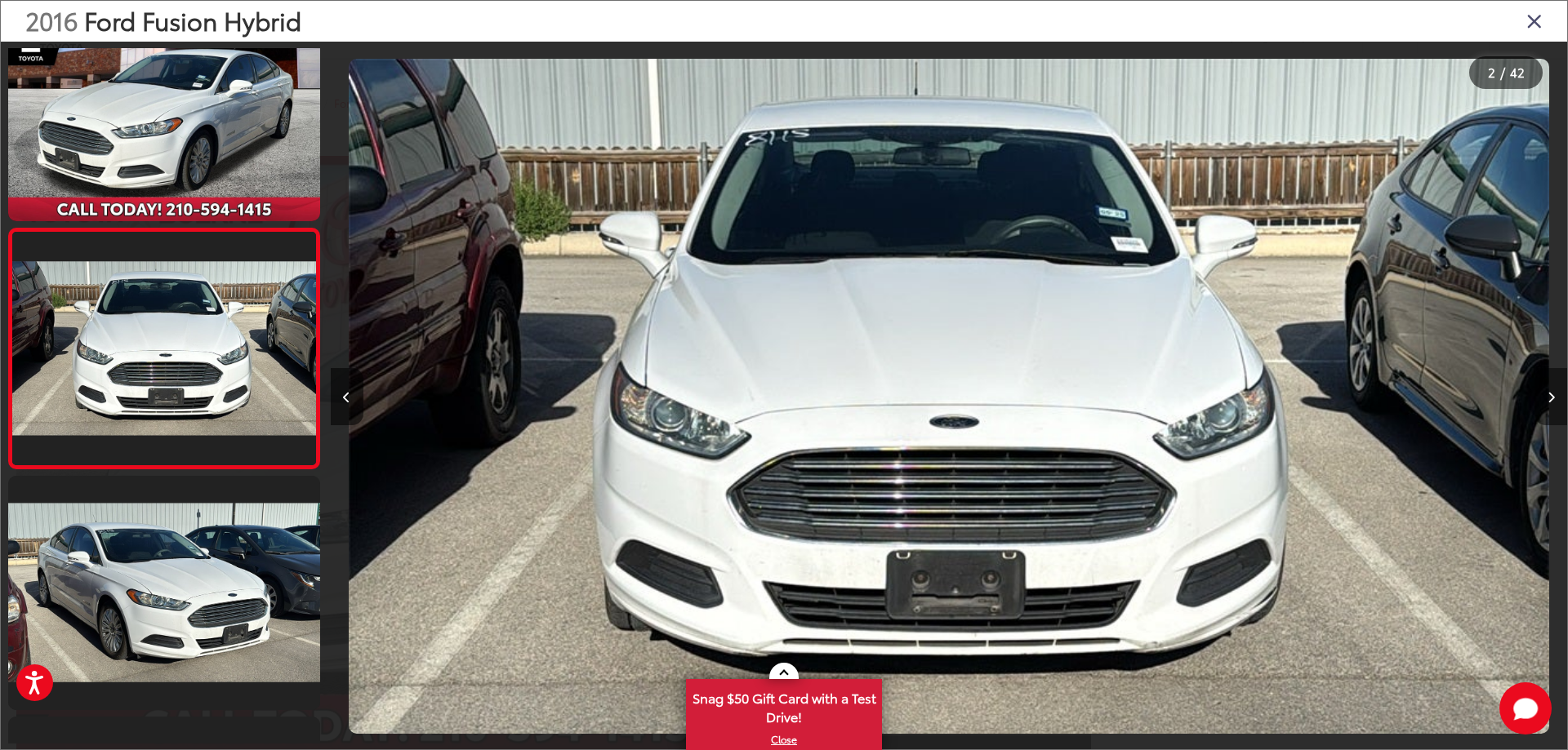
click at [1554, 411] on button "Next image" at bounding box center [1550, 396] width 32 height 57
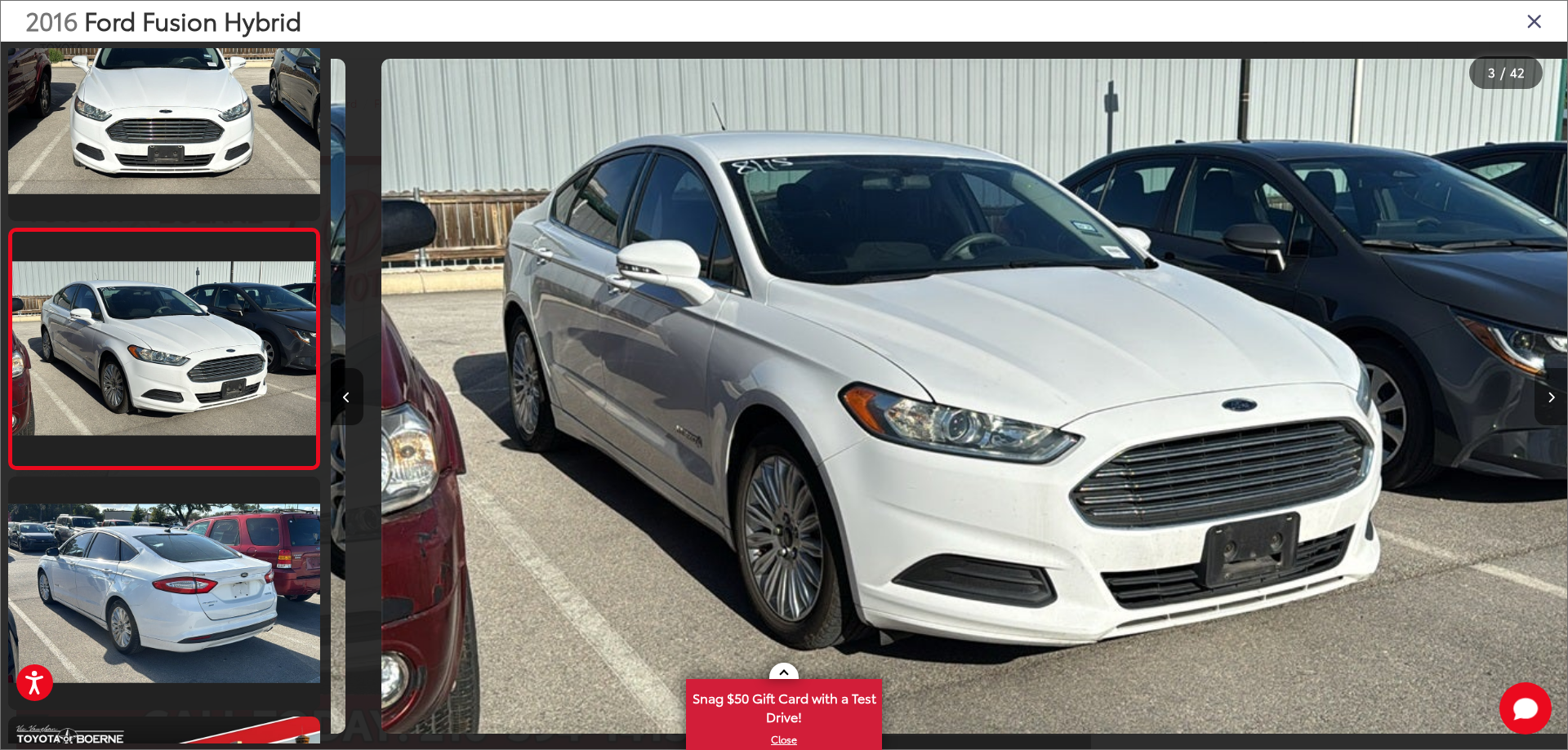
scroll to position [0, 0]
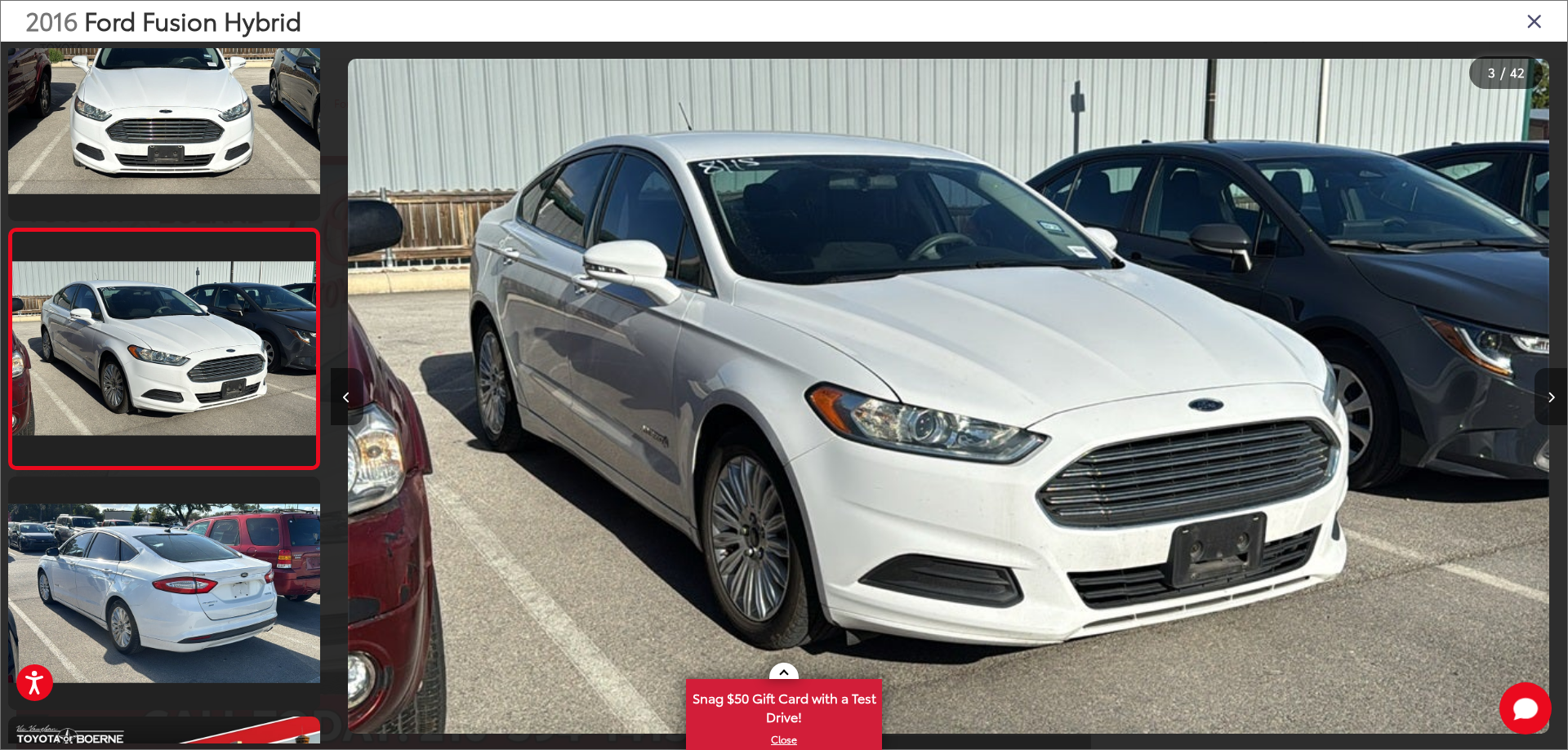
click at [1554, 411] on button "Next image" at bounding box center [1550, 396] width 32 height 57
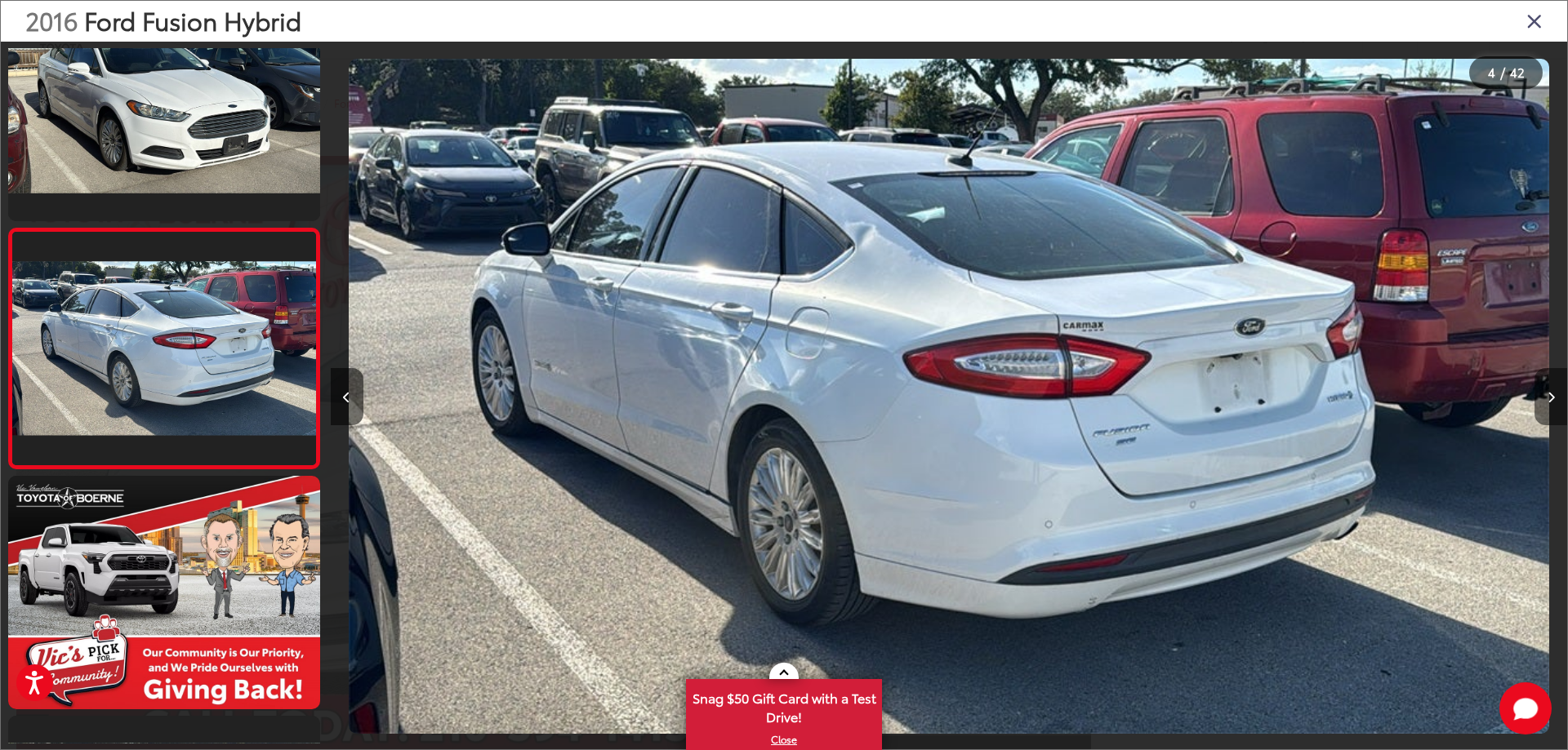
click at [1554, 411] on button "Next image" at bounding box center [1550, 396] width 32 height 57
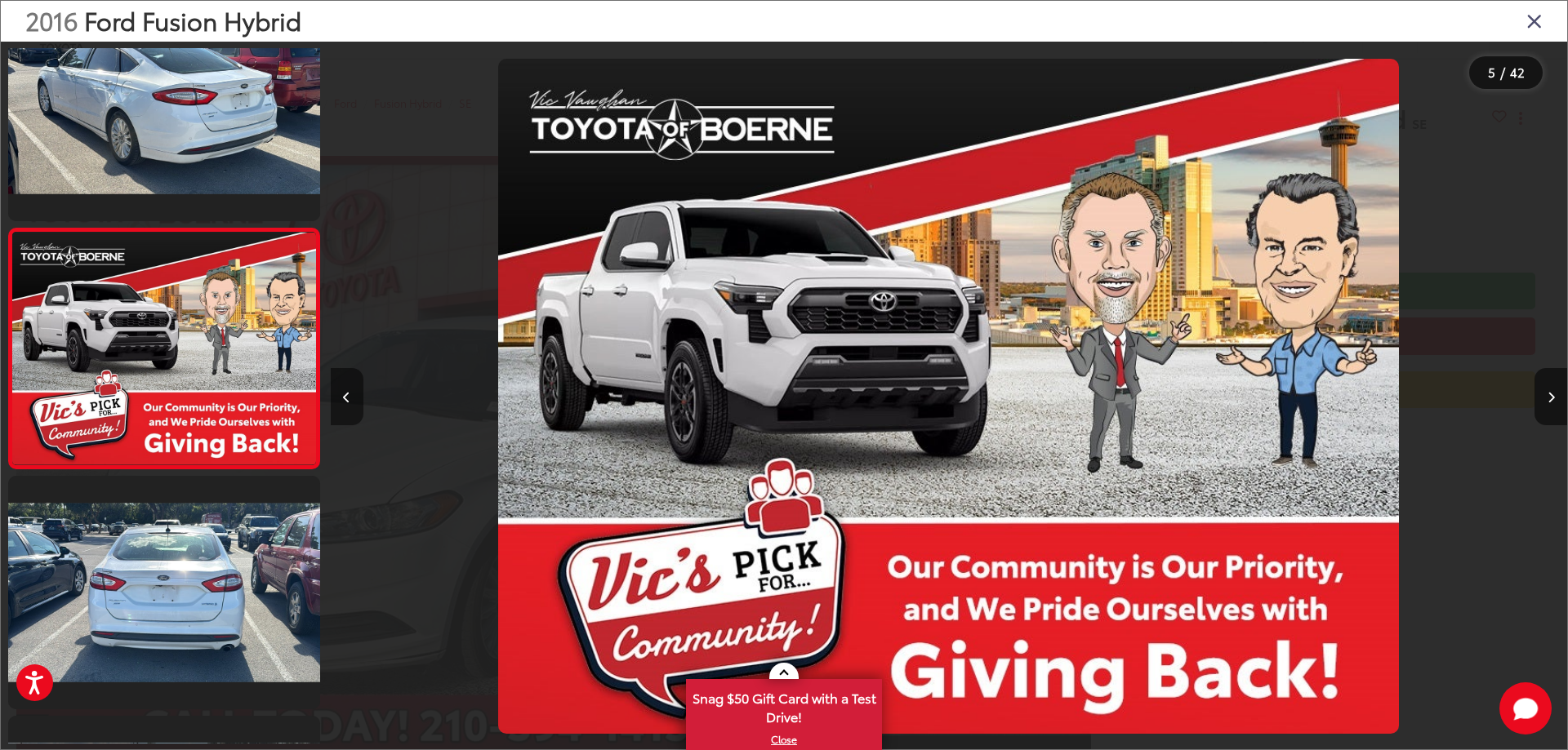
click at [337, 395] on button "Previous image" at bounding box center [347, 396] width 32 height 57
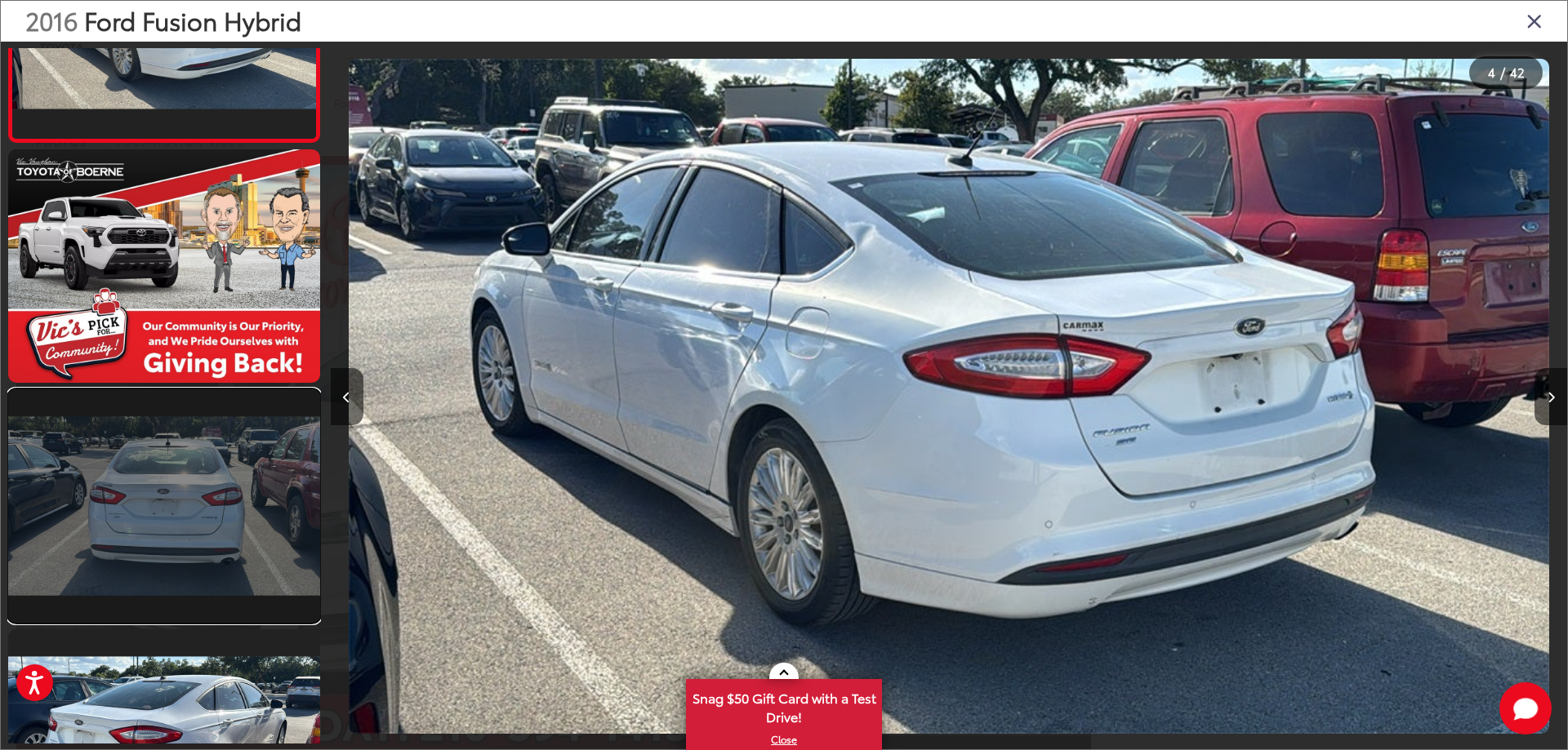
click at [174, 470] on link at bounding box center [164, 506] width 312 height 233
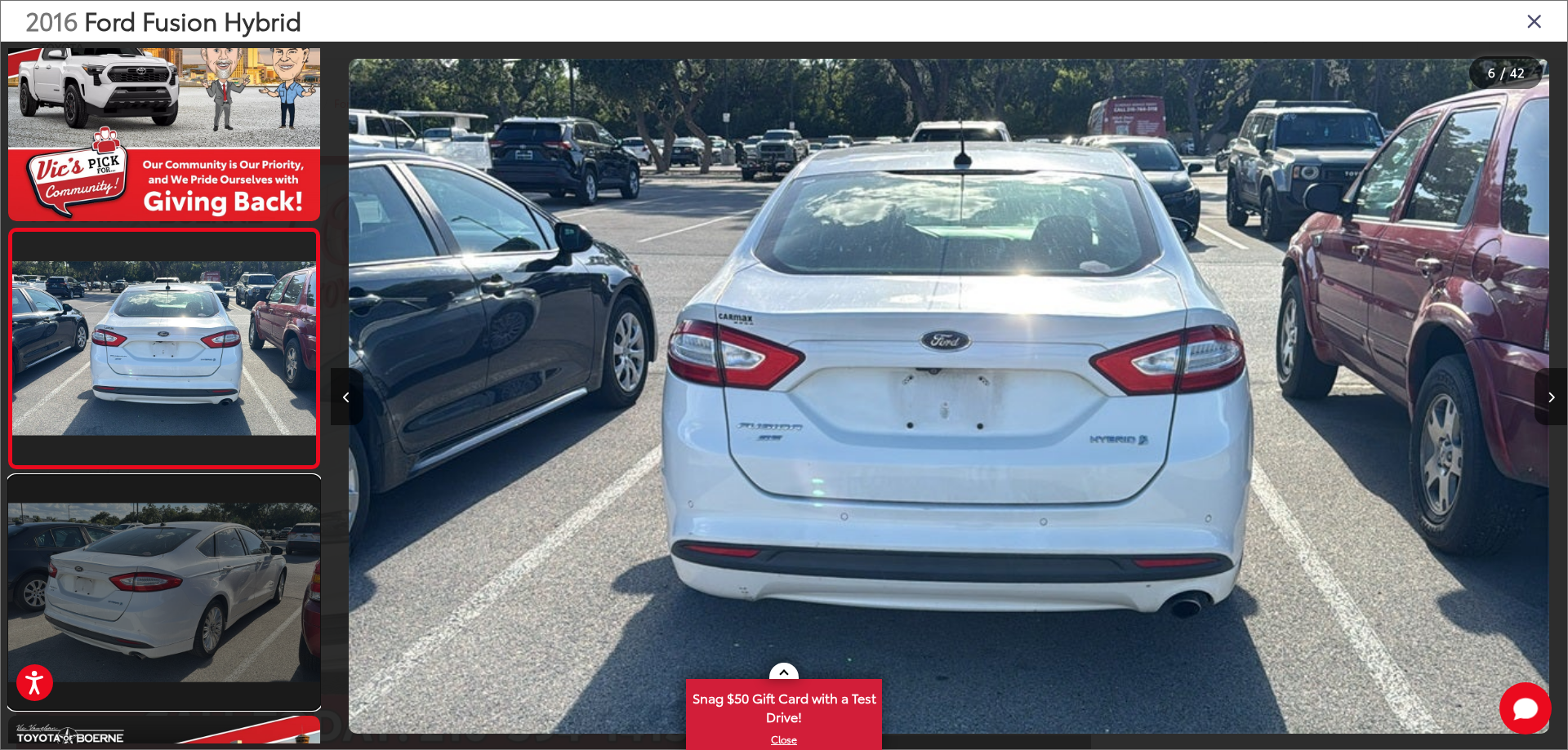
click at [178, 595] on link at bounding box center [164, 592] width 312 height 233
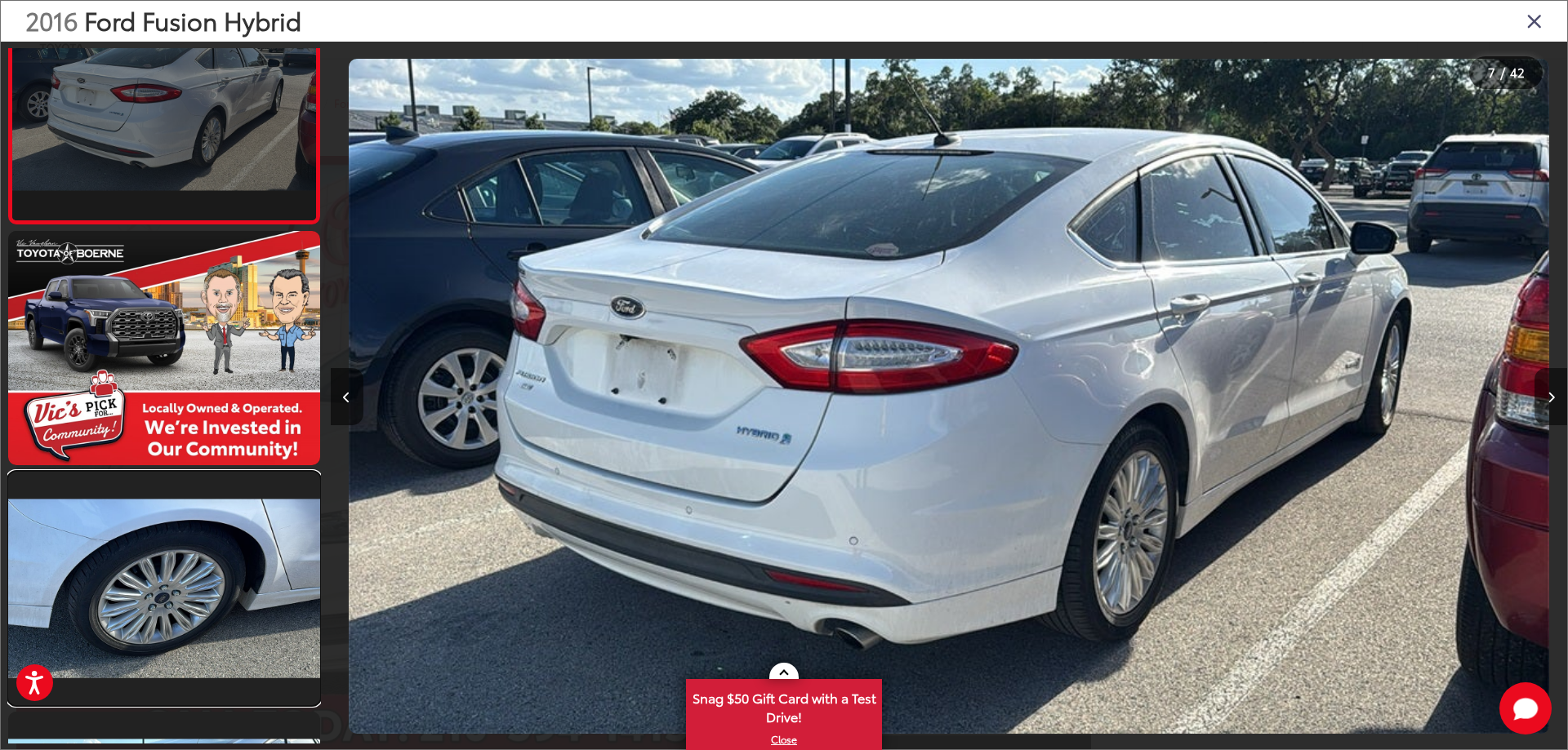
click at [178, 595] on link at bounding box center [164, 588] width 312 height 233
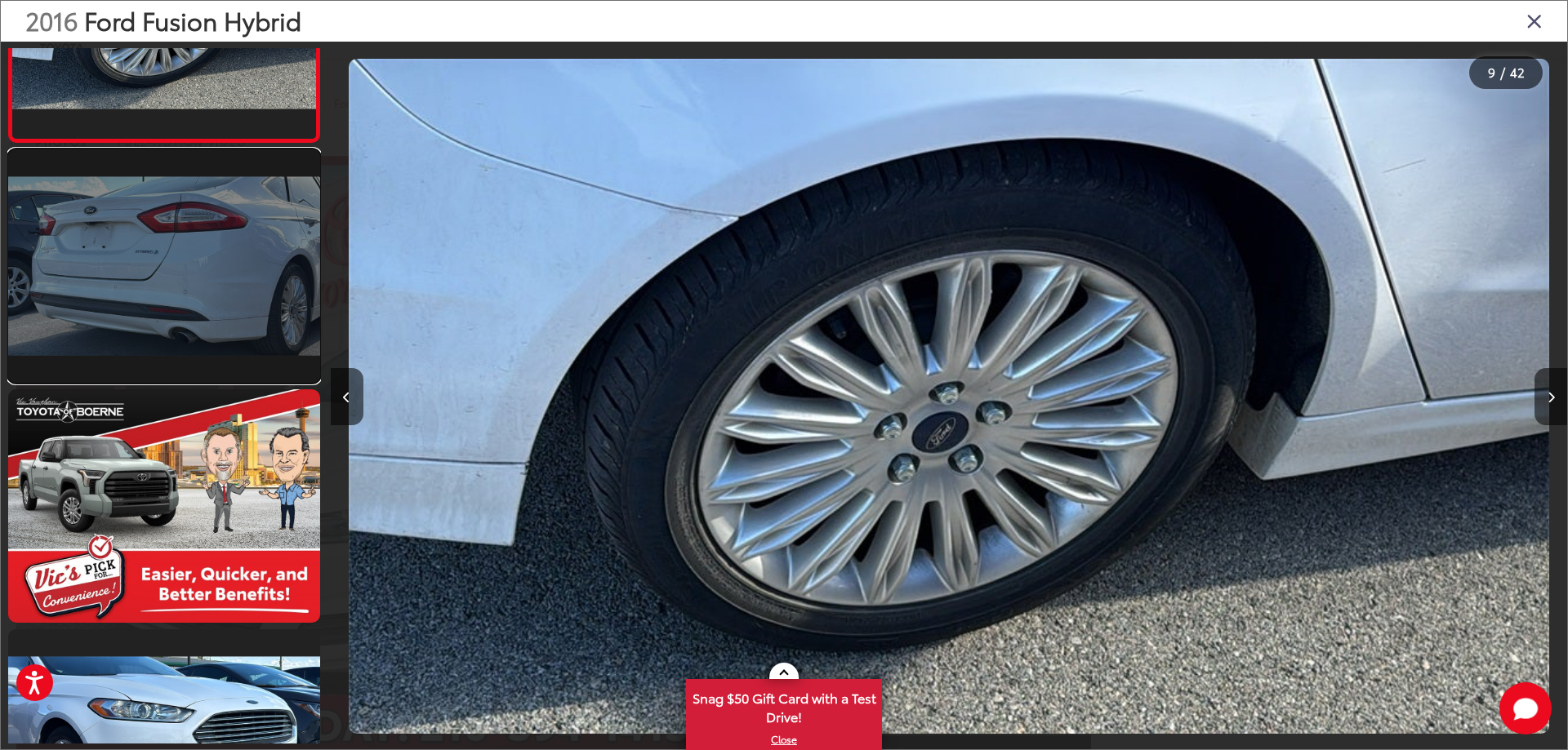
click at [189, 308] on link at bounding box center [164, 266] width 312 height 233
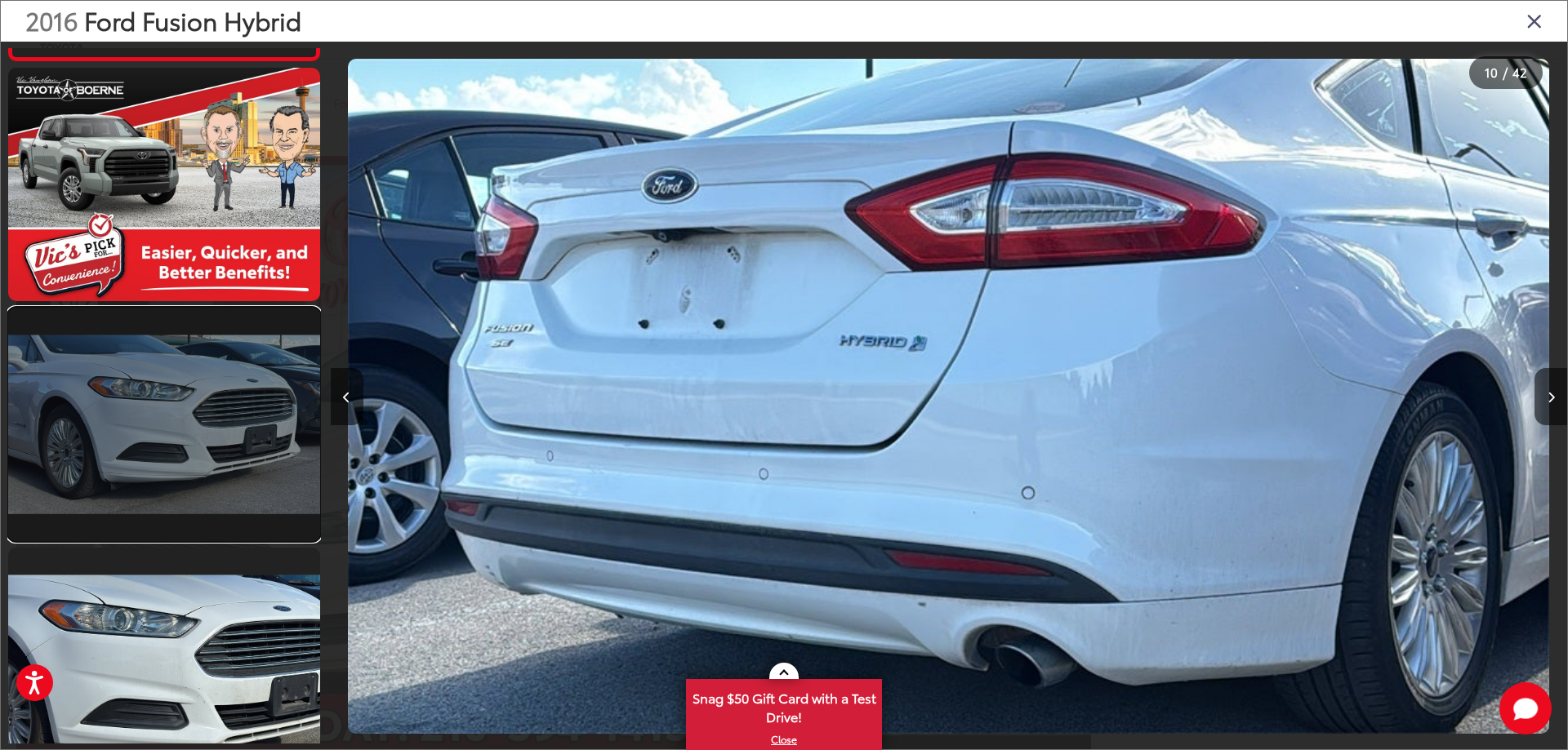
click at [196, 413] on link at bounding box center [164, 424] width 312 height 233
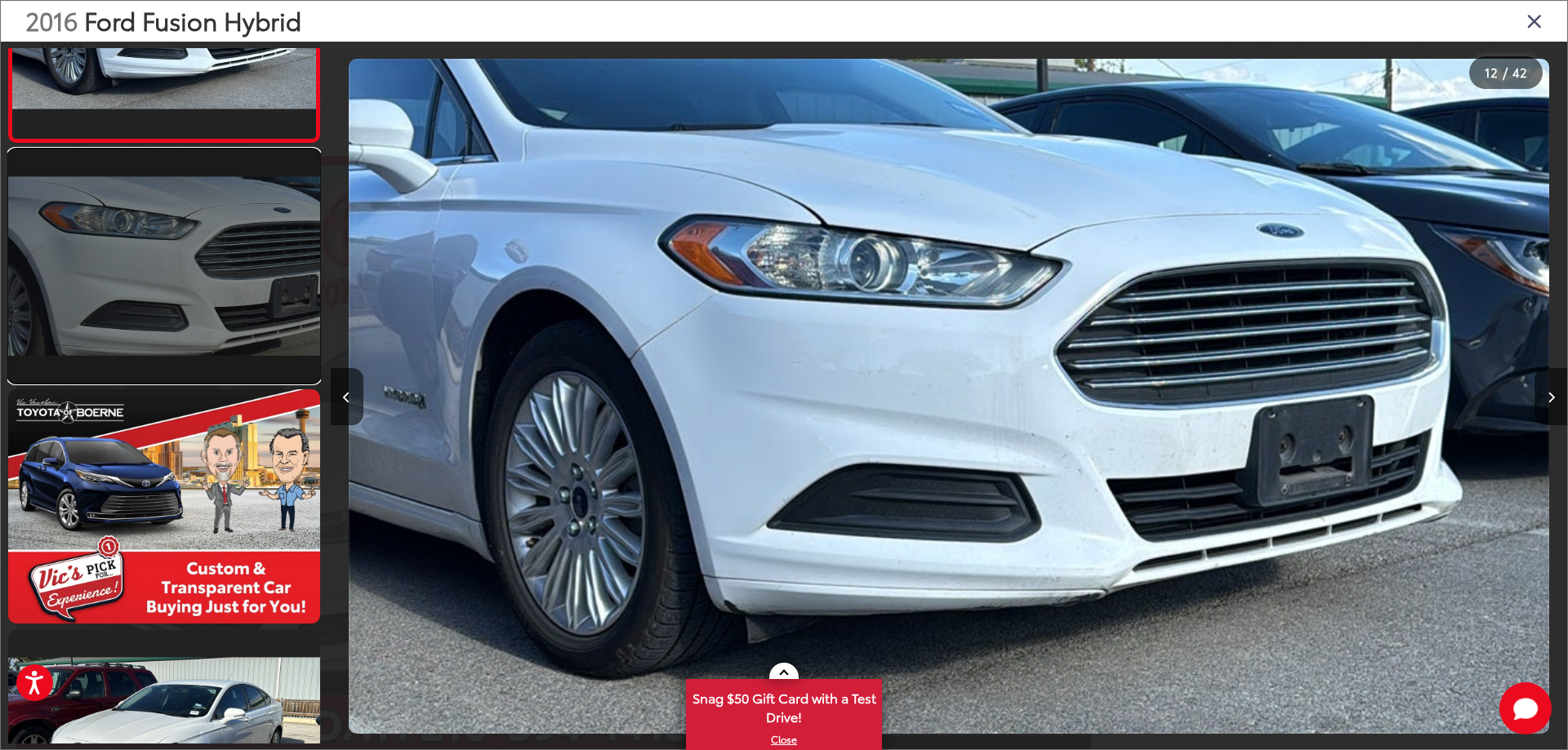
click at [157, 295] on link at bounding box center [164, 266] width 312 height 233
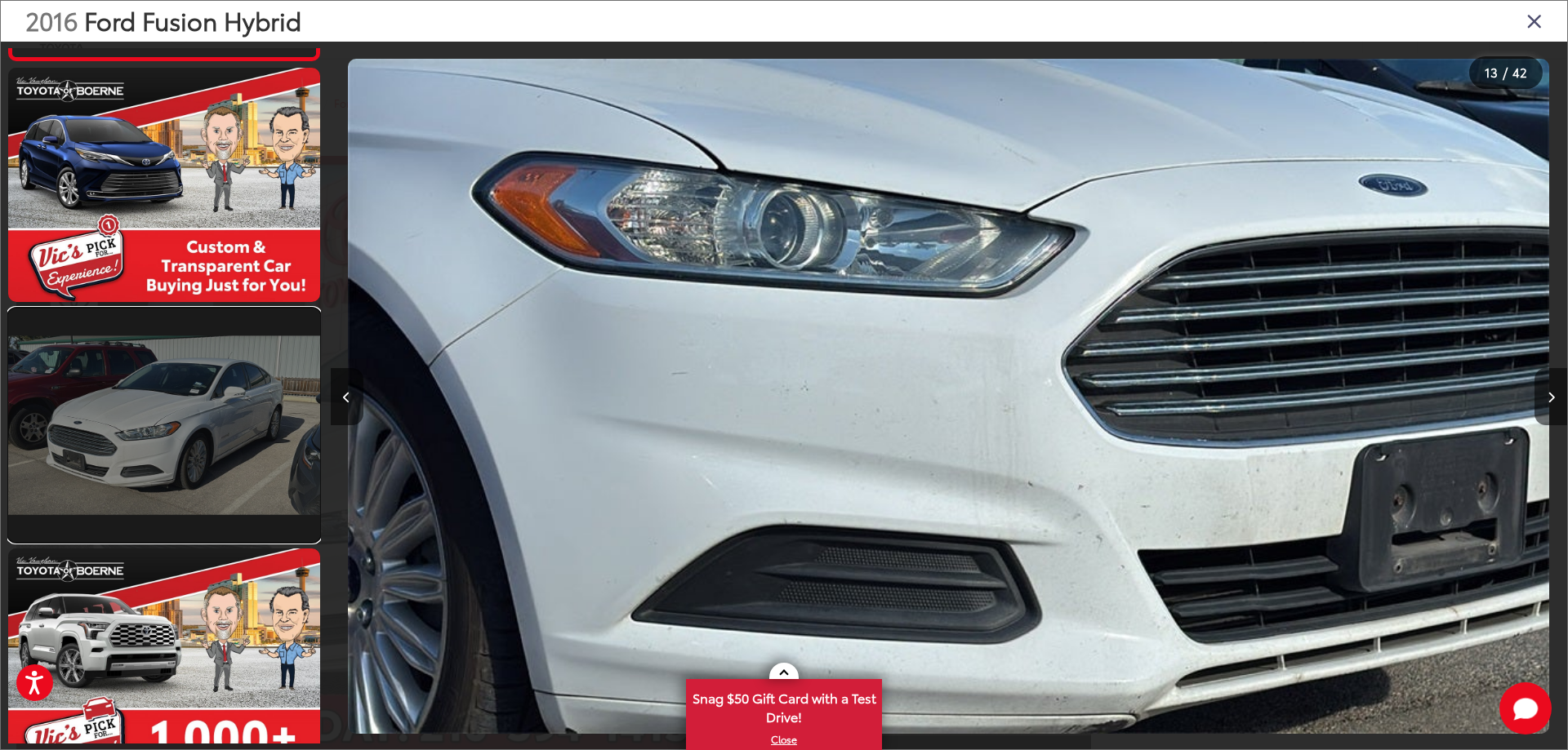
click at [187, 393] on link at bounding box center [164, 425] width 312 height 233
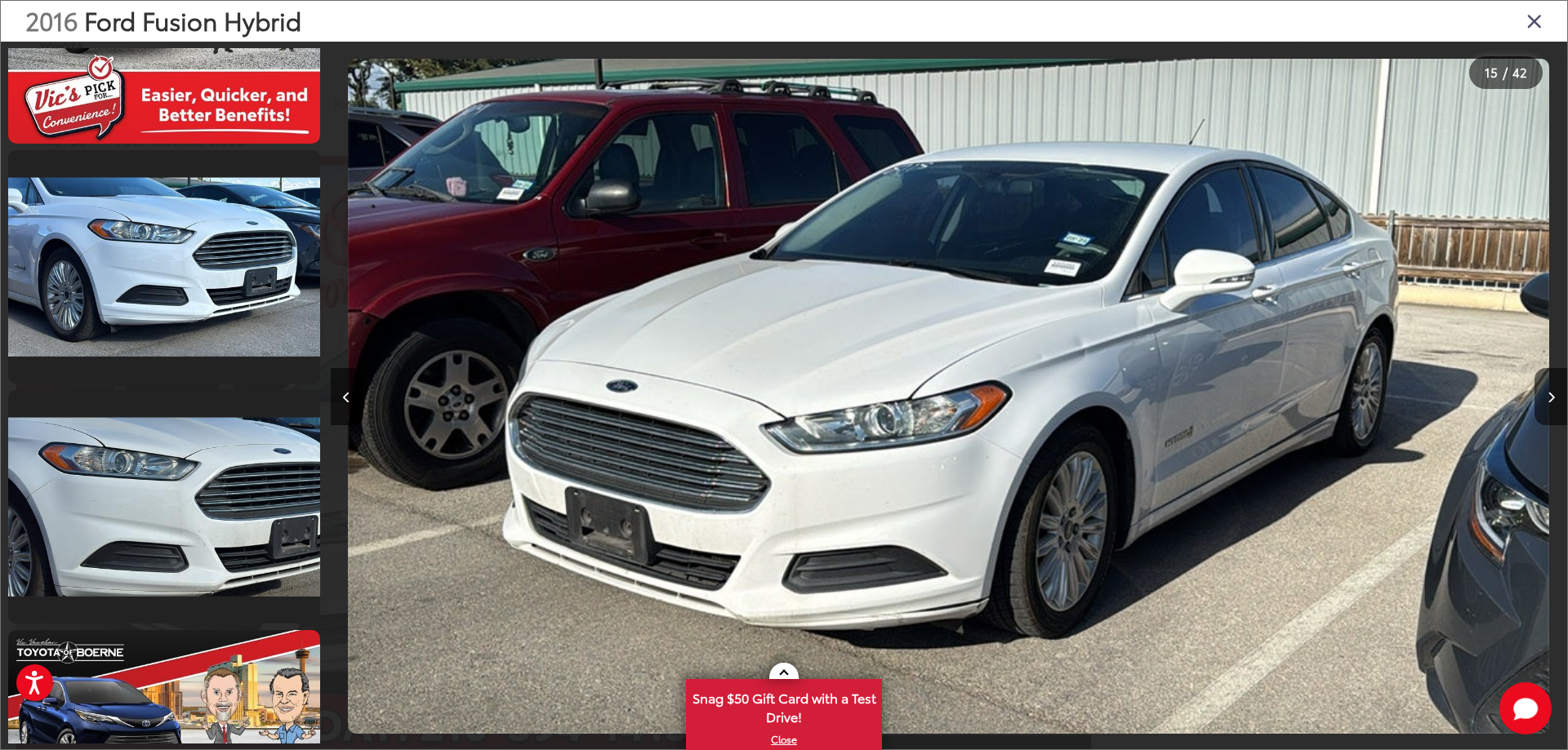
click at [1064, 369] on img "2016 Ford Fusion Hybrid SE 14" at bounding box center [948, 396] width 1201 height 675
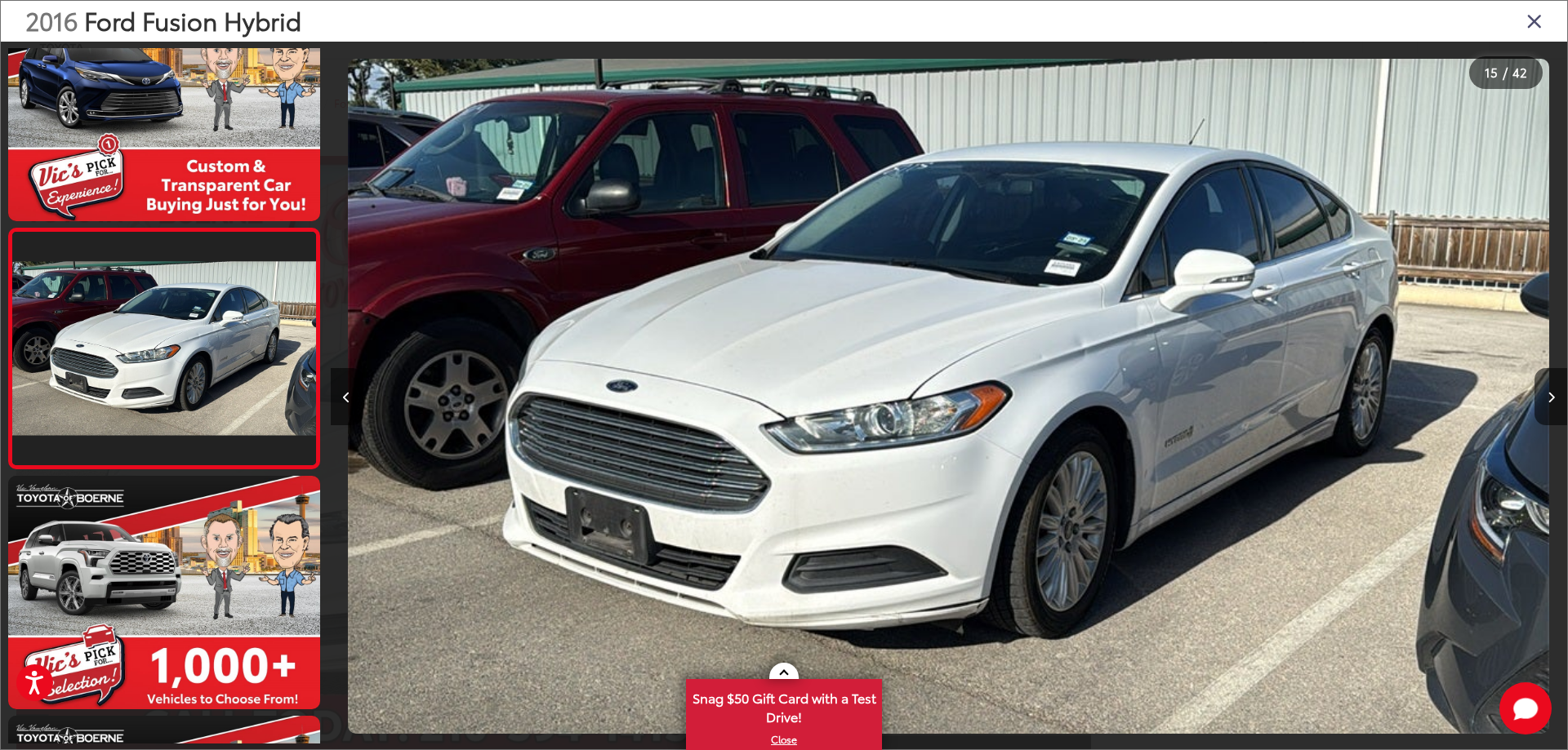
click at [1061, 354] on img "2016 Ford Fusion Hybrid SE 14" at bounding box center [948, 396] width 1201 height 675
click at [1533, 16] on icon "Close gallery" at bounding box center [1534, 20] width 16 height 21
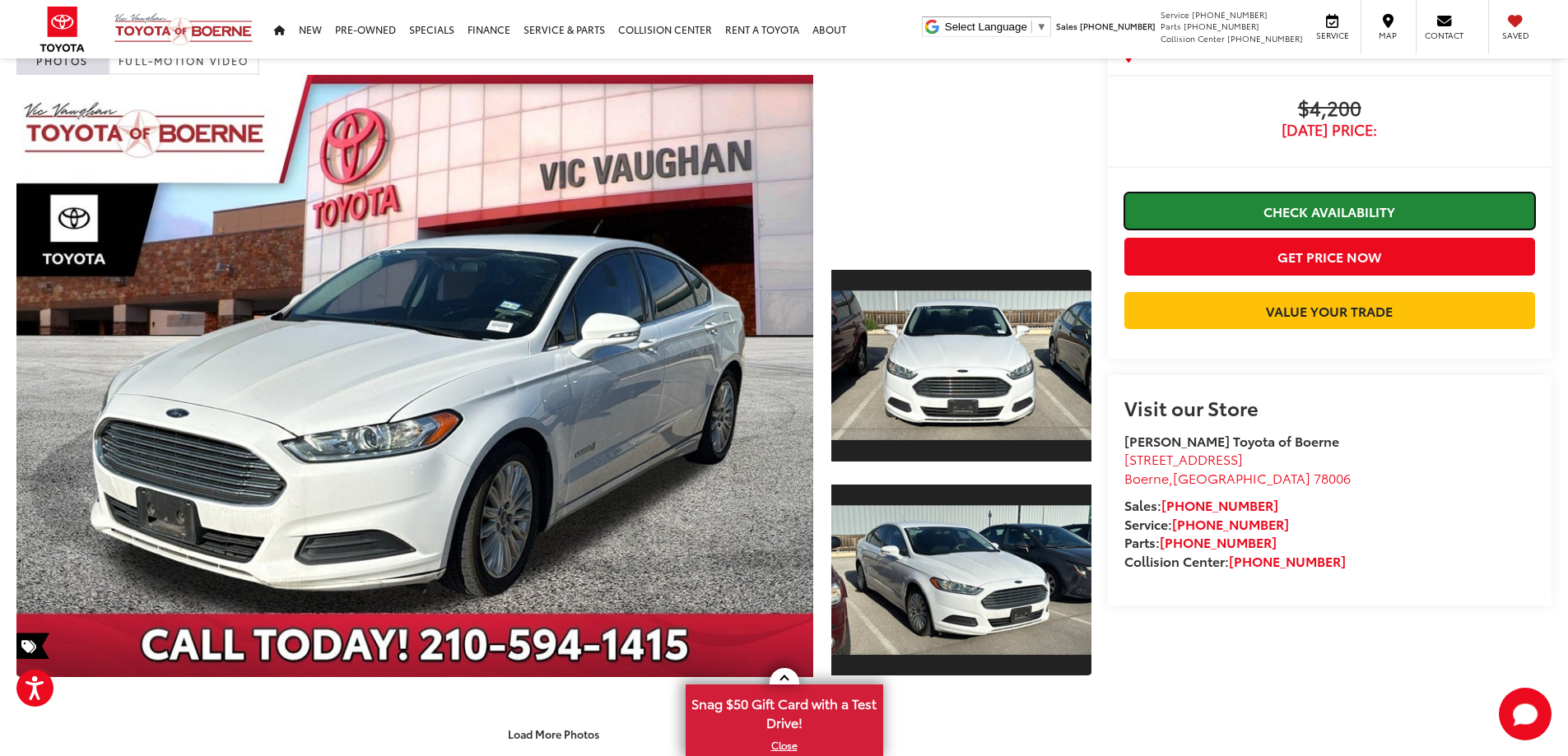
click at [1368, 195] on link "Check Availability" at bounding box center [1329, 211] width 411 height 37
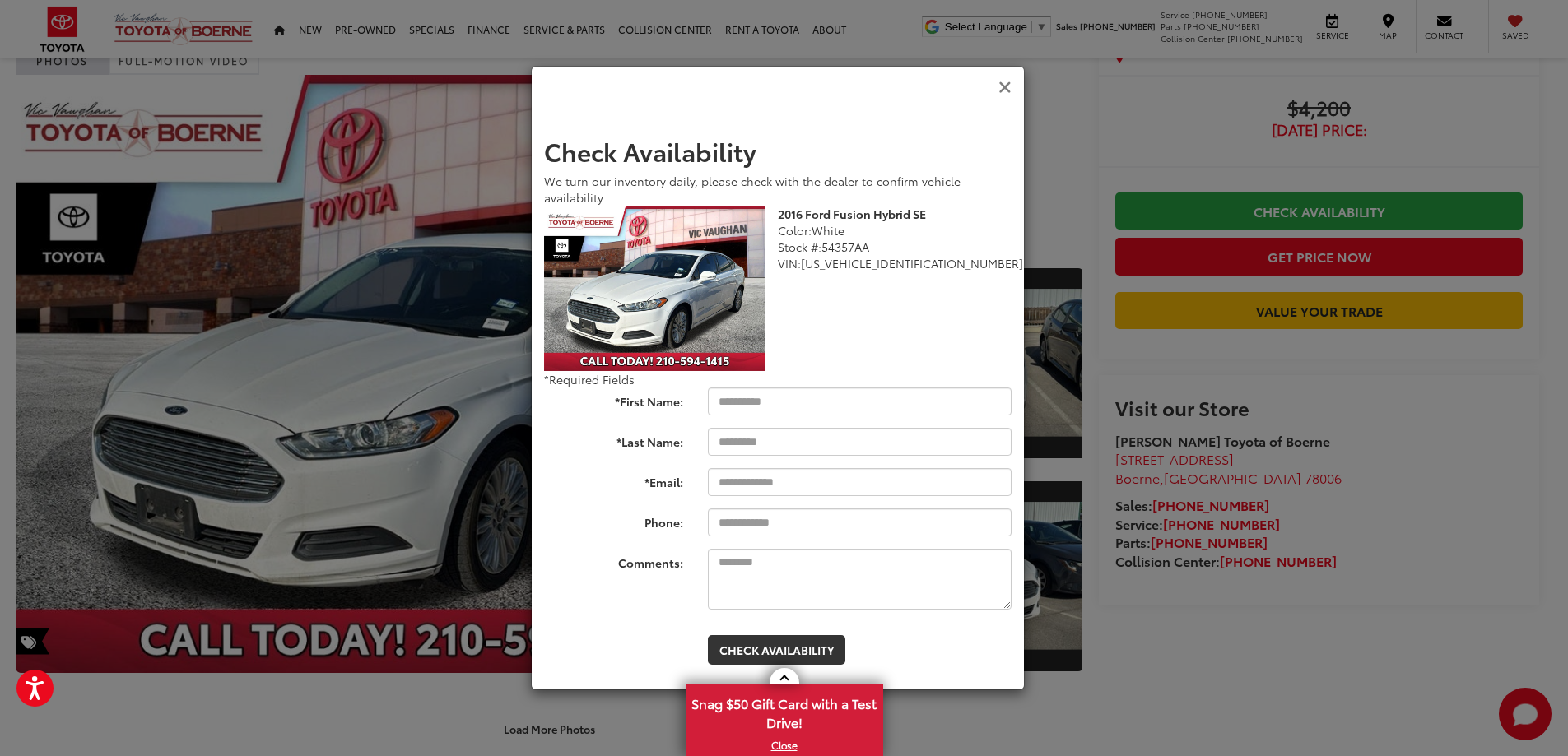
click at [1008, 88] on icon "Close" at bounding box center [1005, 88] width 13 height 17
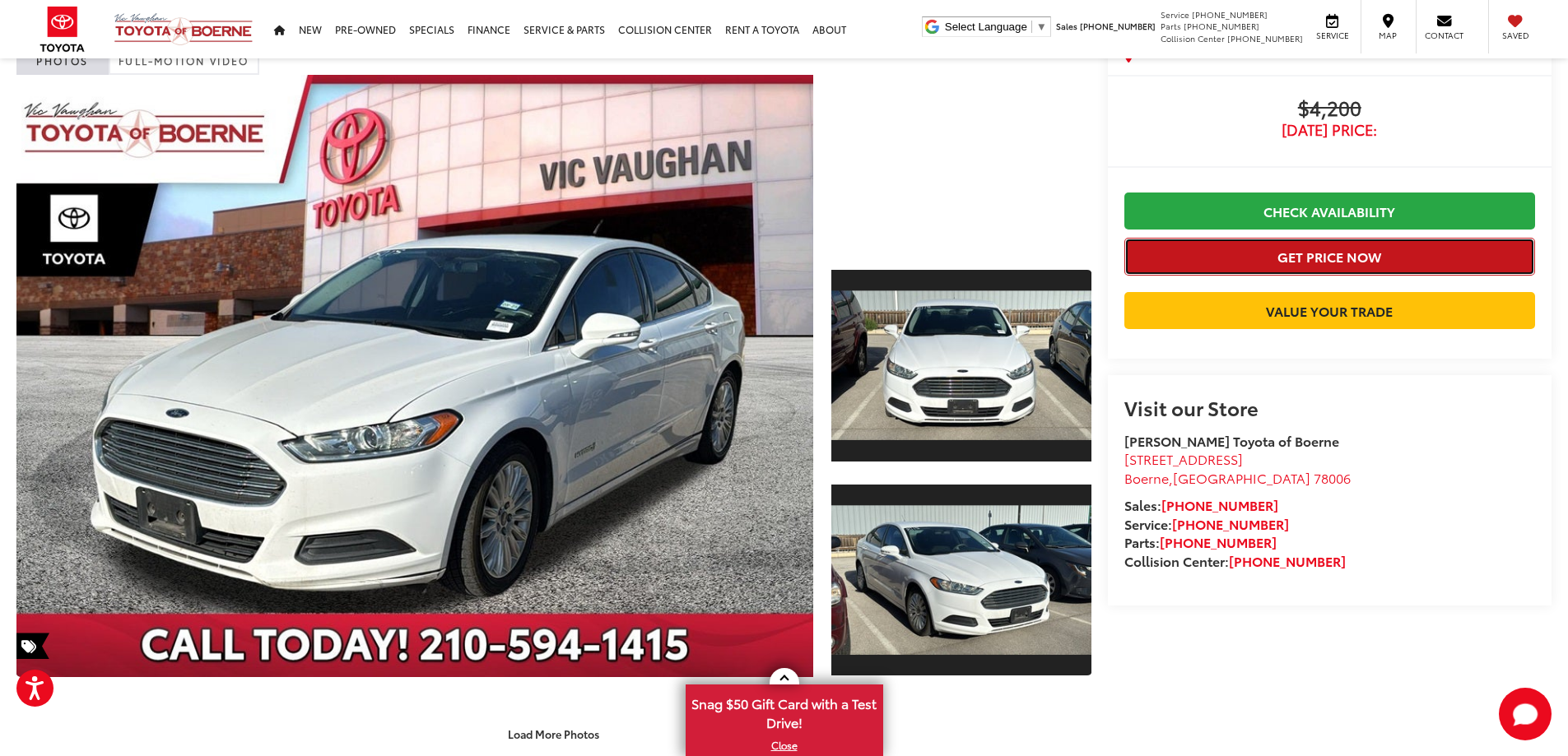
click at [1350, 248] on button "Get Price Now" at bounding box center [1329, 256] width 411 height 37
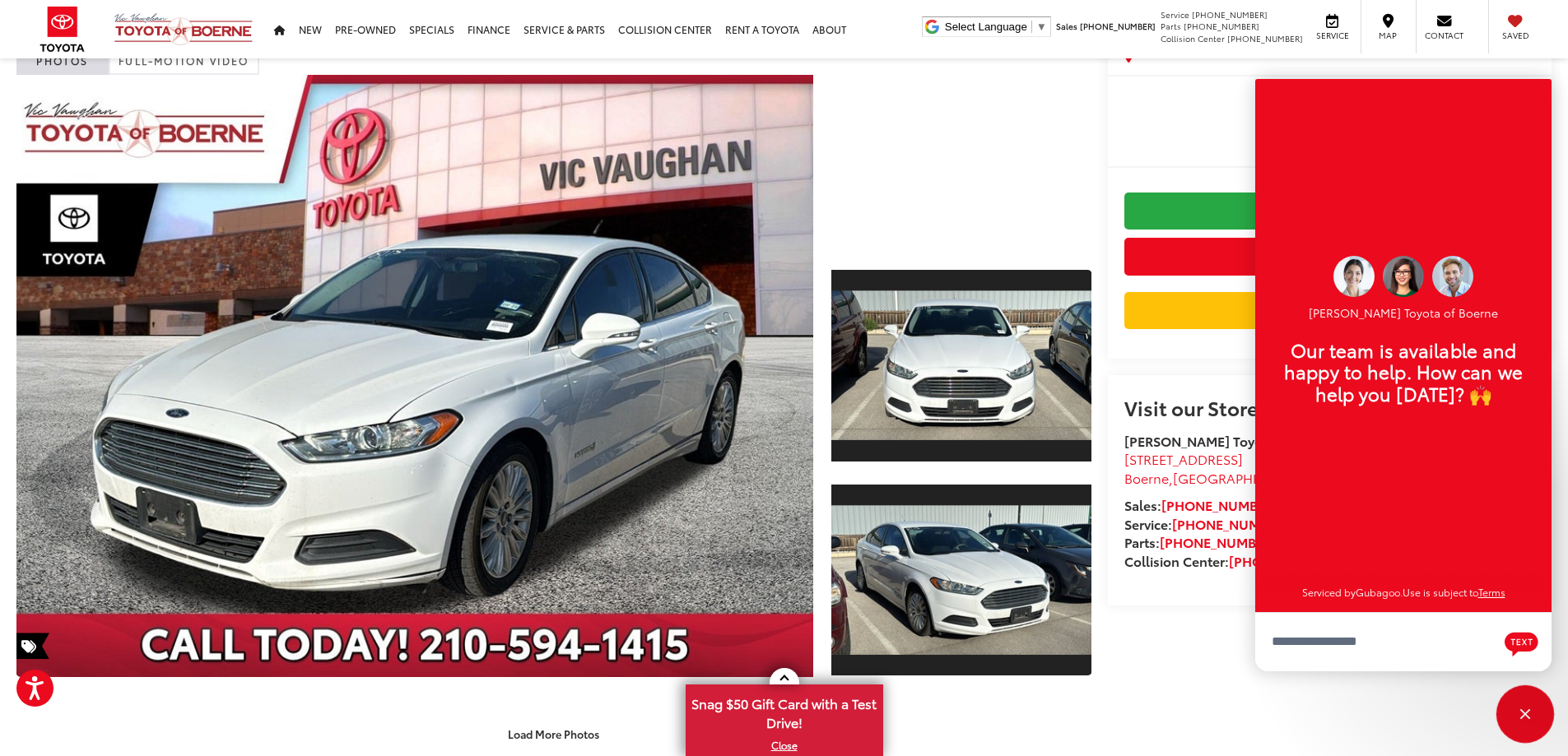
click at [1534, 710] on div "Close" at bounding box center [1525, 714] width 53 height 53
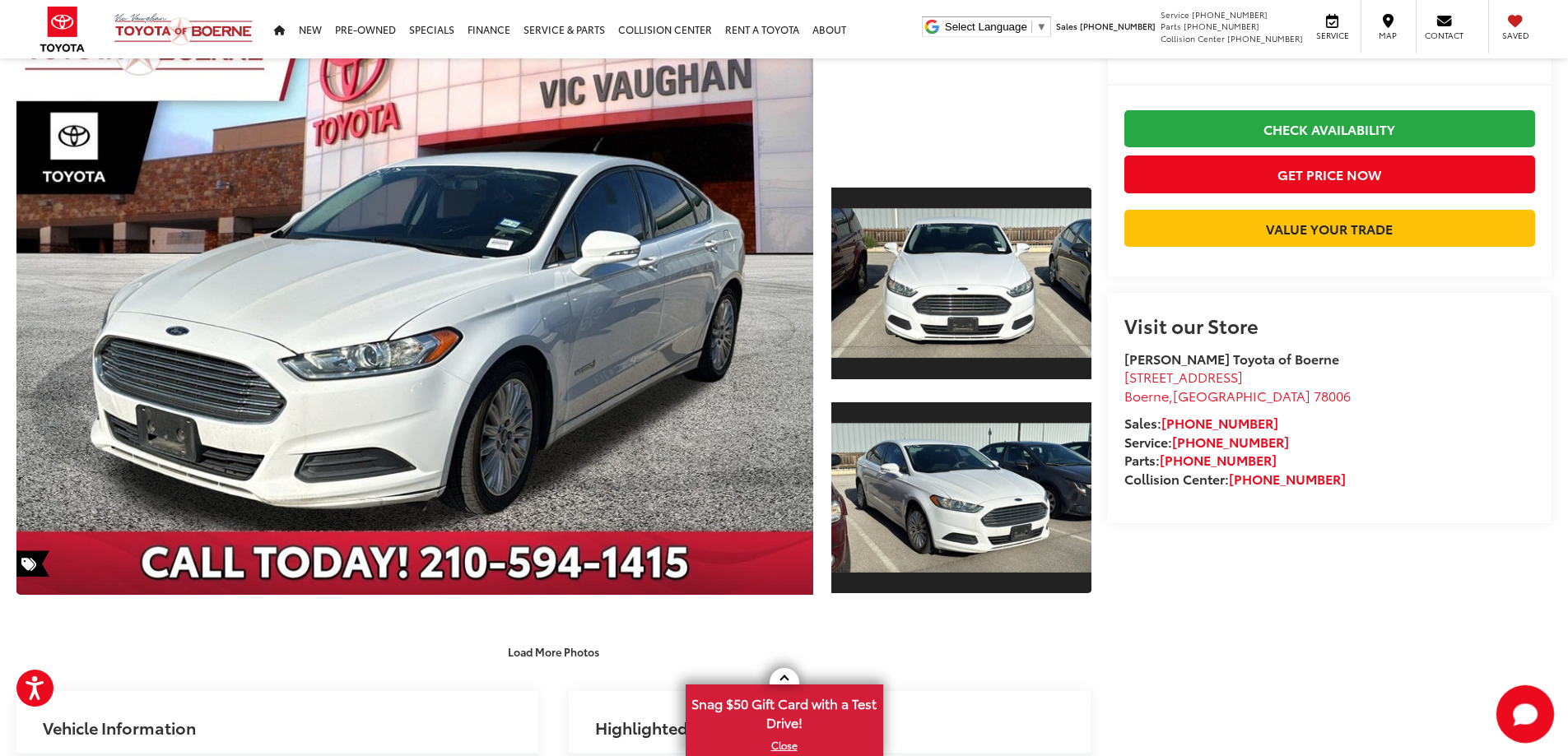
scroll to position [0, 0]
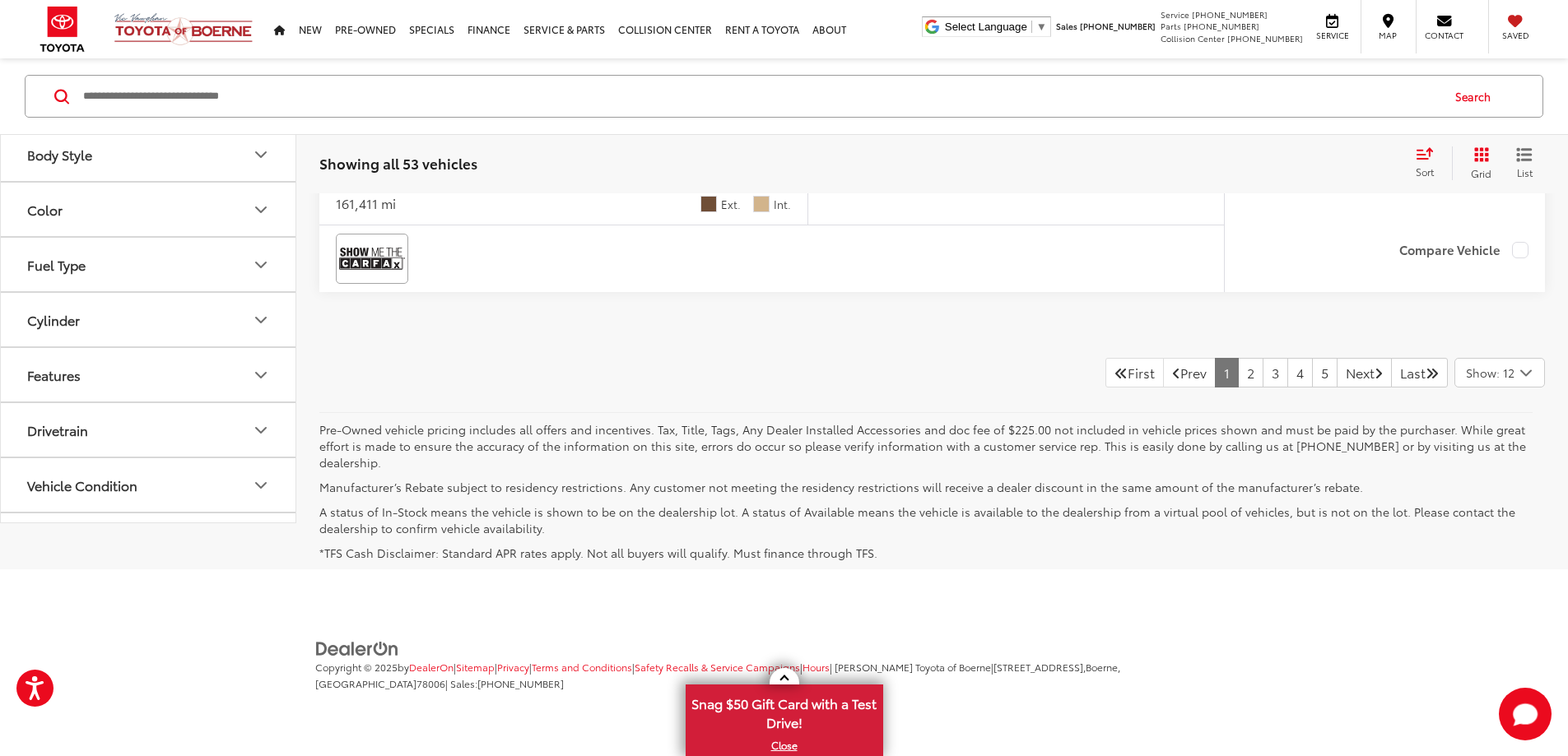
scroll to position [8726, 0]
click at [1506, 381] on span "Show: 12" at bounding box center [1490, 372] width 48 height 16
click at [1509, 511] on button "Show: 96" at bounding box center [1499, 497] width 89 height 29
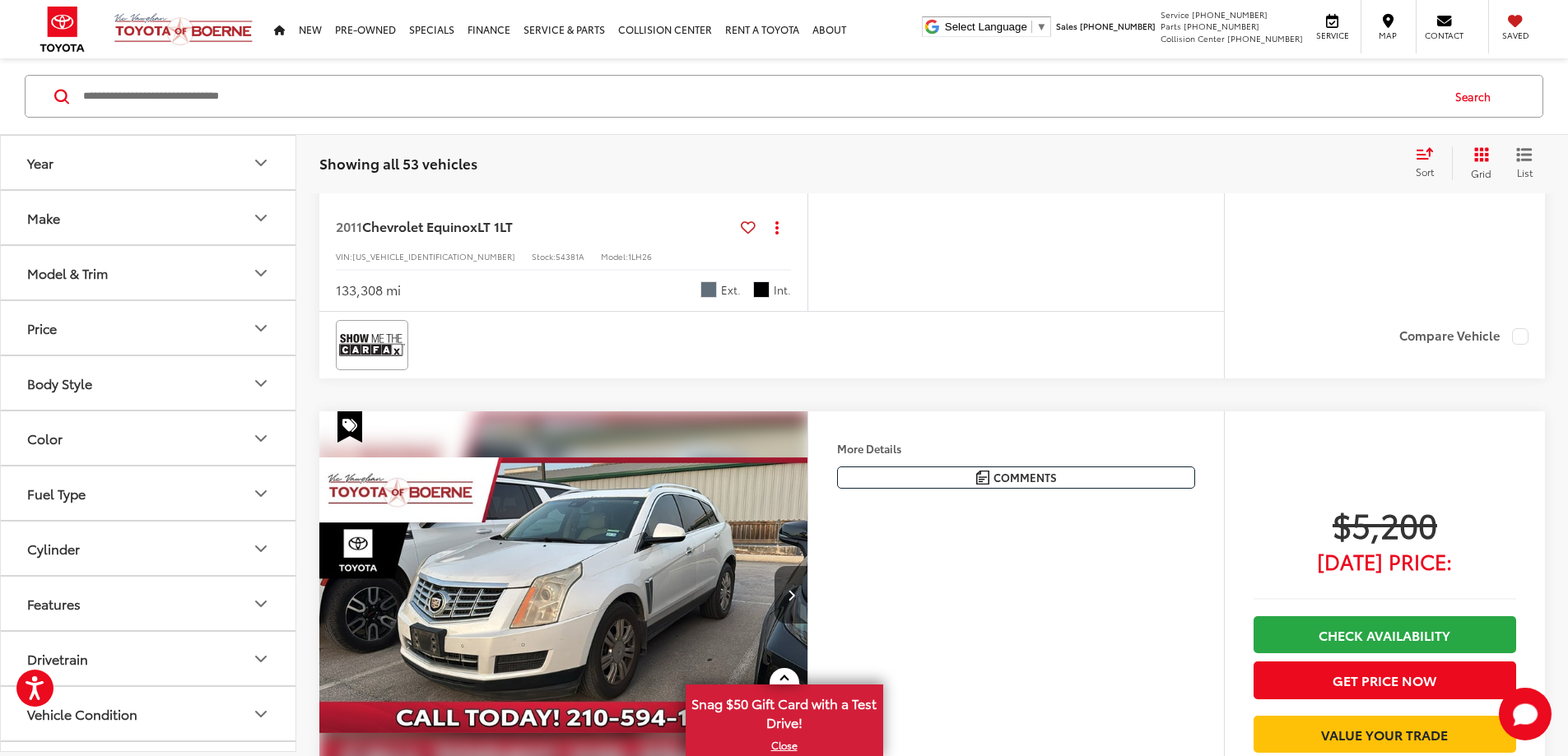
scroll to position [10600, 0]
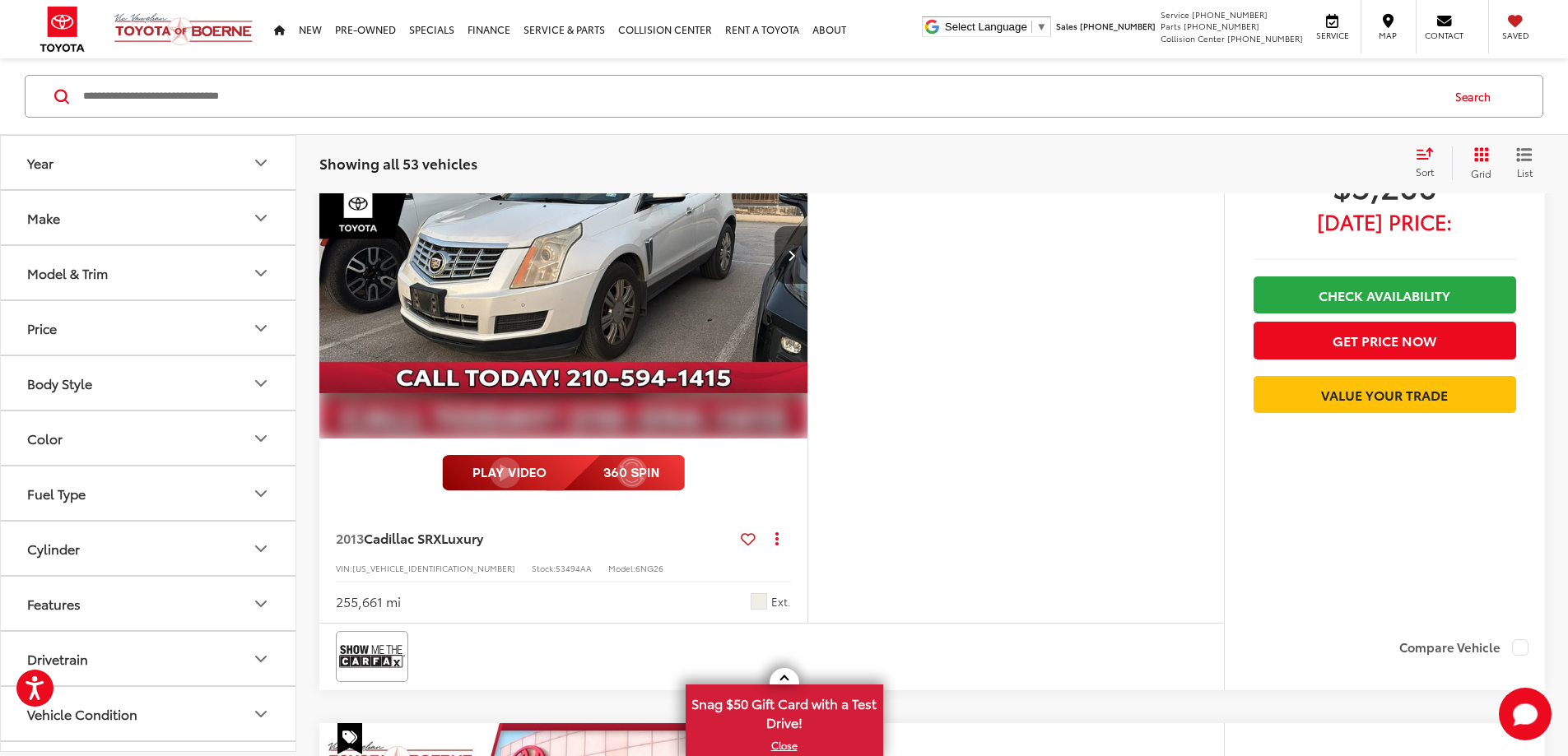
scroll to position [11341, 0]
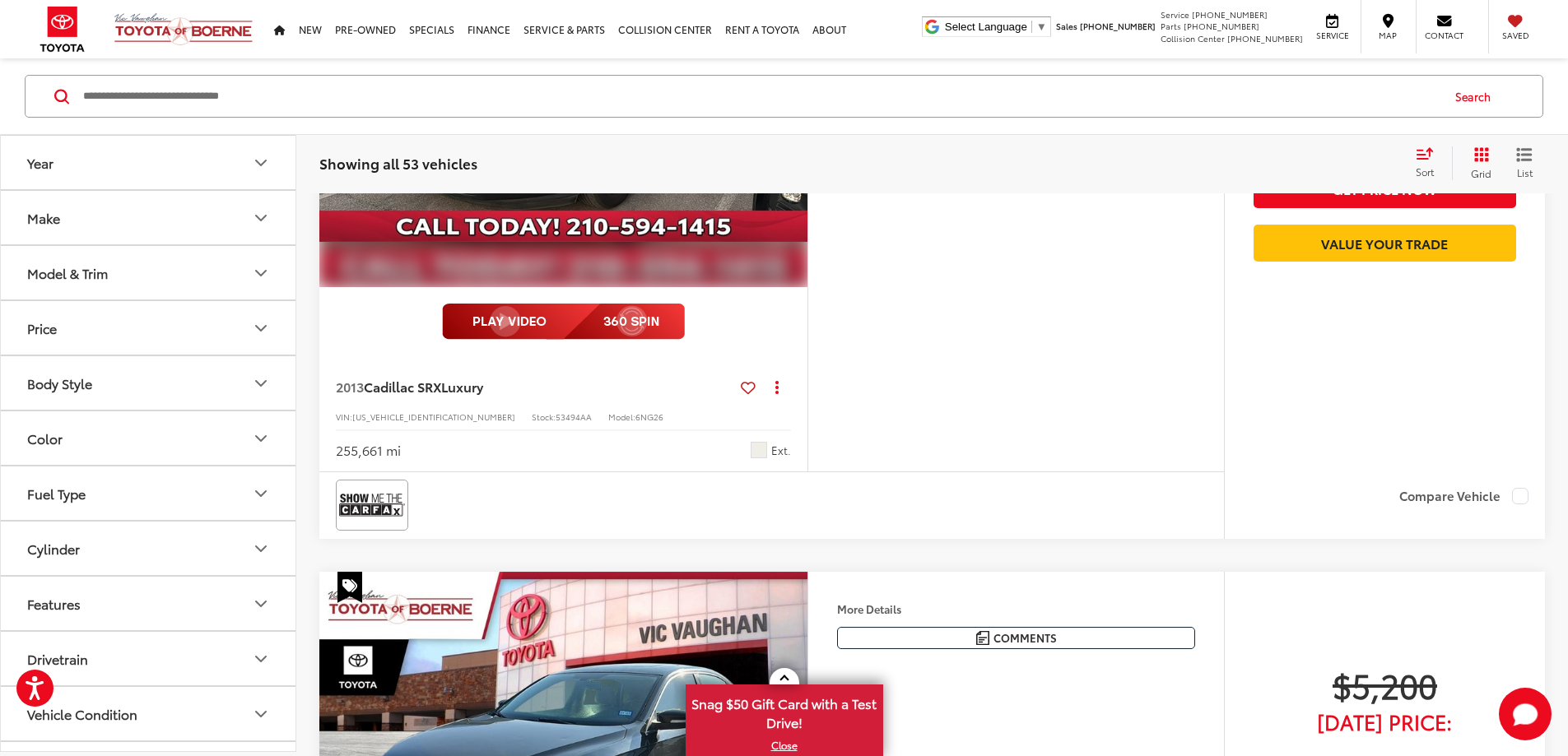
click at [0, 0] on button "More..." at bounding box center [0, 0] width 0 height 0
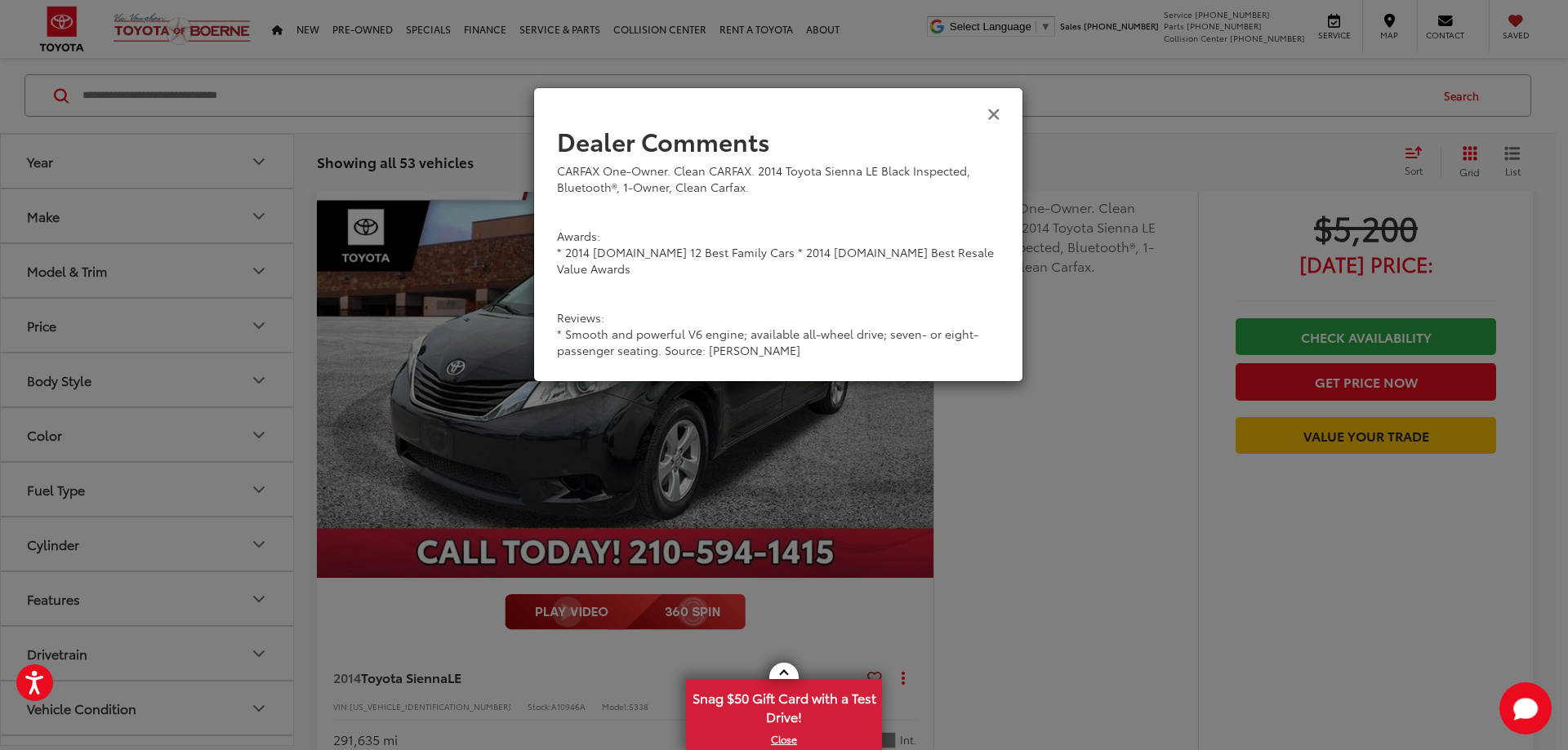
drag, startPoint x: 996, startPoint y: 107, endPoint x: 1110, endPoint y: 253, distance: 185.2
click at [996, 108] on icon "Close" at bounding box center [993, 113] width 13 height 17
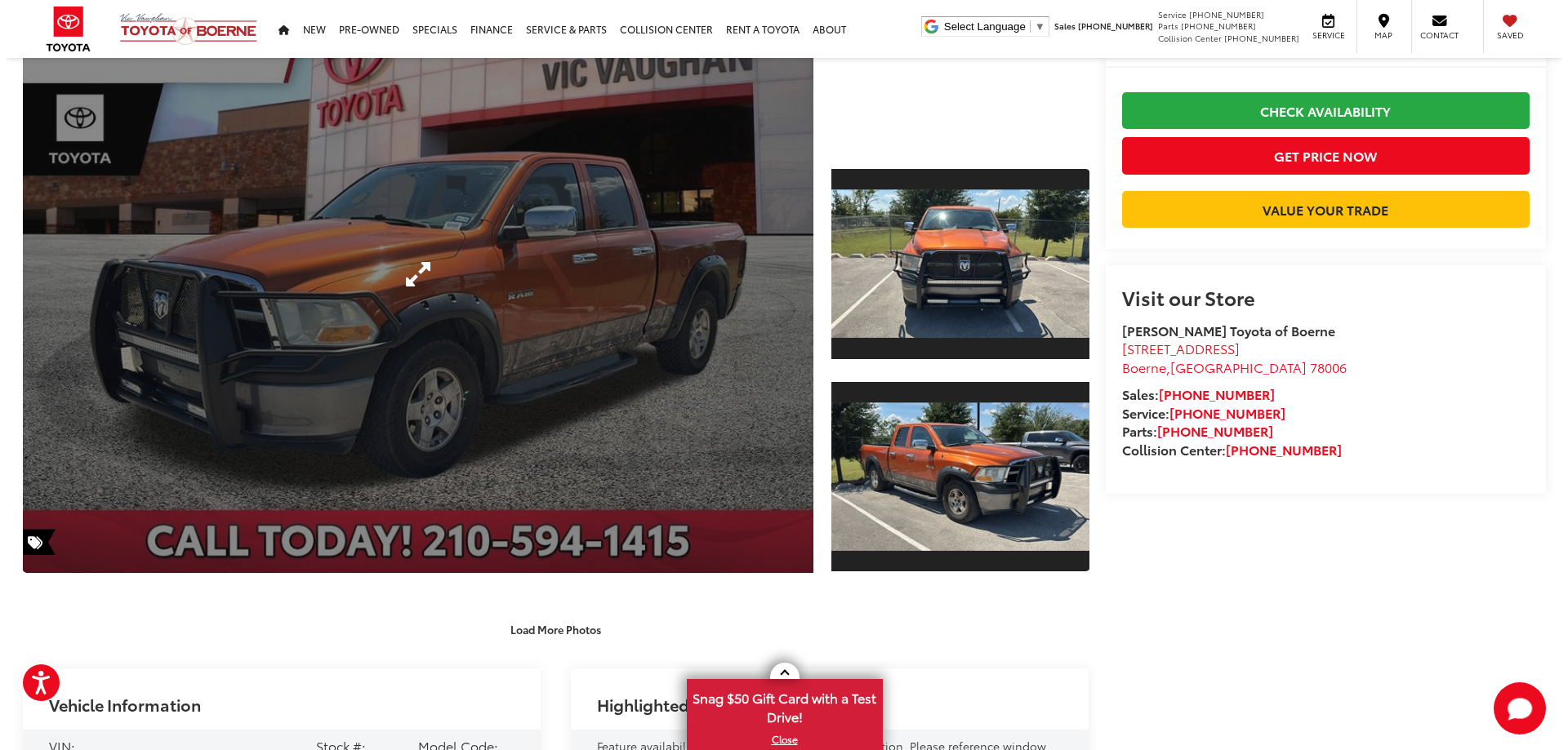
scroll to position [82, 0]
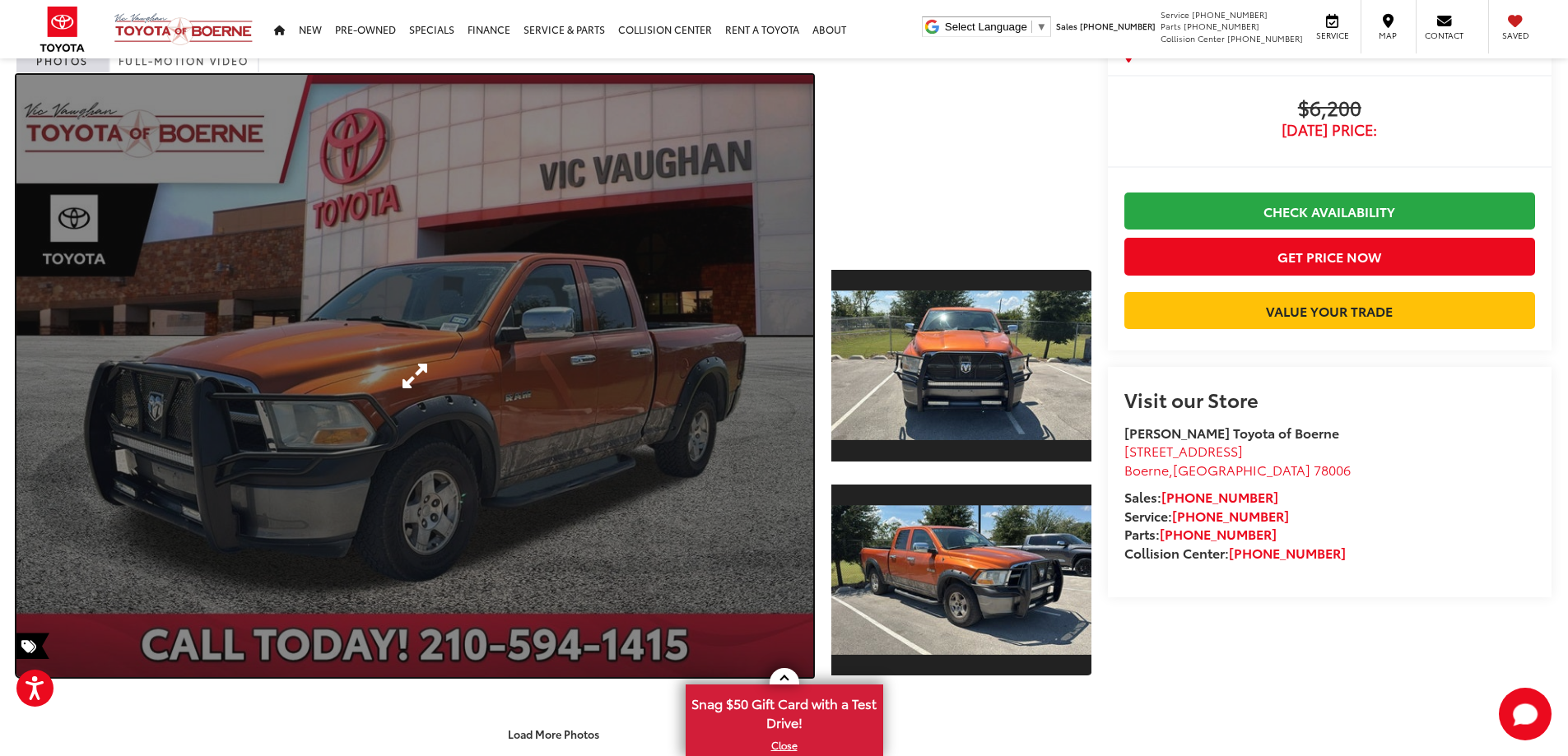
click at [423, 369] on link "Expand Photo 0" at bounding box center [414, 375] width 797 height 602
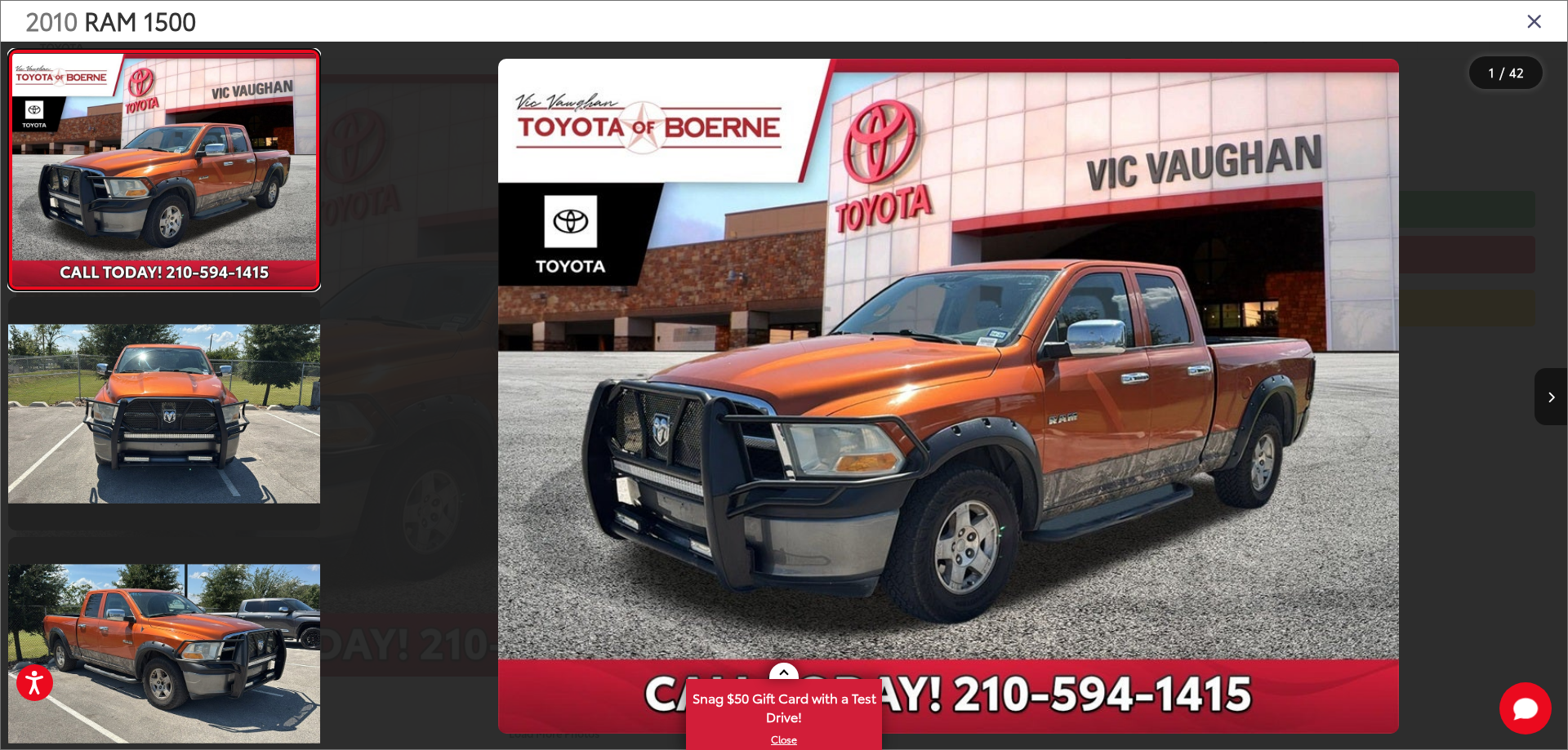
scroll to position [0, 0]
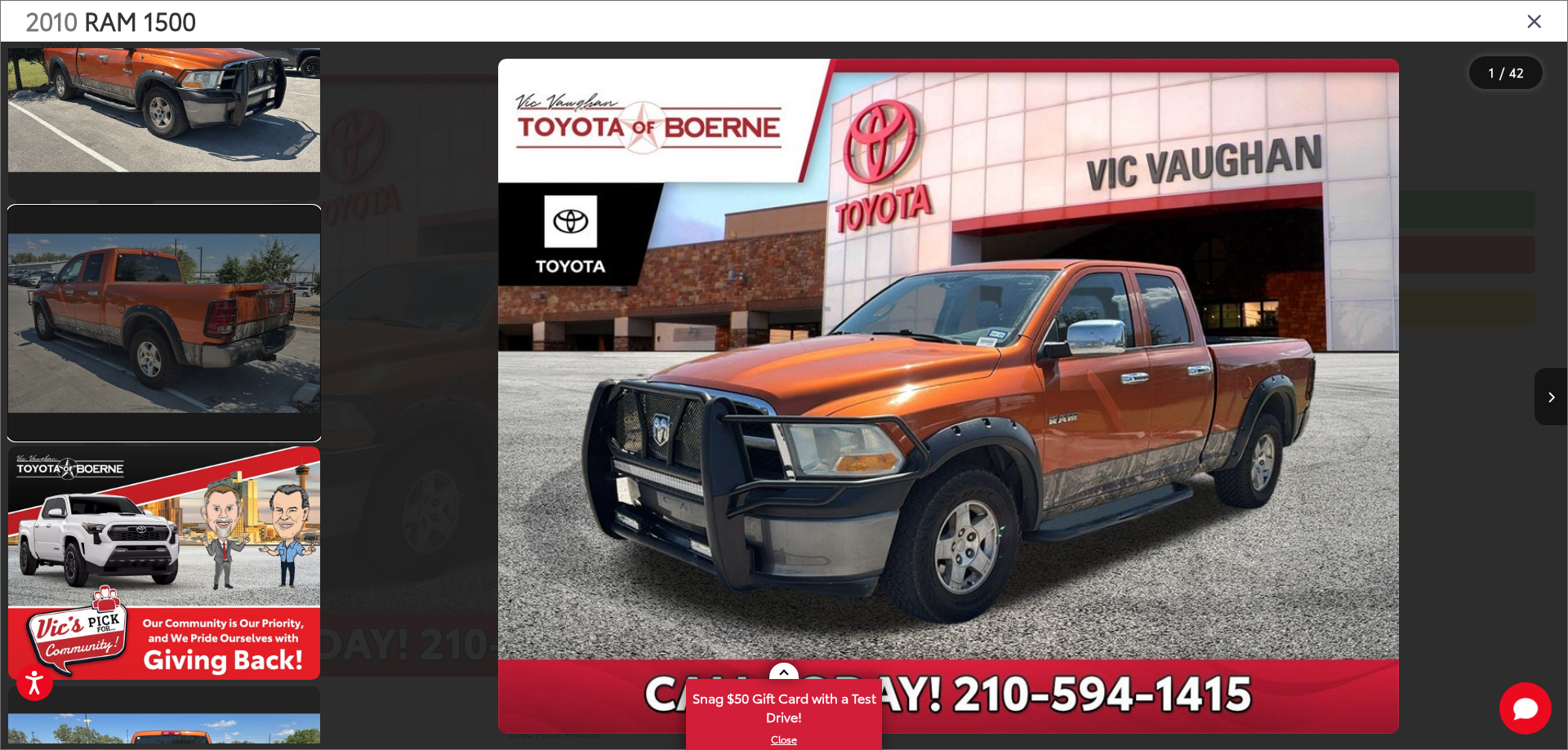
click at [165, 338] on link at bounding box center [164, 323] width 312 height 233
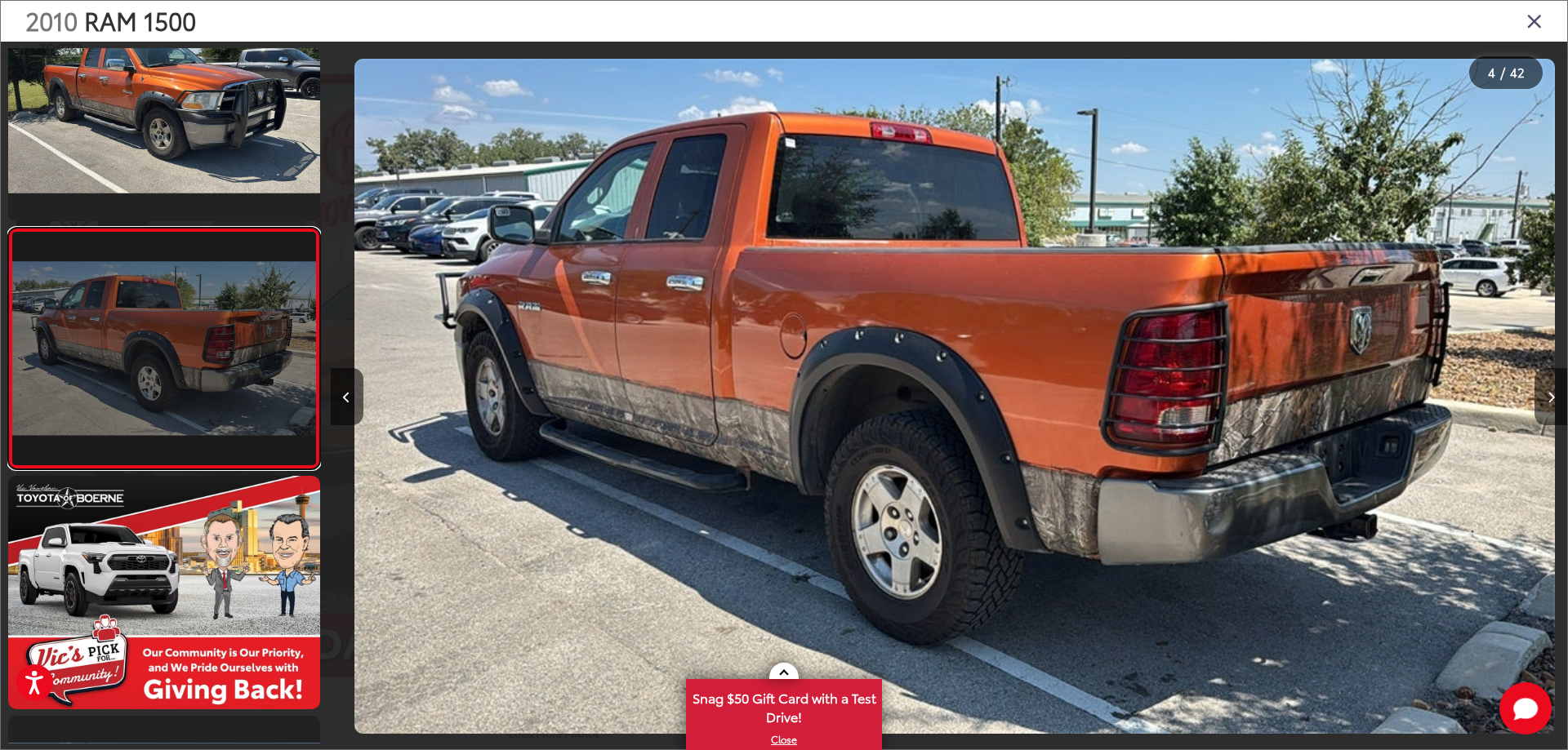
scroll to position [0, 3709]
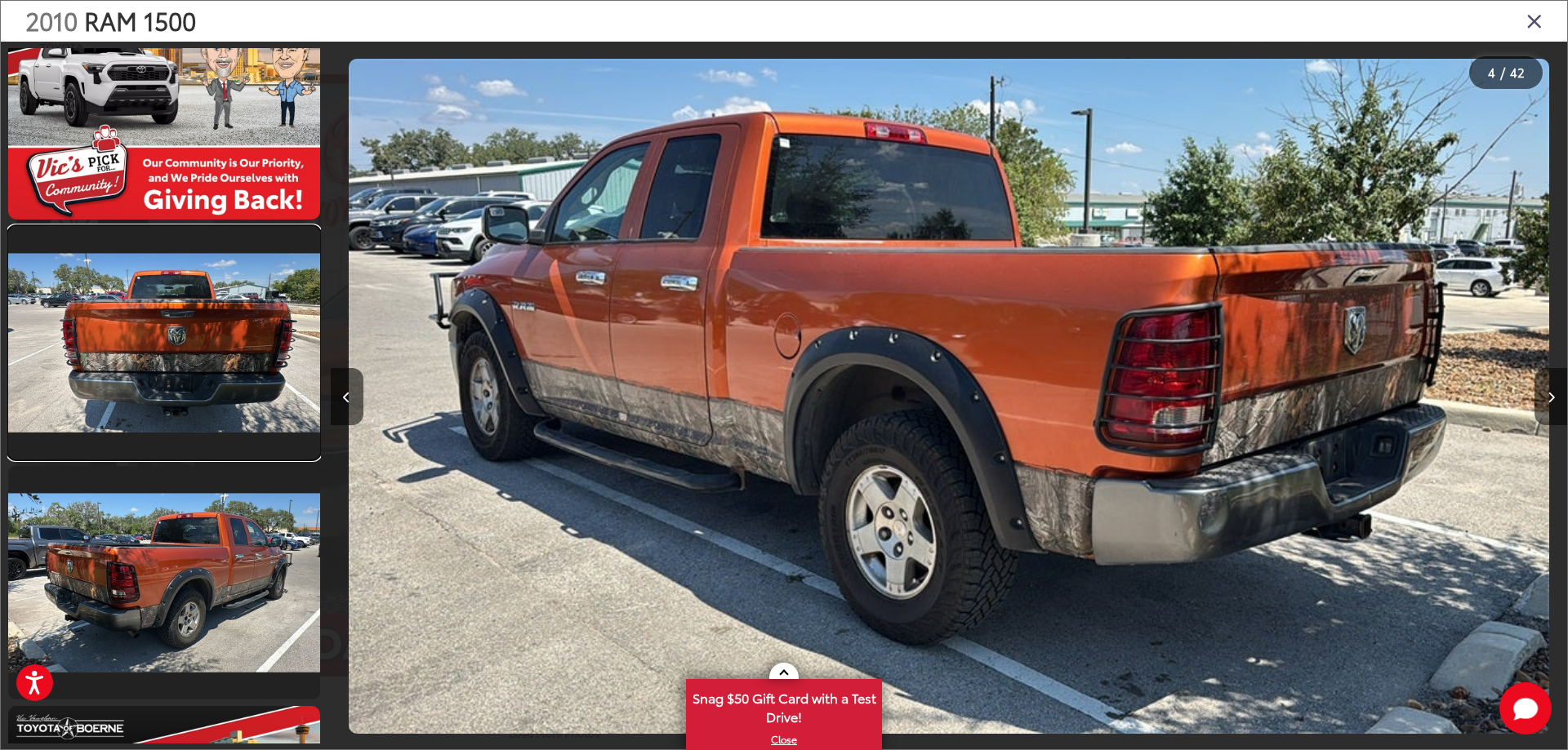
click at [165, 338] on link at bounding box center [164, 343] width 312 height 233
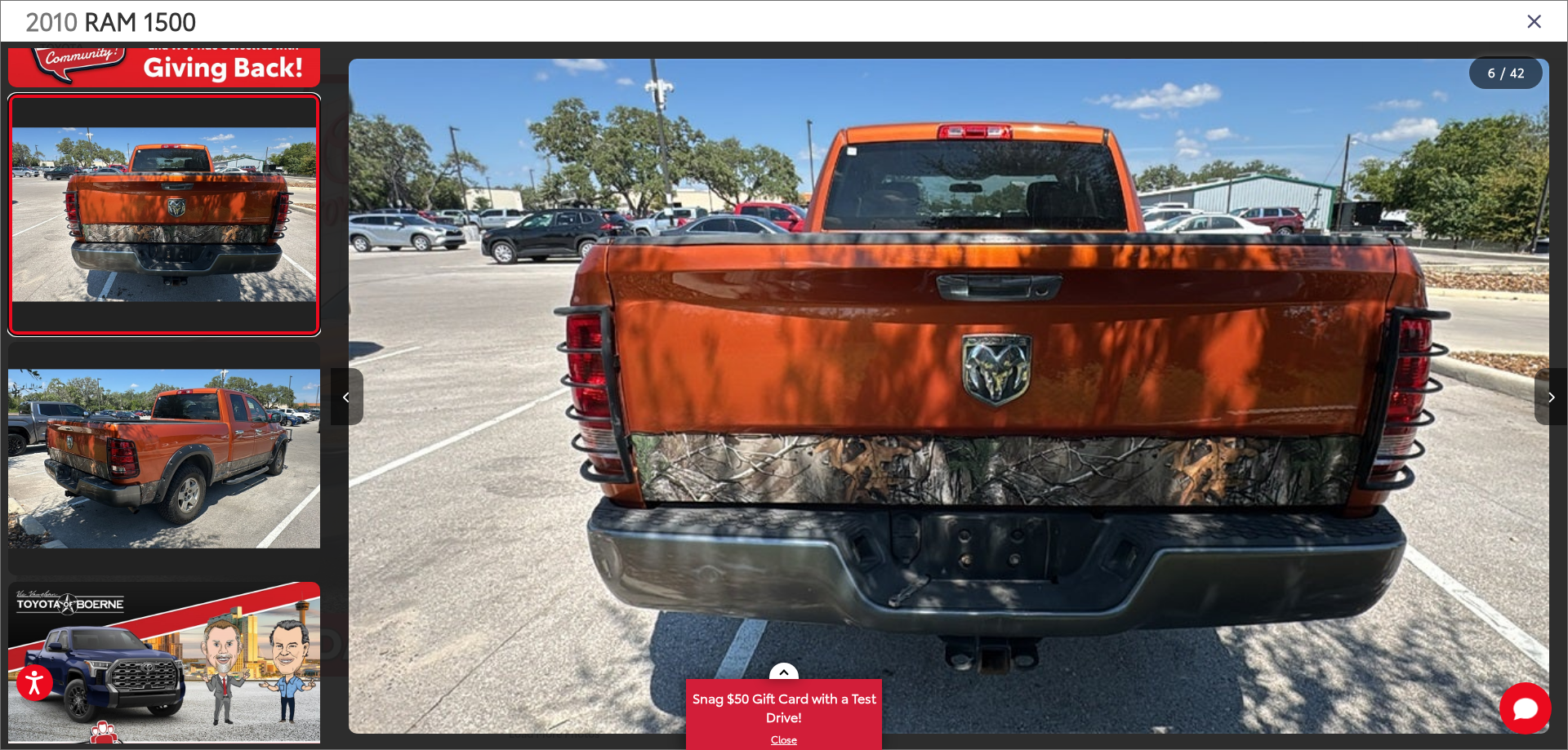
scroll to position [1185, 0]
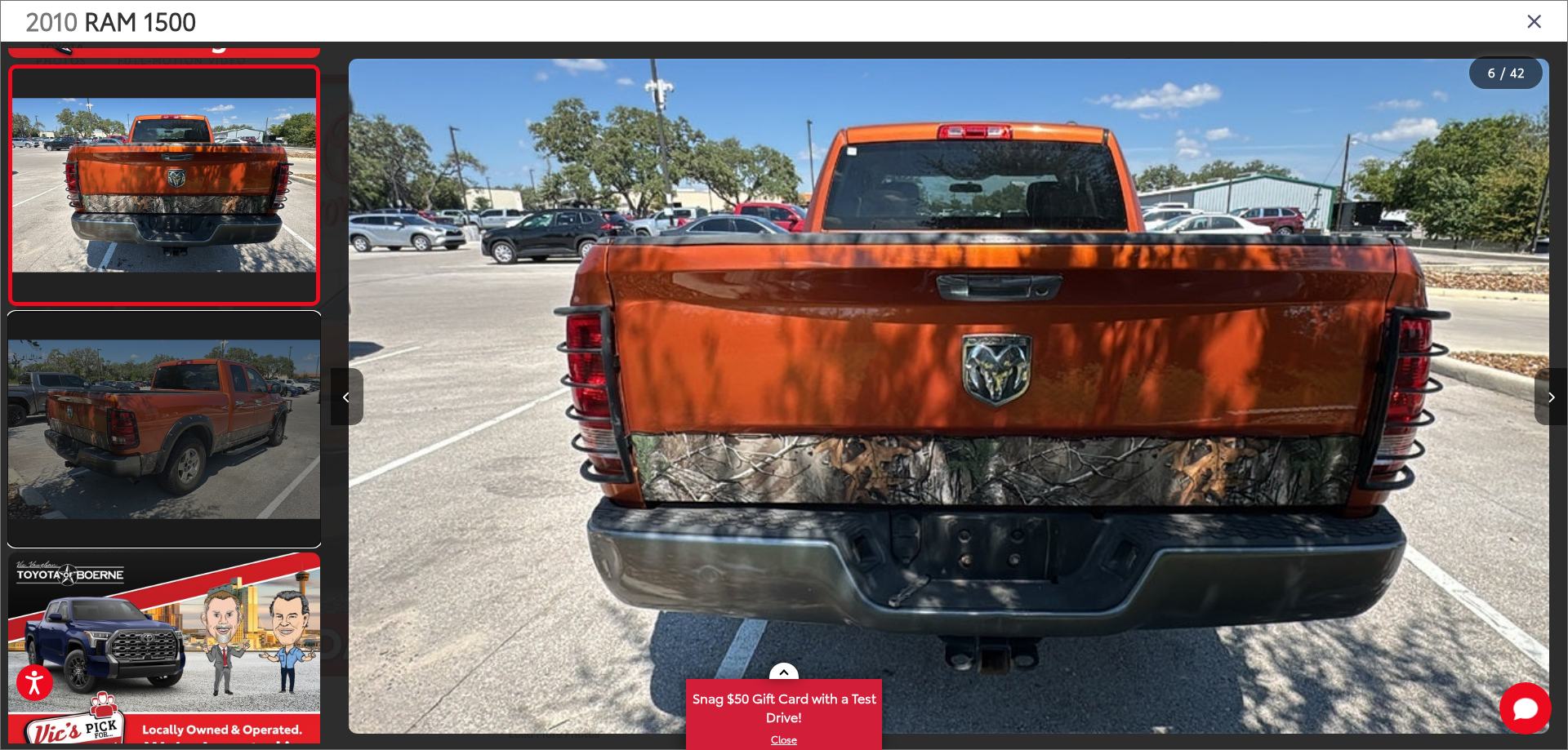
click at [167, 350] on link at bounding box center [164, 429] width 312 height 233
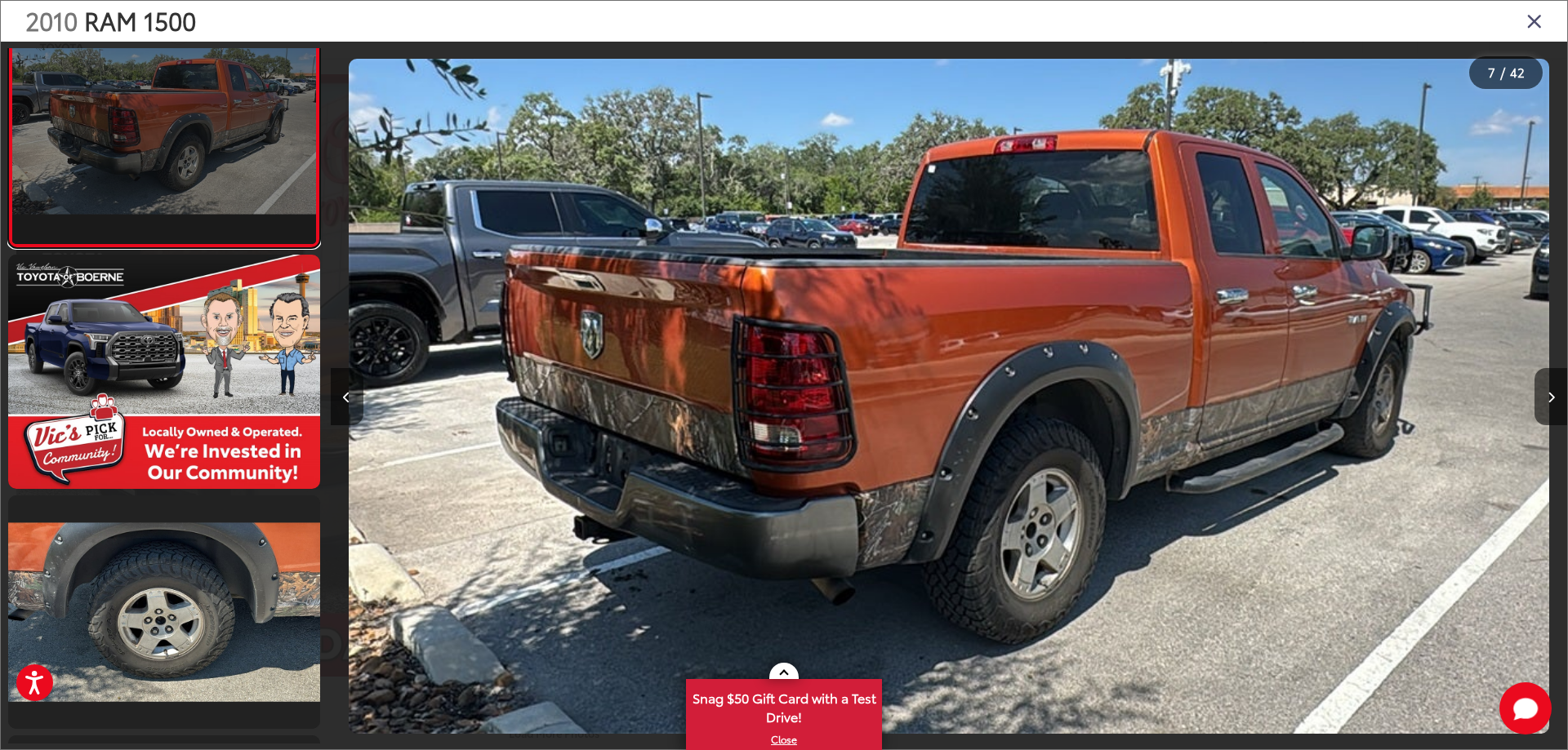
scroll to position [1588, 0]
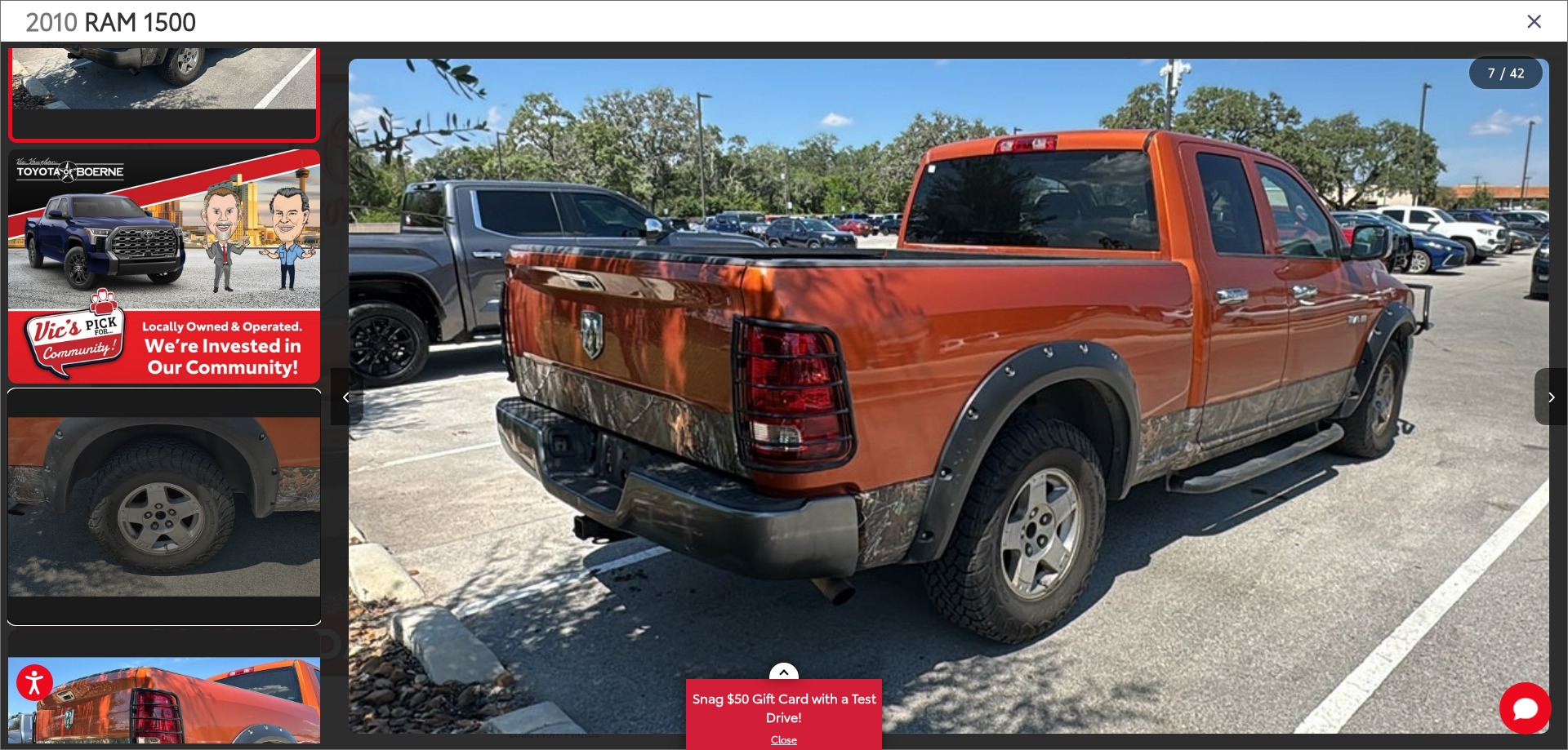
click at [211, 502] on link at bounding box center [164, 507] width 312 height 233
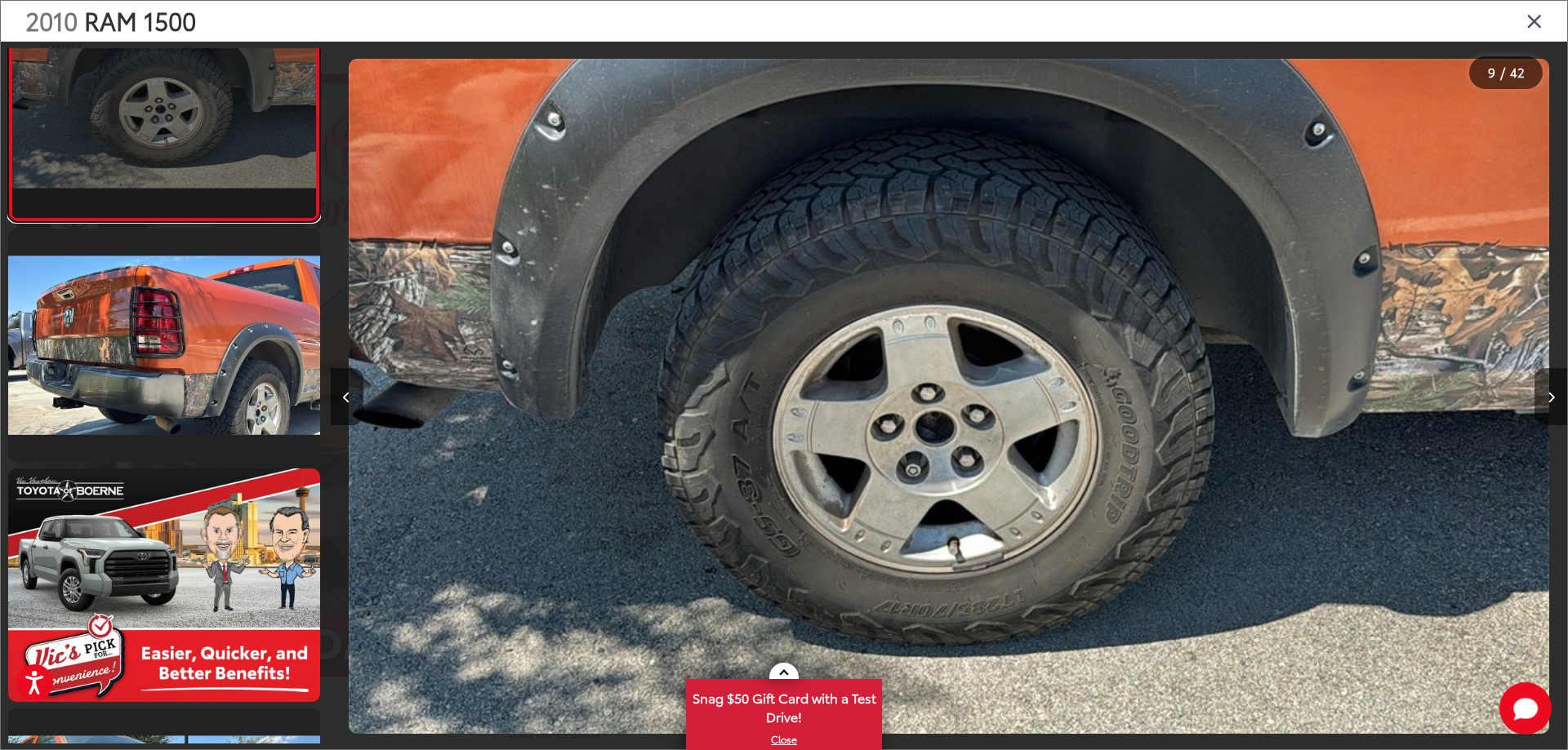
scroll to position [2151, 0]
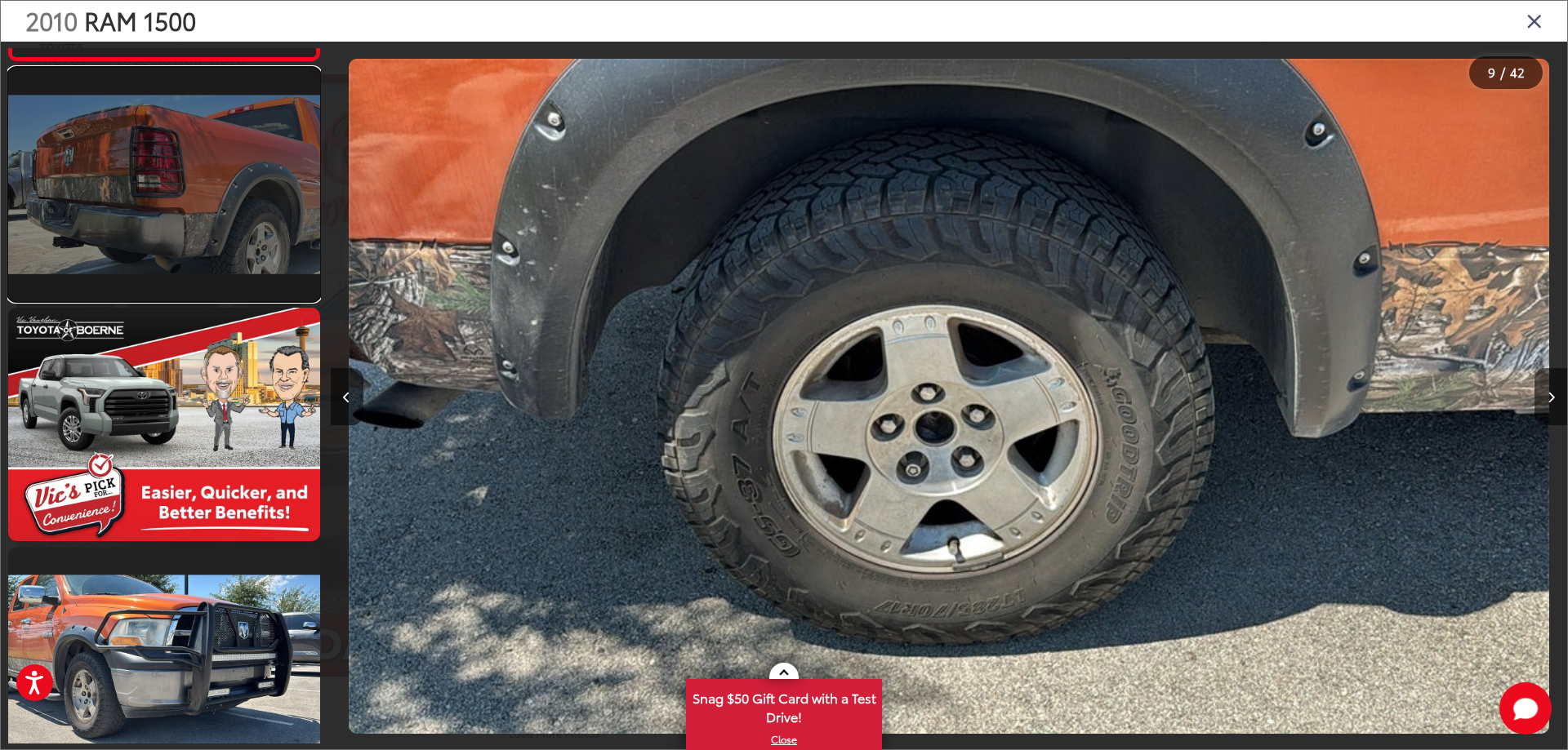
click at [147, 233] on link at bounding box center [164, 184] width 312 height 233
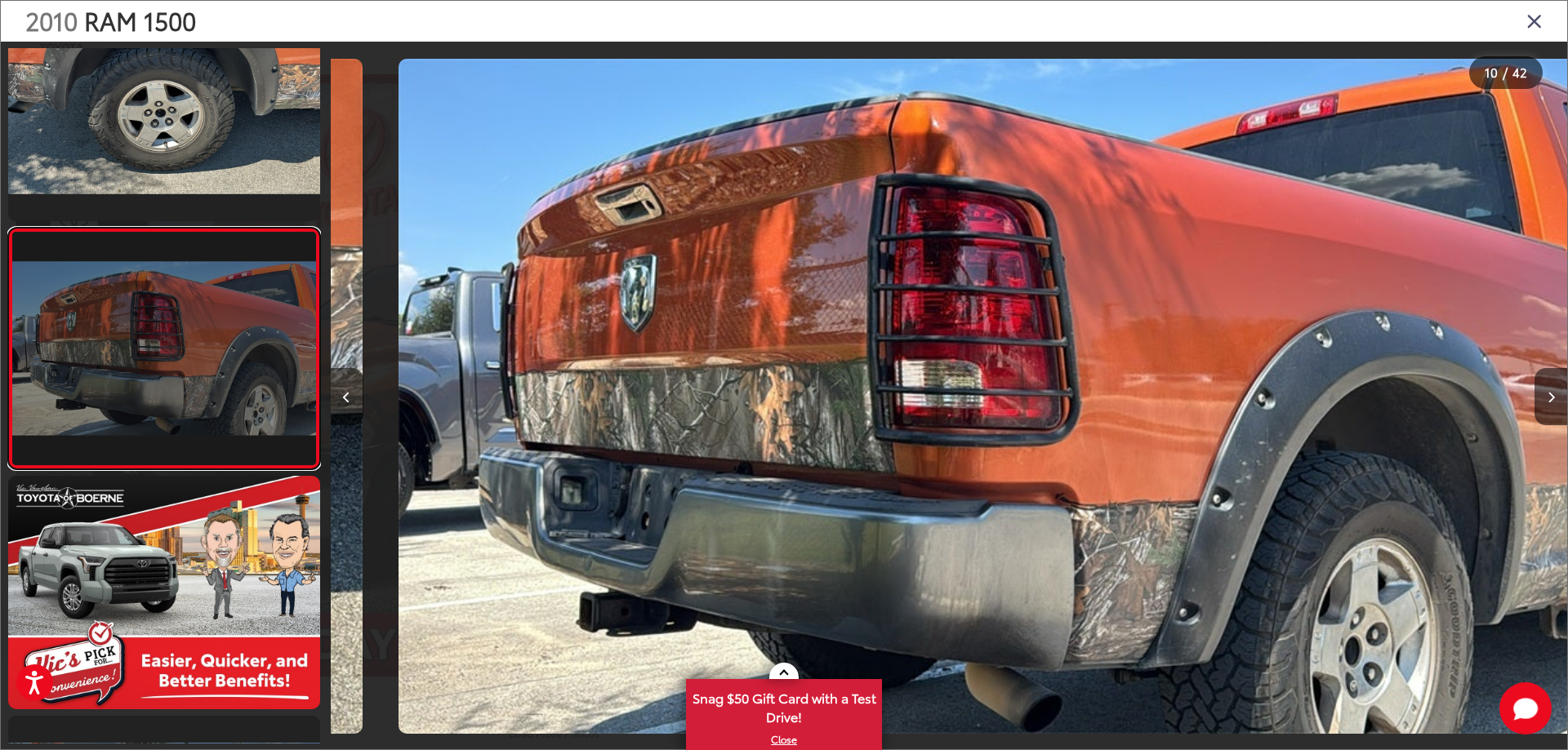
scroll to position [0, 11129]
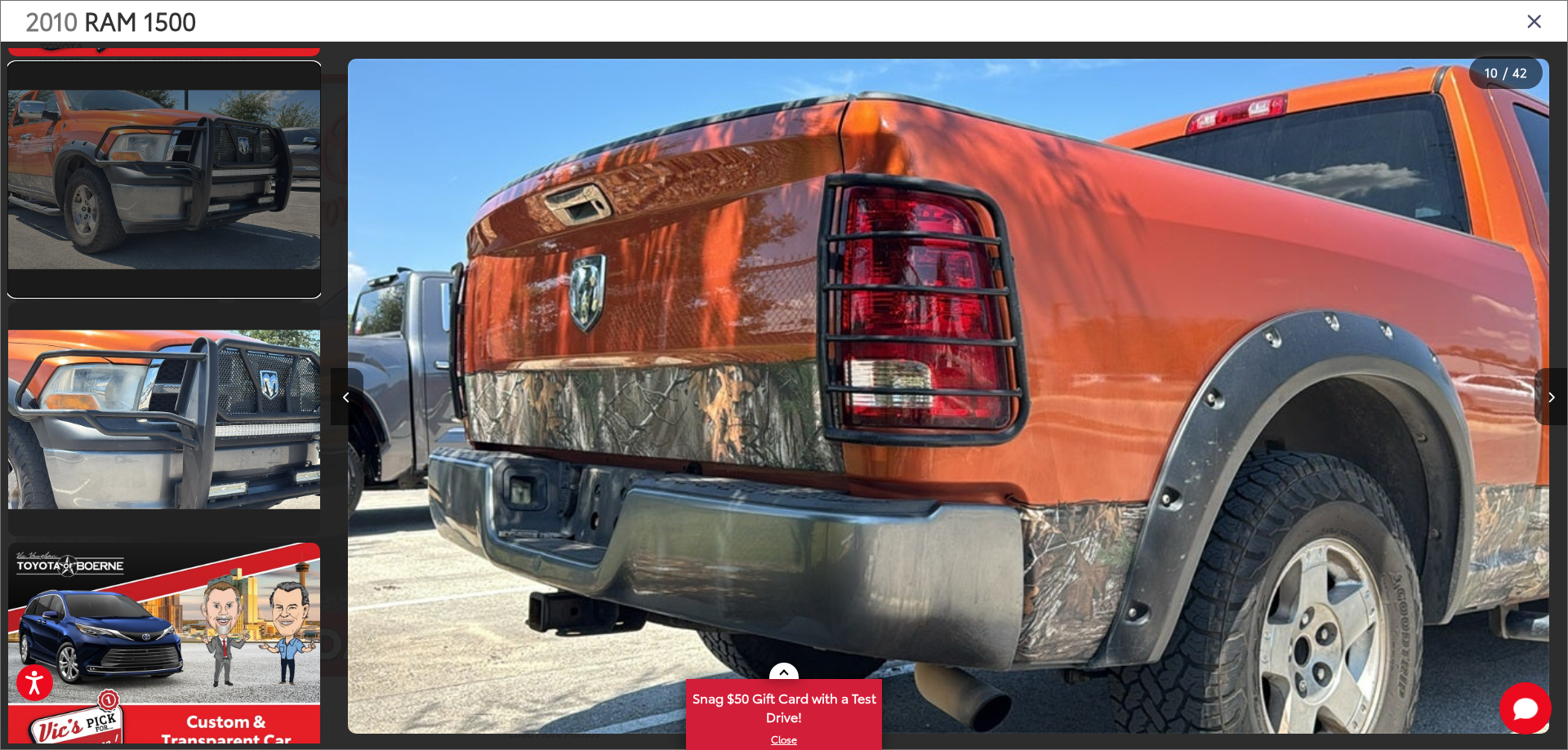
click at [180, 170] on link at bounding box center [164, 179] width 312 height 233
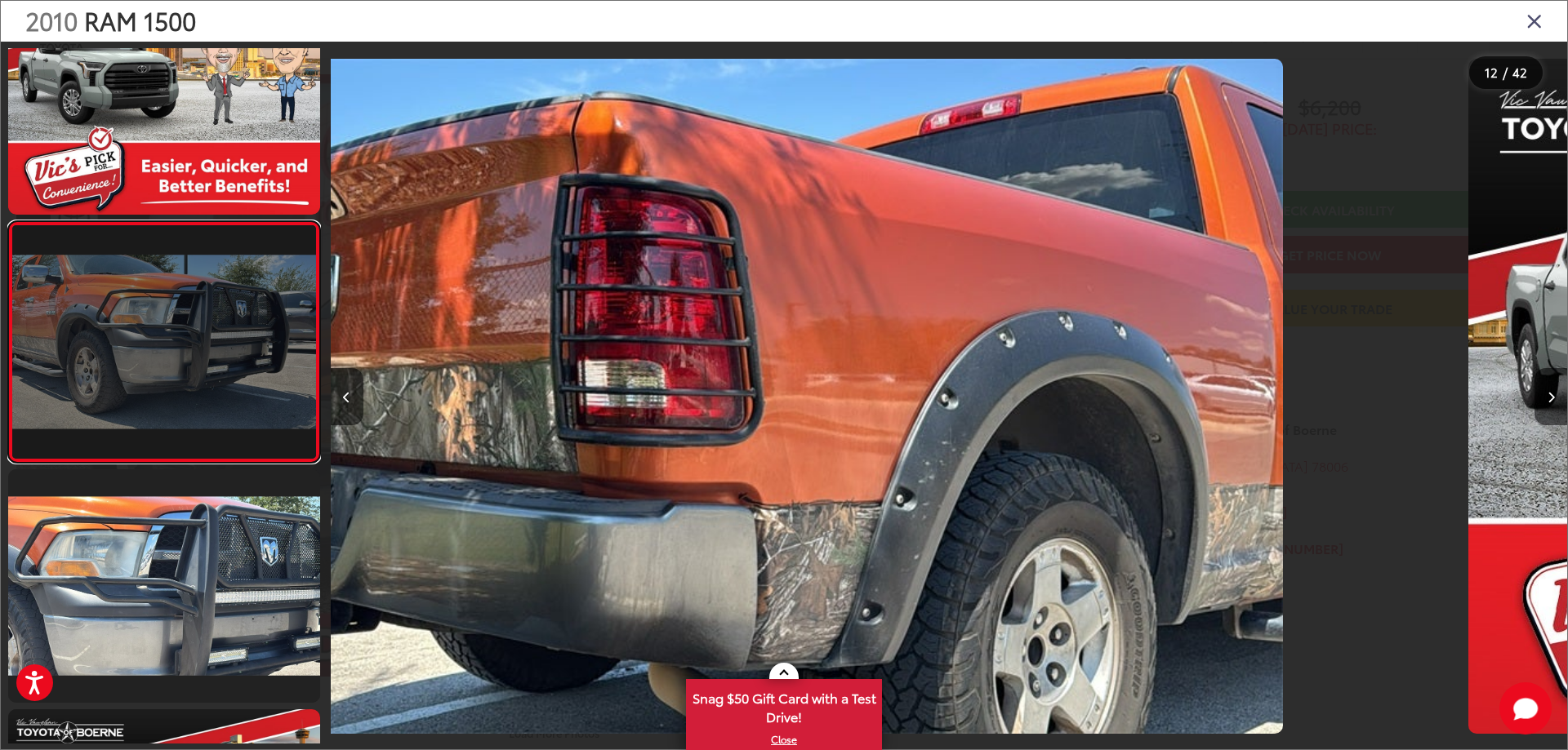
scroll to position [0, 0]
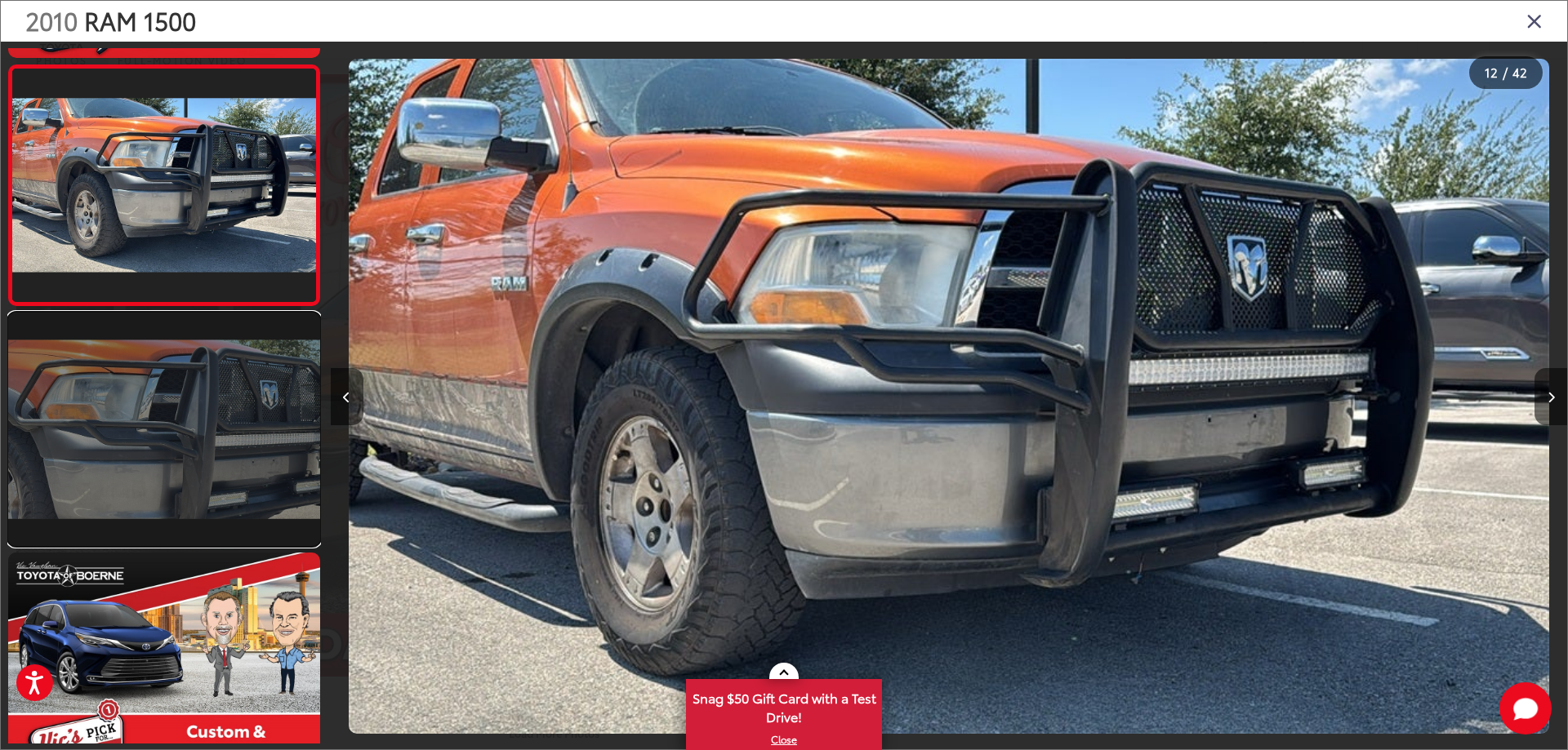
click at [182, 406] on link at bounding box center [164, 429] width 312 height 233
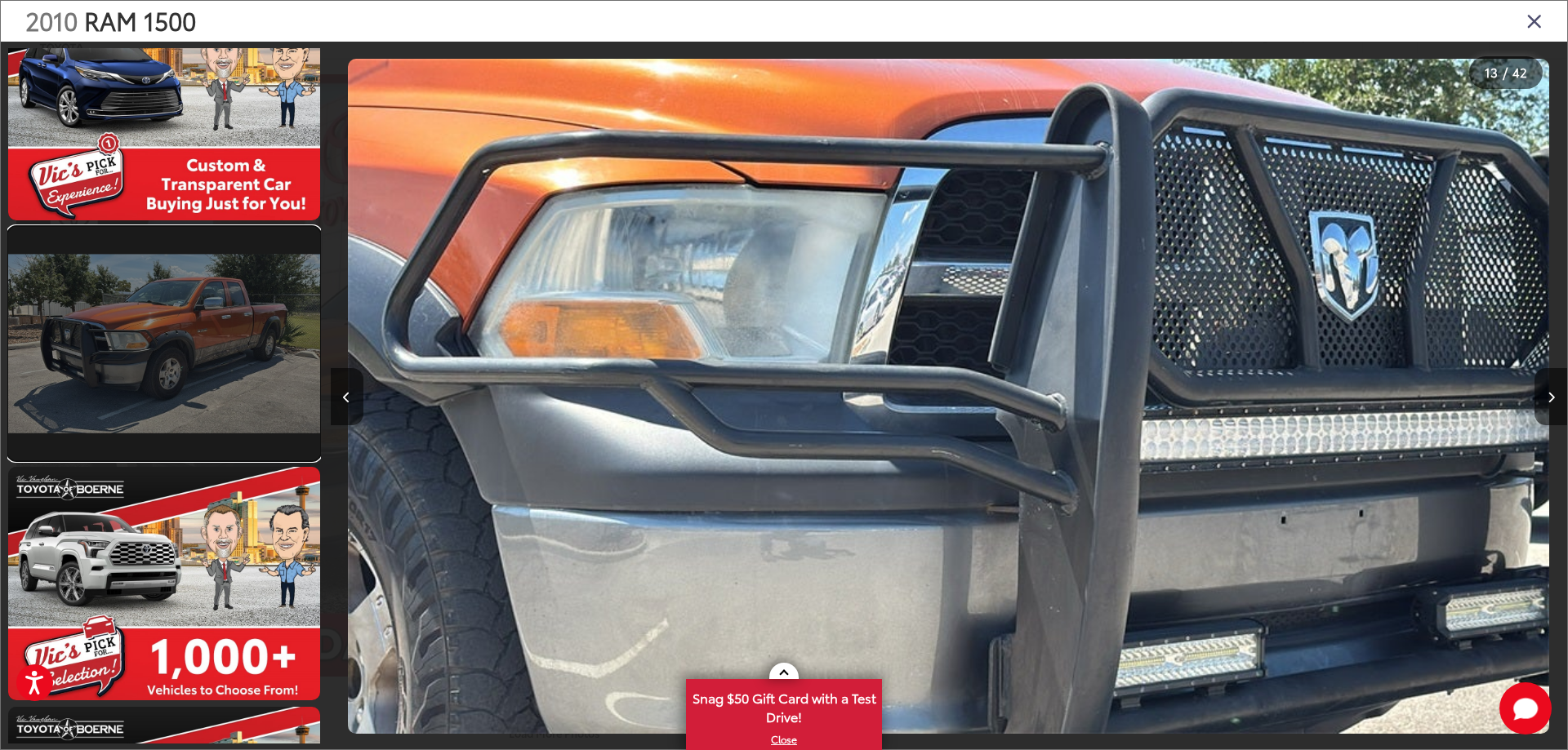
click at [191, 378] on link at bounding box center [164, 343] width 312 height 233
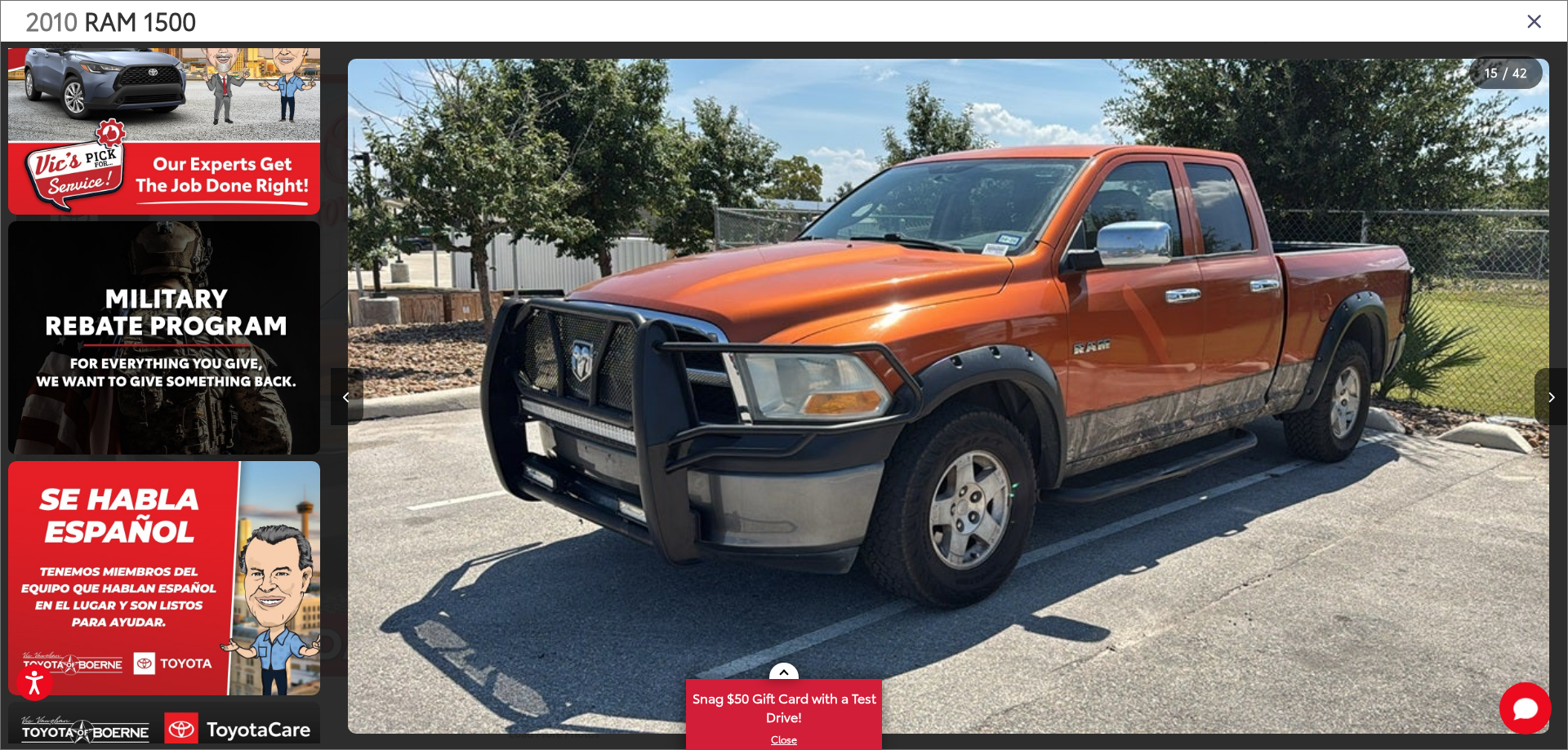
click at [1537, 20] on icon "Close gallery" at bounding box center [1534, 20] width 16 height 21
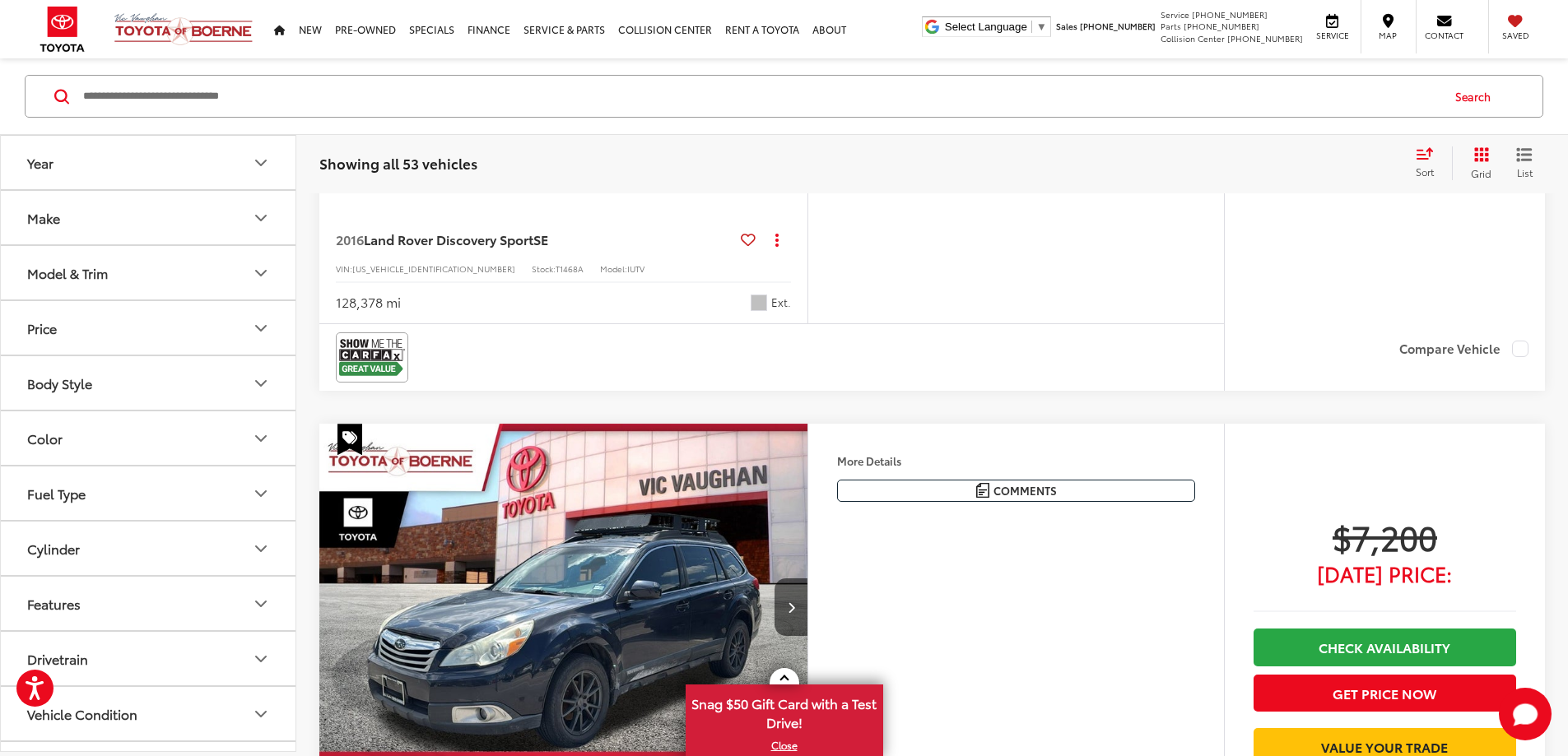
scroll to position [21051, 0]
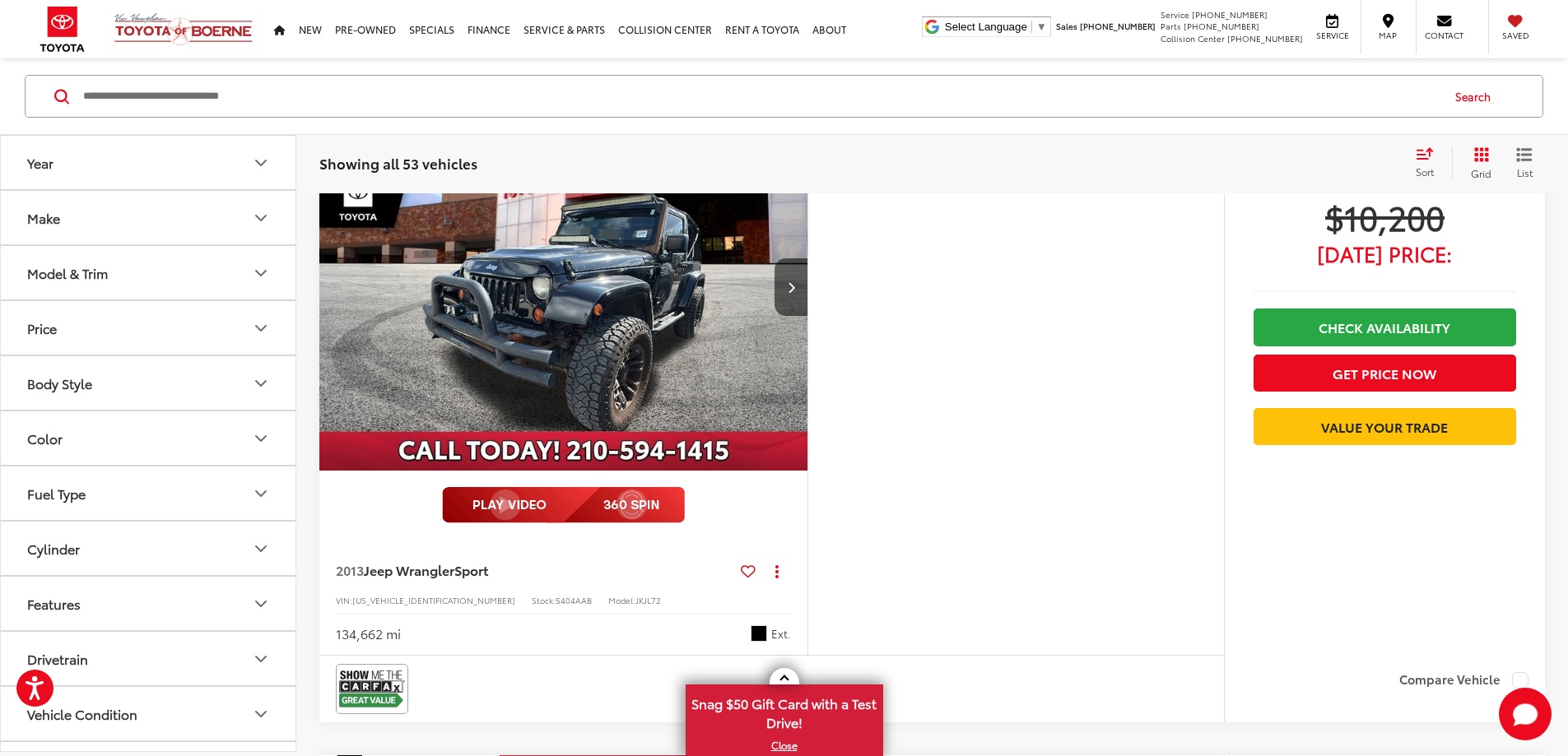
scroll to position [29114, 0]
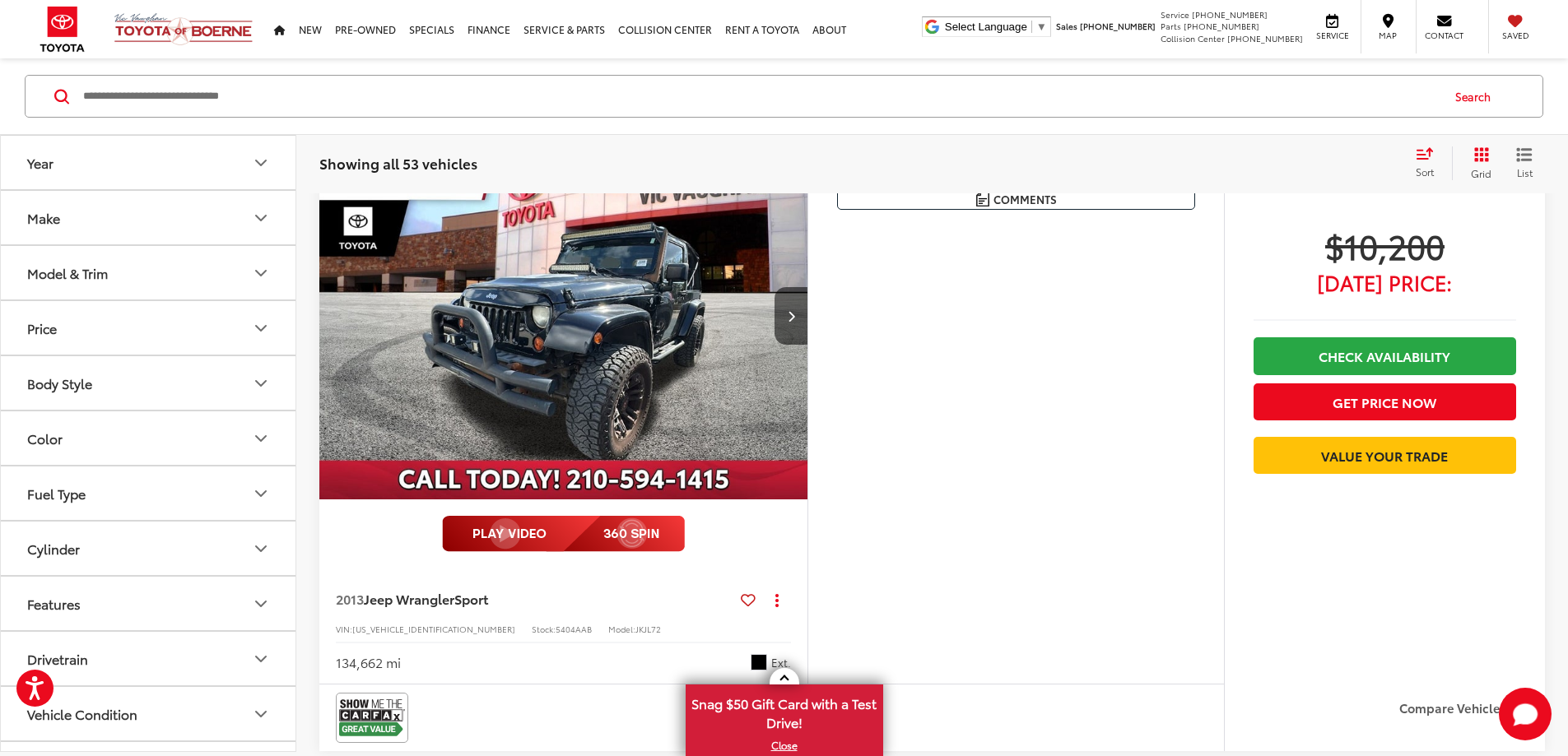
scroll to position [0, 1873]
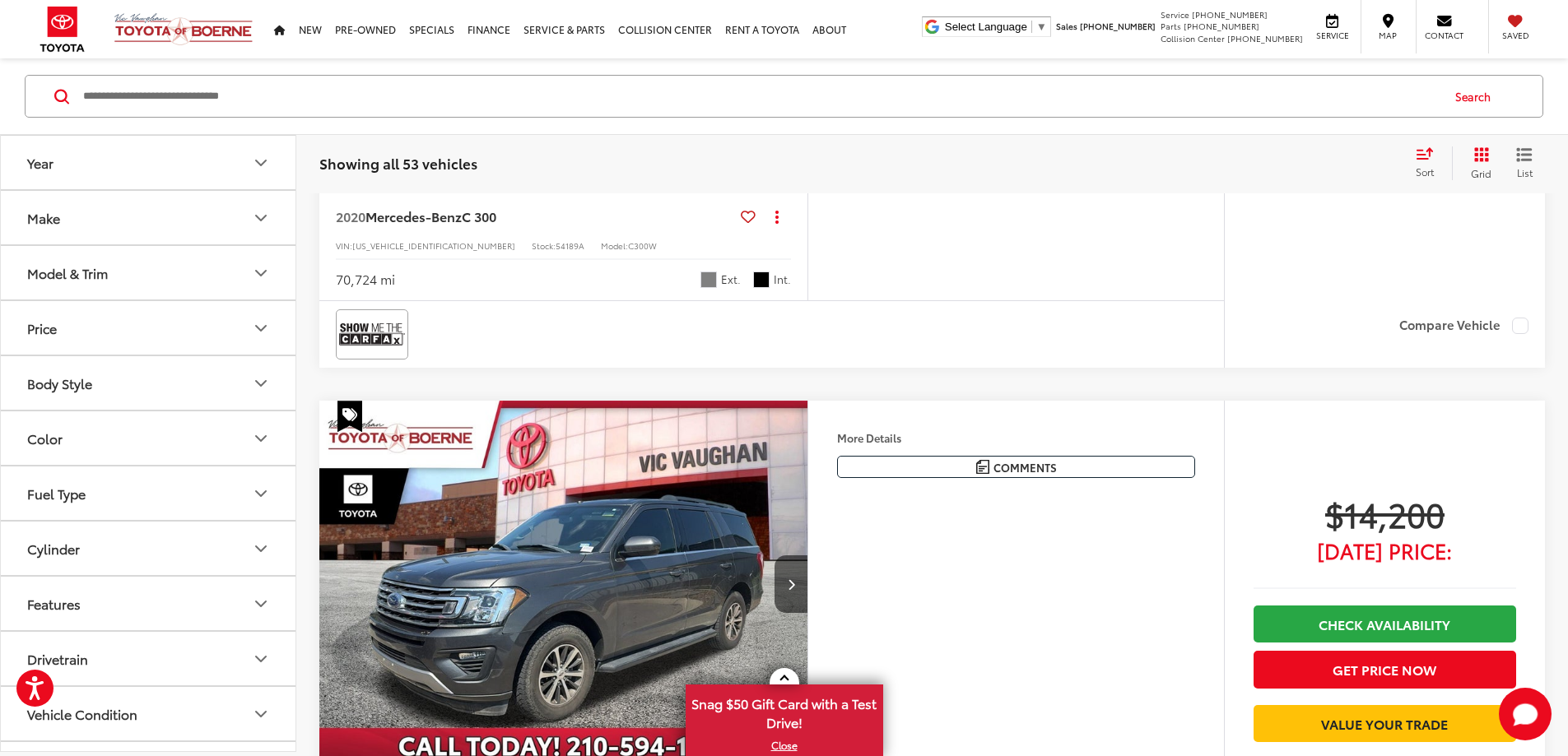
scroll to position [31335, 0]
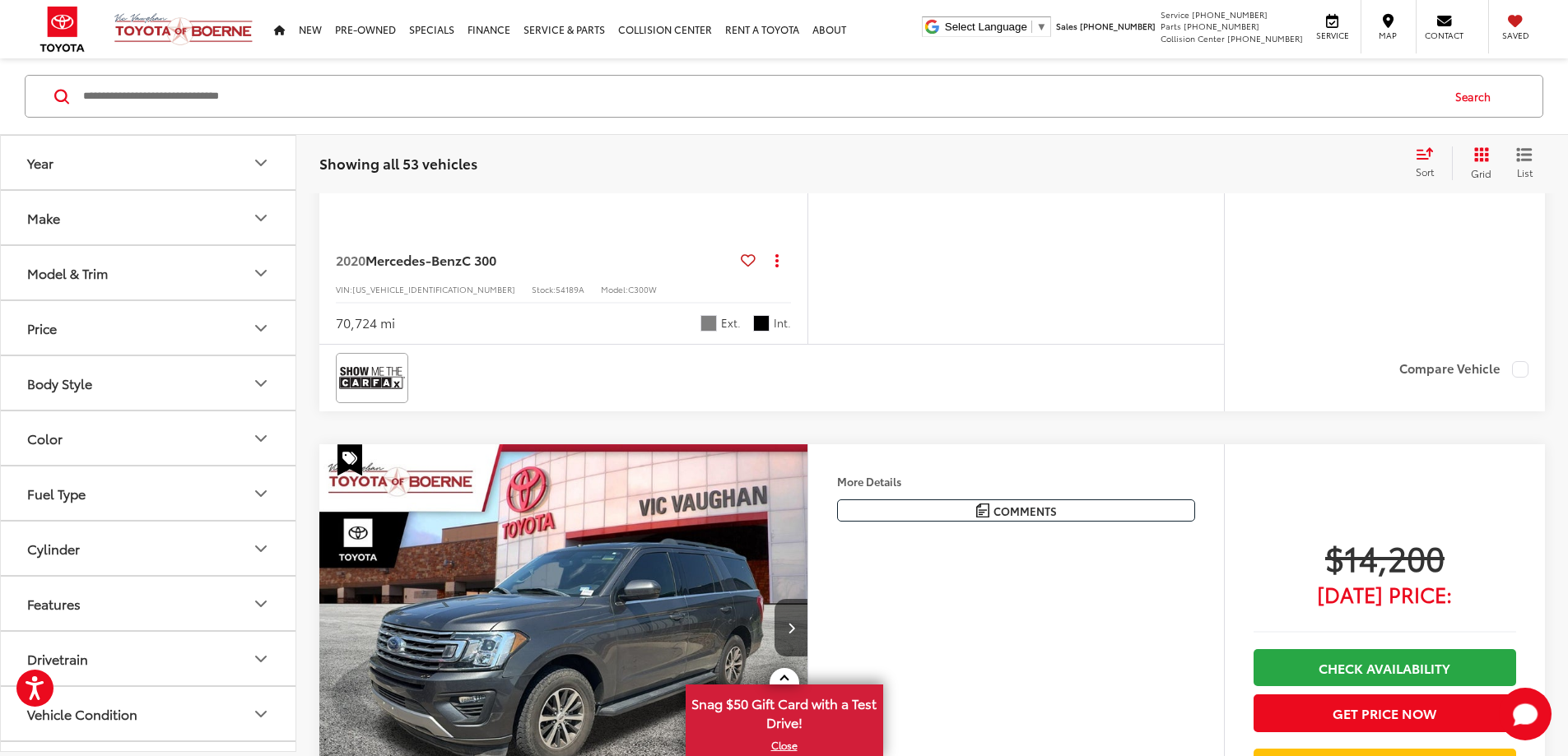
scroll to position [0, 1873]
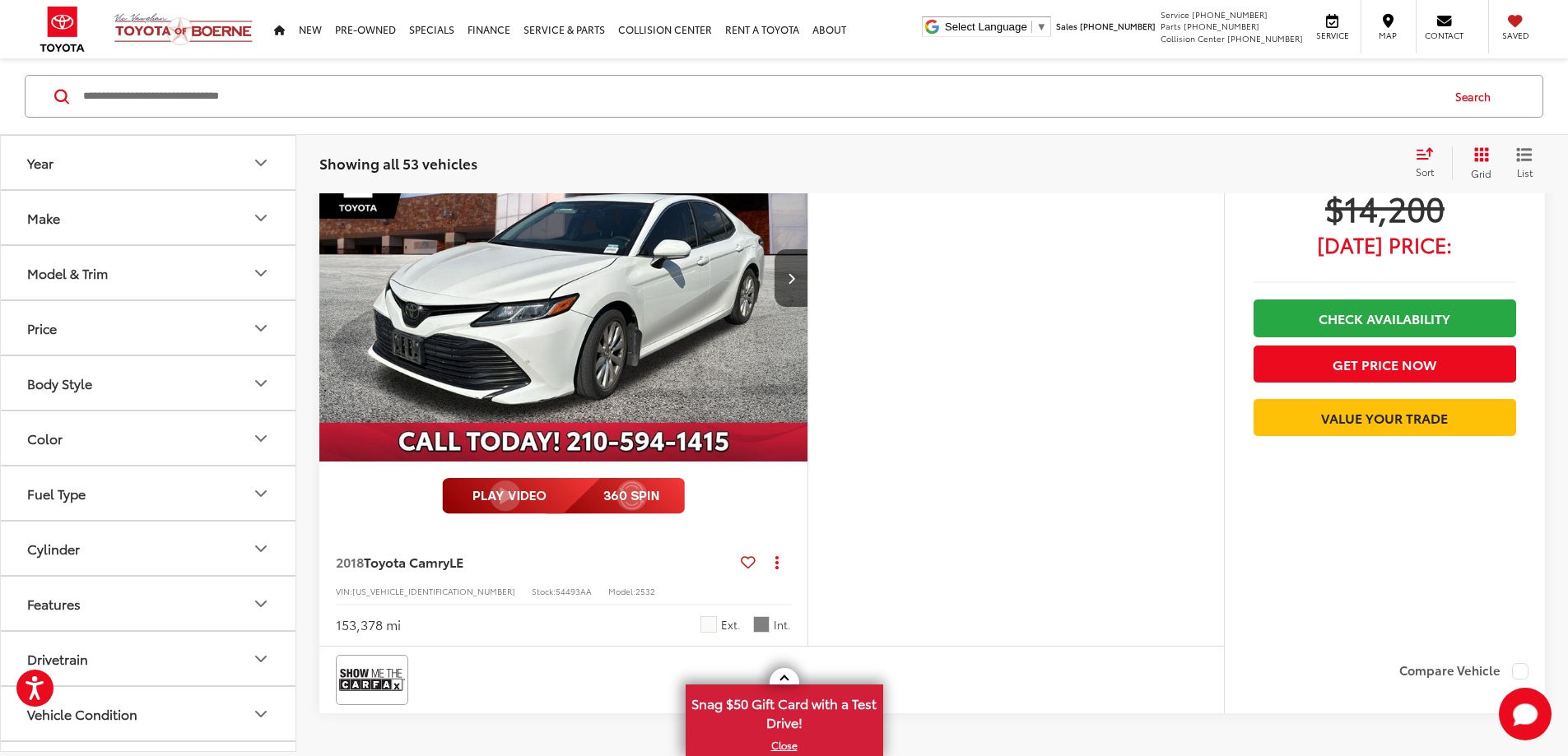
scroll to position [33557, 0]
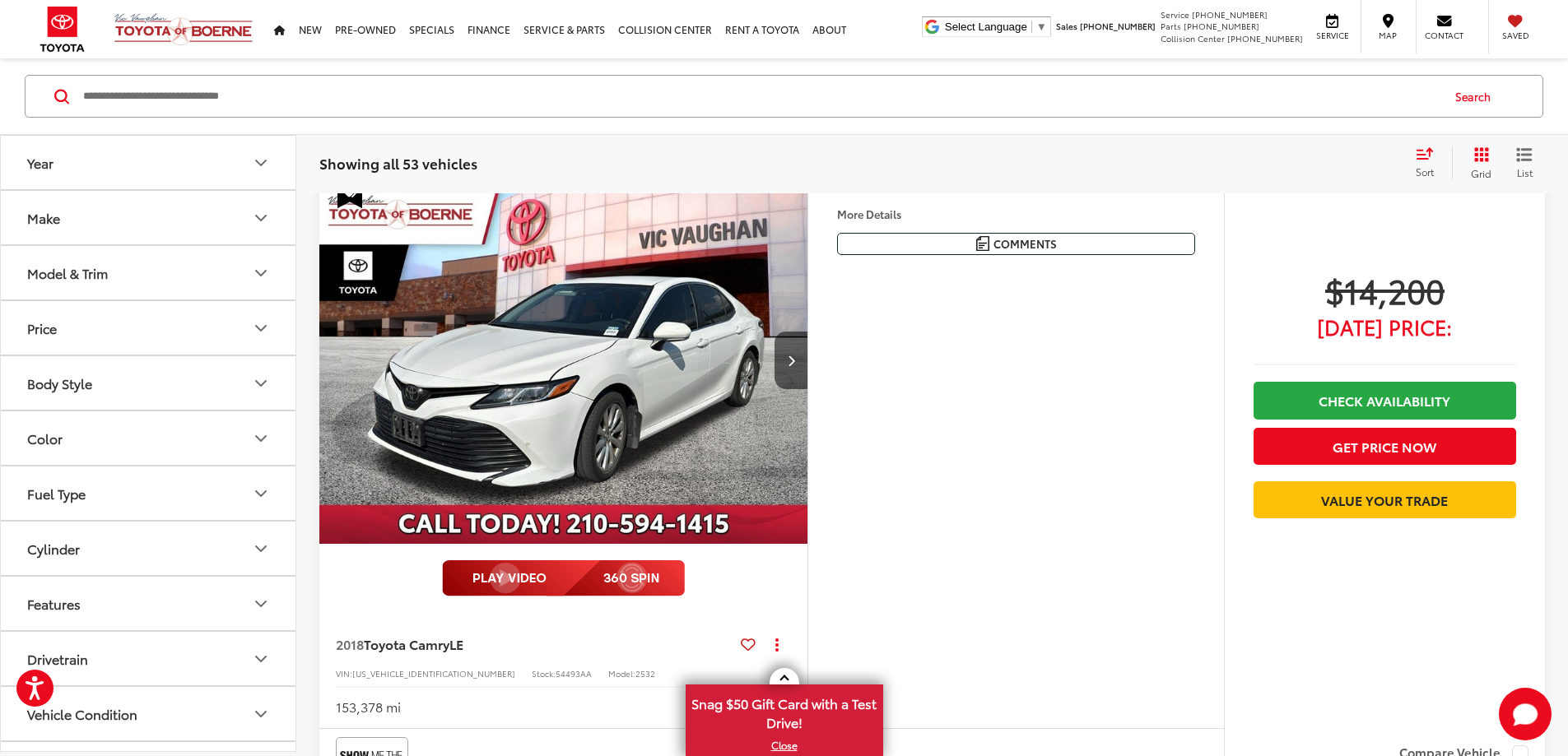
scroll to position [0, 1873]
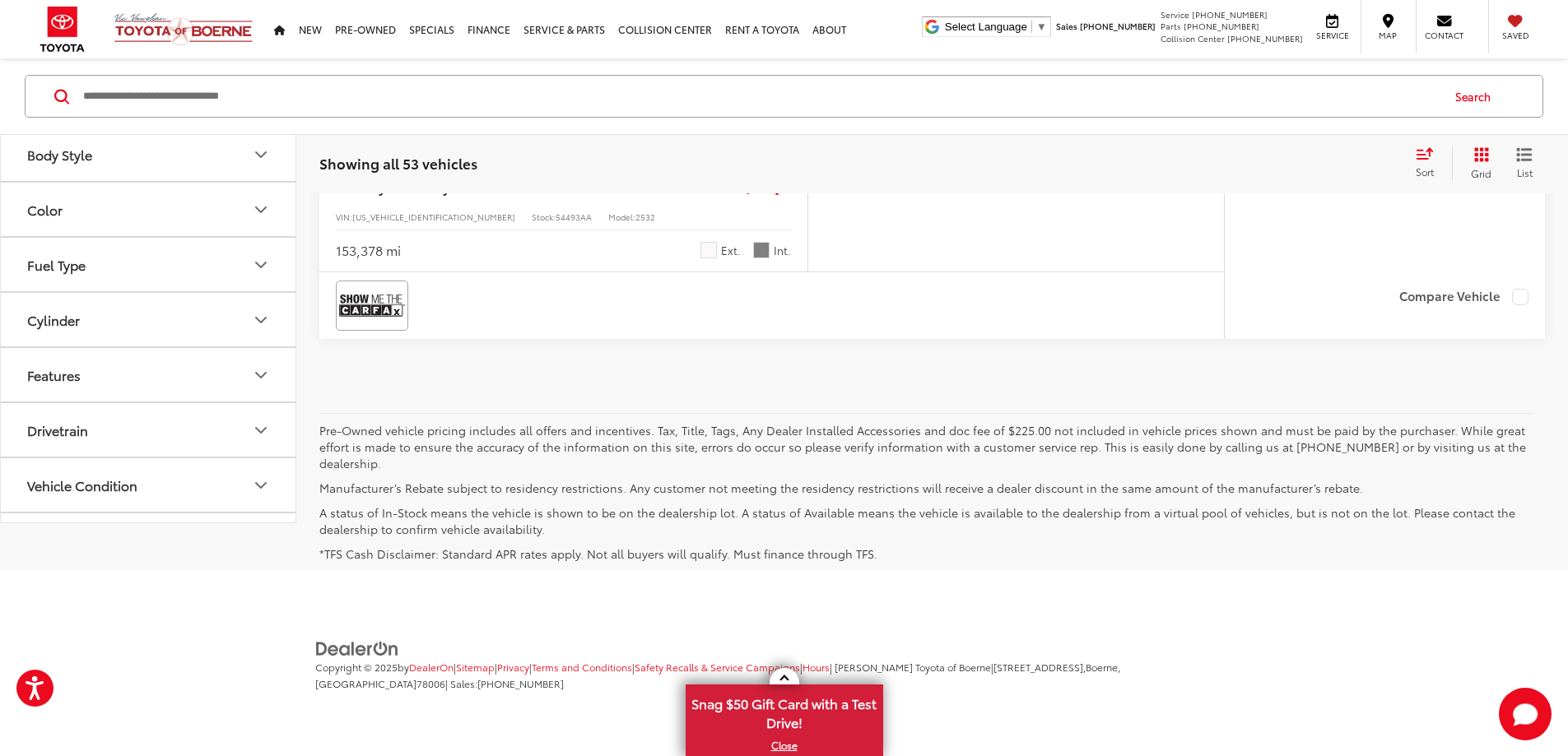
scroll to position [101, 0]
click at [258, 505] on icon "Availability" at bounding box center [260, 495] width 20 height 20
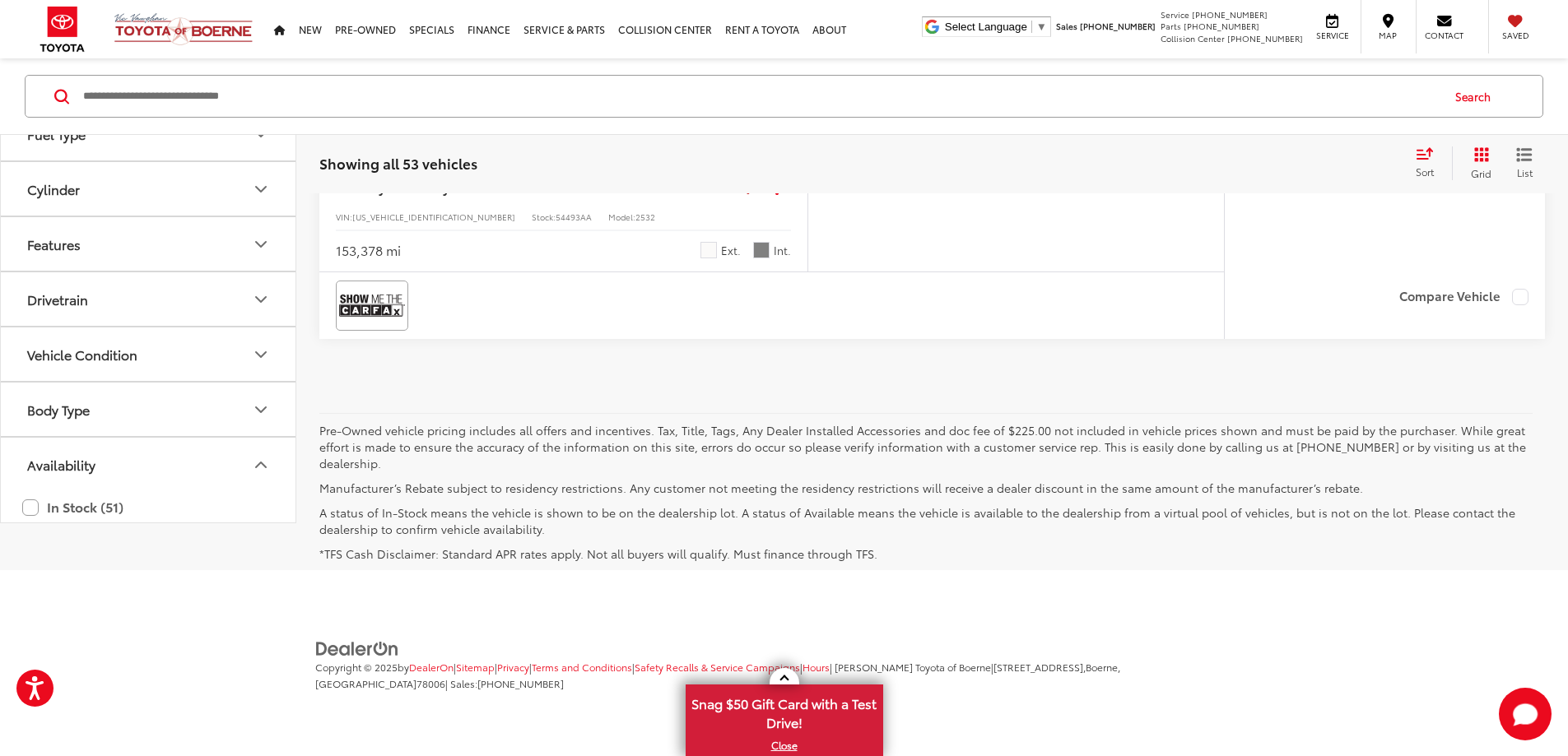
scroll to position [147, 0]
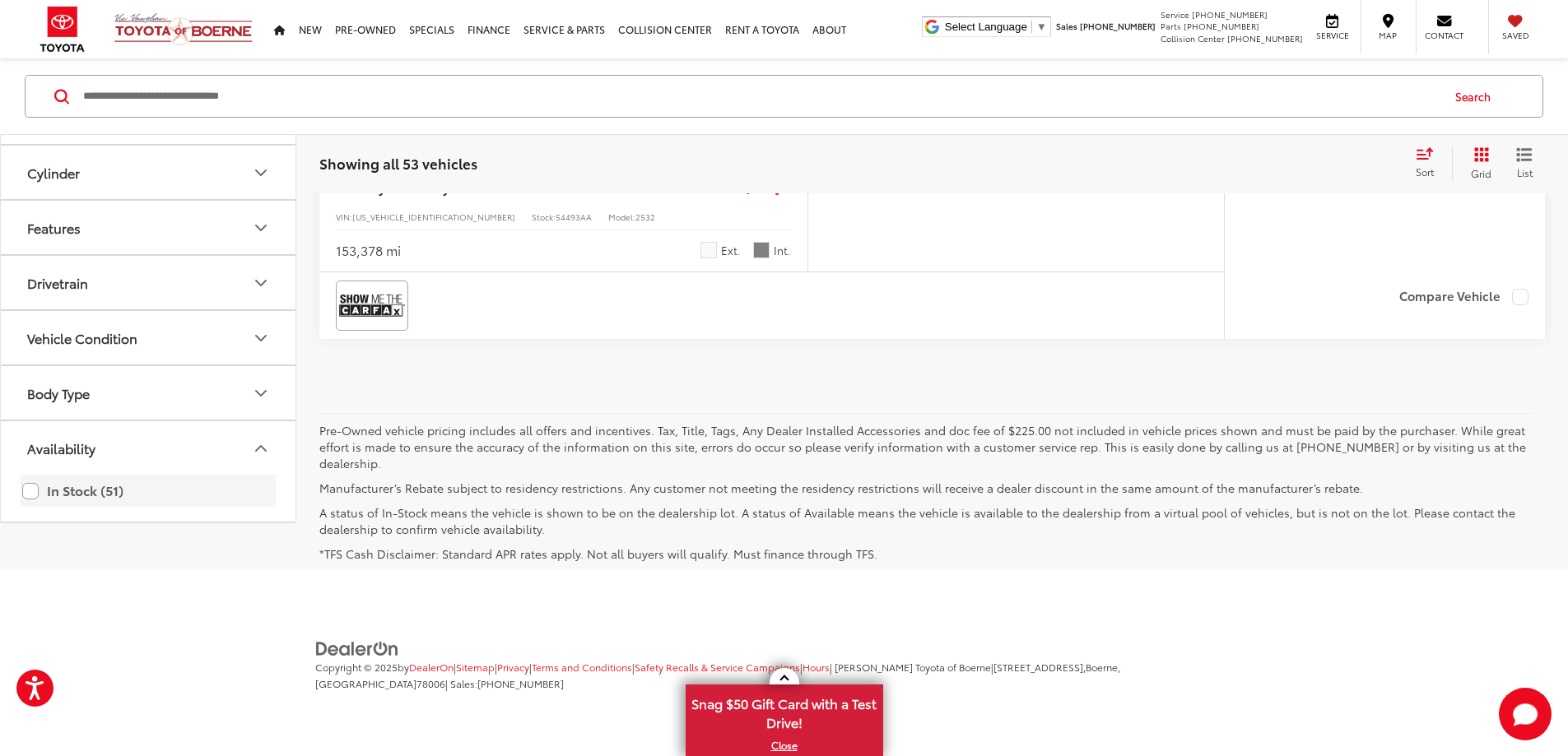
click at [31, 506] on label "In Stock (51)" at bounding box center [148, 491] width 252 height 28
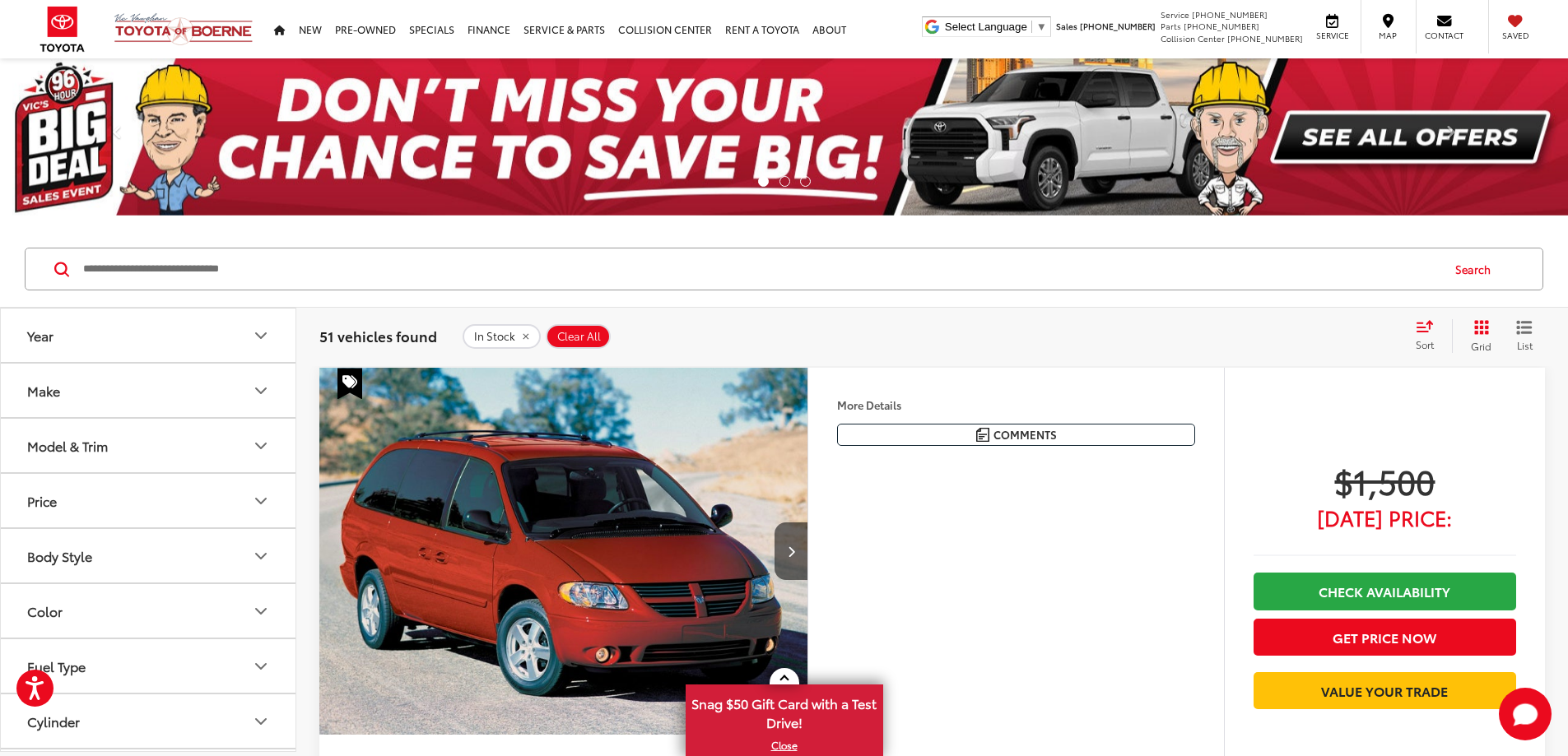
click at [345, 262] on input "Search by Make, Model, or Keyword" at bounding box center [761, 270] width 1359 height 40
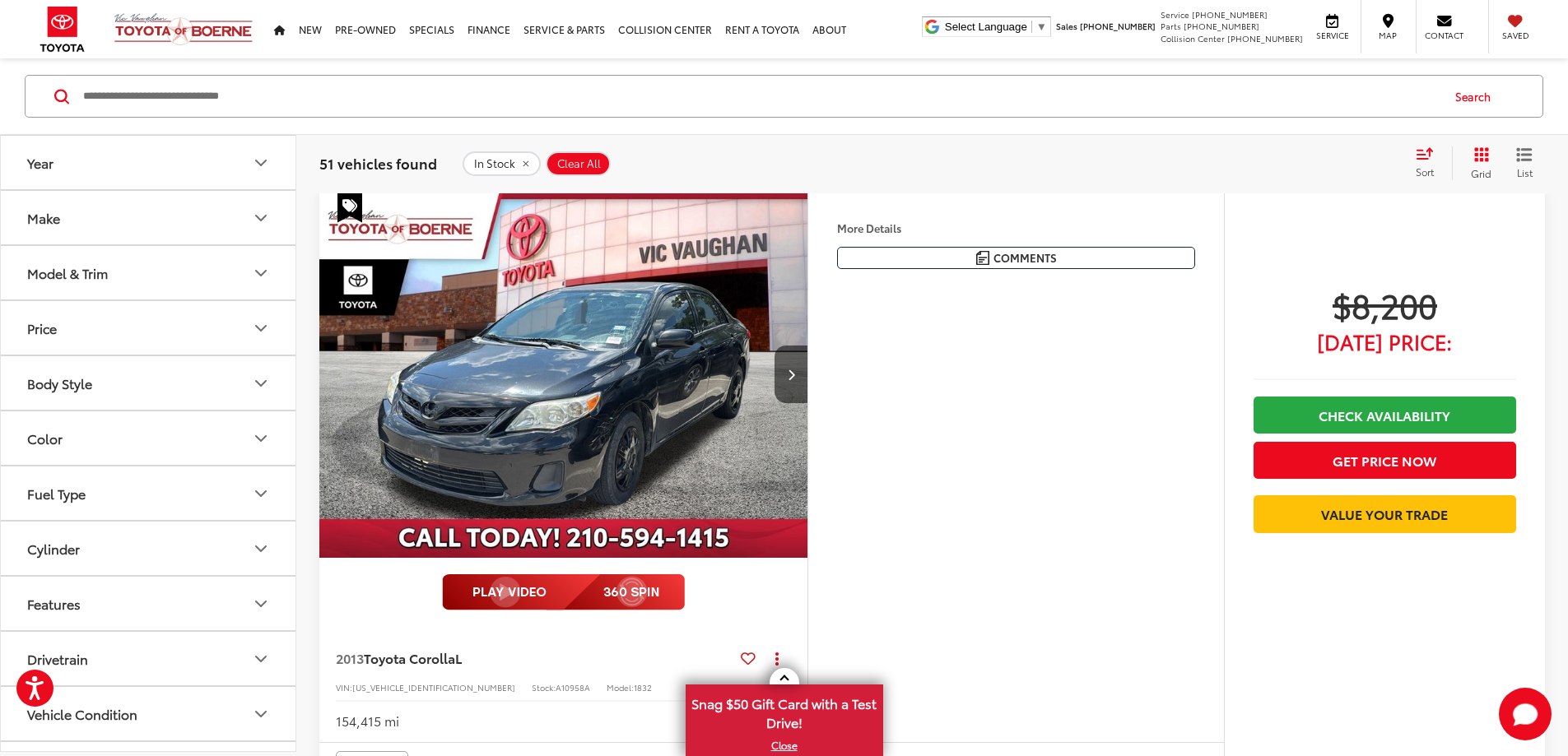
scroll to position [23202, 0]
click at [0, 0] on button "More..." at bounding box center [0, 0] width 0 height 0
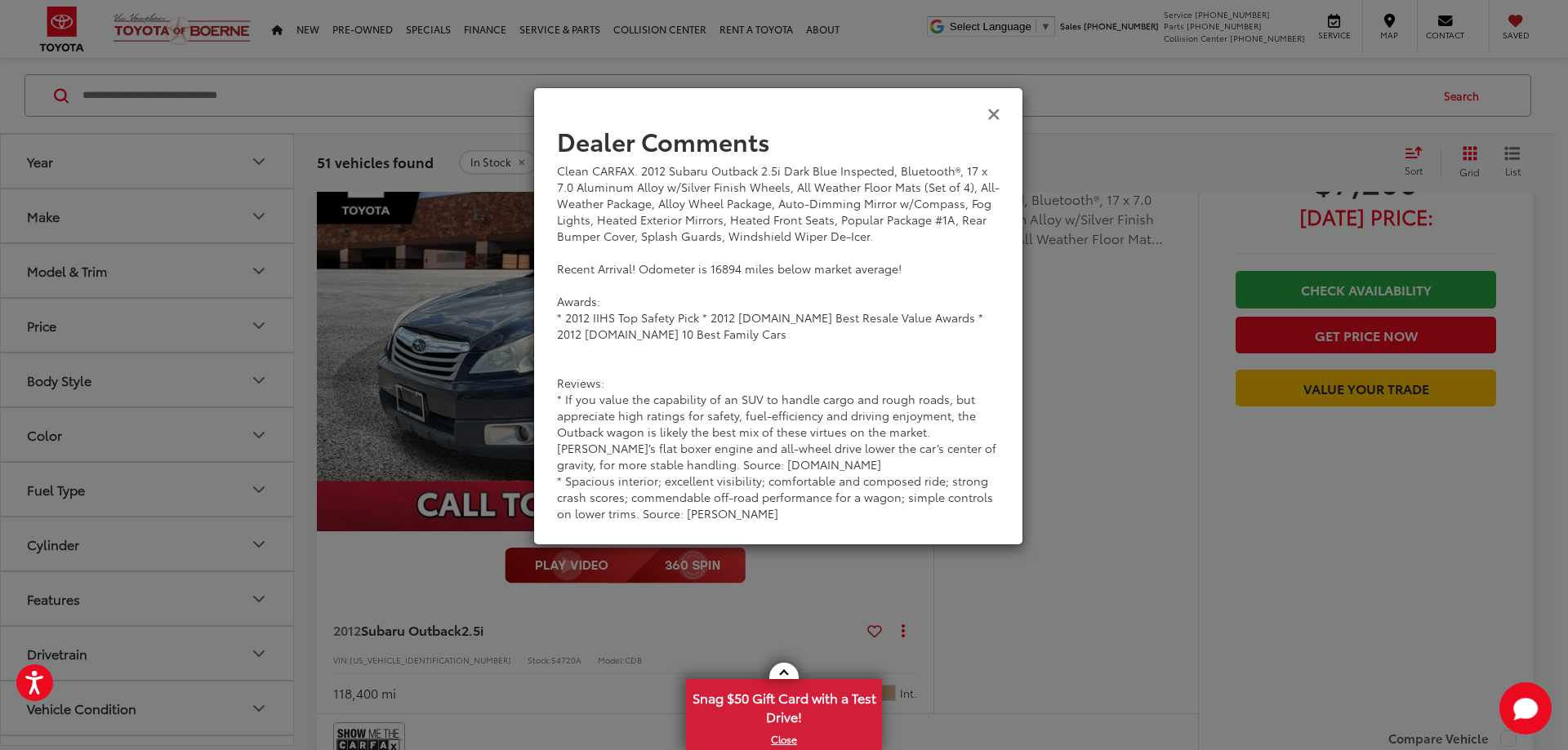
click at [989, 119] on icon "Close" at bounding box center [993, 113] width 13 height 17
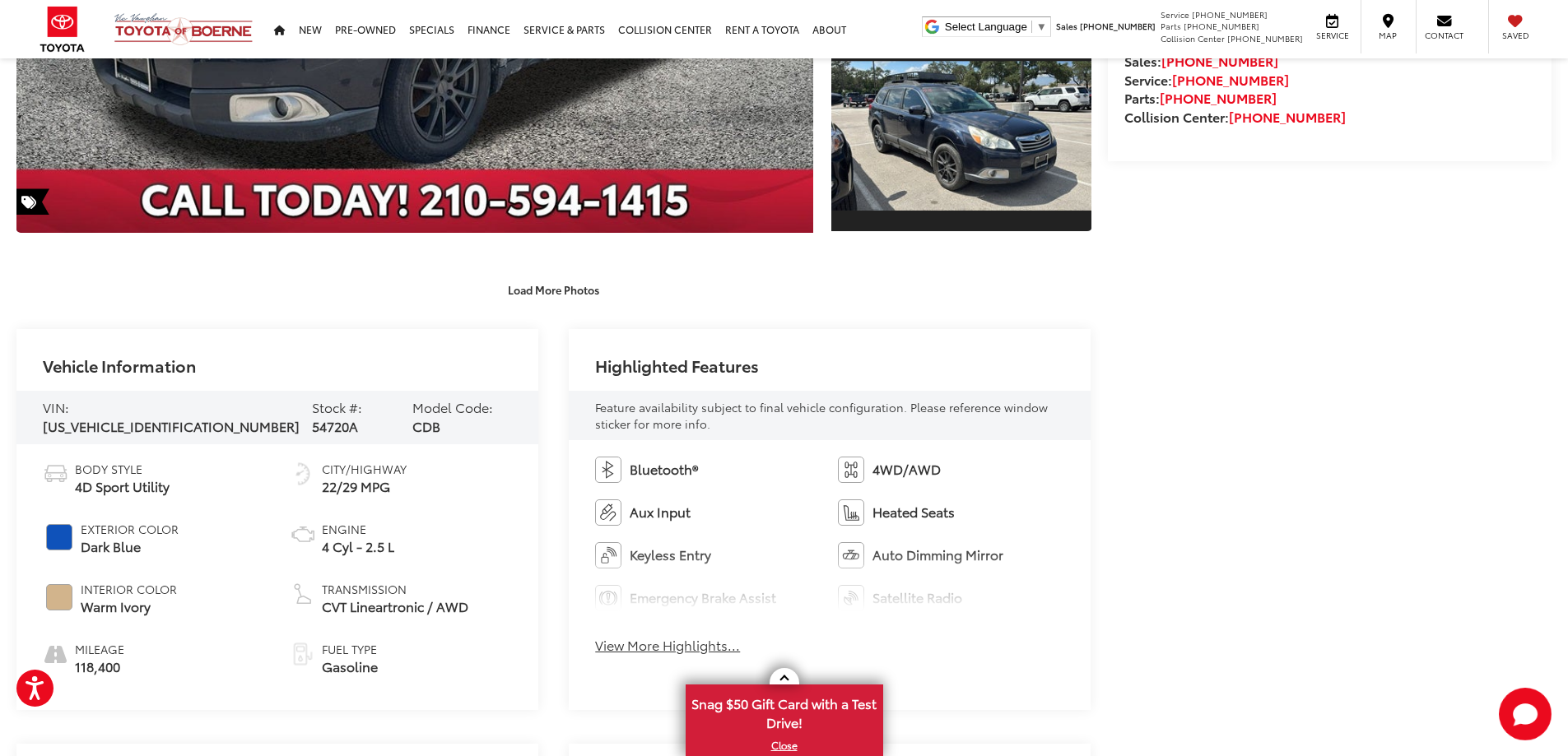
click at [637, 649] on button "View More Highlights..." at bounding box center [668, 646] width 145 height 19
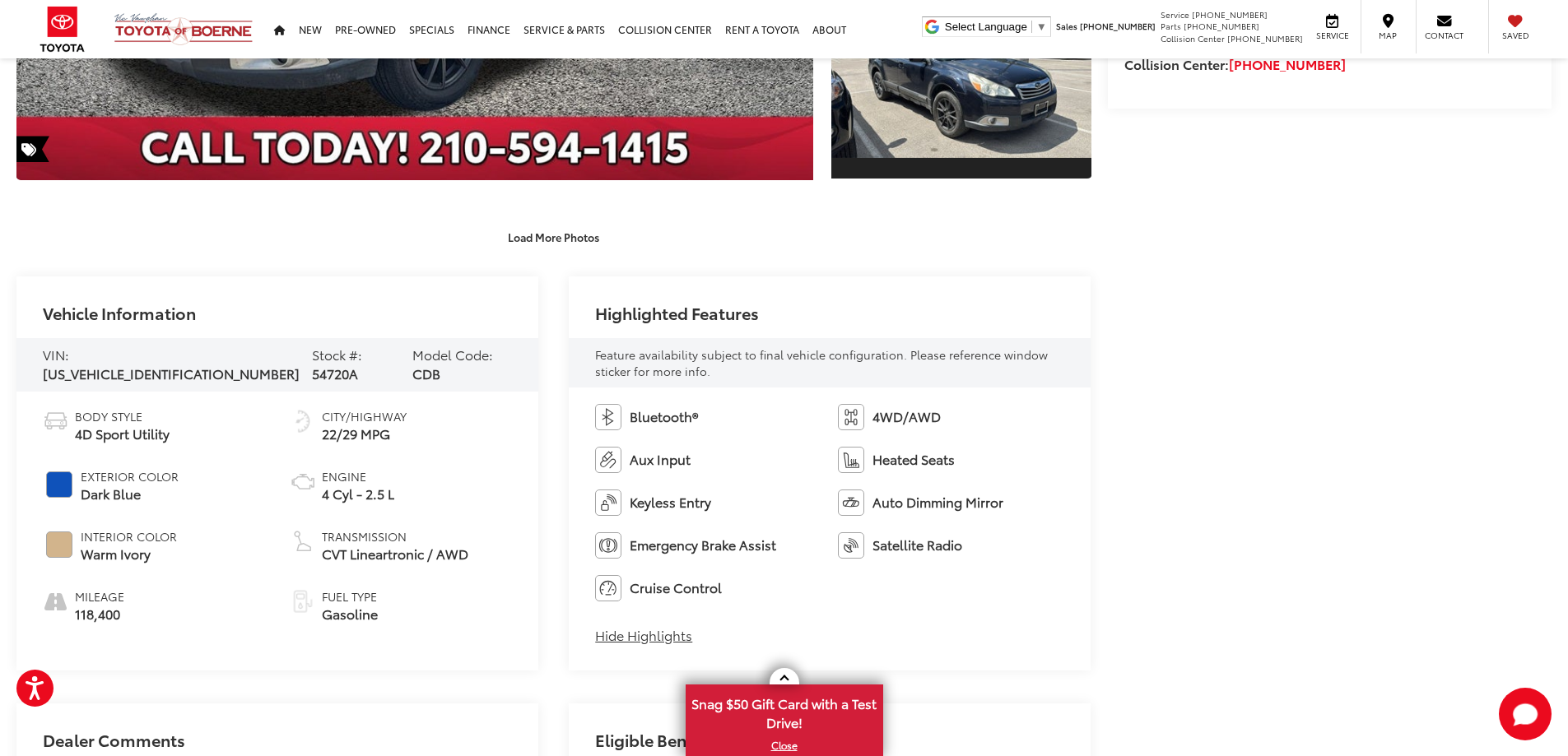
scroll to position [609, 0]
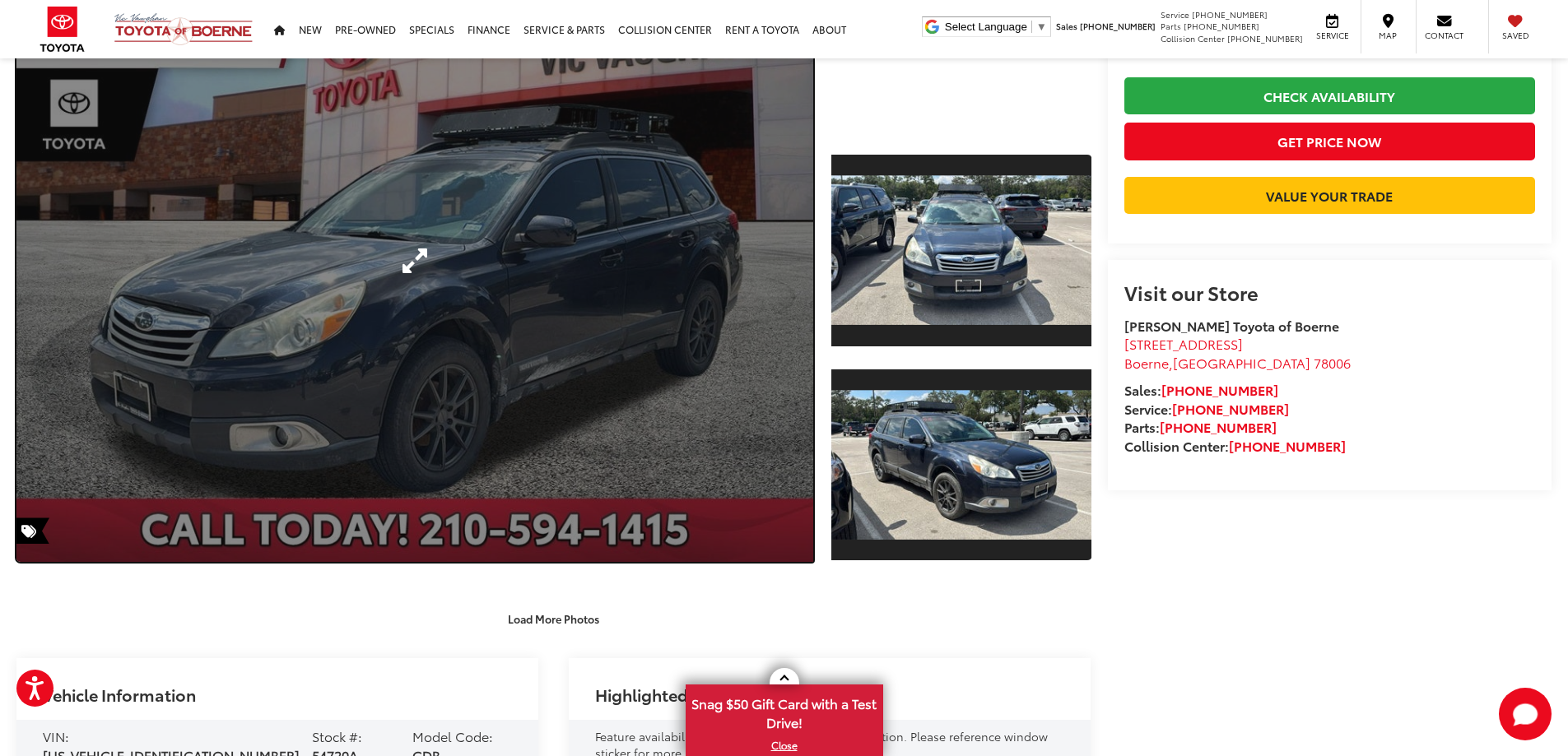
click at [416, 374] on link "Expand Photo 0" at bounding box center [414, 260] width 797 height 602
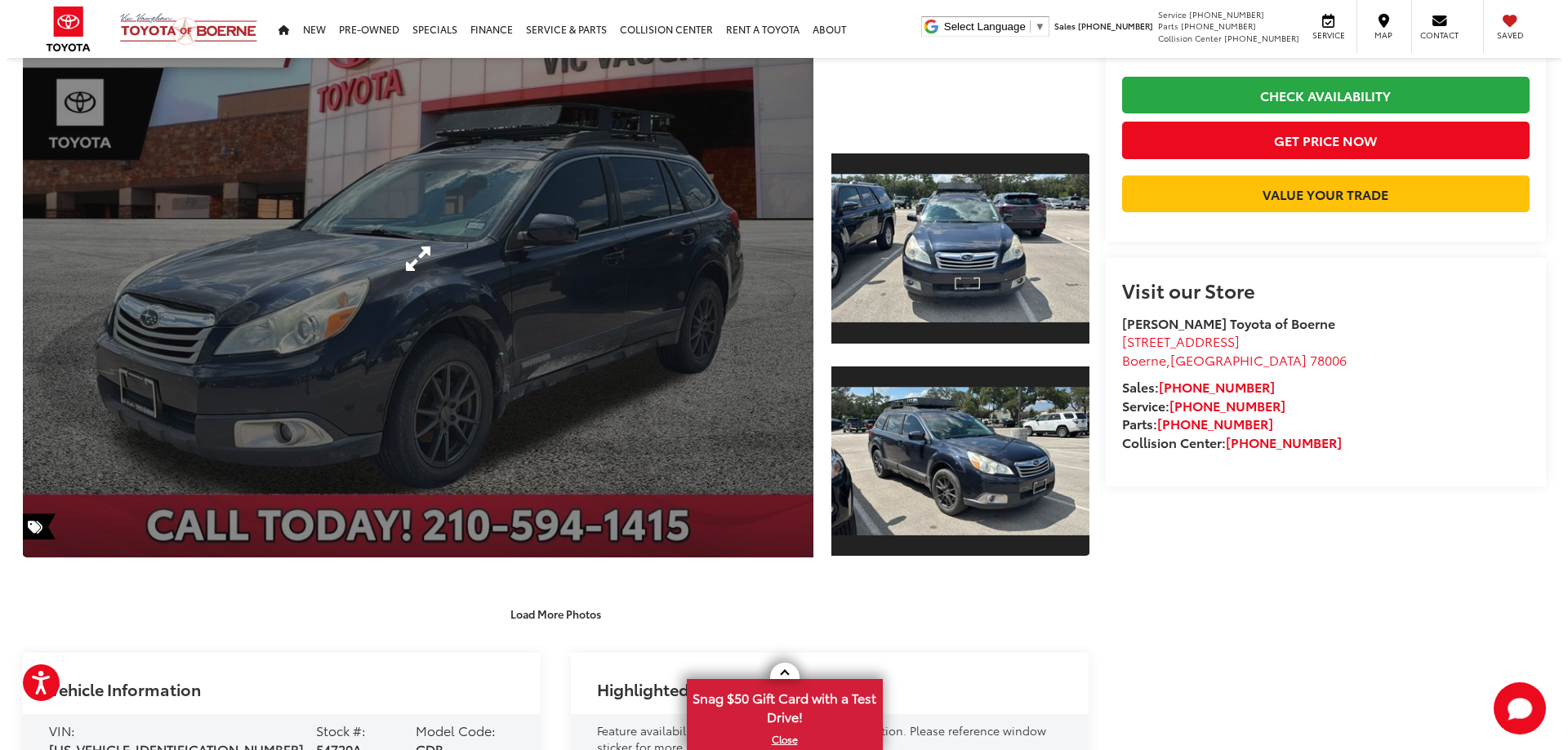
scroll to position [201, 0]
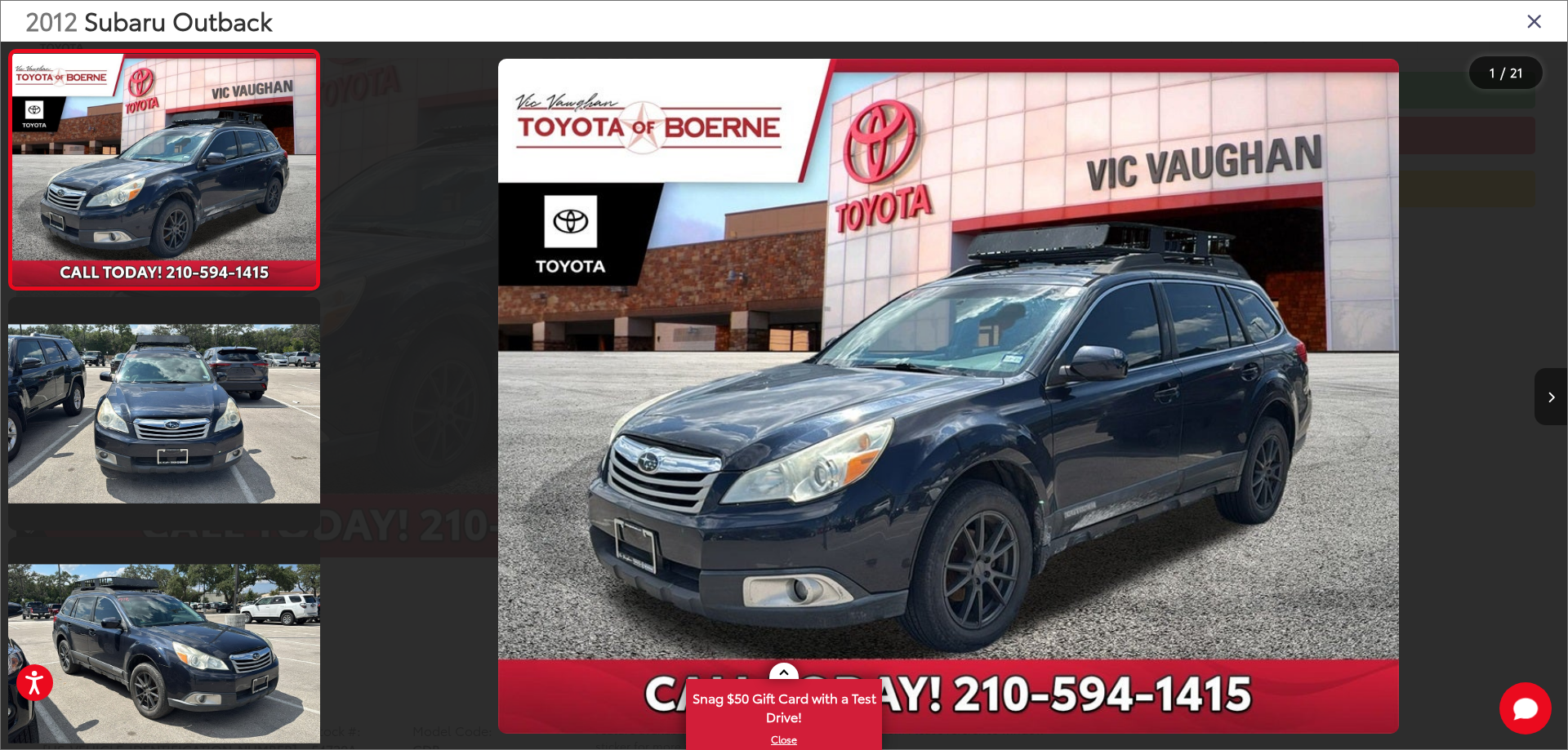
click at [1554, 399] on button "Next image" at bounding box center [1550, 396] width 32 height 57
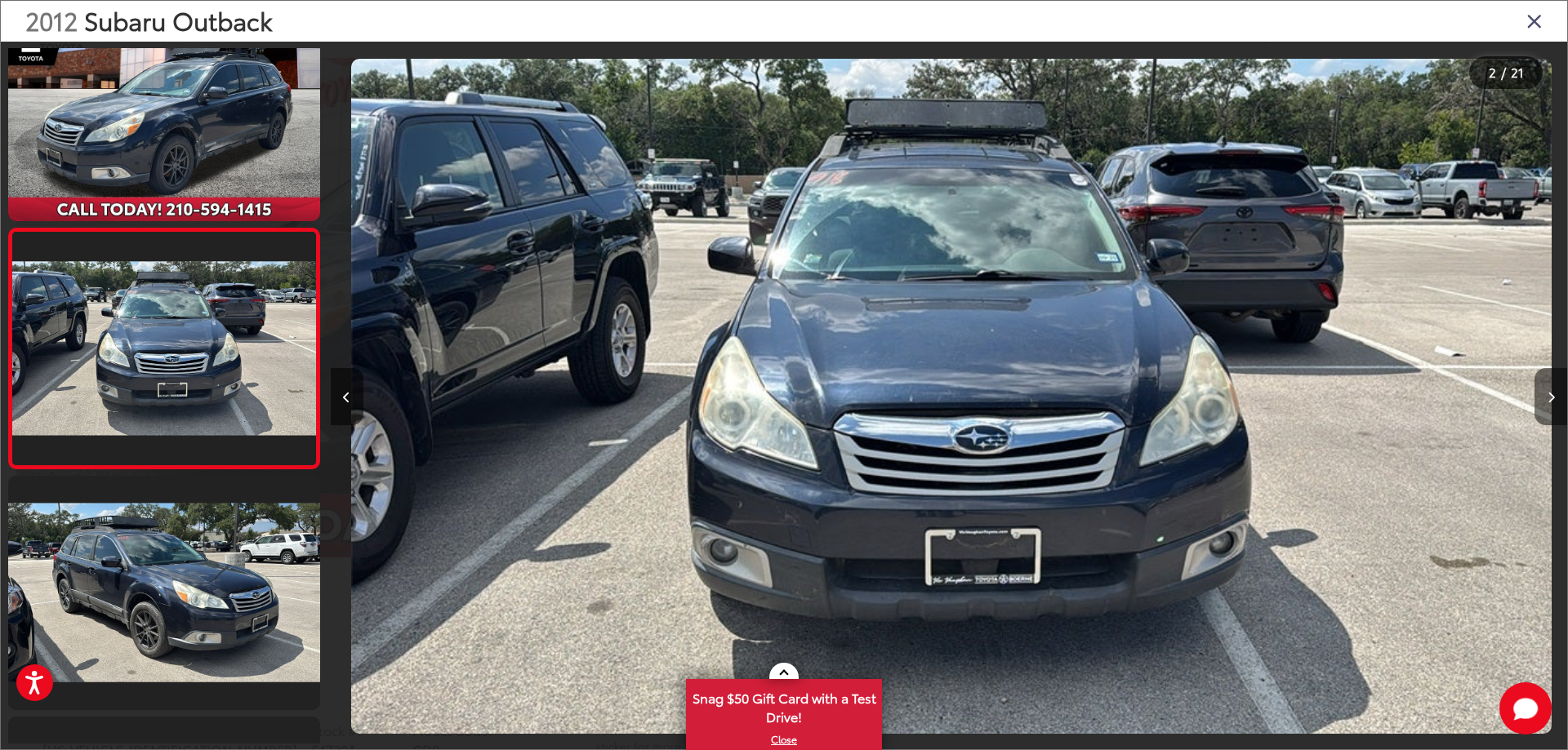
scroll to position [0, 1236]
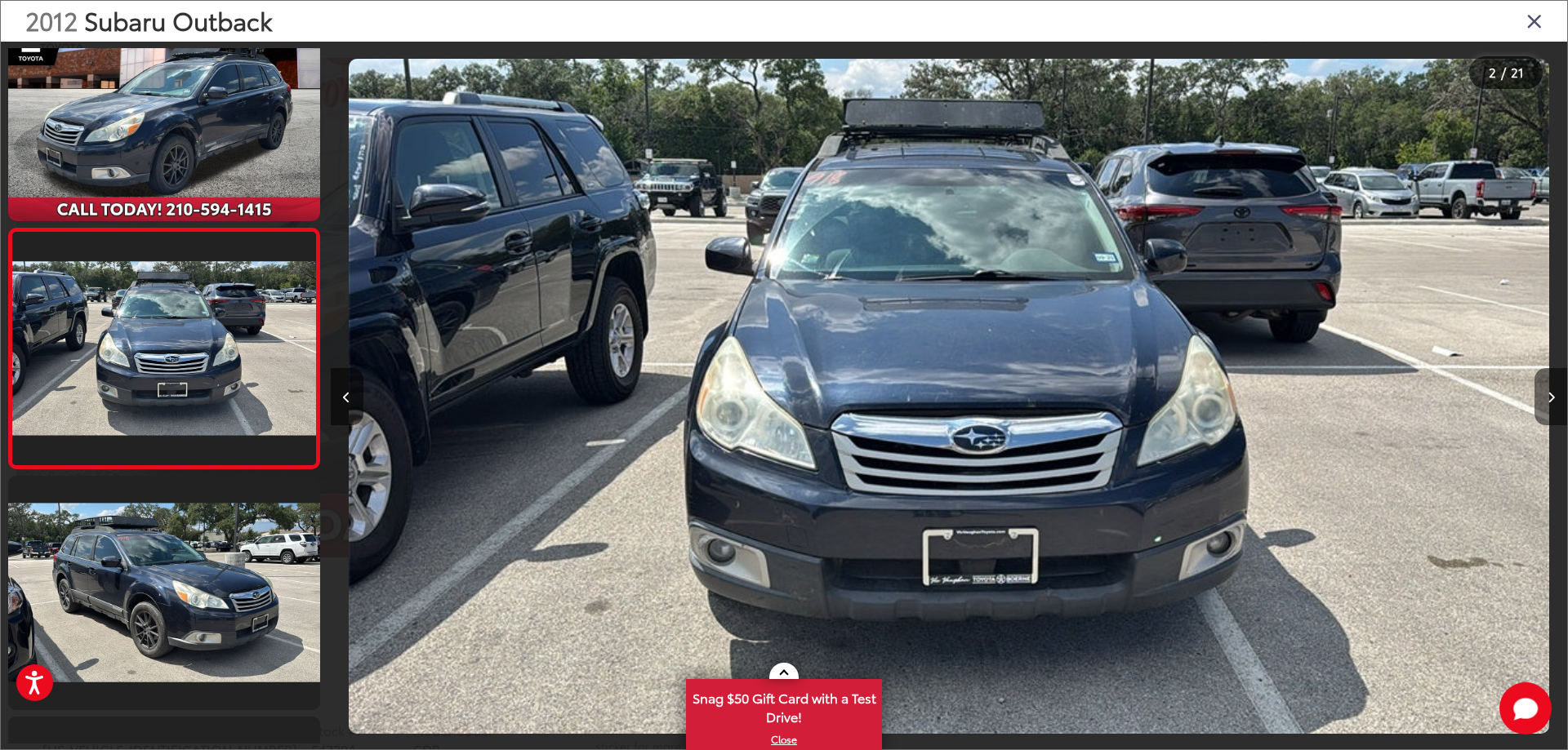
click at [1554, 399] on button "Next image" at bounding box center [1550, 396] width 32 height 57
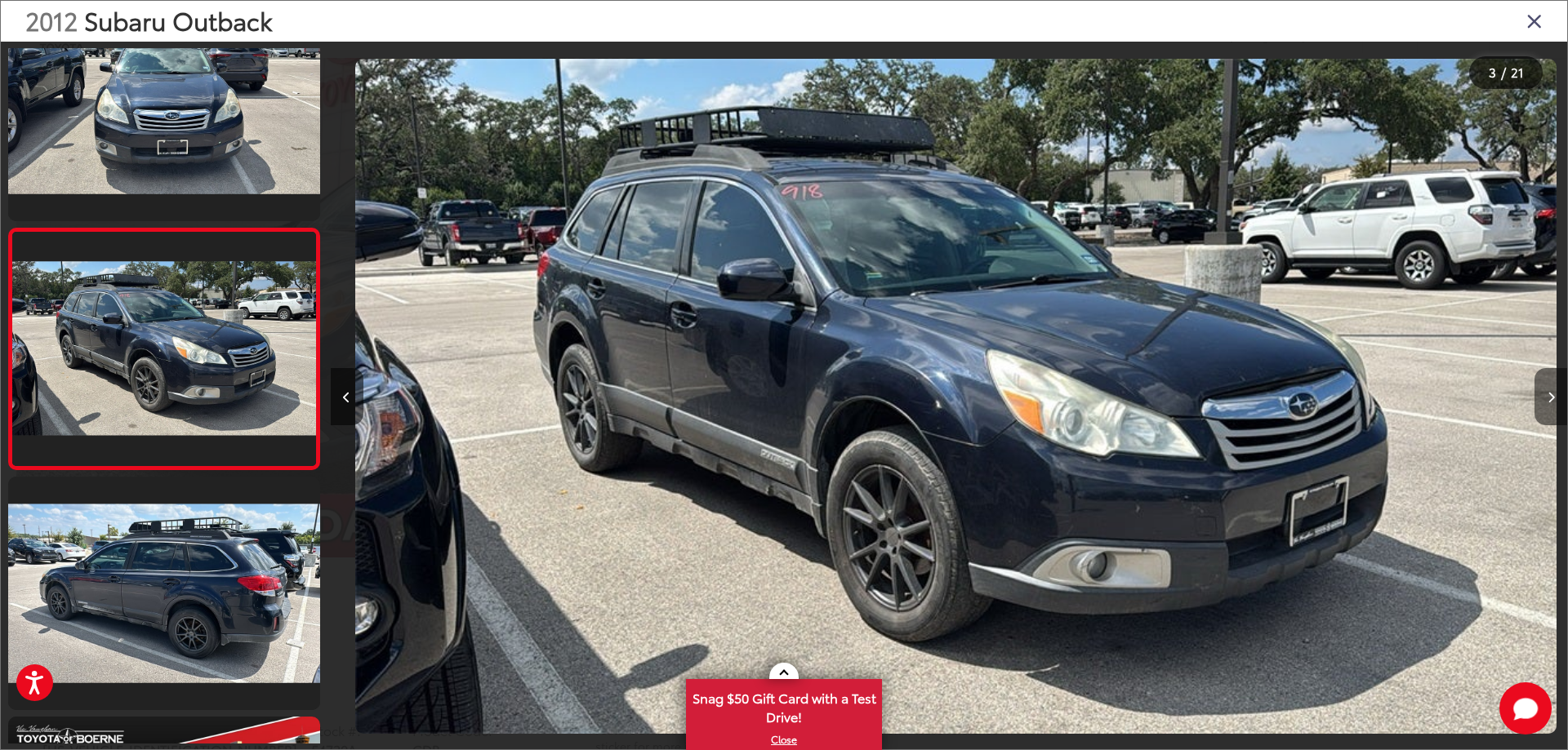
scroll to position [0, 2473]
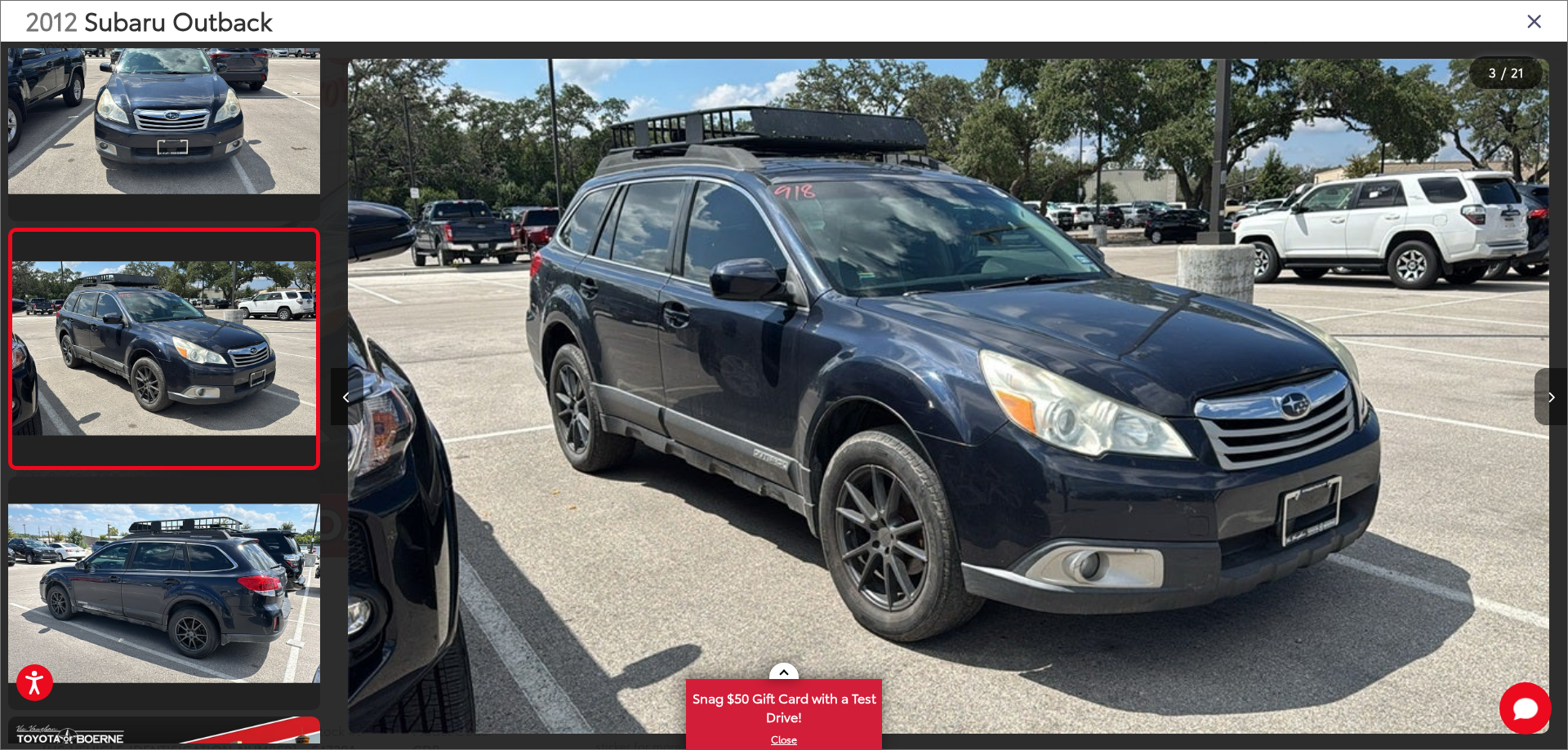
click at [1554, 399] on button "Next image" at bounding box center [1550, 396] width 32 height 57
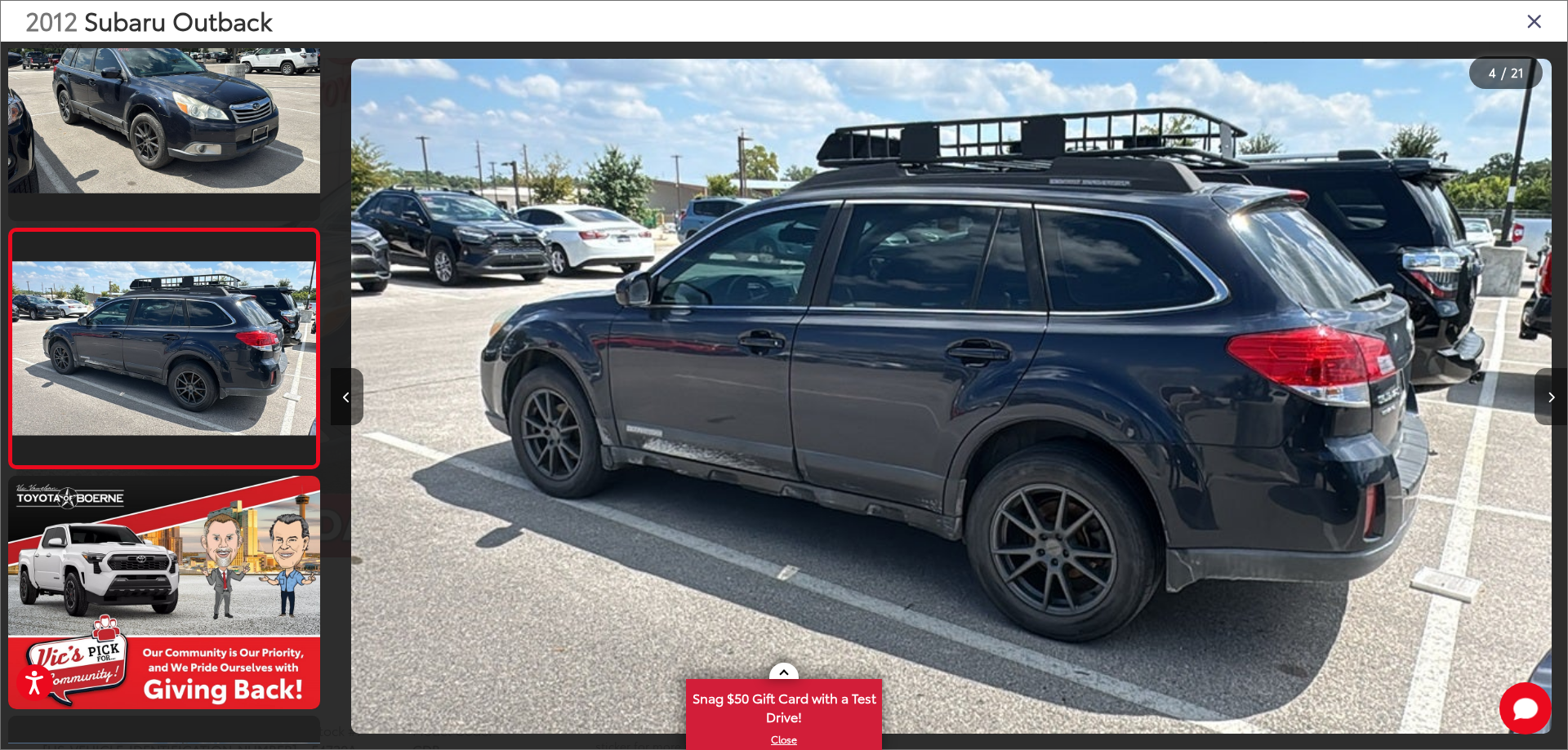
scroll to position [0, 3709]
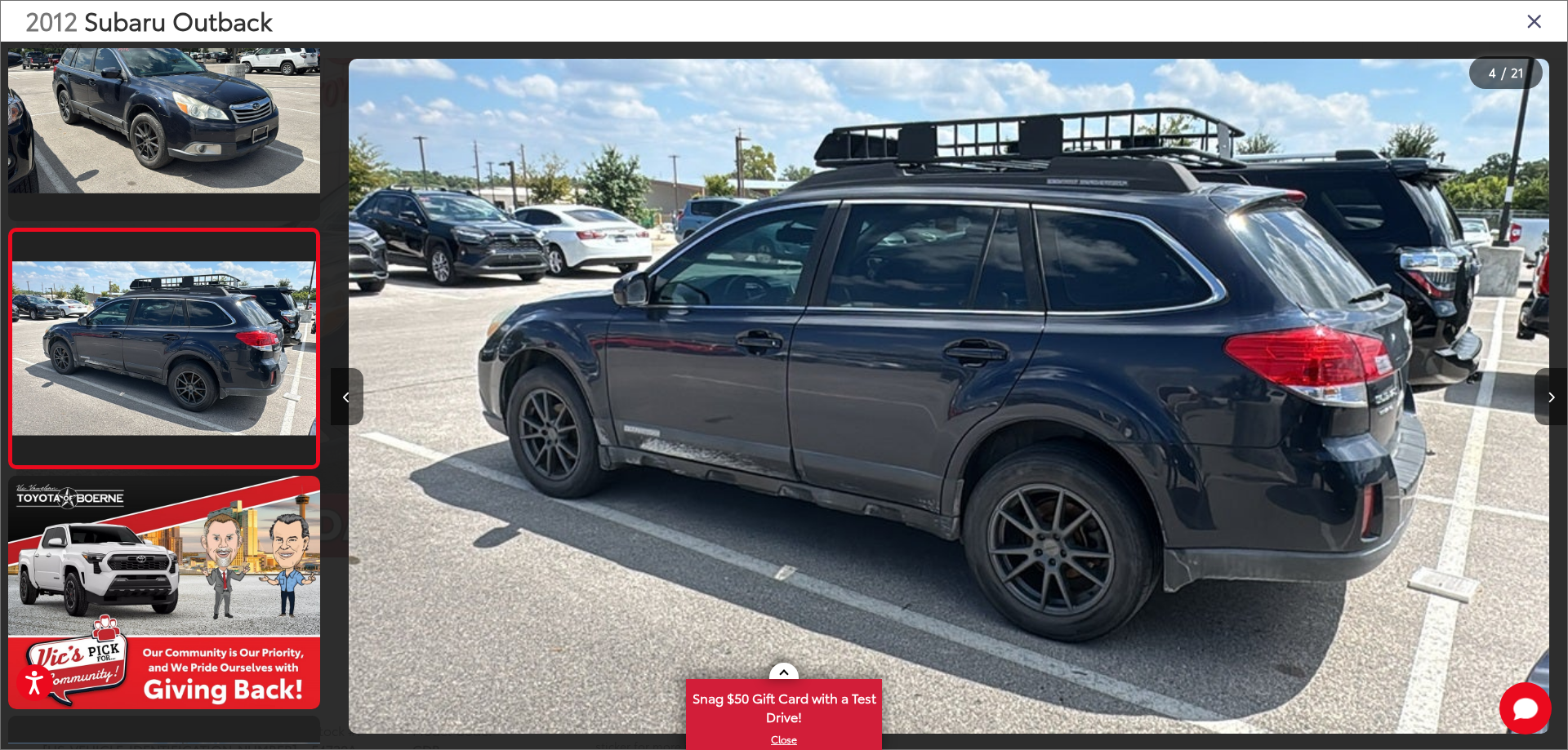
click at [1554, 395] on div "2012 Subaru Outback 4 / 21" at bounding box center [784, 375] width 1568 height 750
click at [1554, 400] on button "Next image" at bounding box center [1550, 396] width 32 height 57
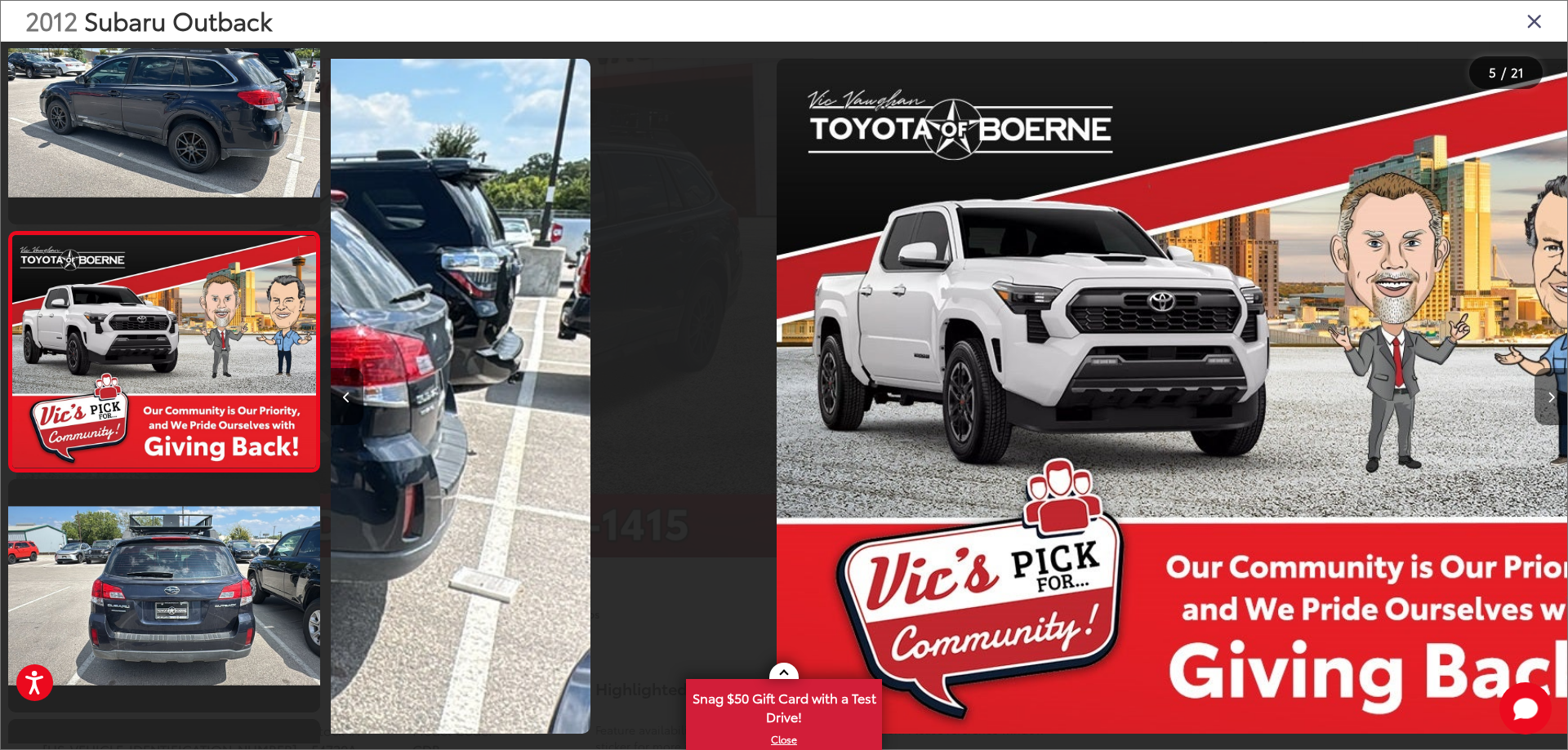
scroll to position [782, 0]
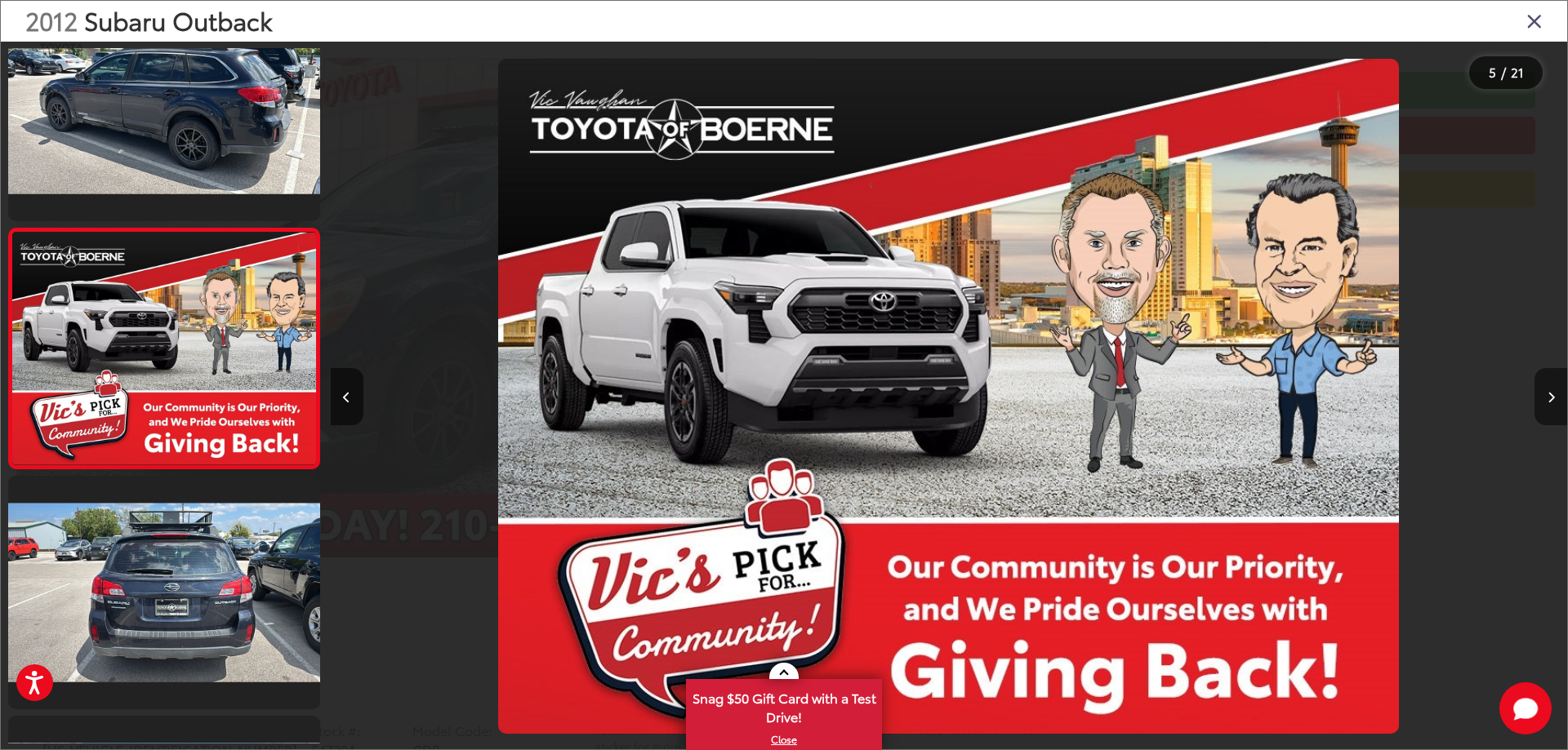
click at [1554, 400] on button "Next image" at bounding box center [1550, 396] width 32 height 57
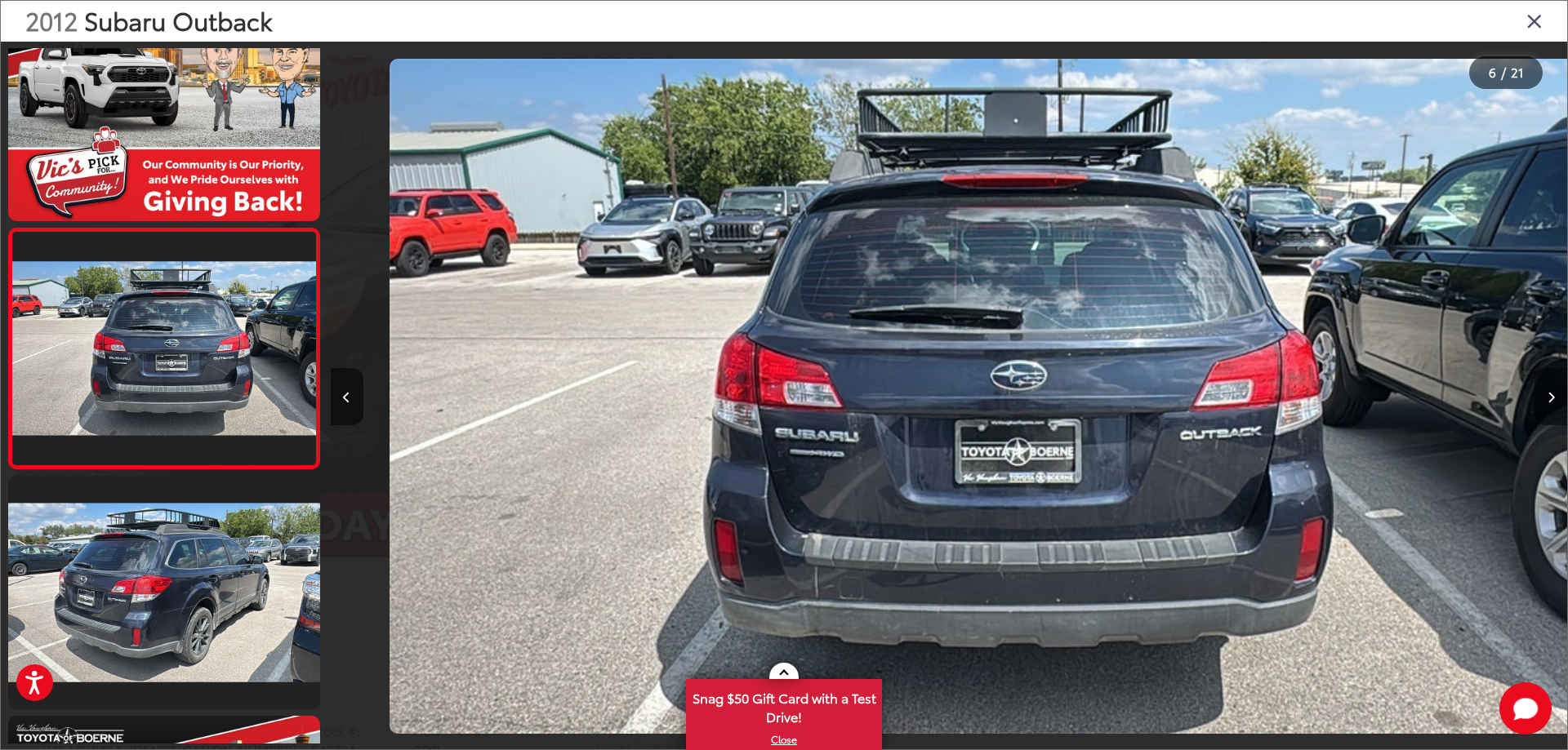
scroll to position [0, 6182]
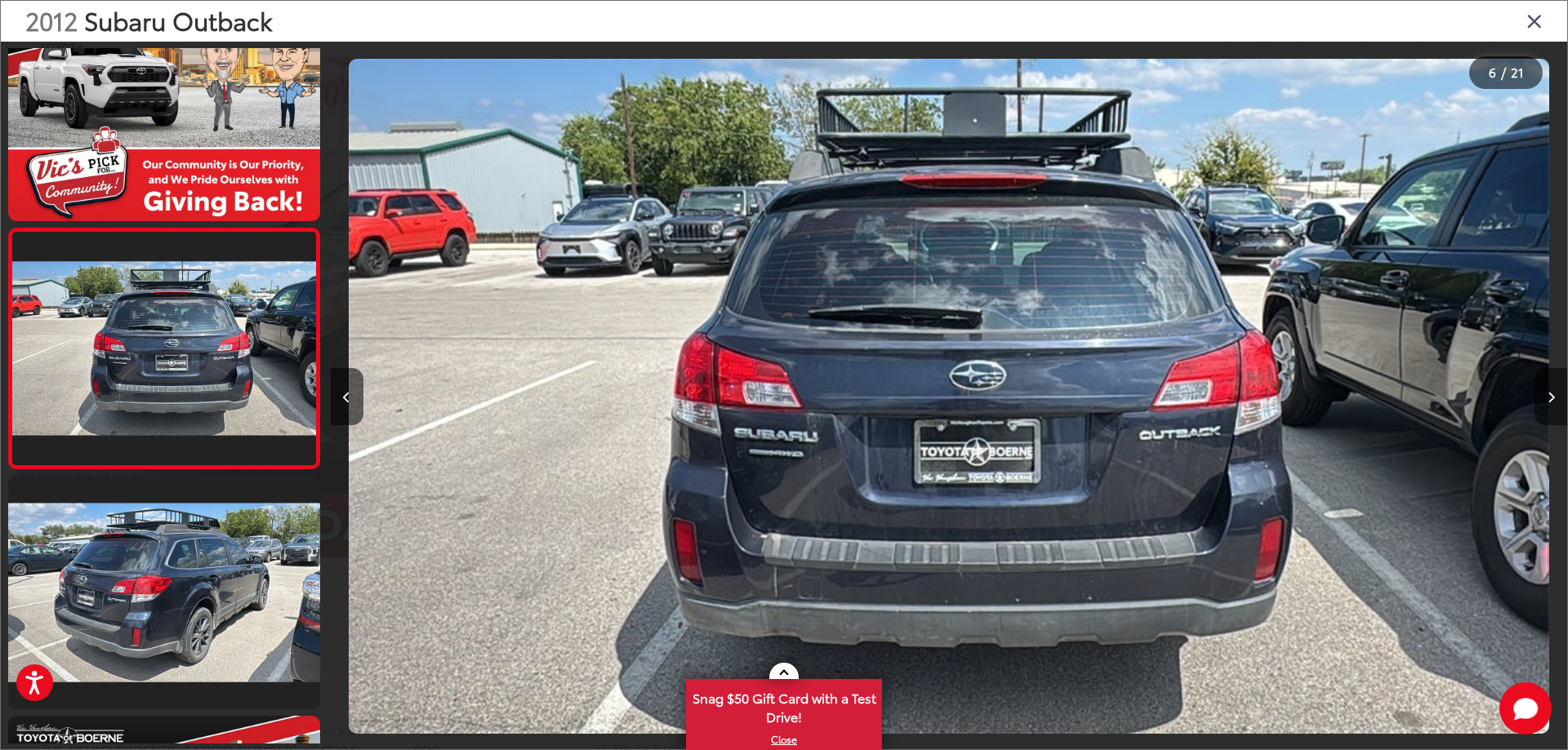
click at [1554, 400] on button "Next image" at bounding box center [1550, 396] width 32 height 57
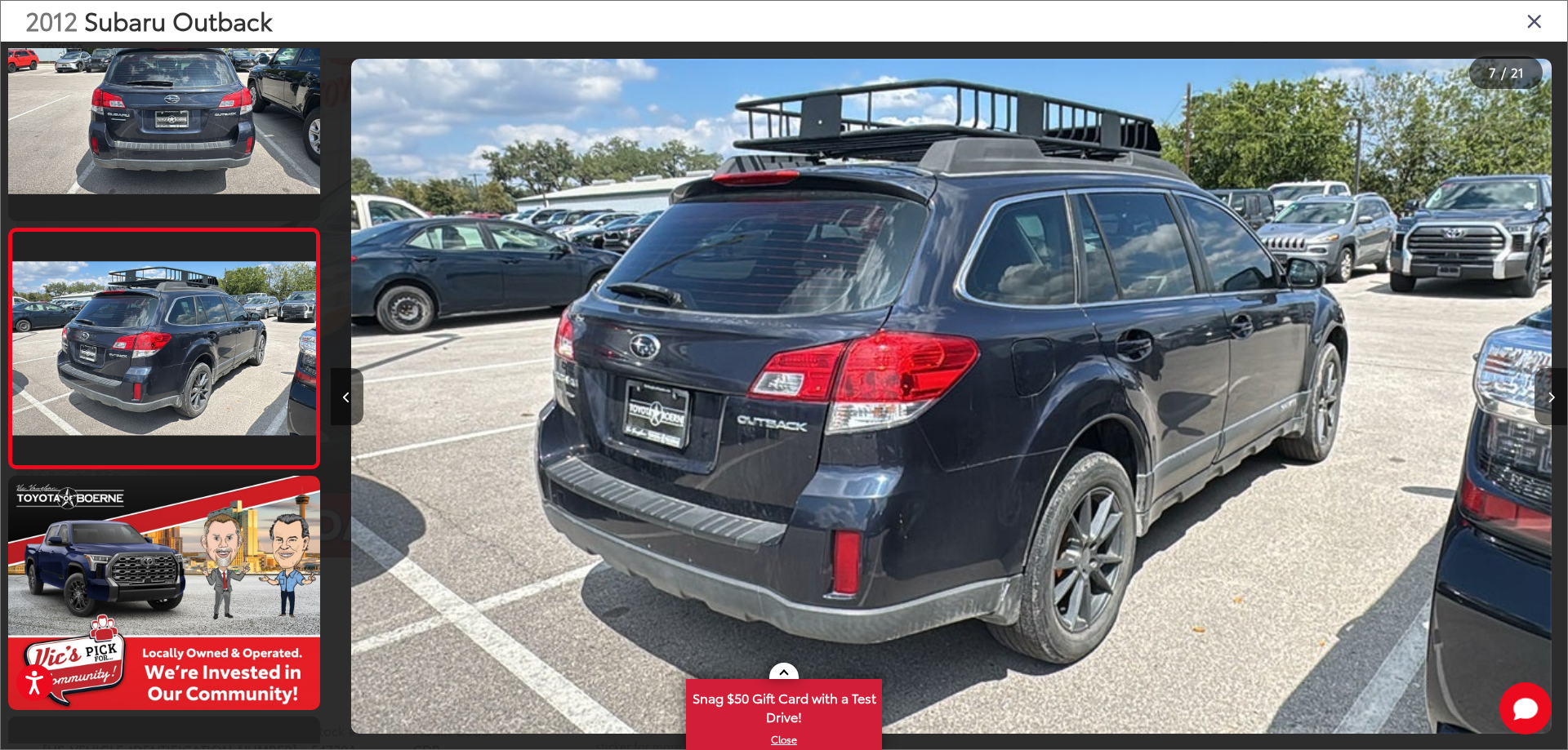
scroll to position [0, 7419]
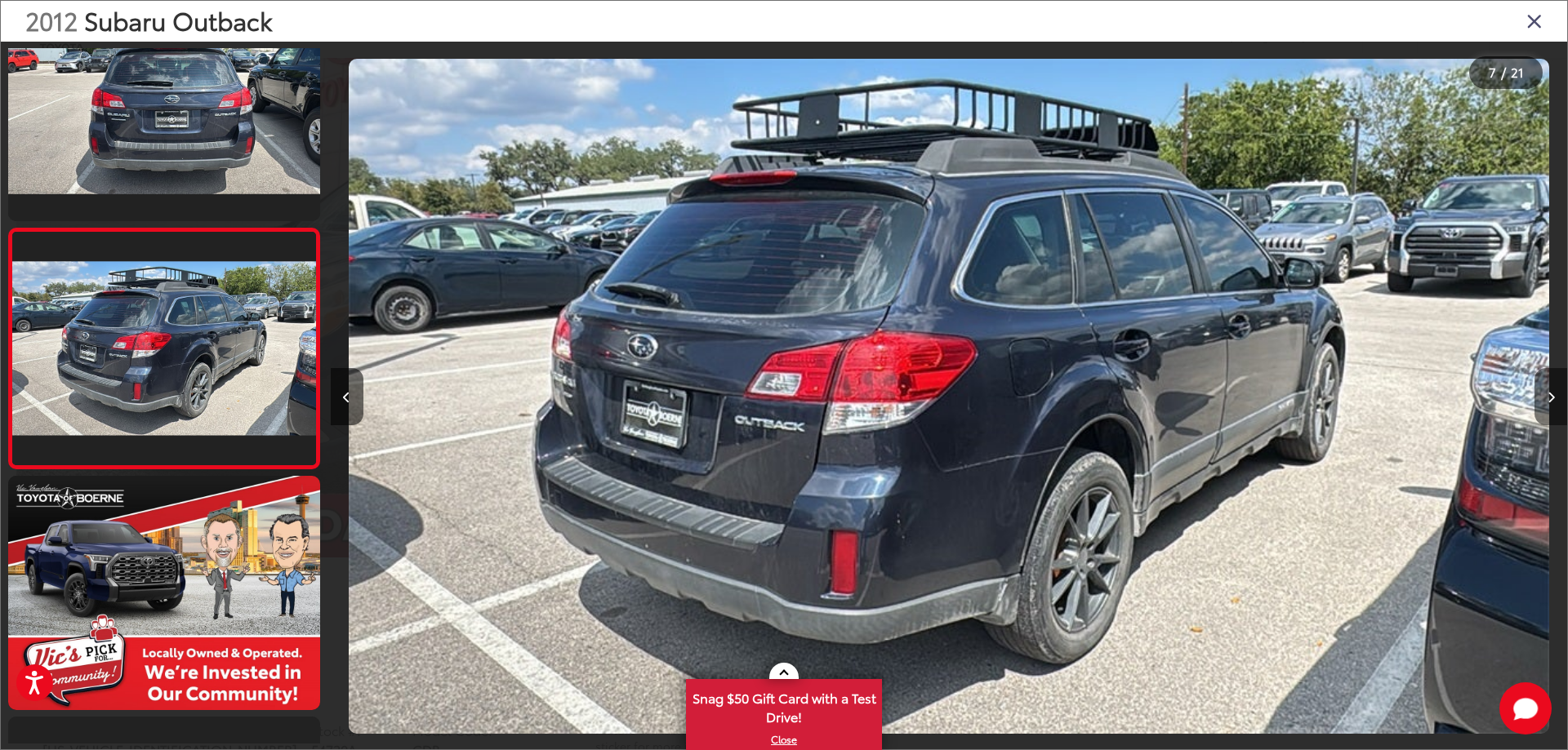
click at [1550, 390] on button "Next image" at bounding box center [1550, 396] width 32 height 57
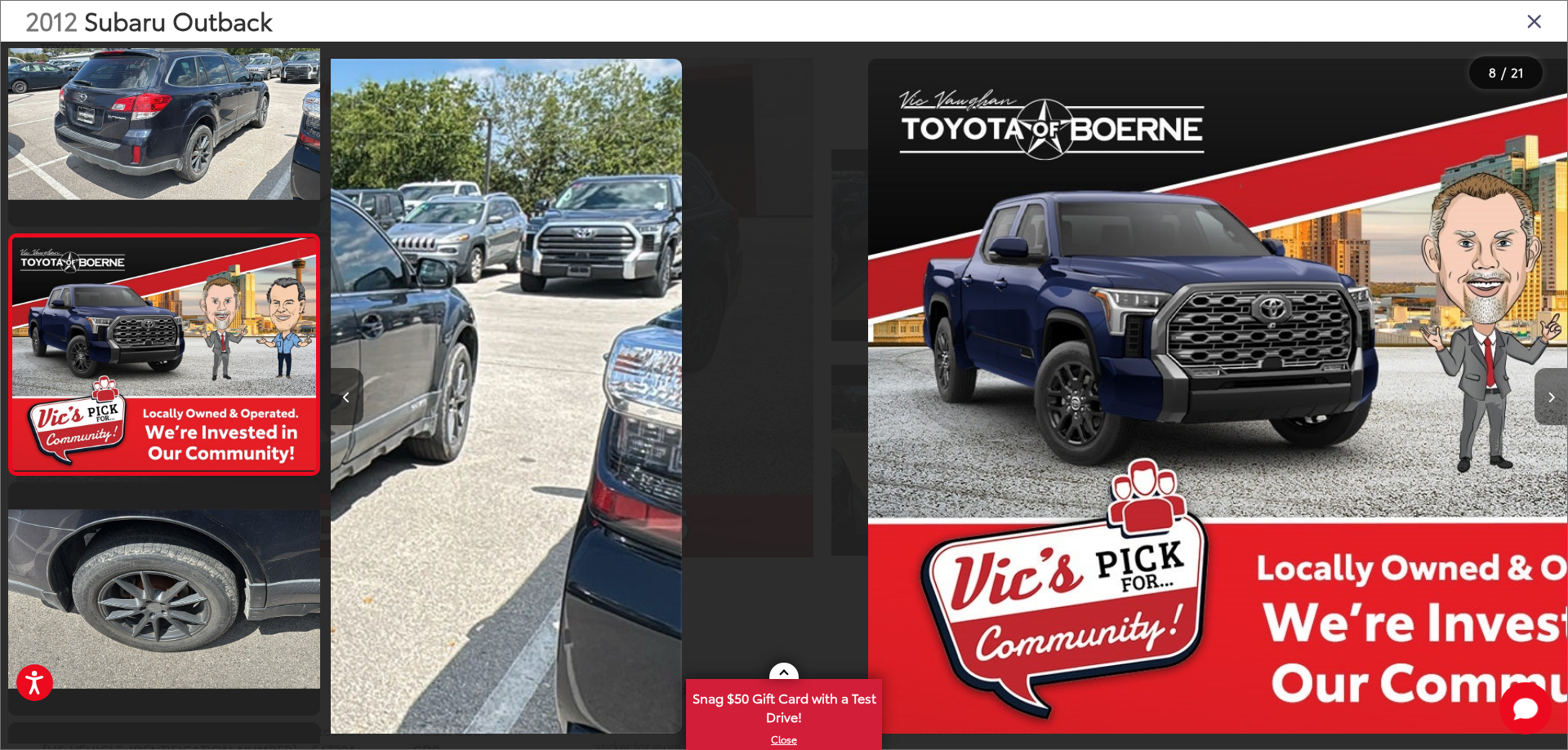
scroll to position [0, 0]
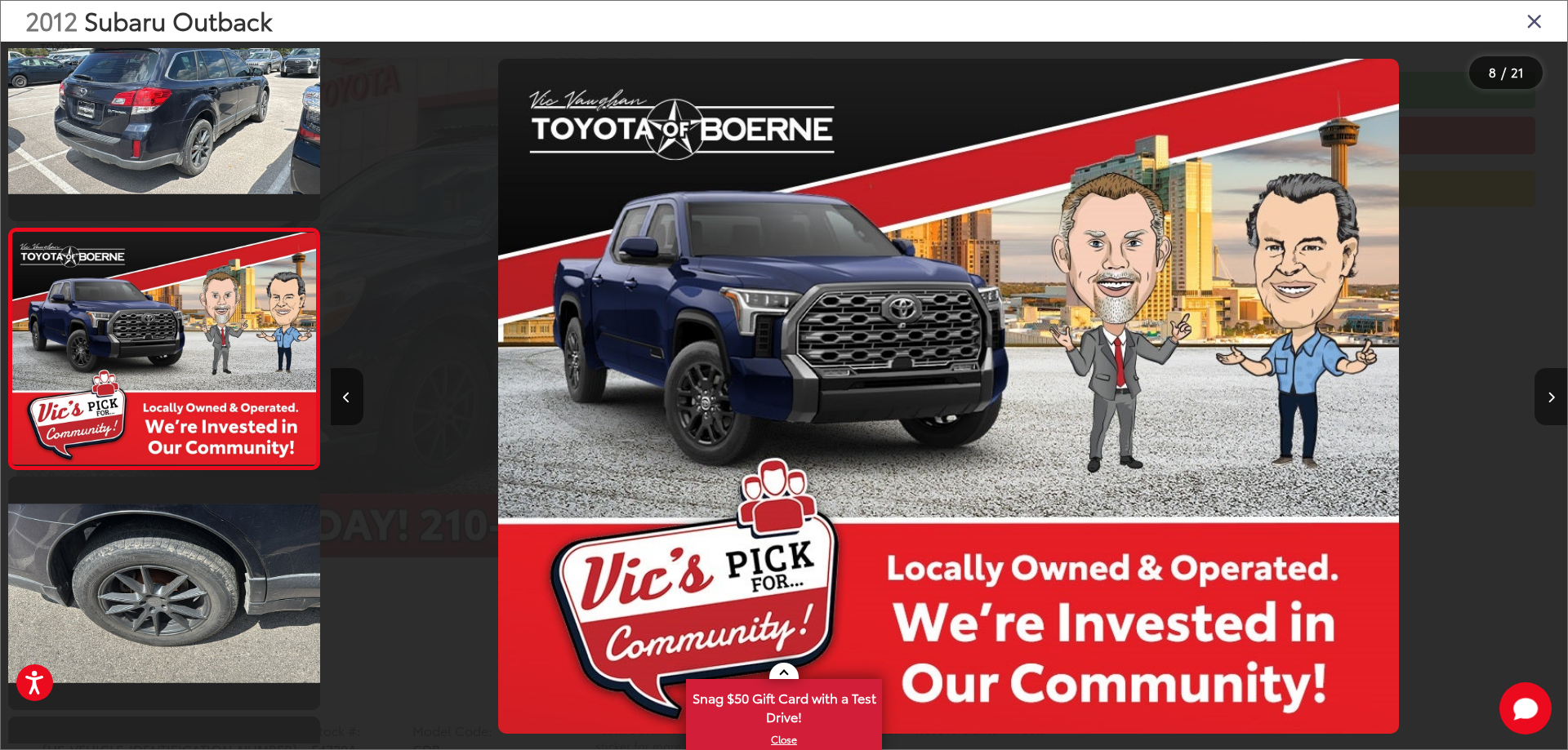
click at [1550, 390] on button "Next image" at bounding box center [1550, 396] width 32 height 57
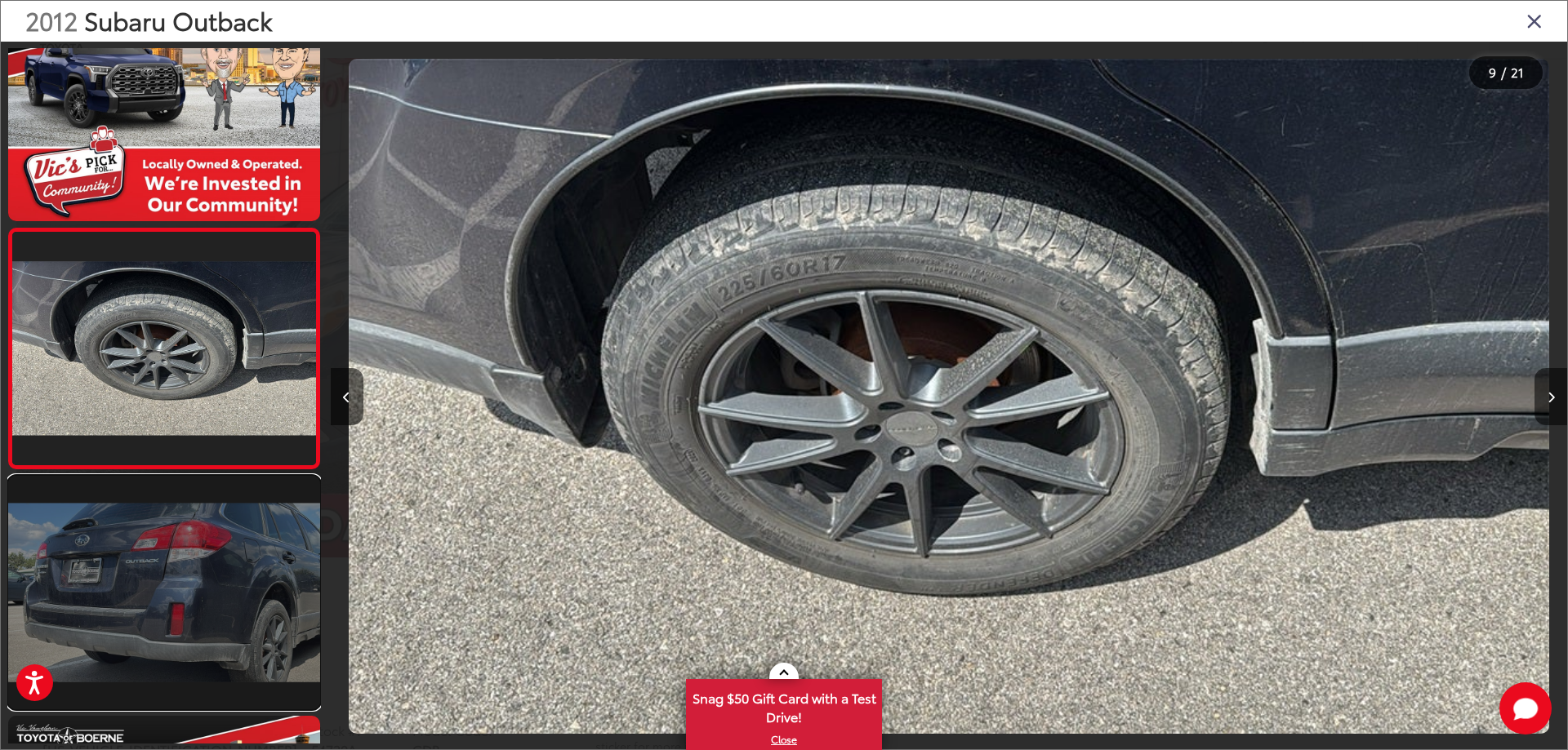
click at [101, 549] on link at bounding box center [164, 592] width 312 height 233
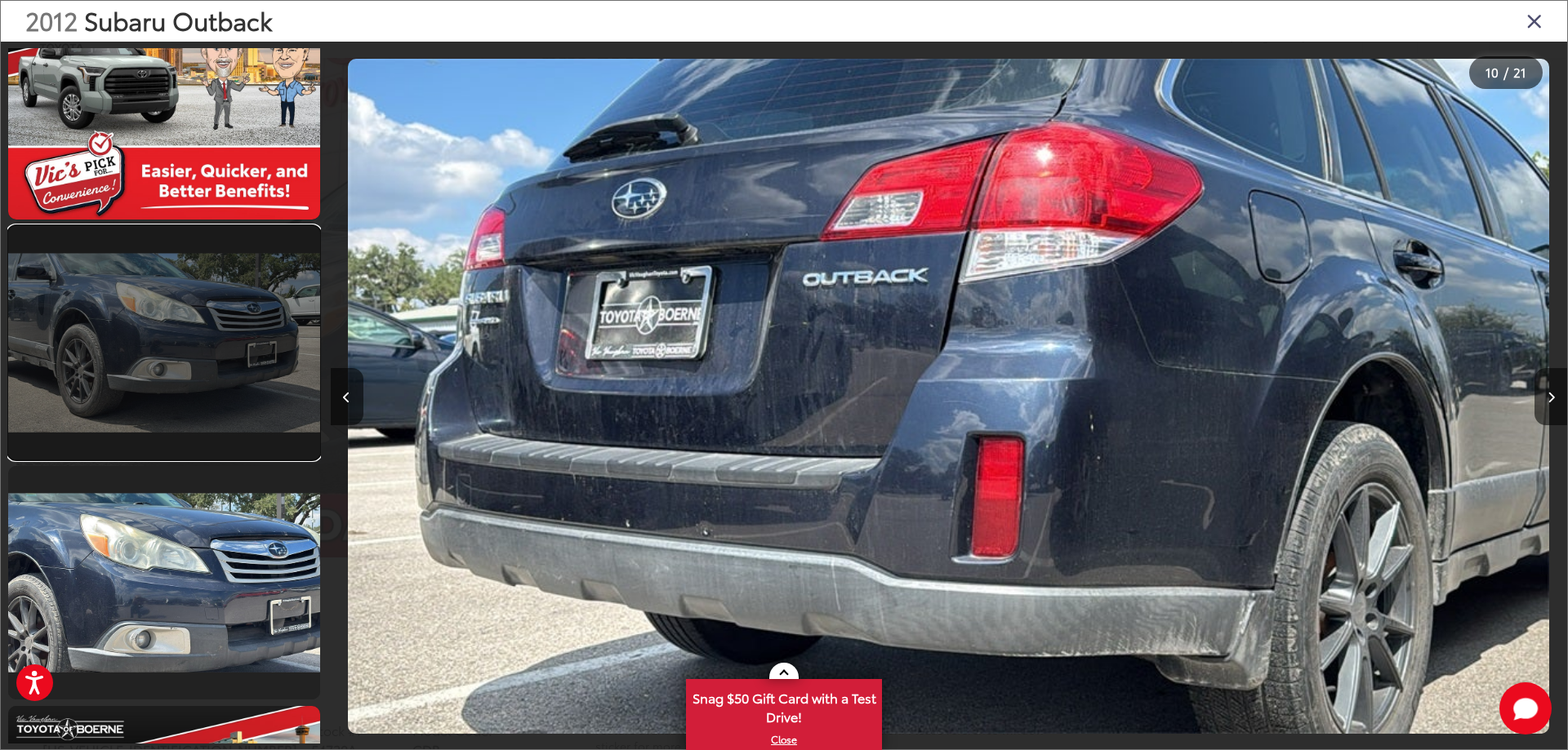
click at [173, 412] on link at bounding box center [164, 343] width 312 height 233
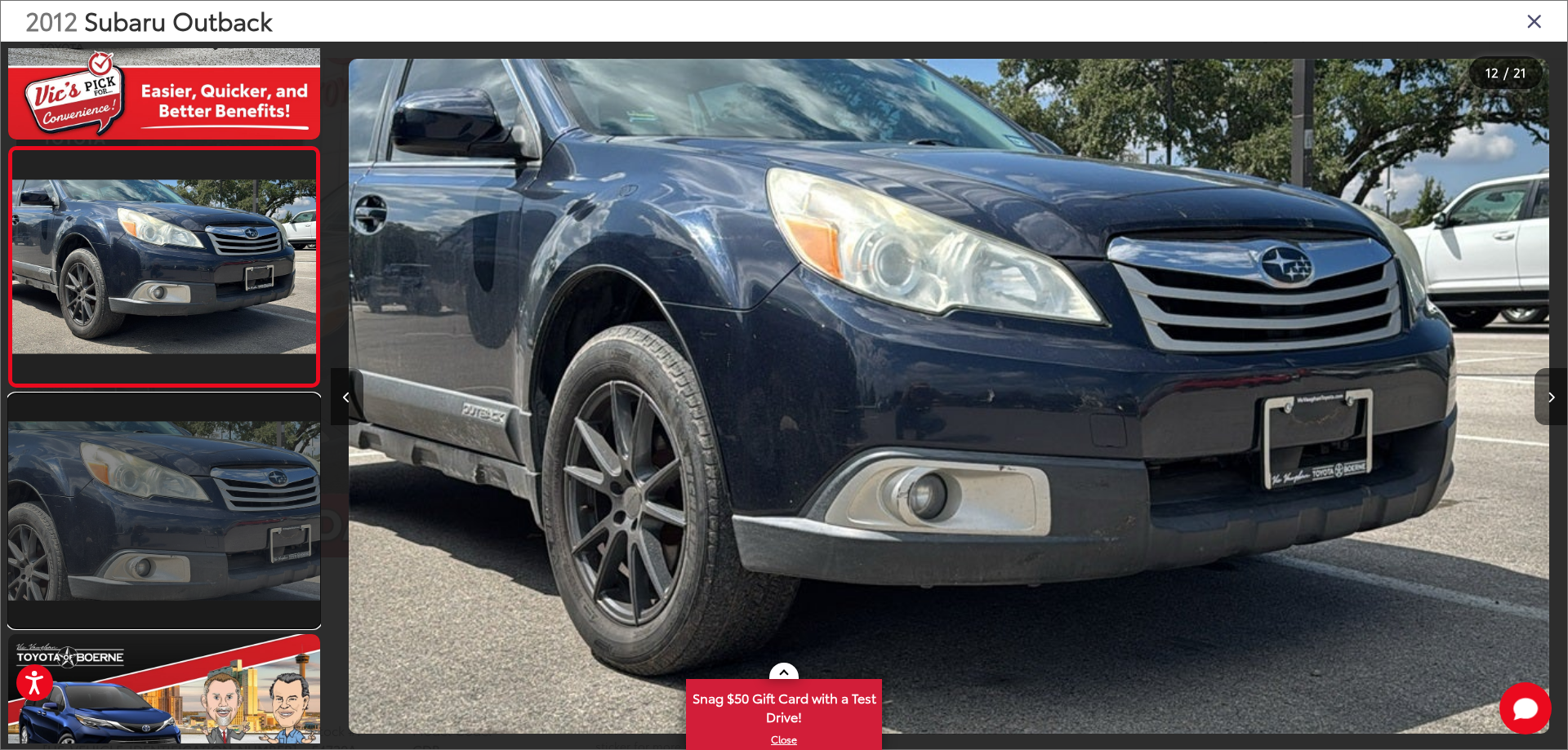
click at [174, 494] on link at bounding box center [164, 511] width 312 height 233
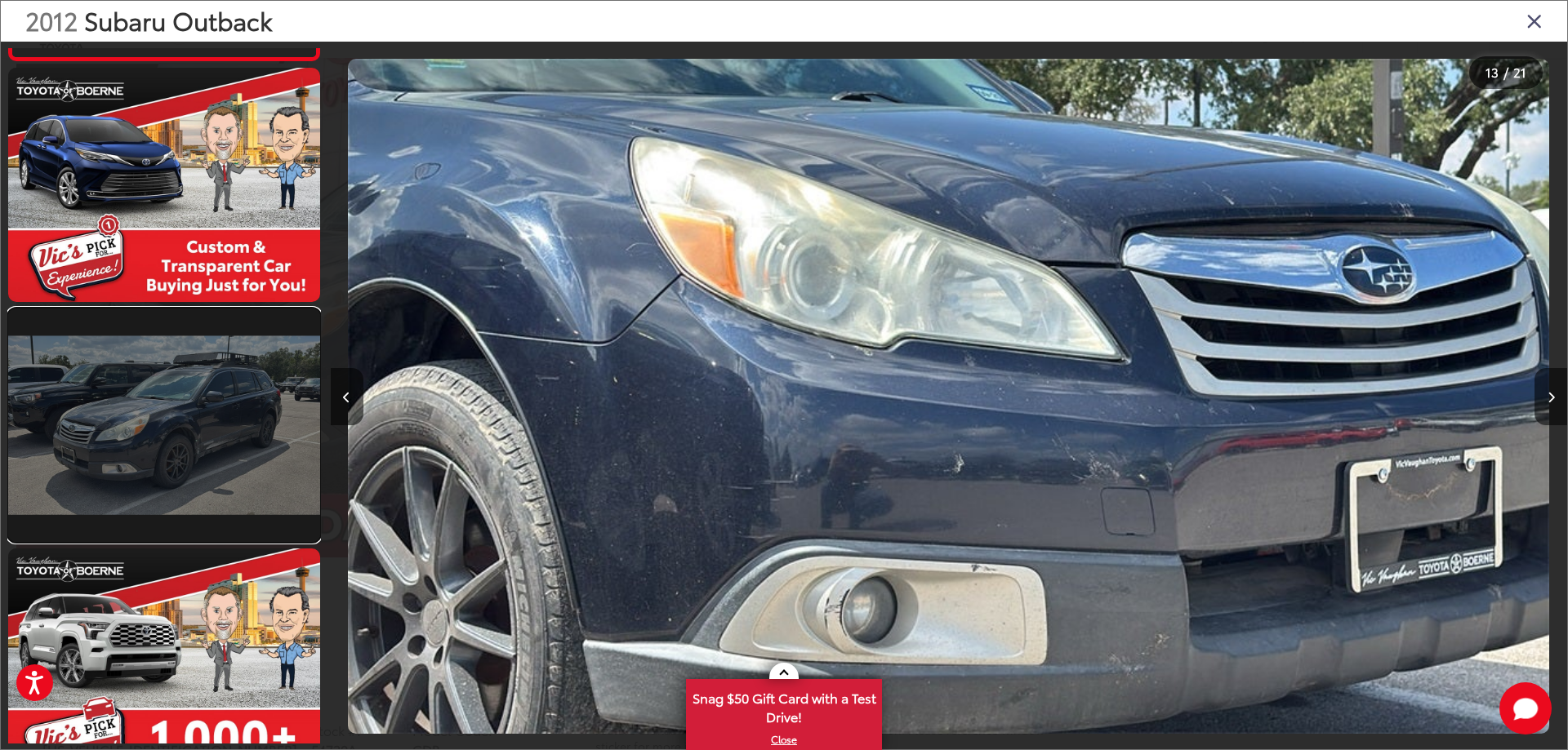
click at [219, 412] on link at bounding box center [164, 425] width 312 height 233
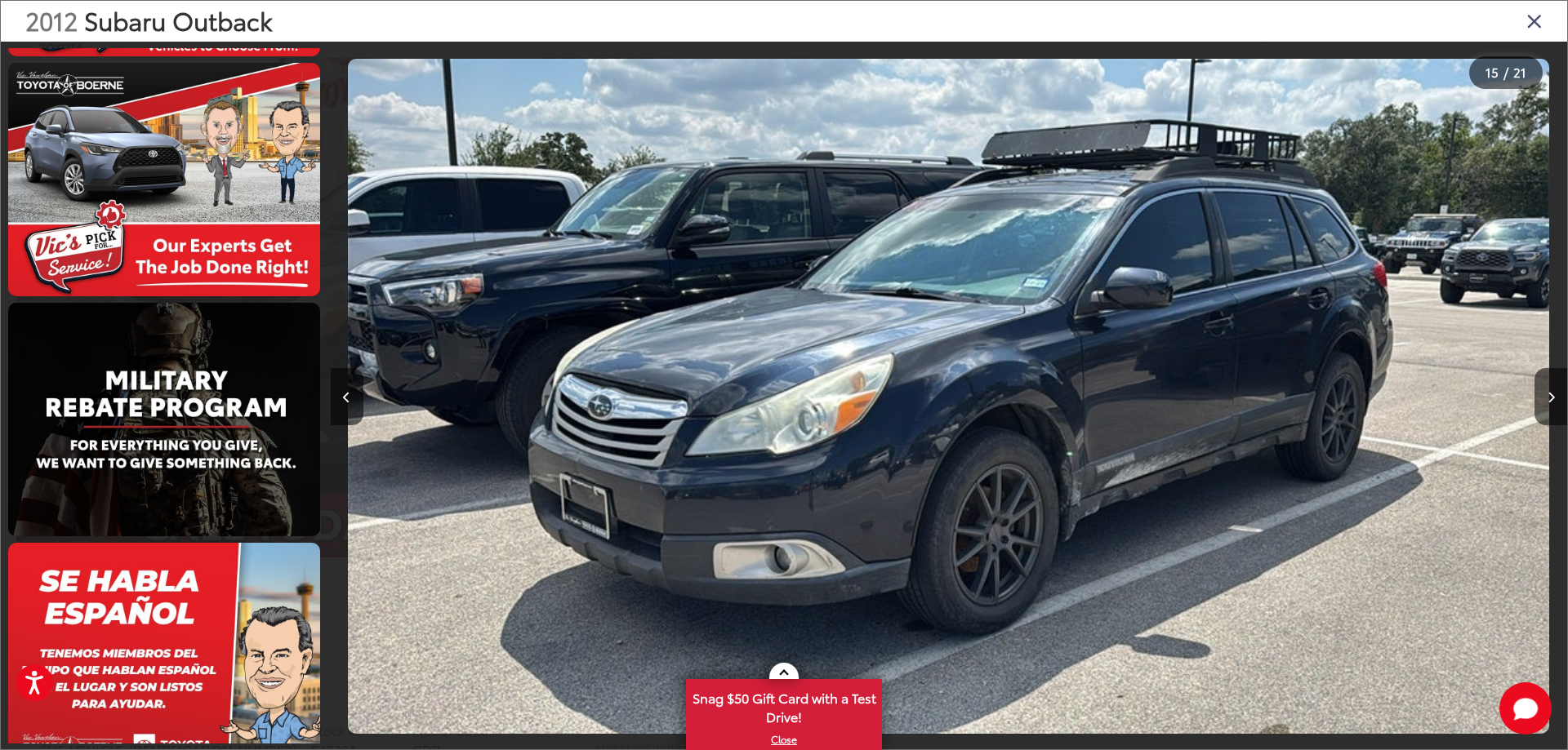
click at [1534, 16] on icon "Close gallery" at bounding box center [1534, 20] width 16 height 21
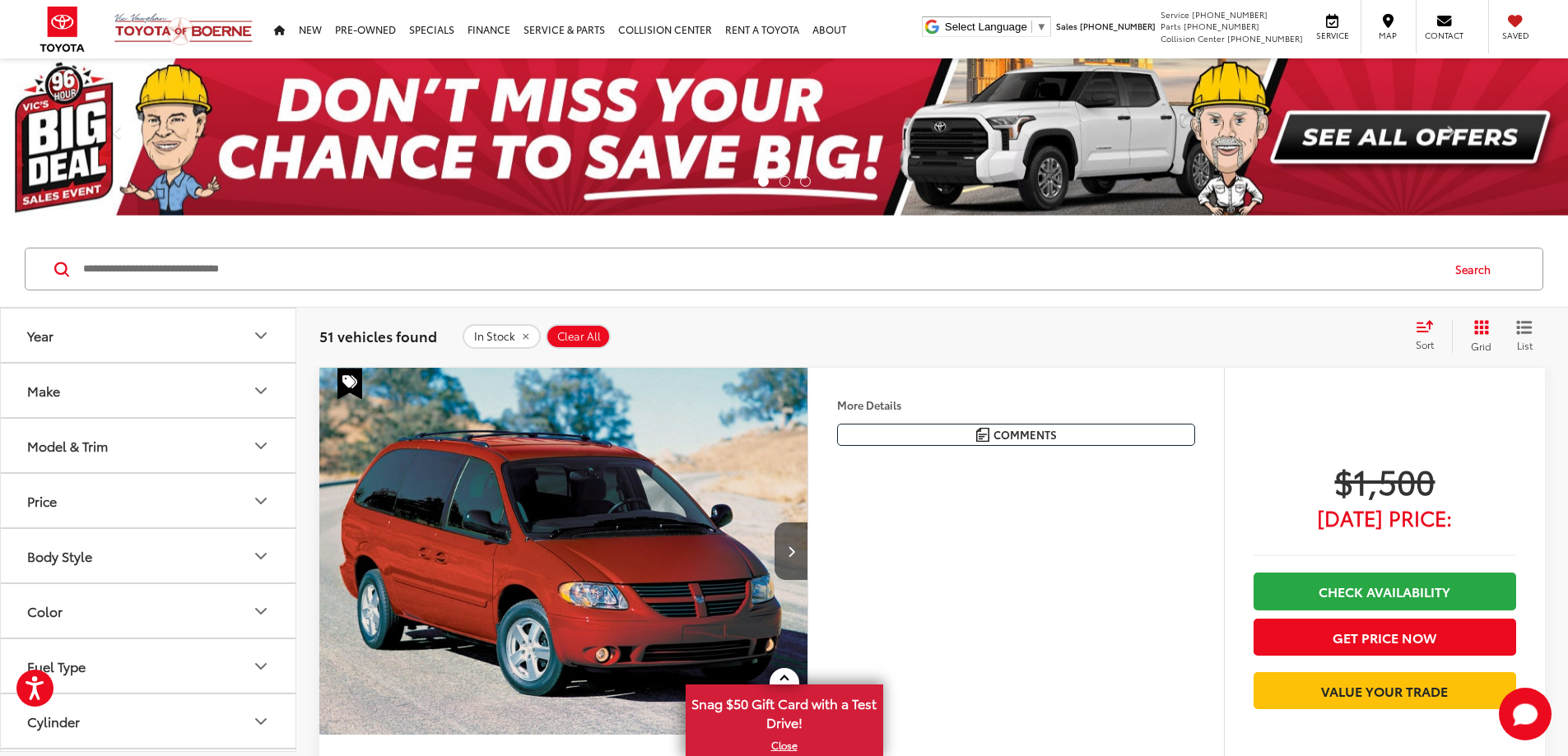
click at [268, 392] on icon "Make" at bounding box center [260, 390] width 20 height 20
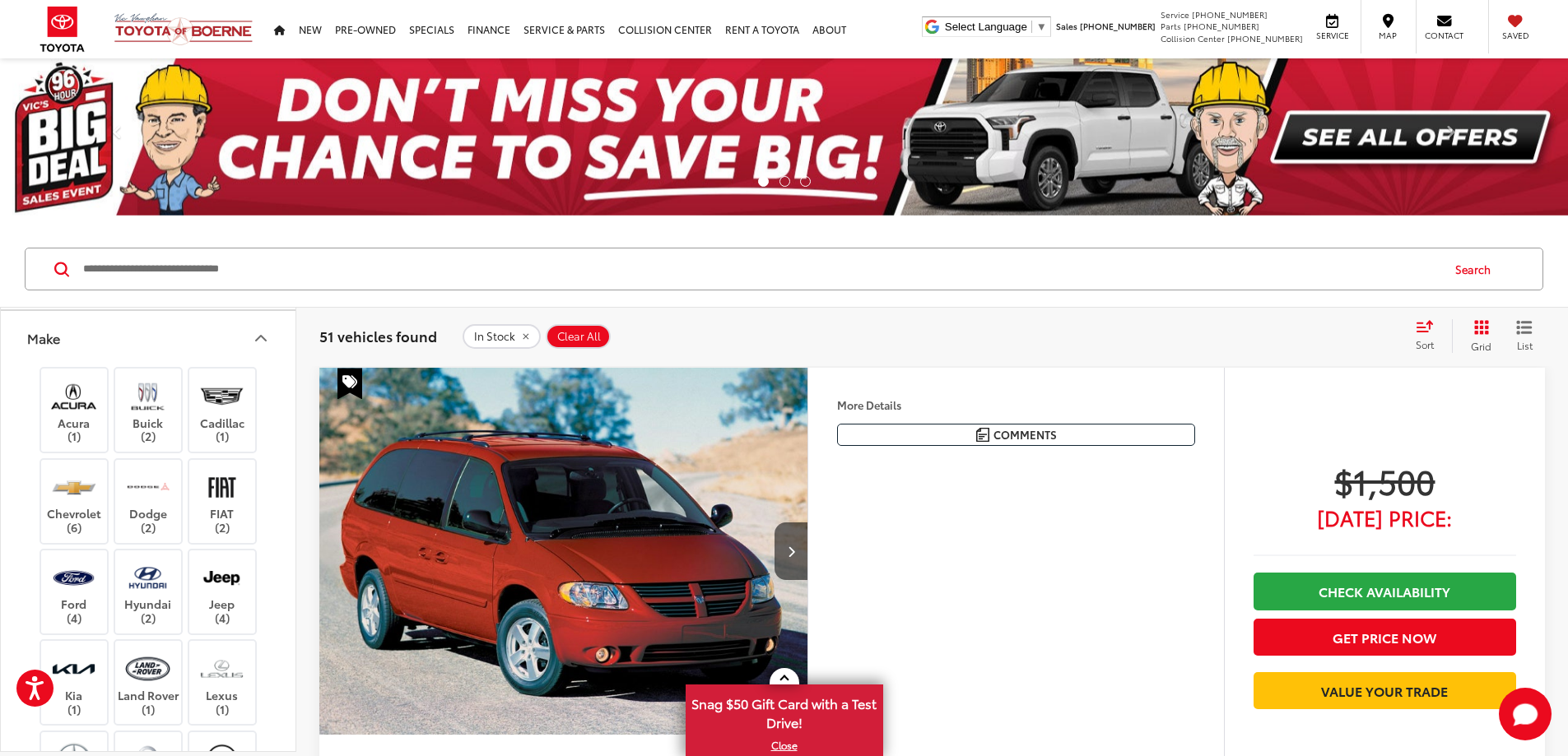
scroll to position [83, 0]
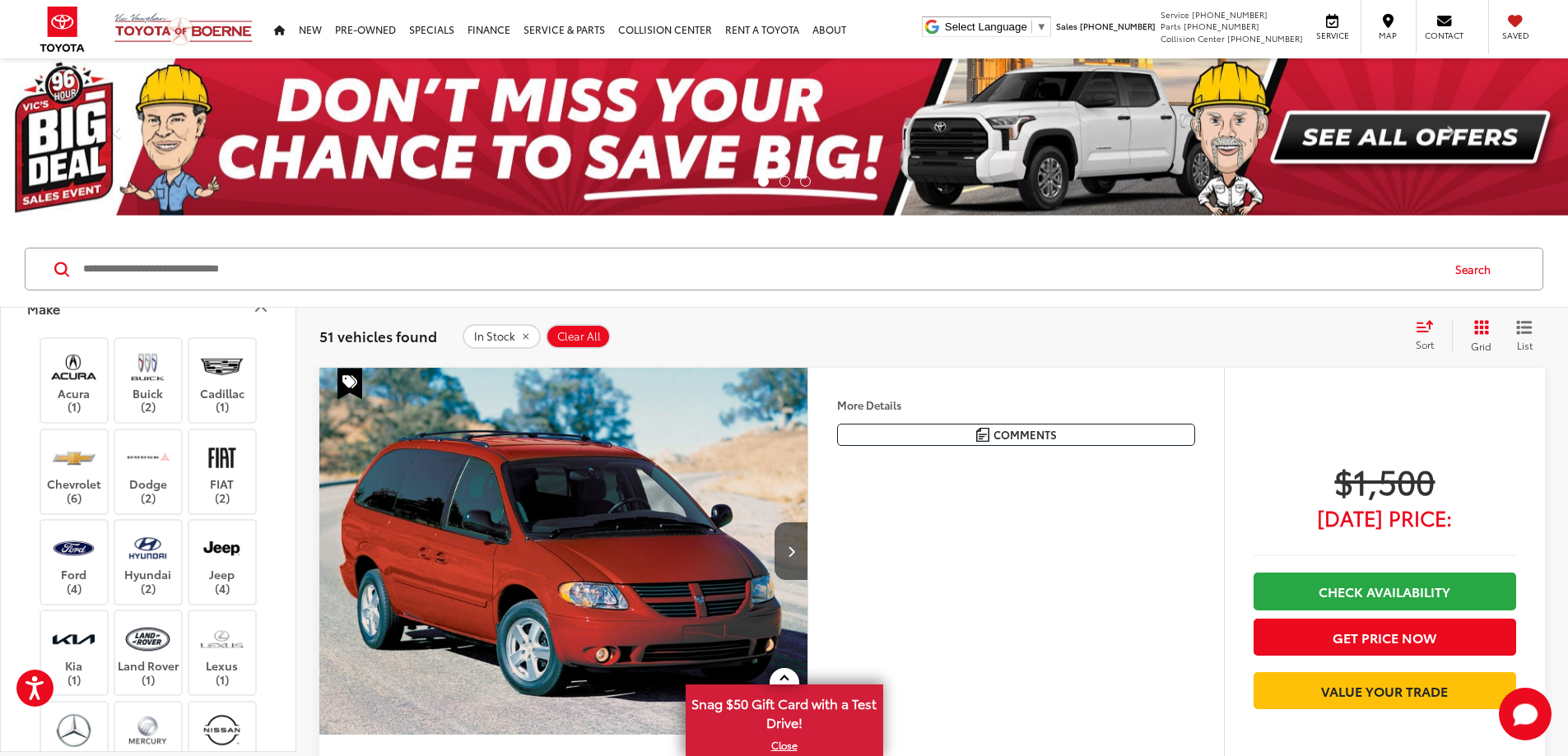
click at [262, 316] on icon "Make" at bounding box center [260, 308] width 20 height 20
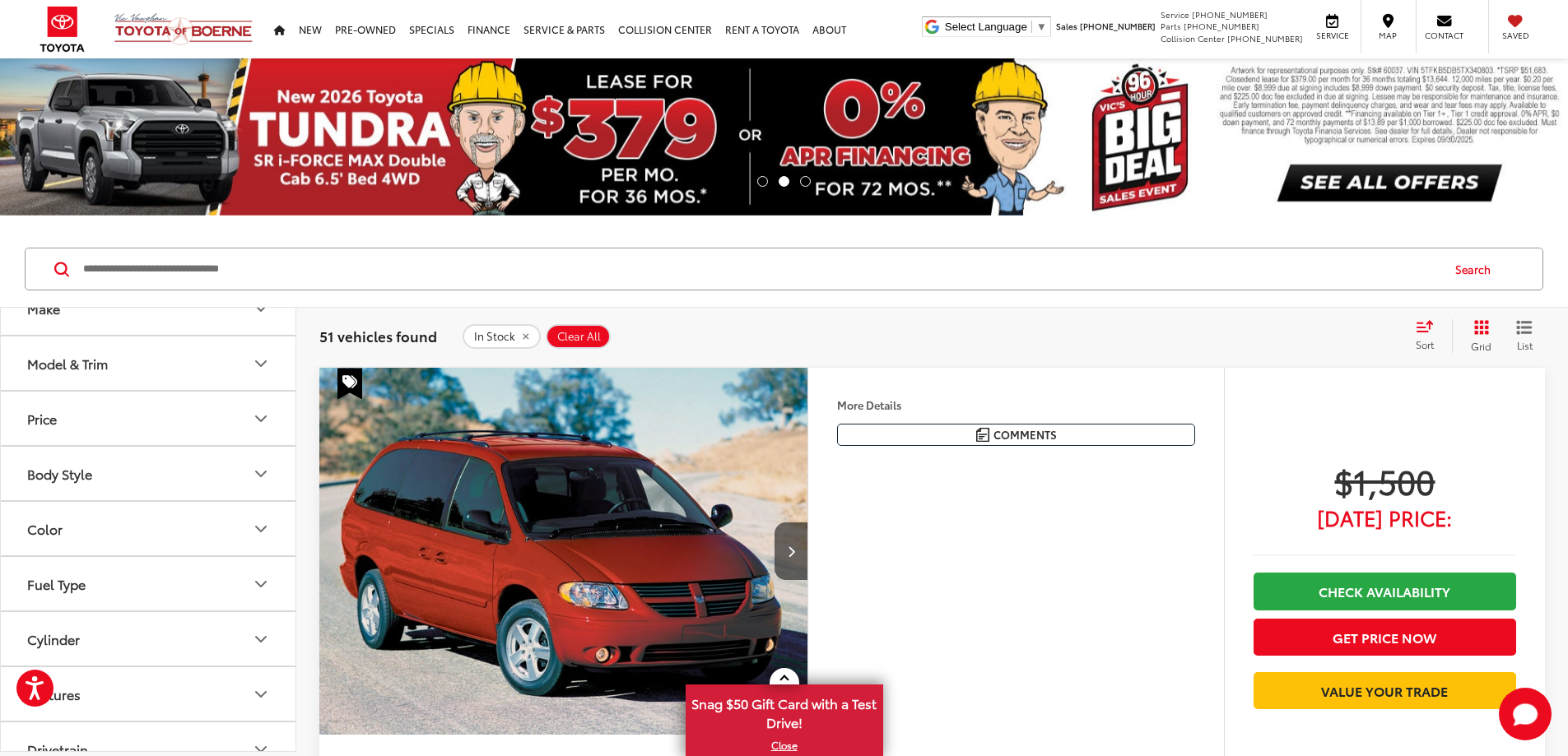
click at [264, 470] on icon "Body Style" at bounding box center [260, 474] width 20 height 20
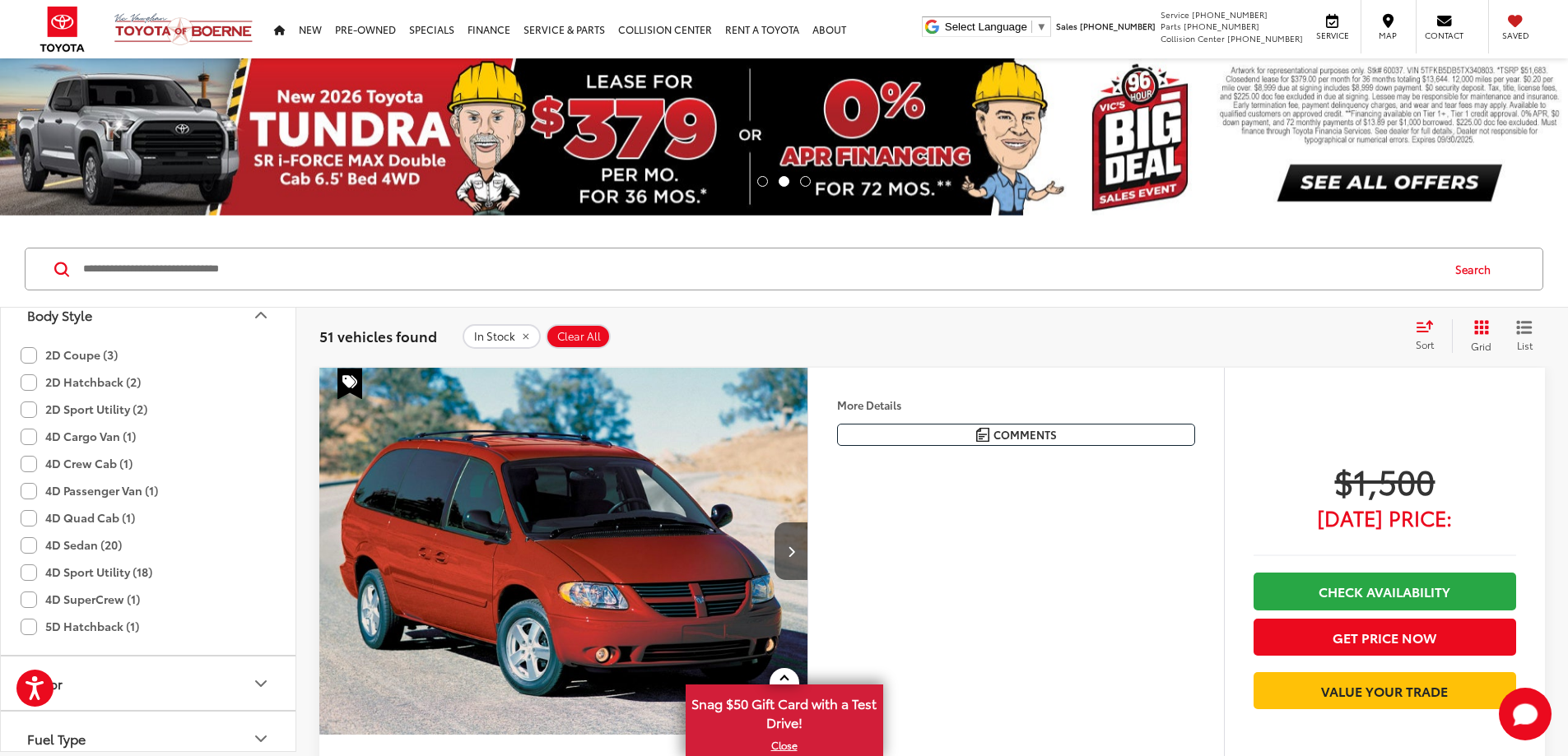
scroll to position [247, 0]
click at [98, 464] on label "4D Crew Cab (1)" at bounding box center [77, 458] width 112 height 28
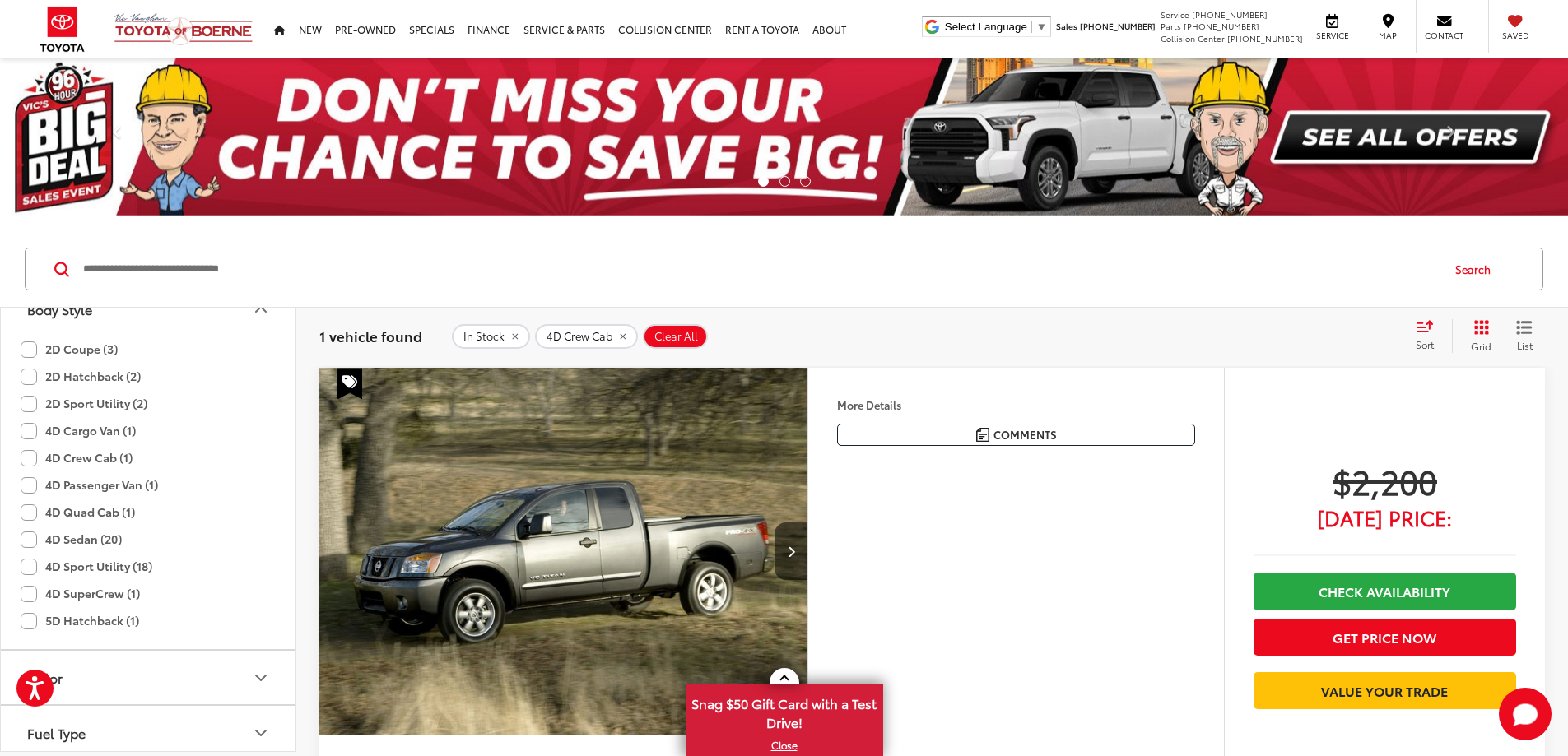
click at [98, 464] on label "4D Crew Cab (1)" at bounding box center [77, 458] width 112 height 28
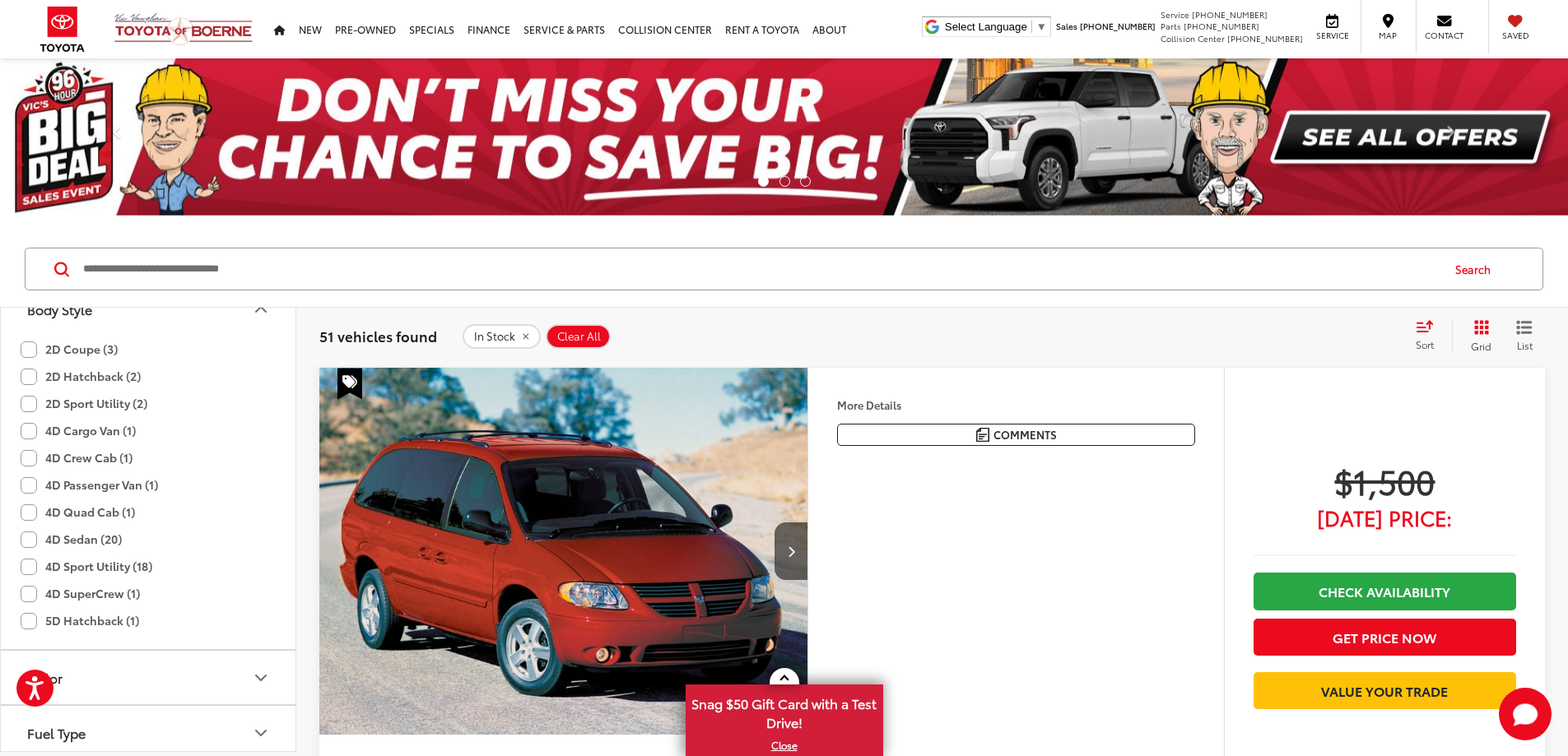
click at [90, 406] on label "2D Sport Utility (2)" at bounding box center [84, 404] width 127 height 28
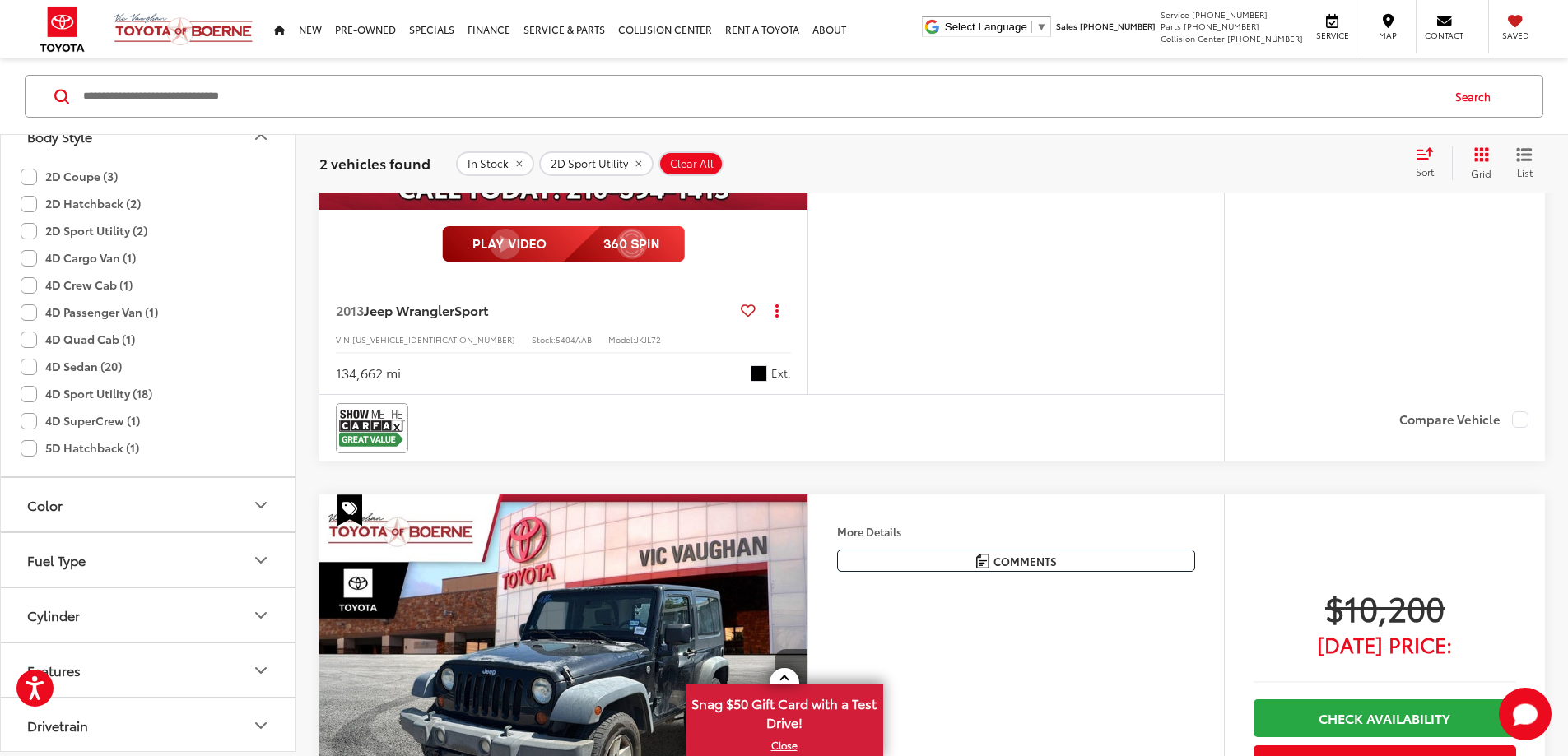
scroll to position [741, 0]
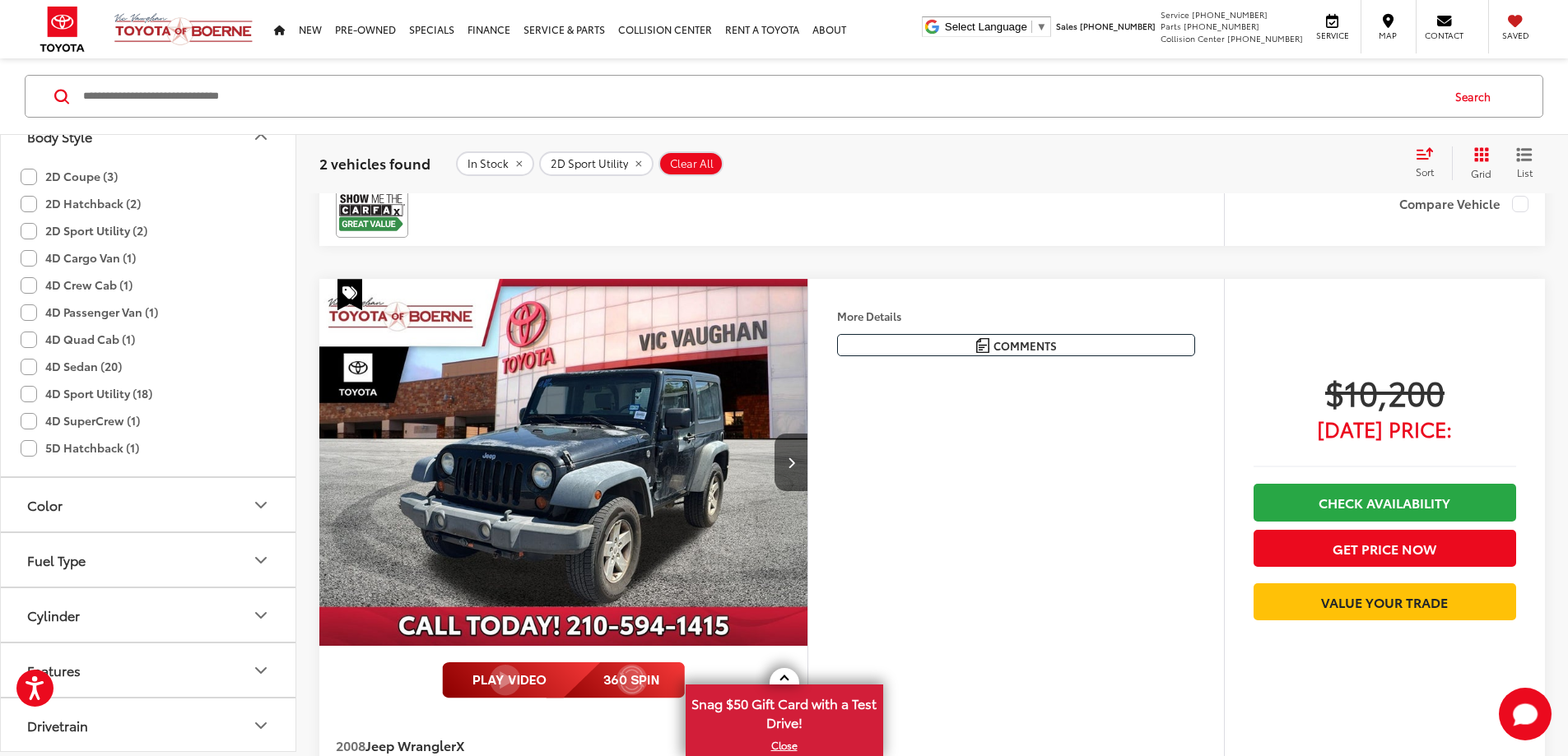
click at [27, 223] on label "2D Sport Utility (2)" at bounding box center [84, 231] width 127 height 28
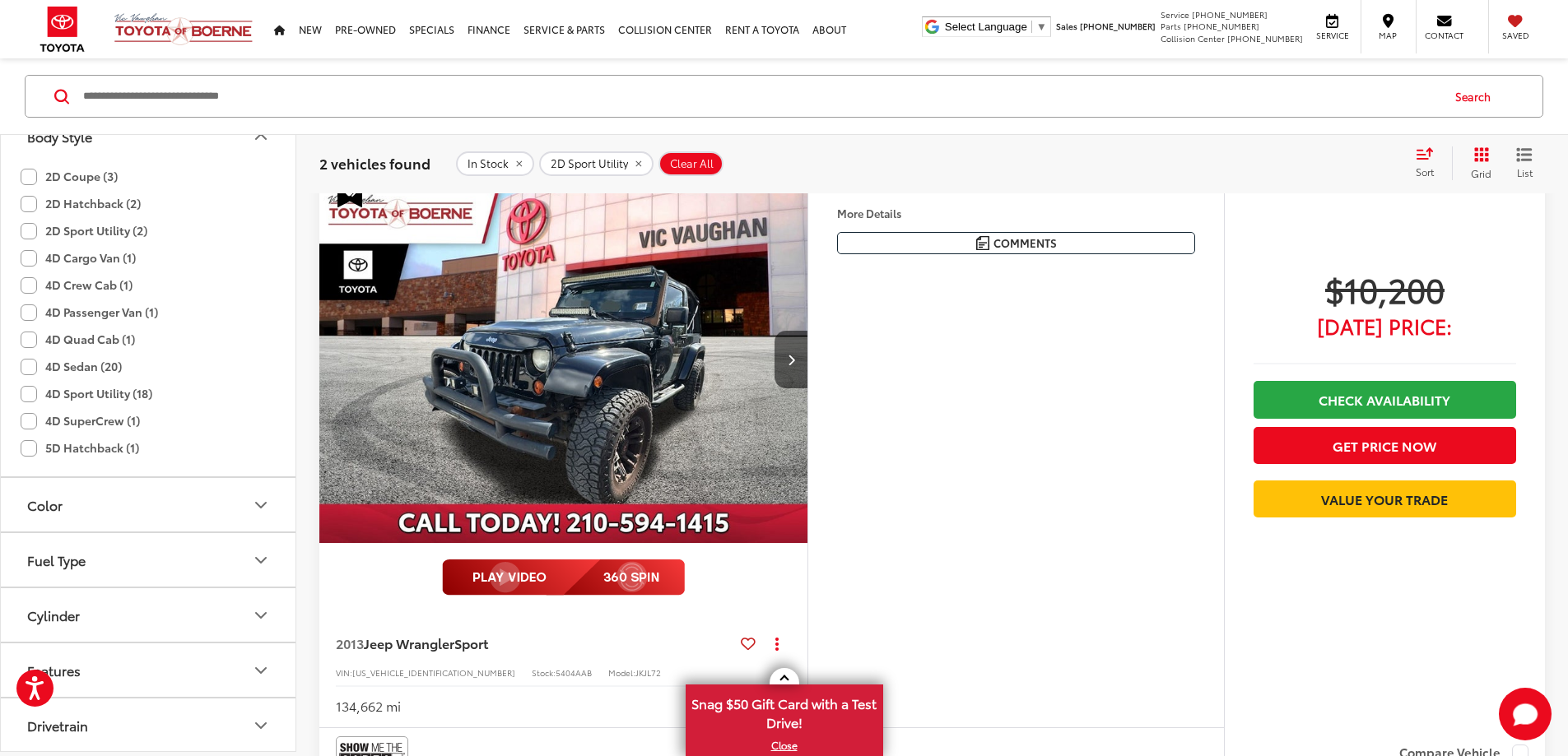
scroll to position [174, 0]
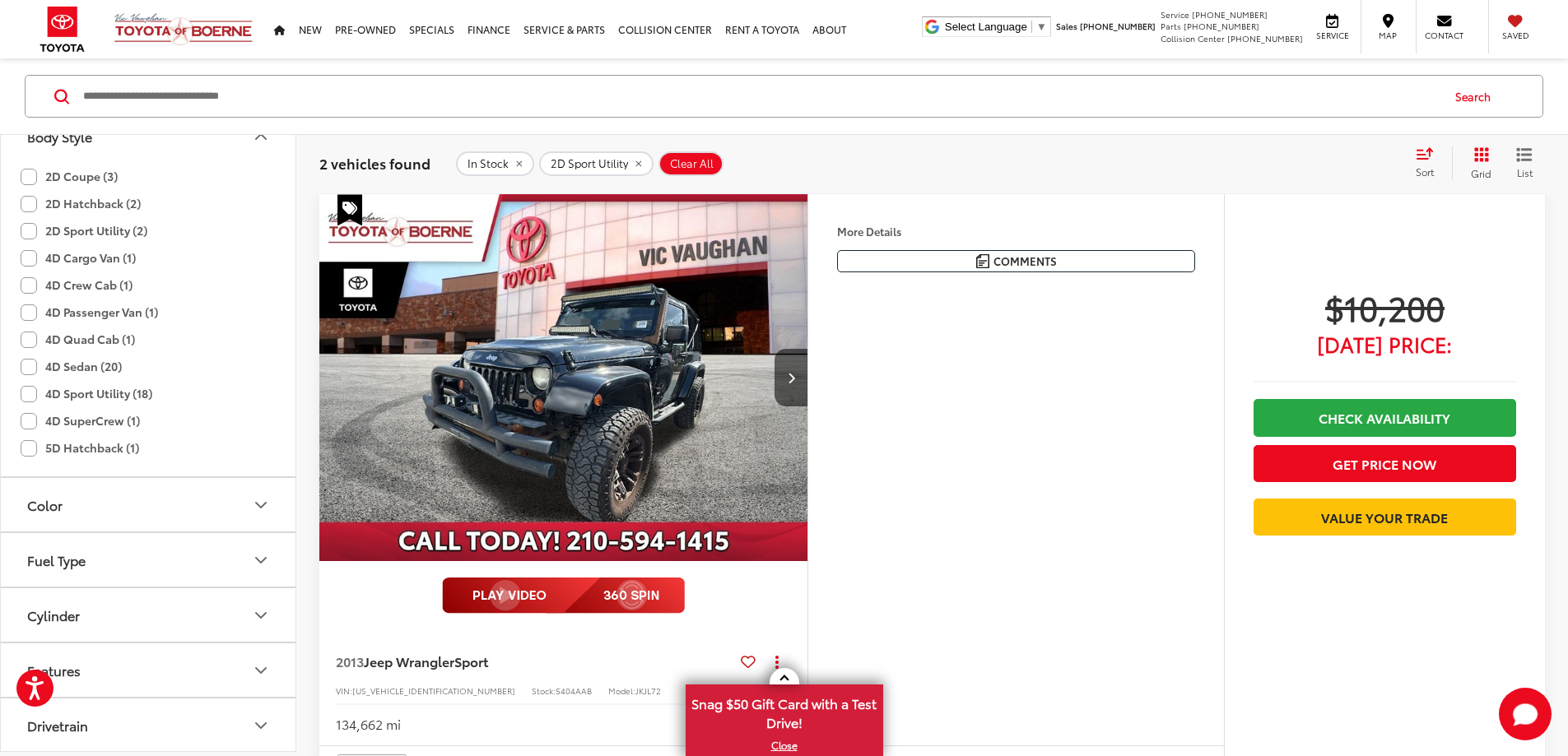
click at [27, 201] on label "2D Hatchback (2)" at bounding box center [81, 204] width 121 height 28
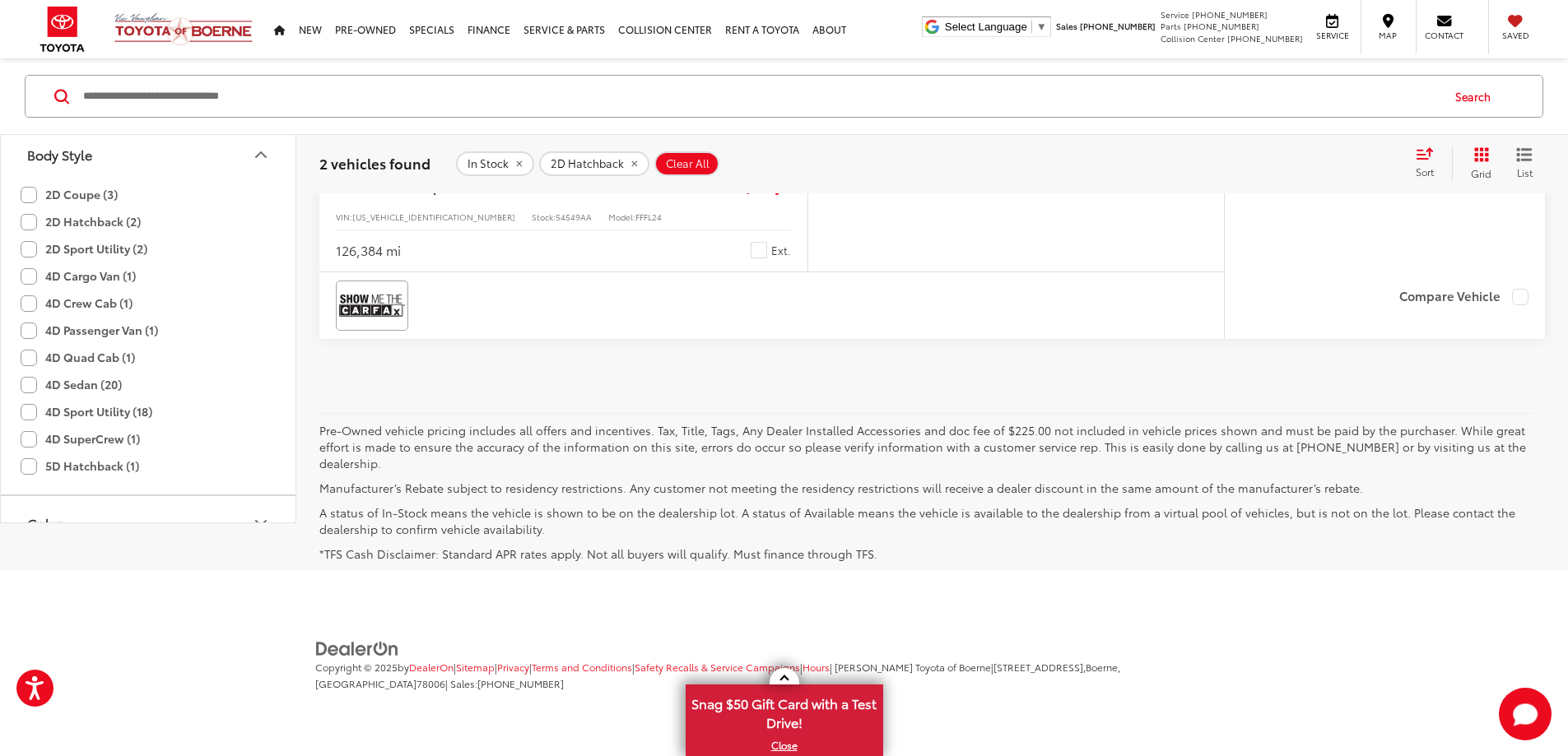
click at [22, 224] on label "2D Hatchback (2)" at bounding box center [81, 223] width 121 height 28
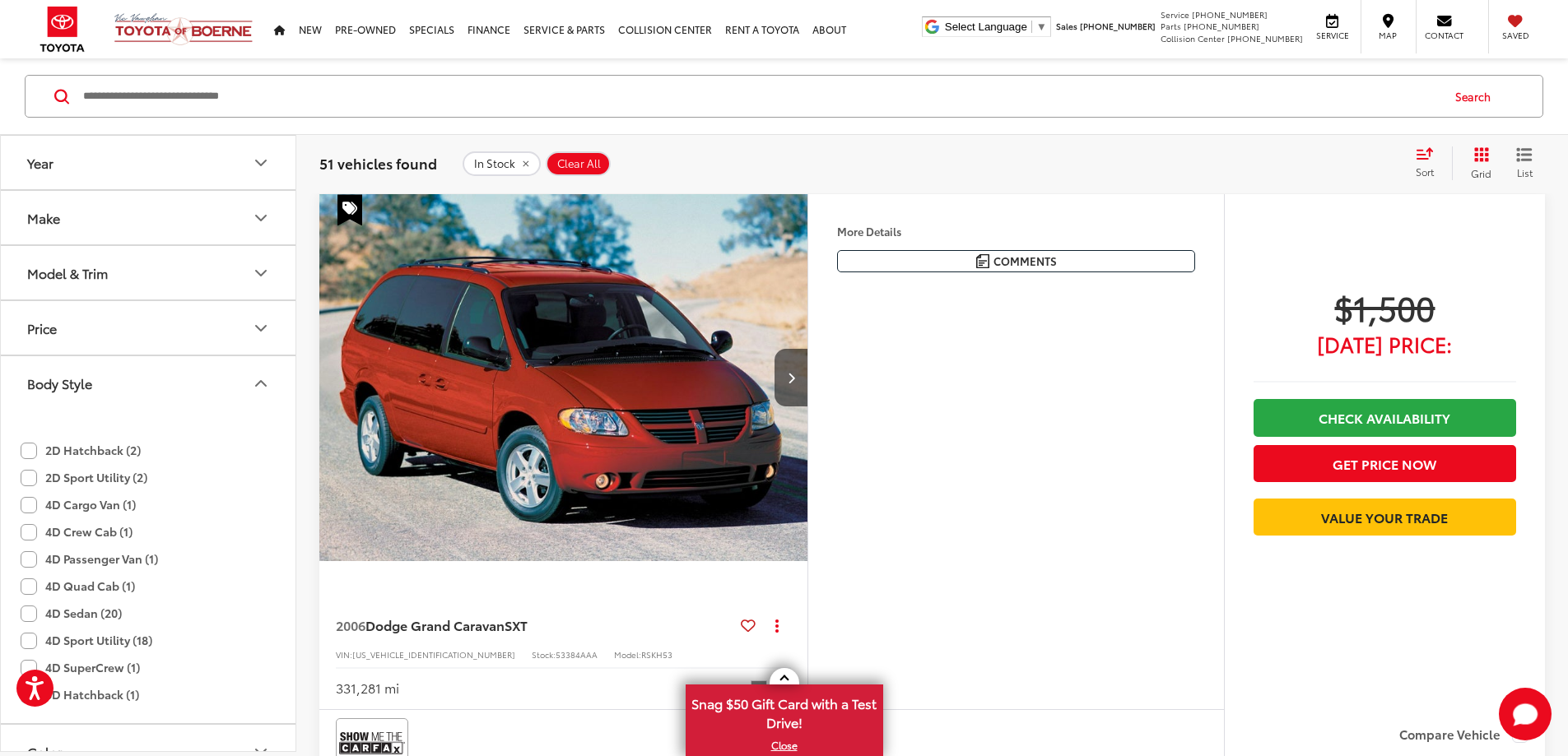
scroll to position [329, 0]
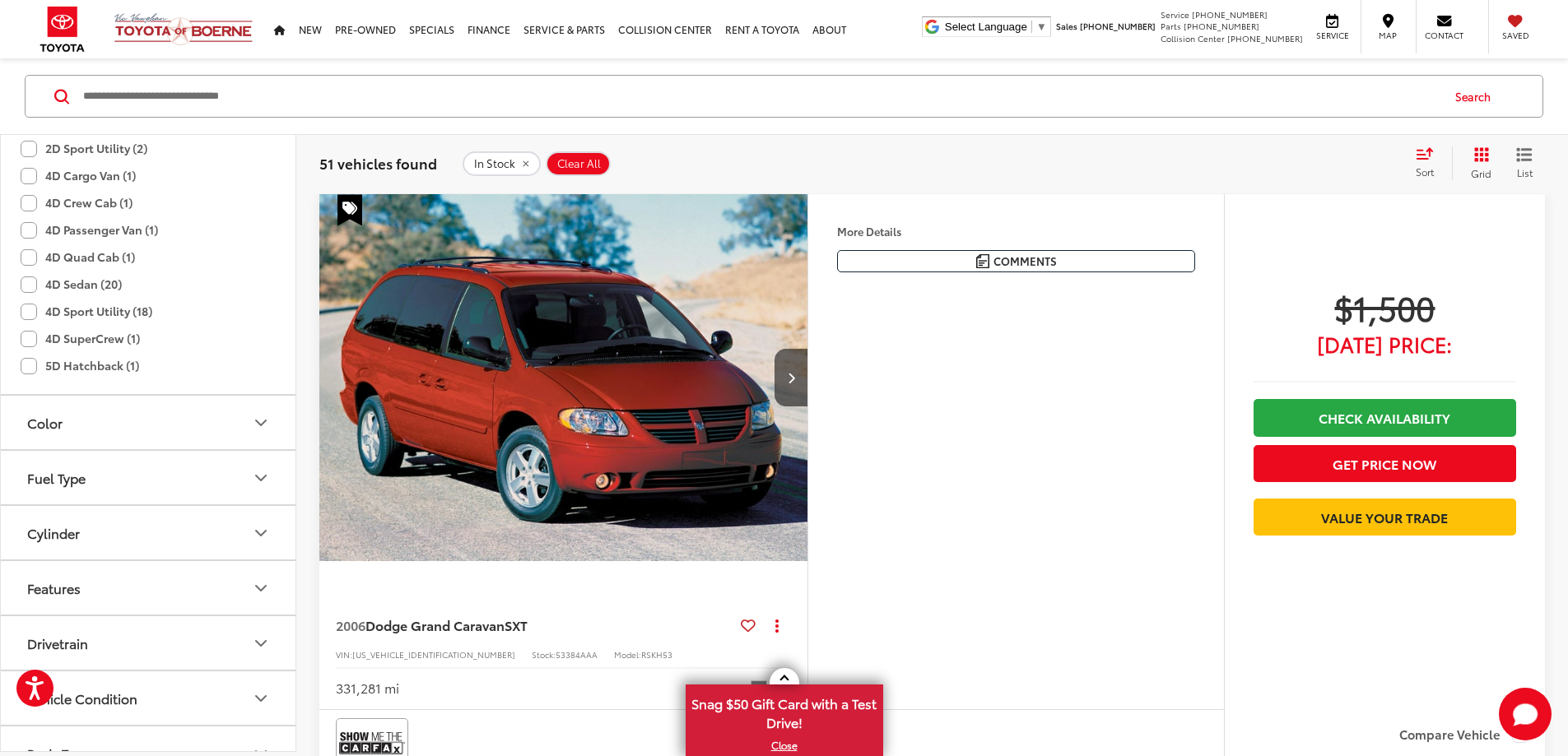
click at [28, 321] on label "4D Sport Utility (18)" at bounding box center [86, 312] width 132 height 28
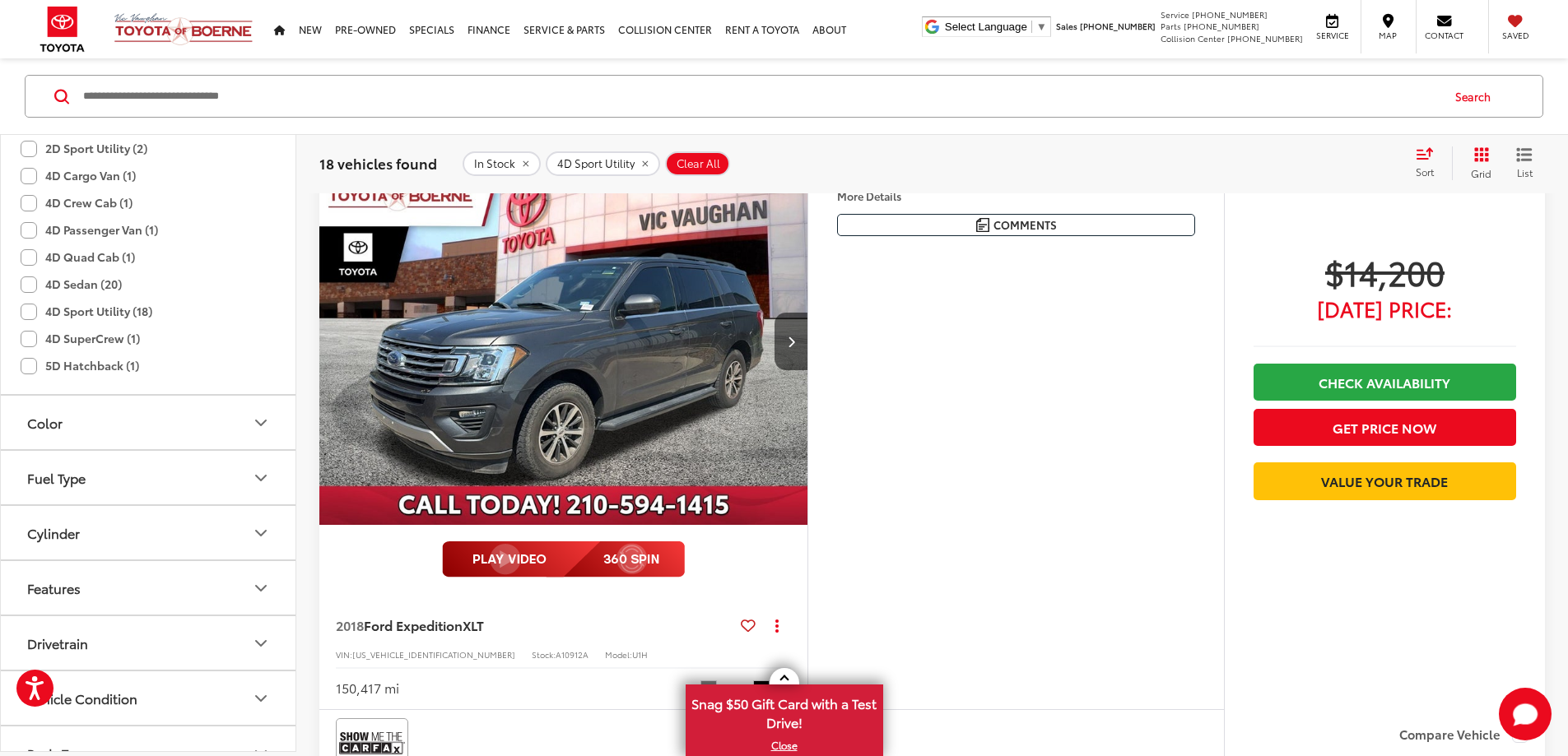
scroll to position [10710, 0]
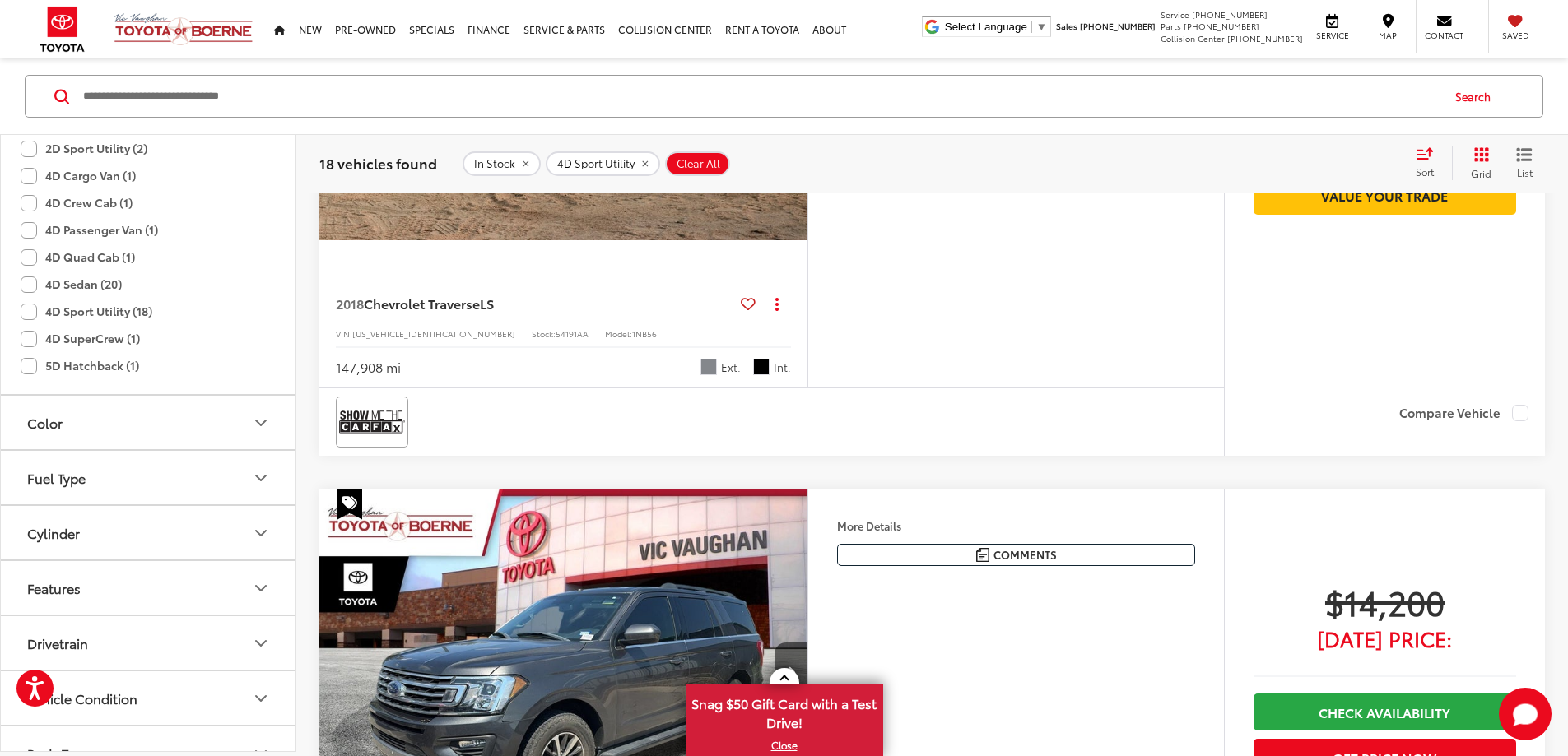
click at [648, 167] on button "4D Sport Utility" at bounding box center [603, 163] width 115 height 25
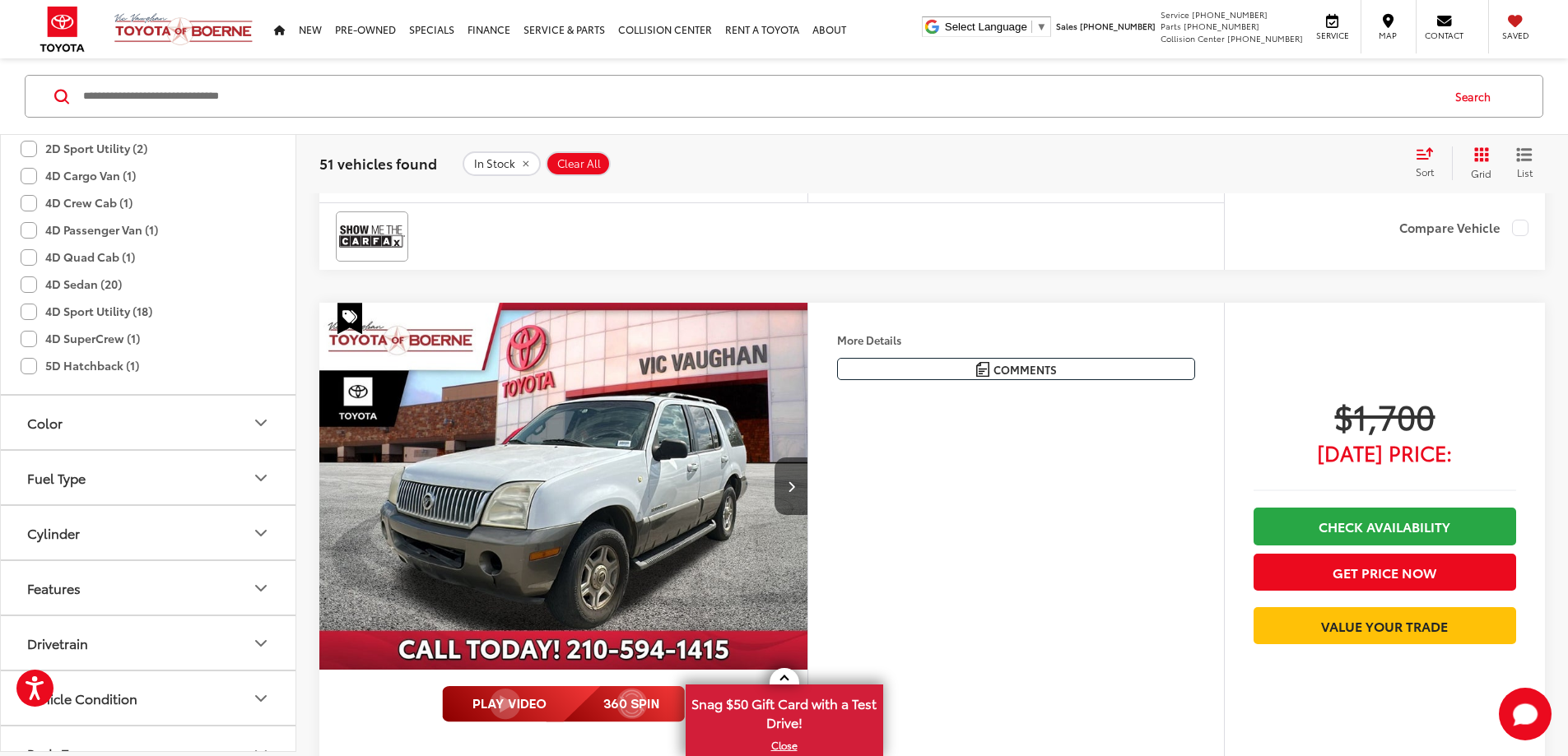
scroll to position [174, 0]
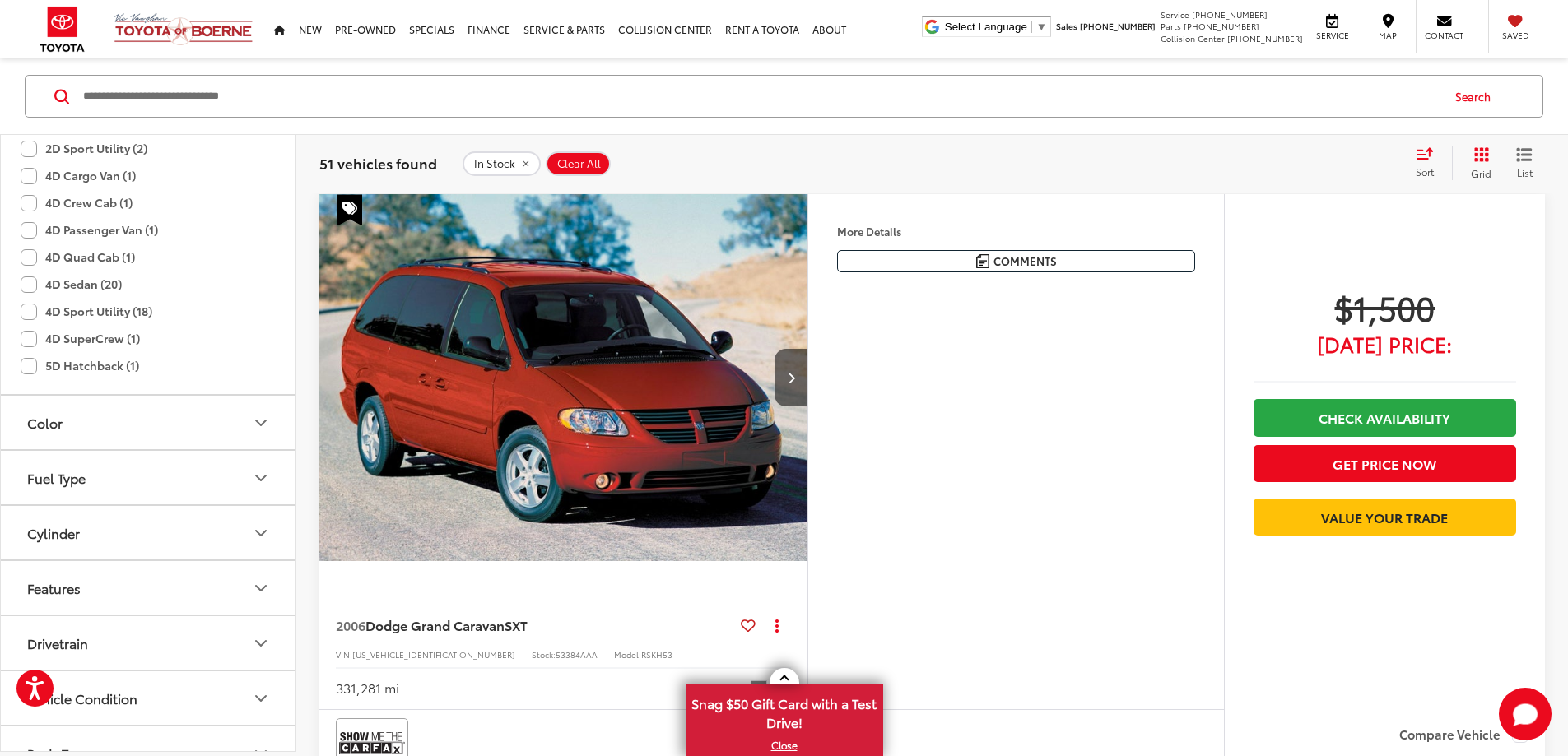
click at [266, 476] on icon "Fuel Type" at bounding box center [260, 478] width 20 height 20
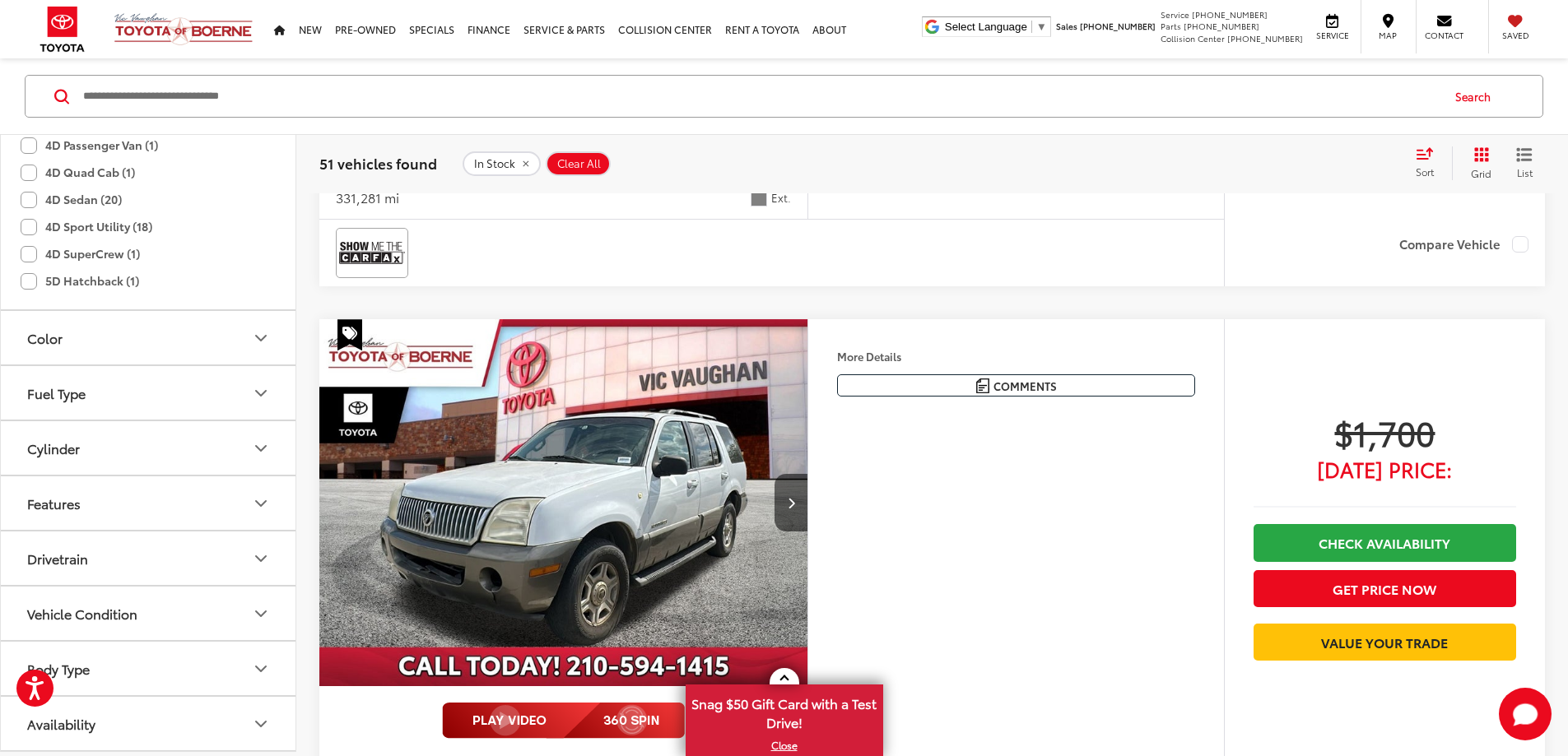
scroll to position [667, 0]
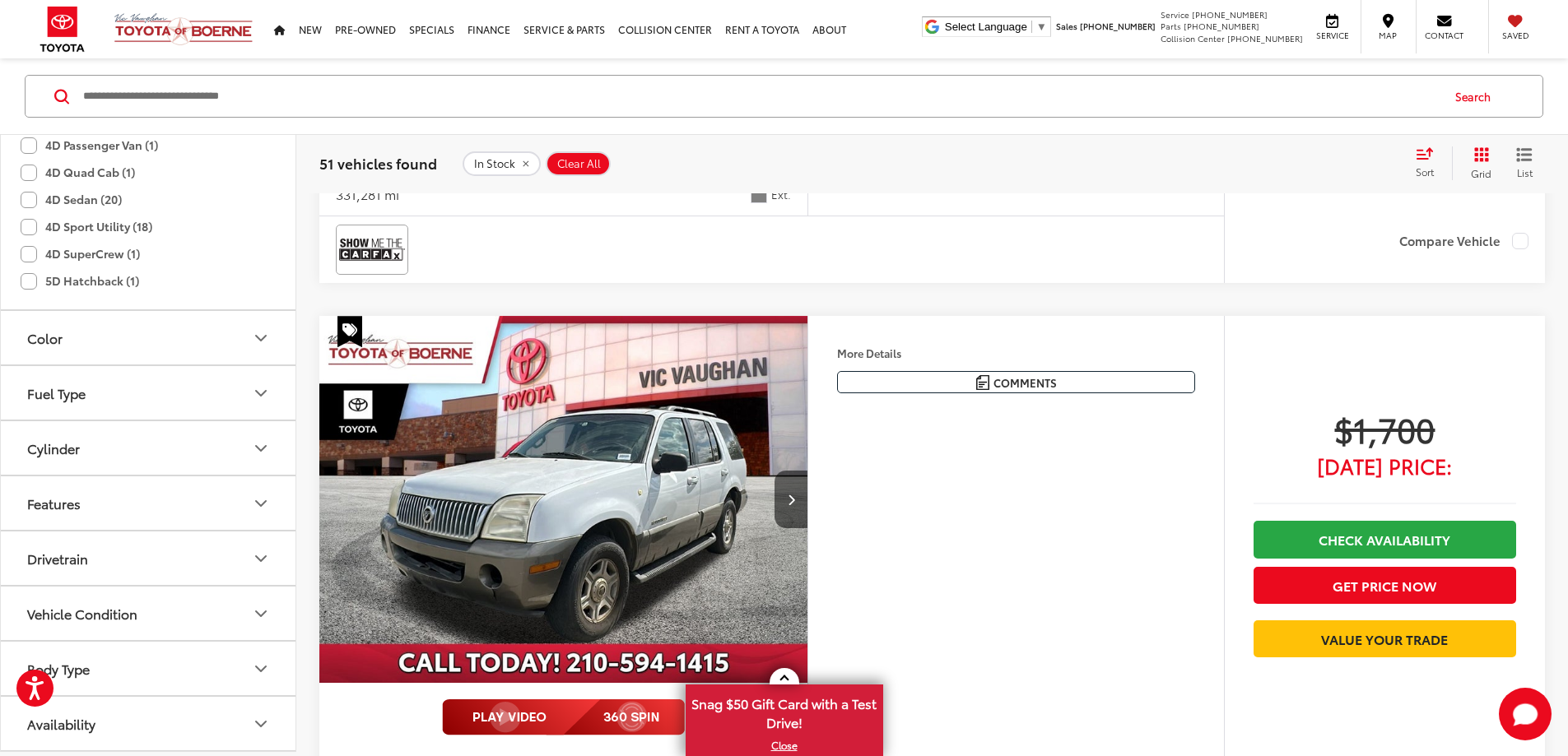
click at [260, 666] on icon "Body Type" at bounding box center [260, 668] width 20 height 20
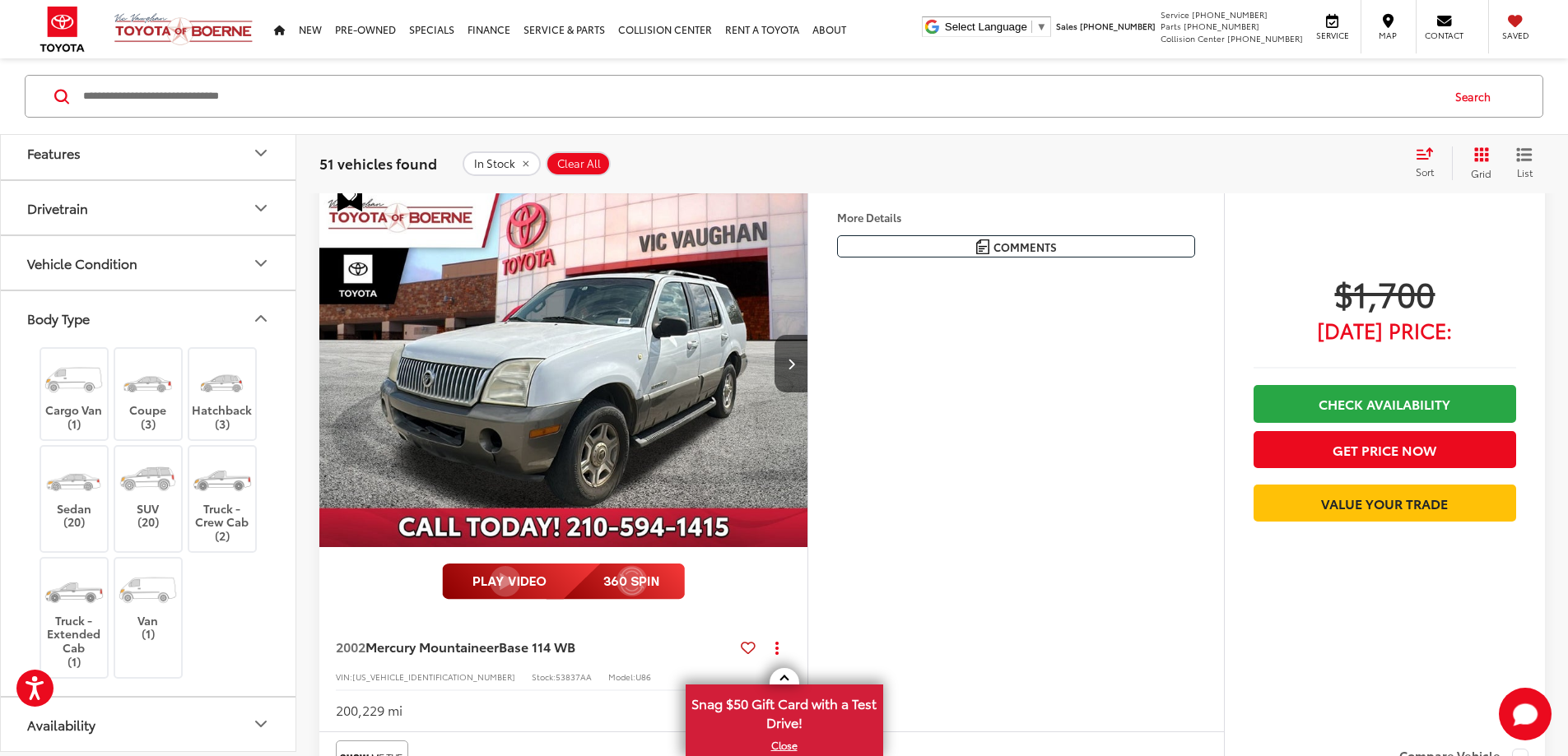
scroll to position [832, 0]
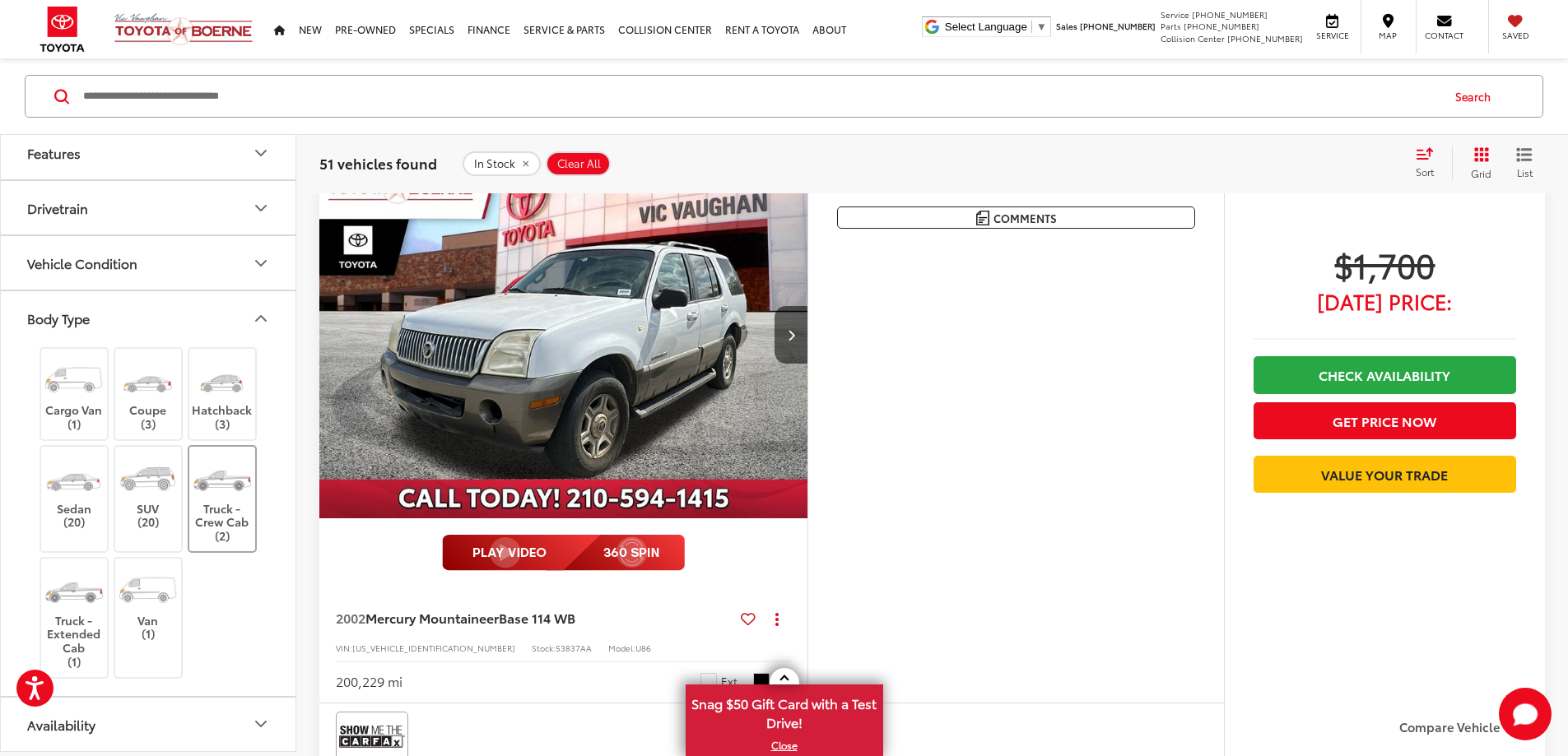
click at [213, 522] on label "Truck - Crew Cab (2)" at bounding box center [222, 499] width 66 height 88
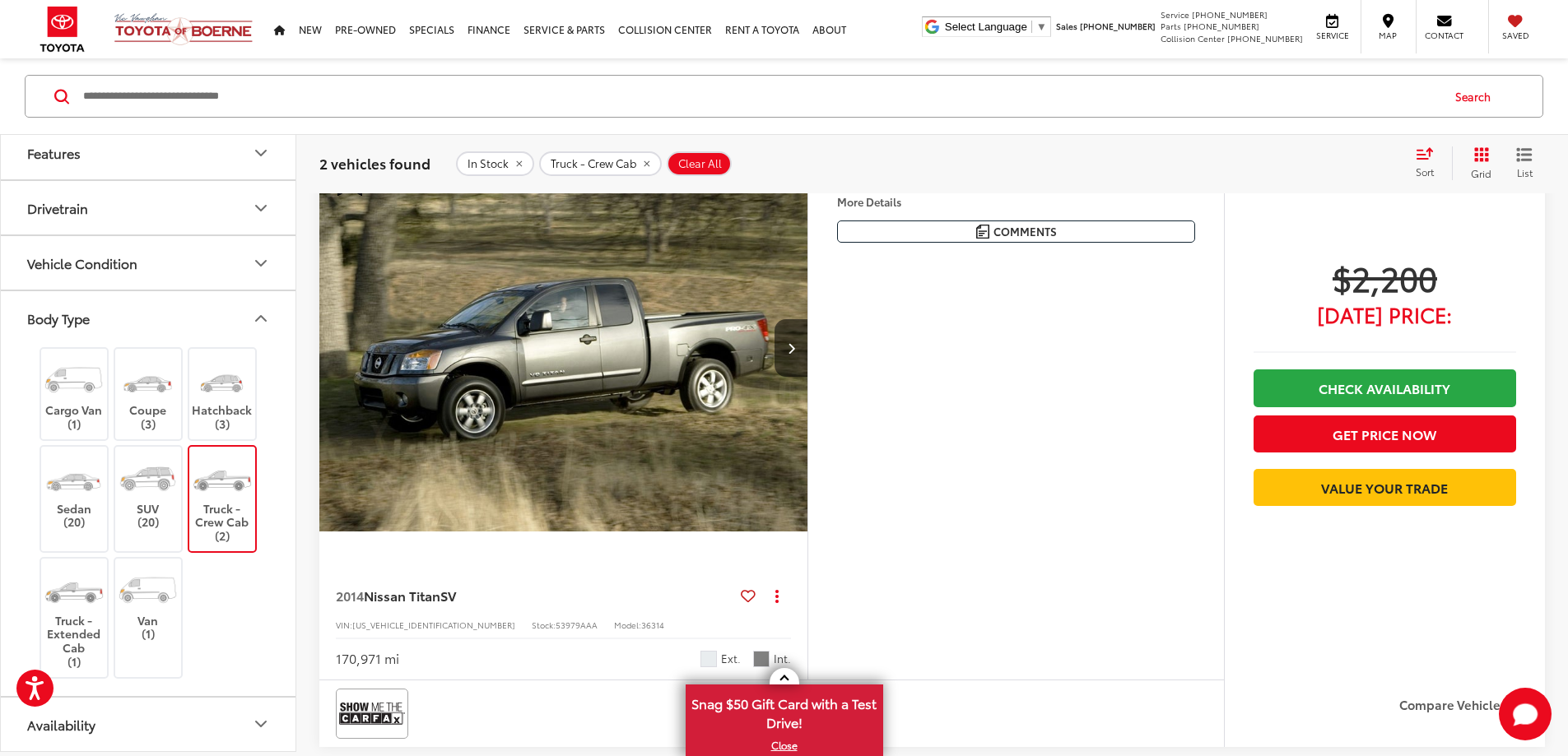
scroll to position [174, 0]
